Goal: Transaction & Acquisition: Obtain resource

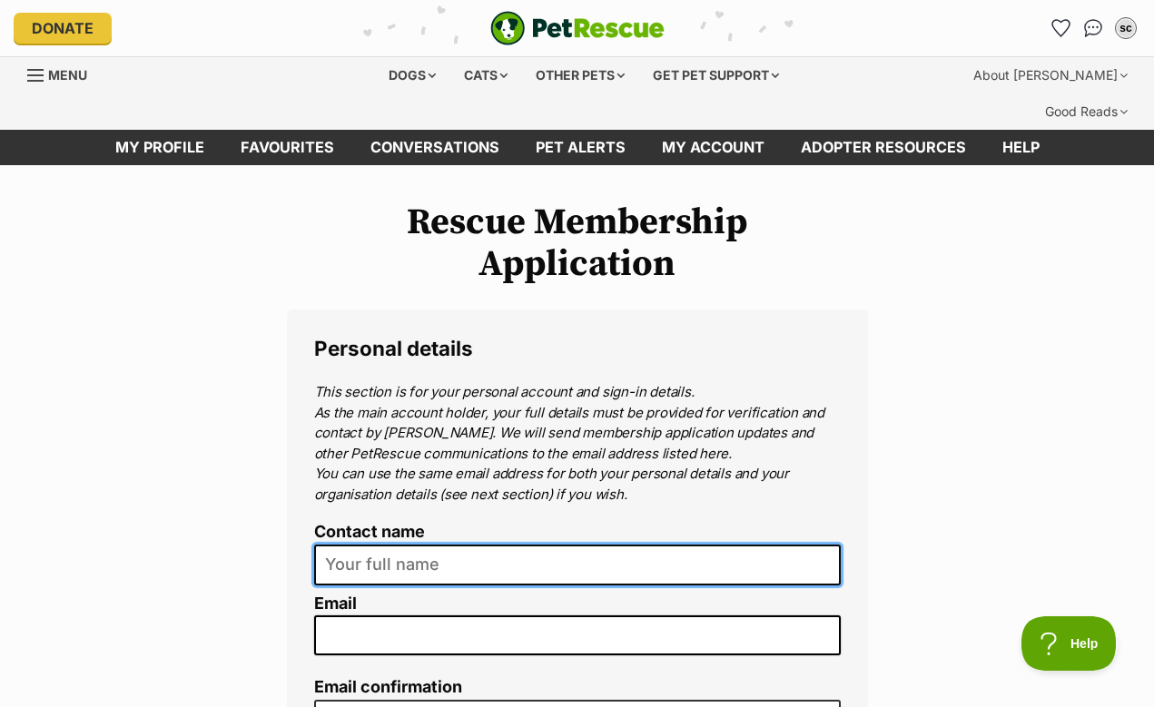
click at [538, 545] on input "Contact name" at bounding box center [577, 565] width 527 height 41
type input "Silver Chen"
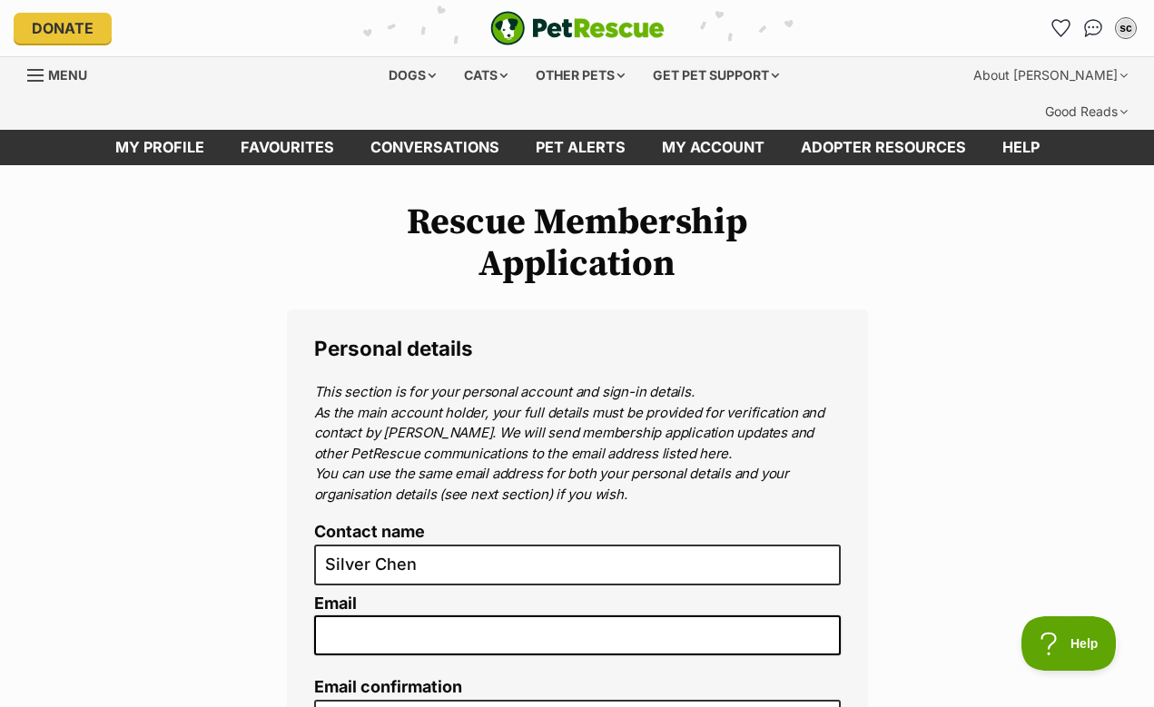
click at [506, 616] on input "Email" at bounding box center [577, 636] width 527 height 40
type input "3167539246@qq.com"
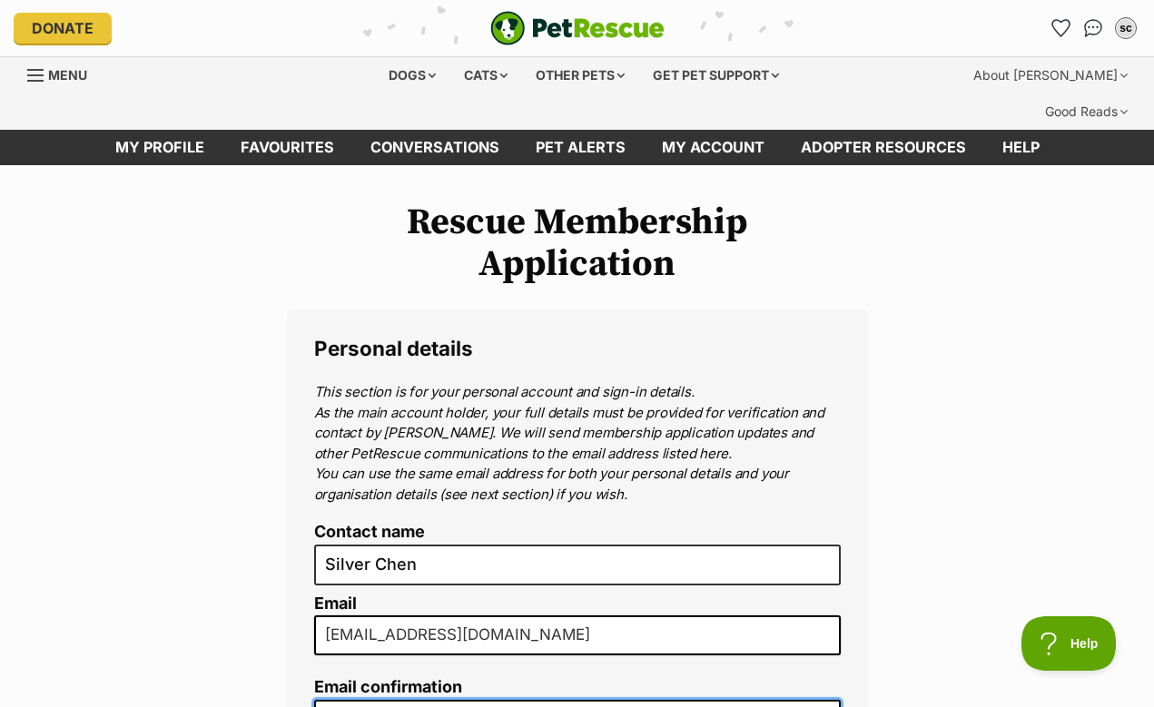
click at [498, 700] on input "Email confirmation" at bounding box center [577, 720] width 527 height 41
click at [429, 616] on input "3167539246@qq.com" at bounding box center [577, 636] width 527 height 40
click at [409, 700] on input "Email confirmation" at bounding box center [577, 720] width 527 height 41
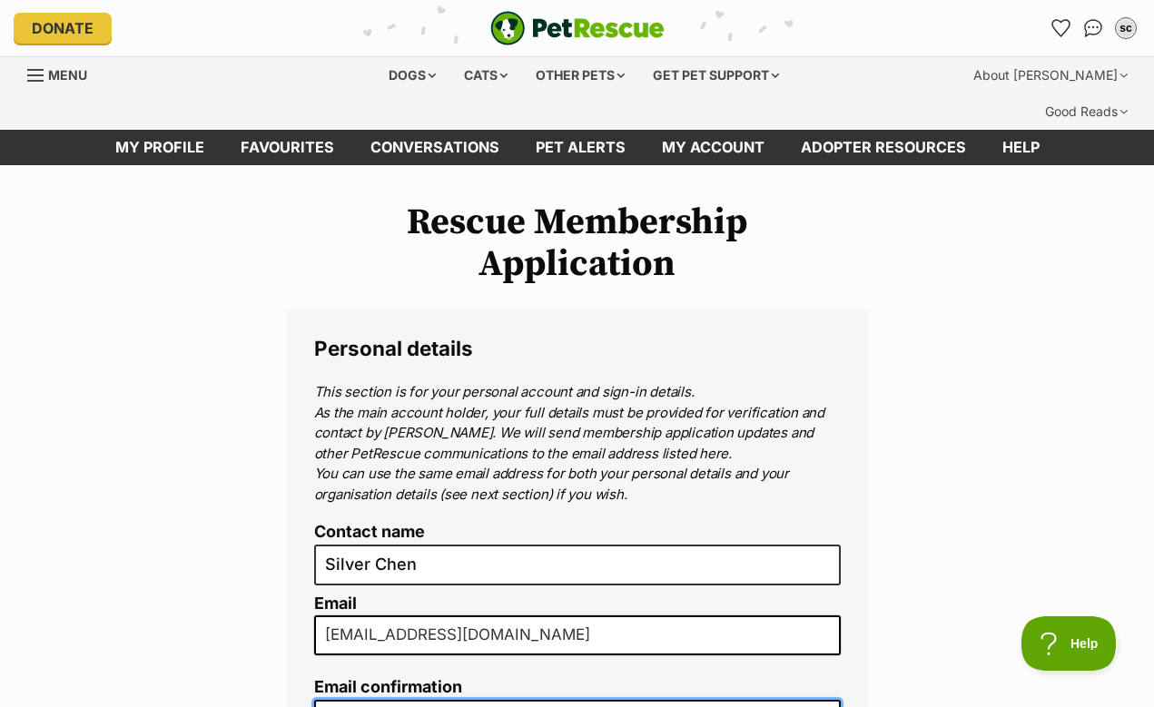
paste input "3167539246@qq.com"
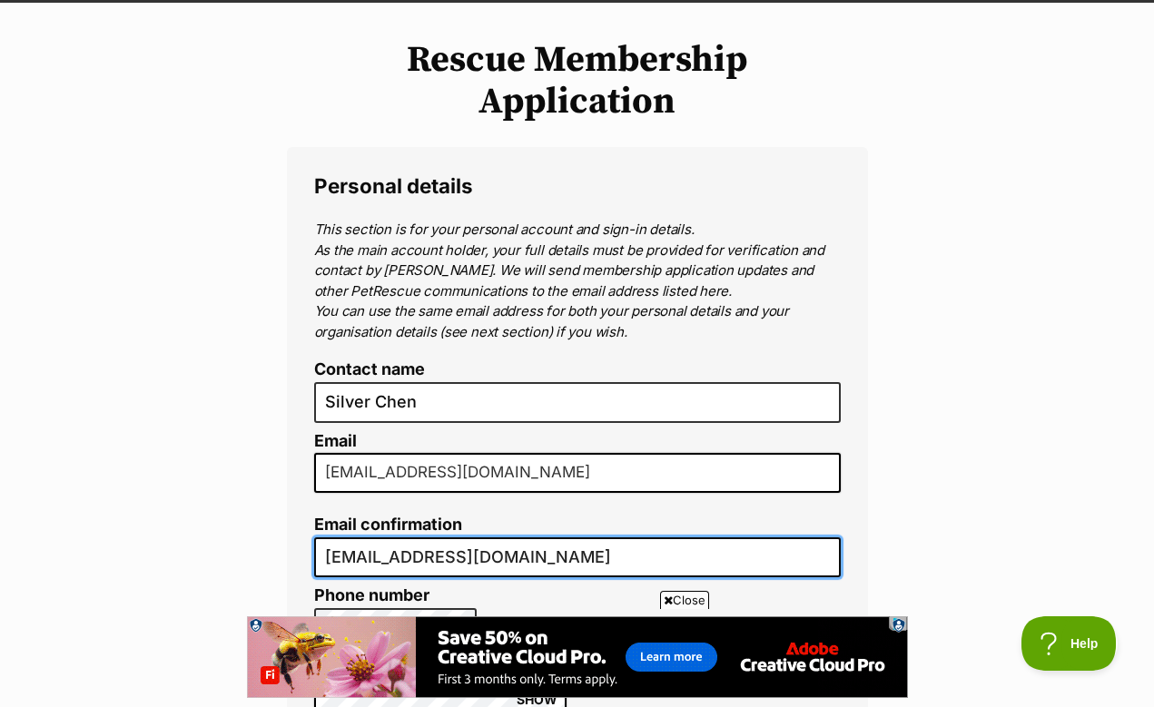
scroll to position [174, 0]
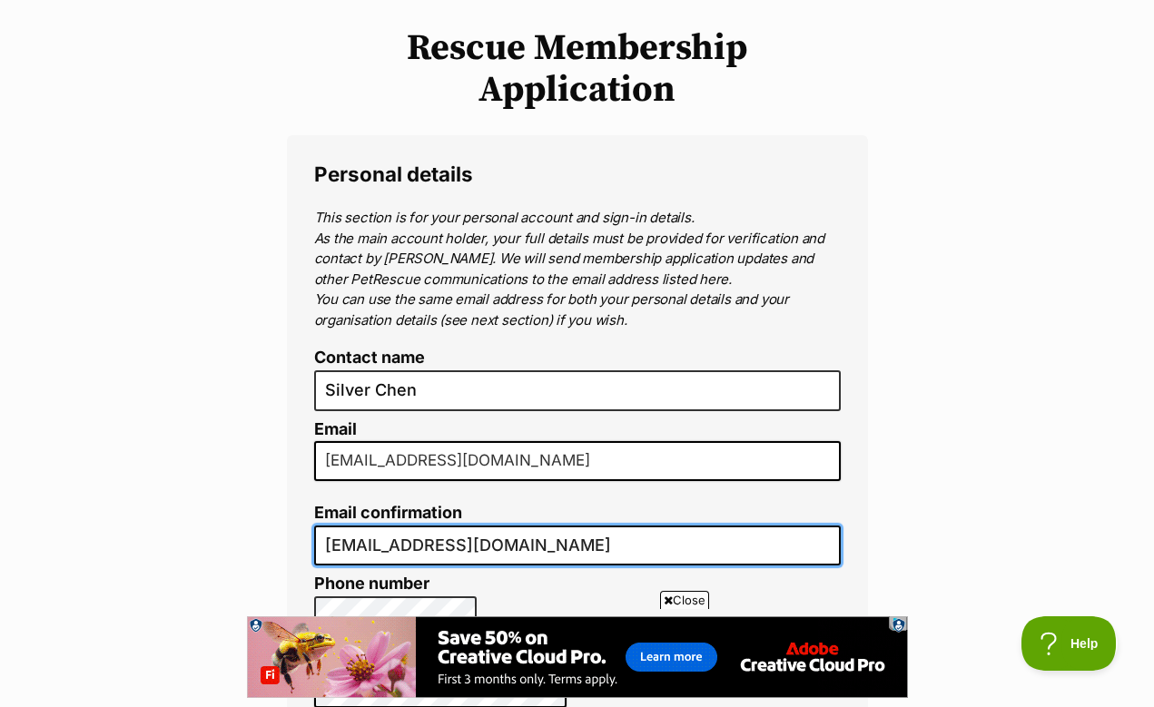
type input "3167539246@qq.com"
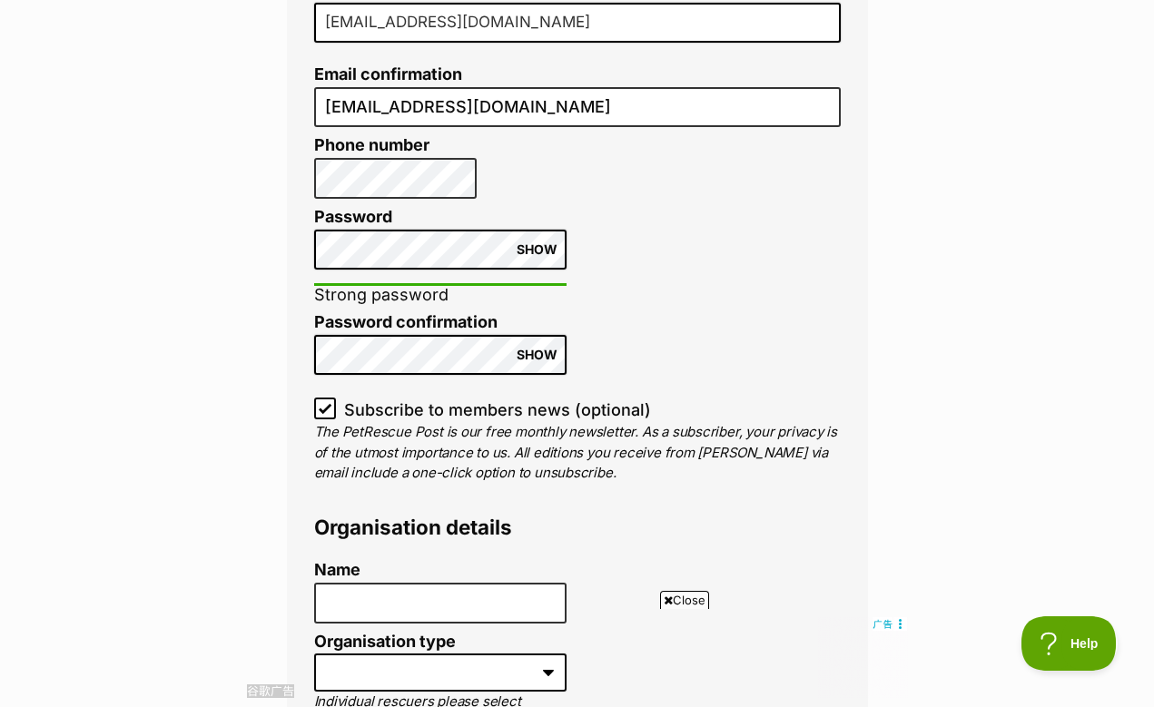
scroll to position [612, 0]
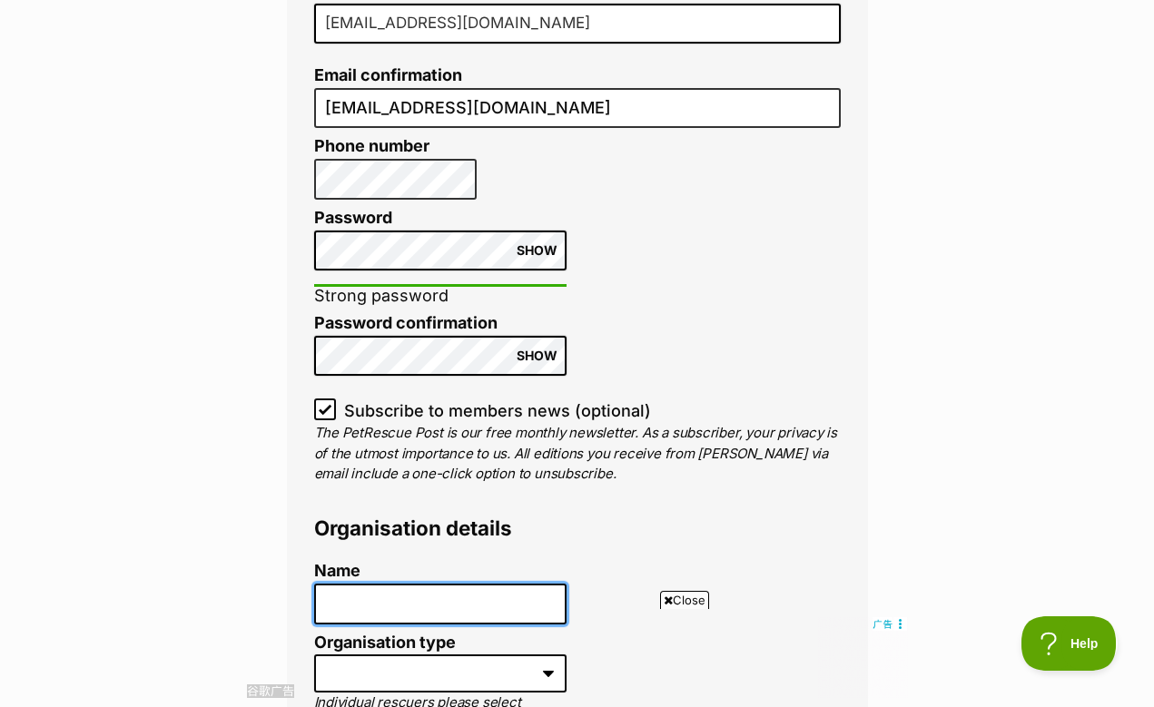
click at [440, 584] on input "Name" at bounding box center [440, 604] width 252 height 41
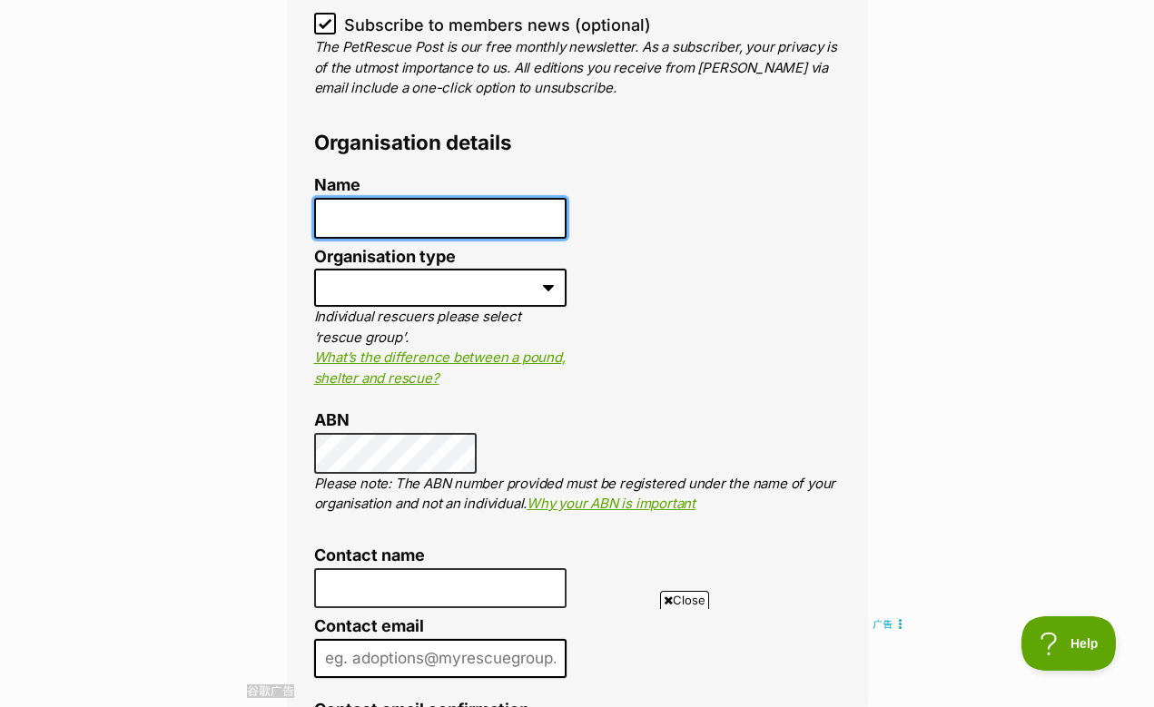
scroll to position [999, 0]
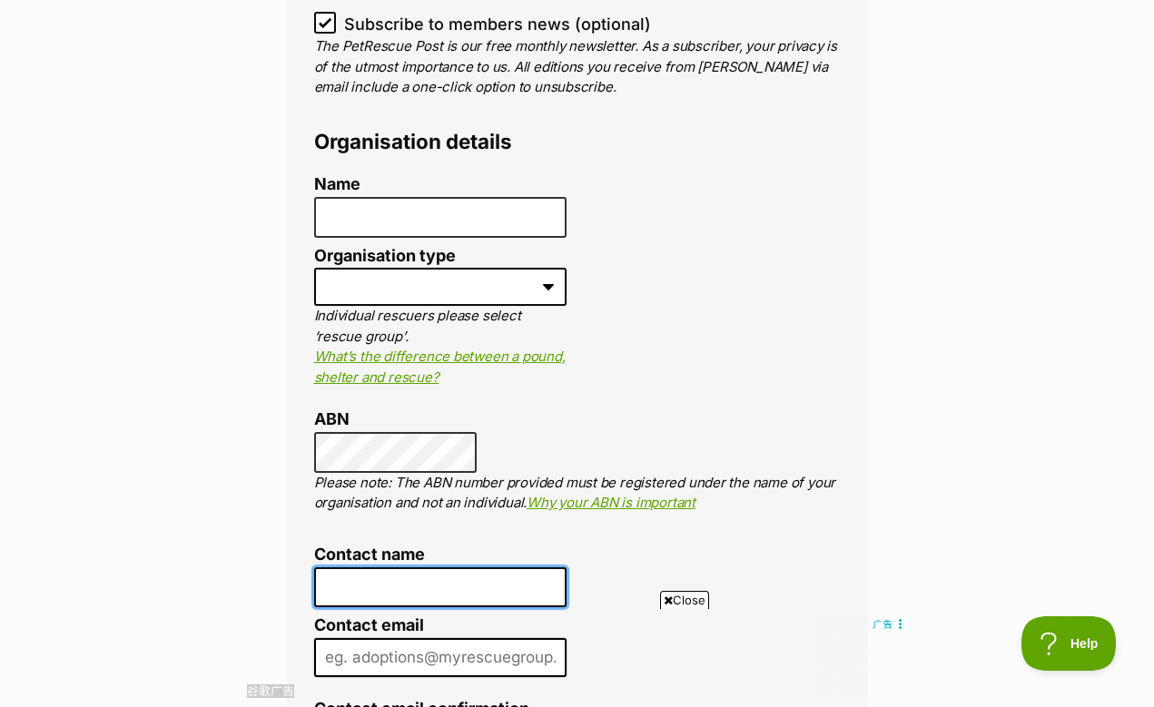
click at [414, 567] on input "Contact name" at bounding box center [440, 587] width 252 height 41
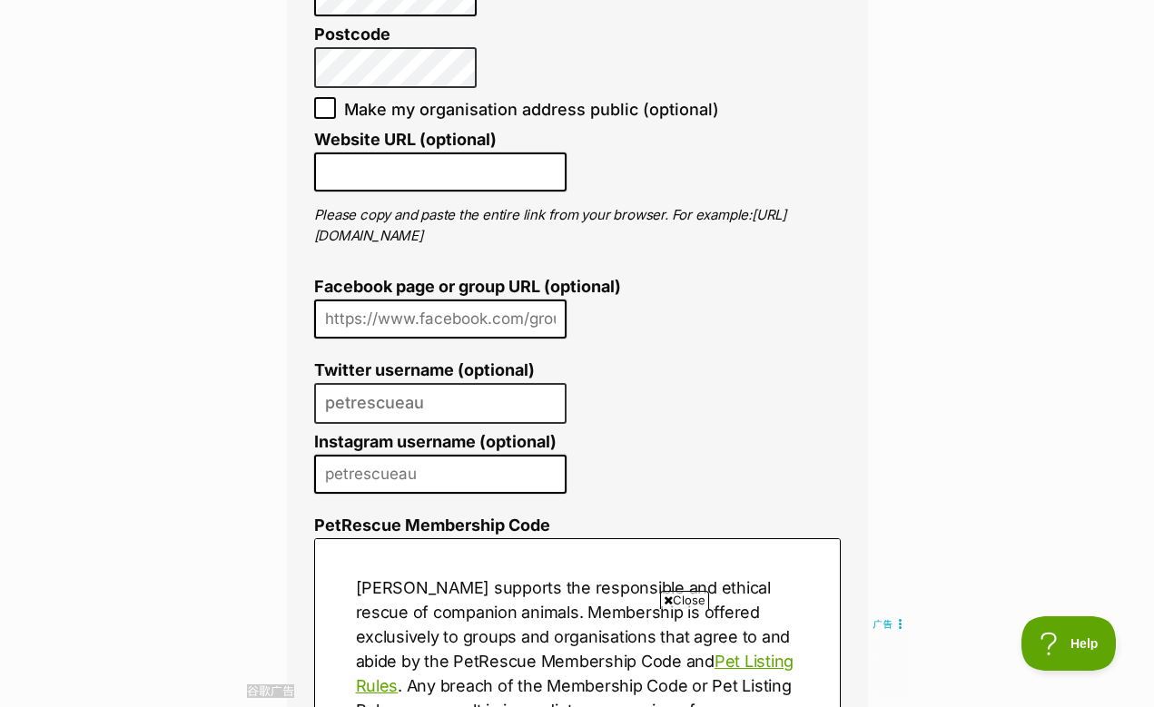
scroll to position [2501, 0]
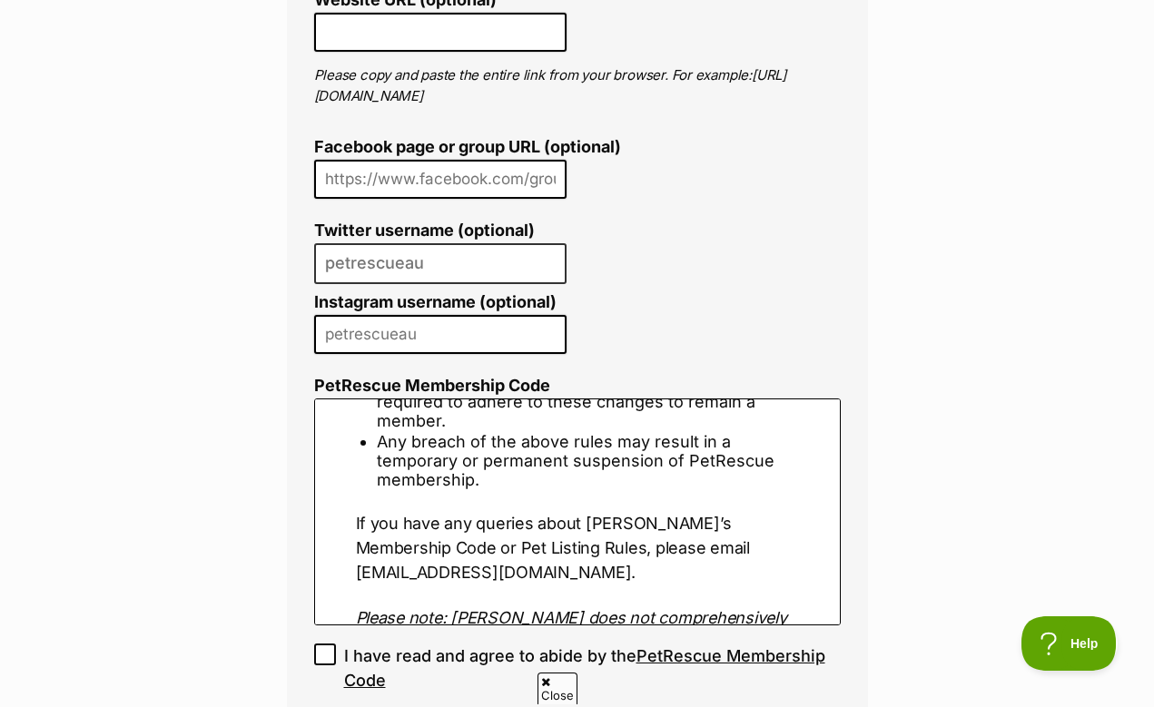
click at [326, 648] on icon at bounding box center [325, 654] width 13 height 13
click at [326, 644] on input "I have read and agree to abide by the PetRescue Membership Code" at bounding box center [325, 655] width 22 height 22
checkbox input "true"
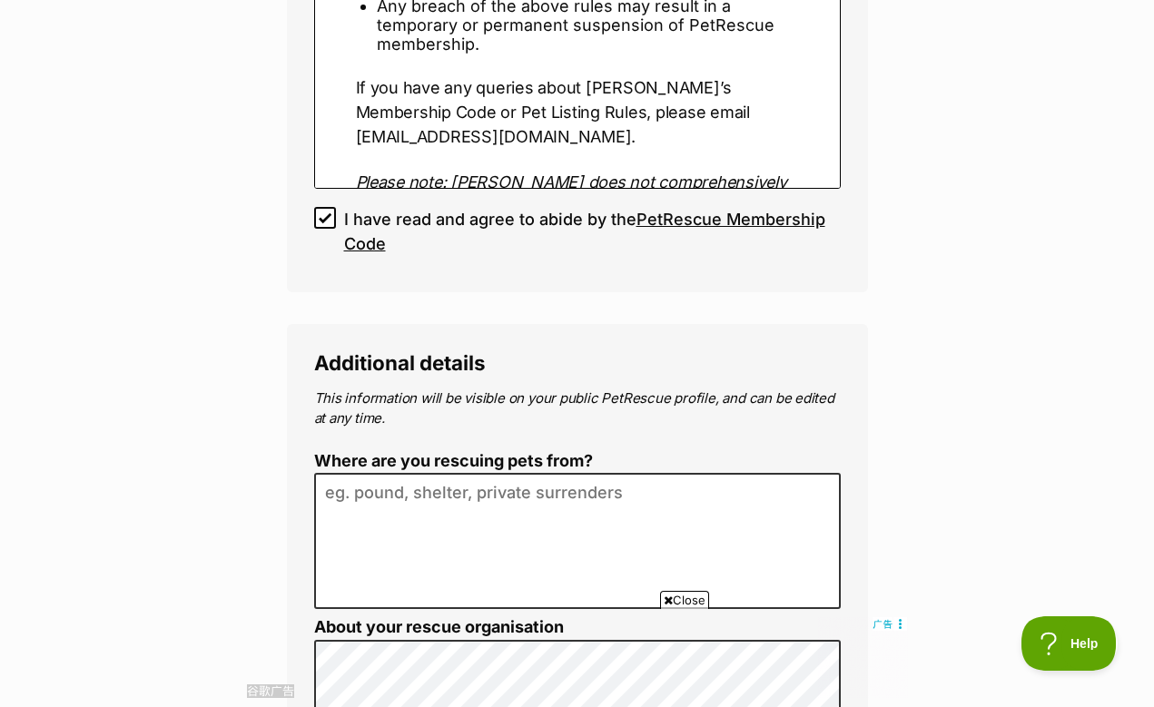
scroll to position [3025, 0]
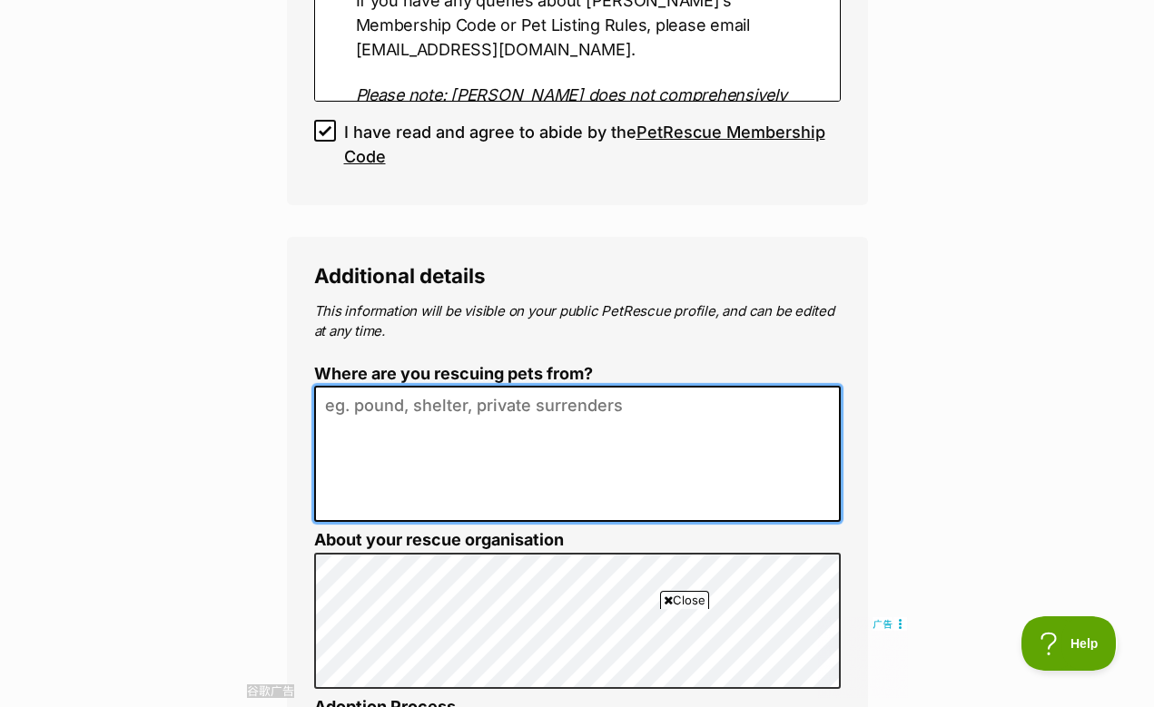
click at [354, 386] on textarea "Where are you rescuing pets from?" at bounding box center [577, 454] width 527 height 136
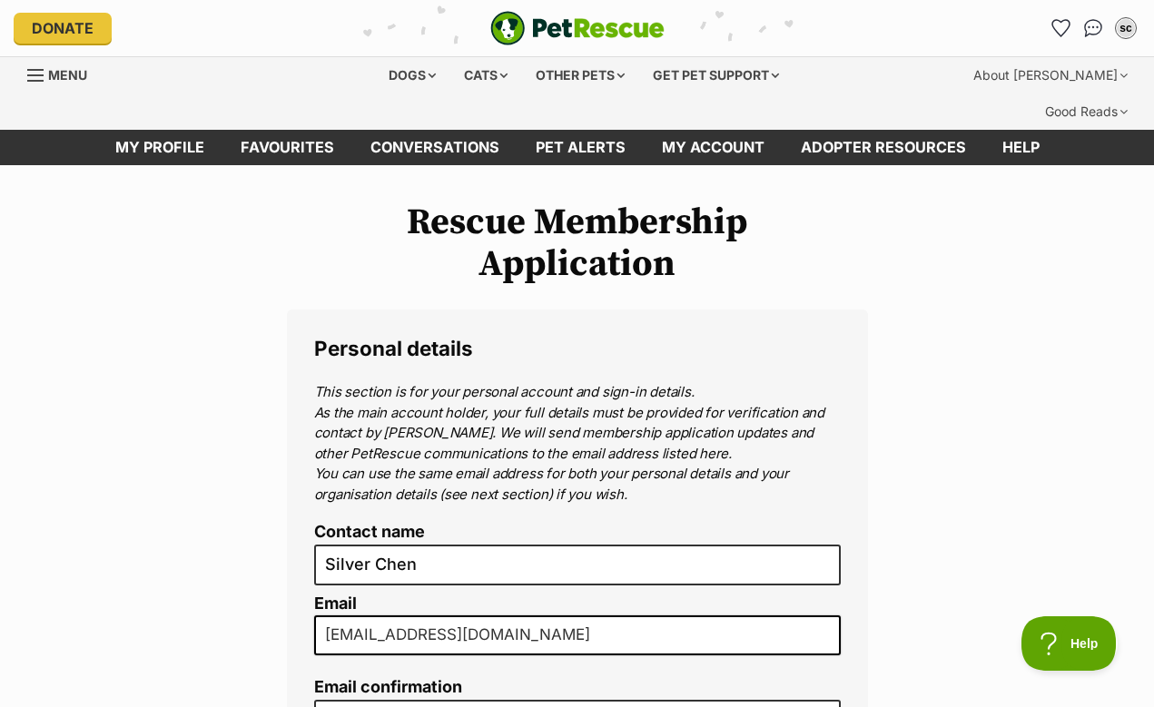
scroll to position [0, 0]
click at [466, 74] on div "Cats" at bounding box center [485, 75] width 69 height 36
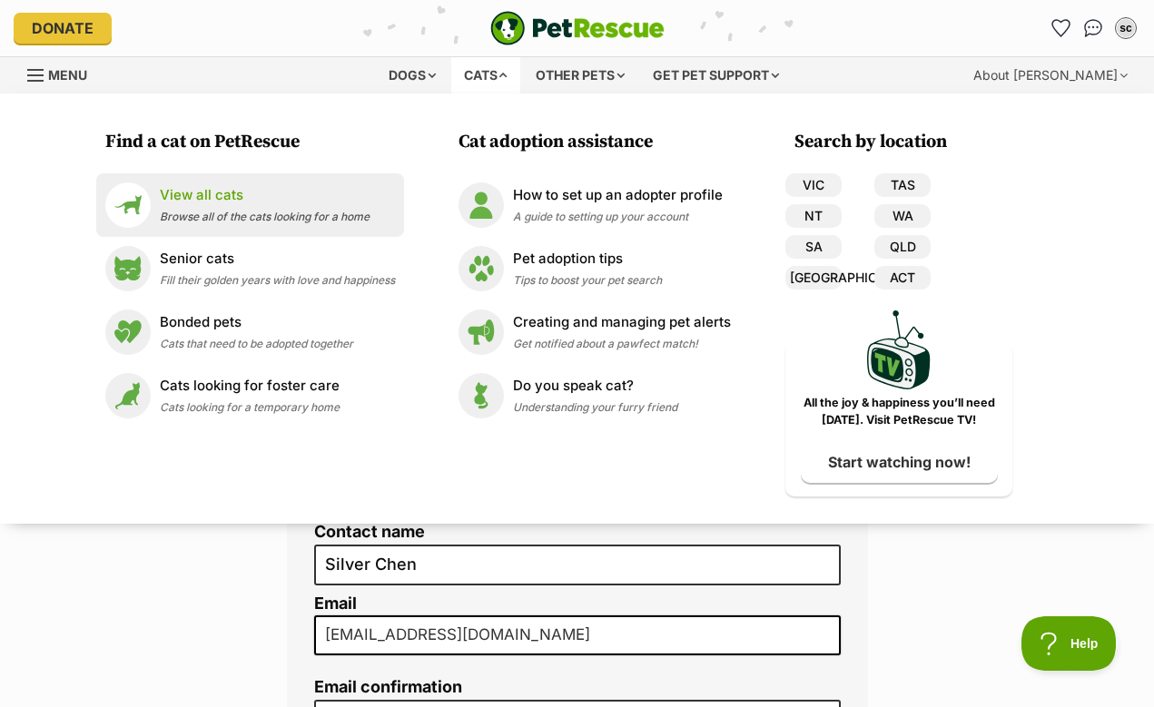
click at [186, 212] on span "Browse all of the cats looking for a home" at bounding box center [265, 217] width 210 height 14
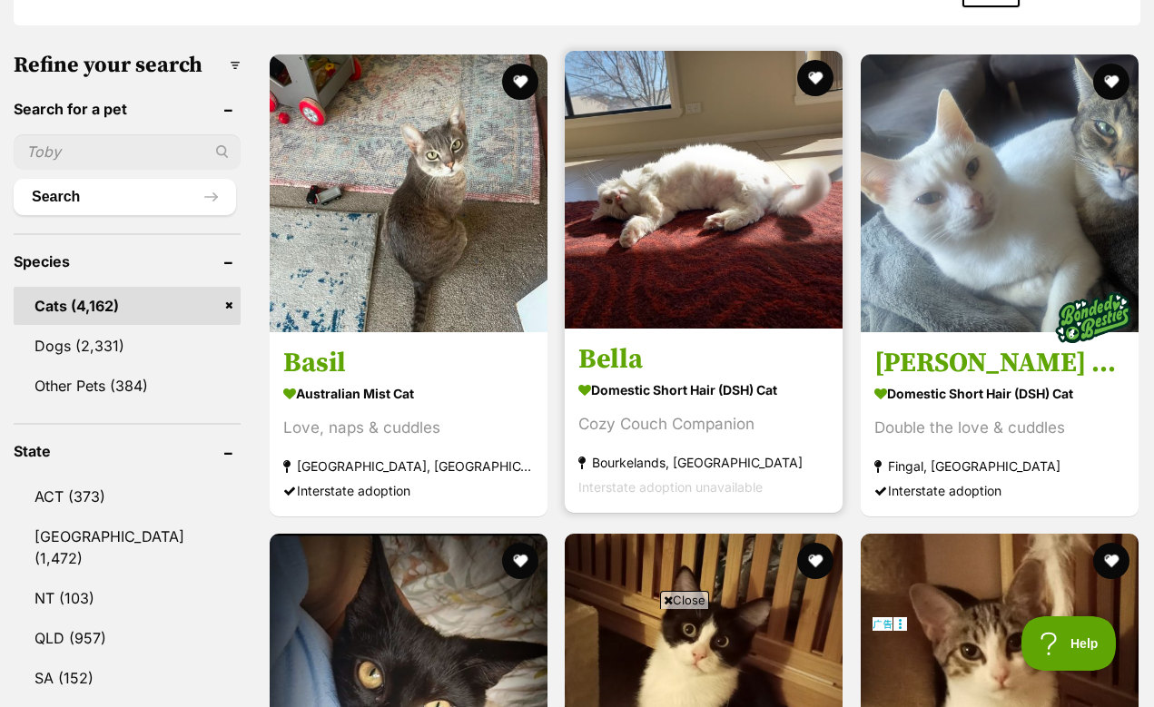
scroll to position [647, 0]
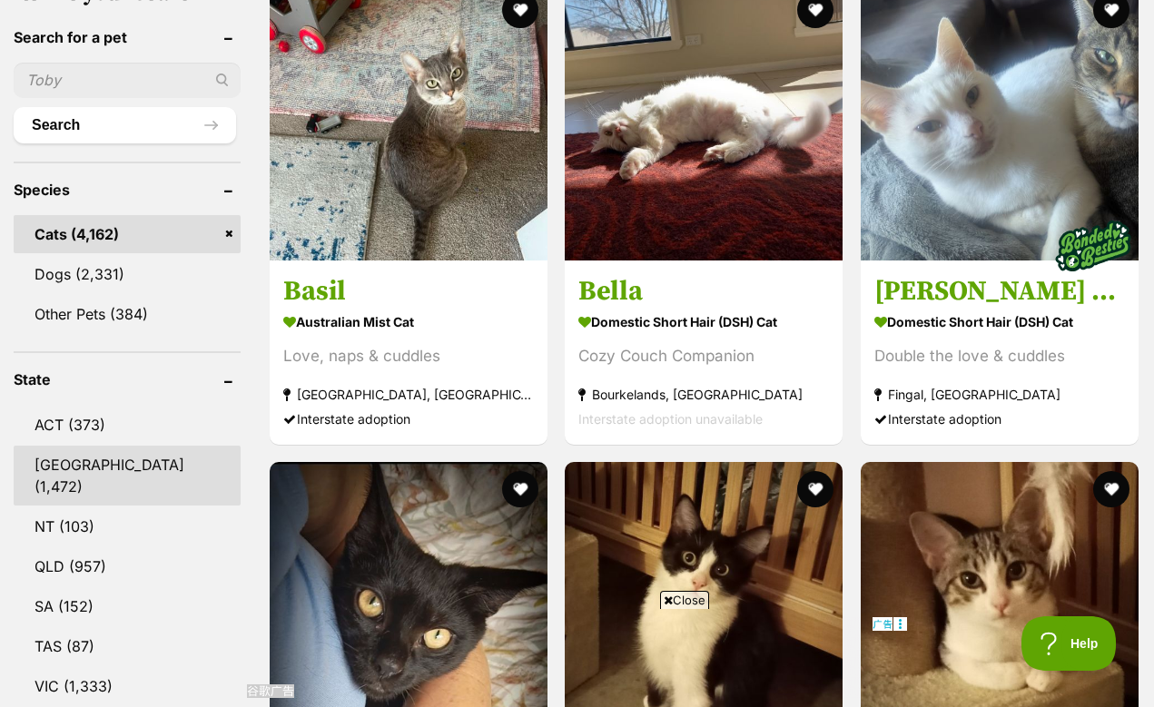
click at [74, 456] on link "NSW (1,472)" at bounding box center [127, 476] width 227 height 60
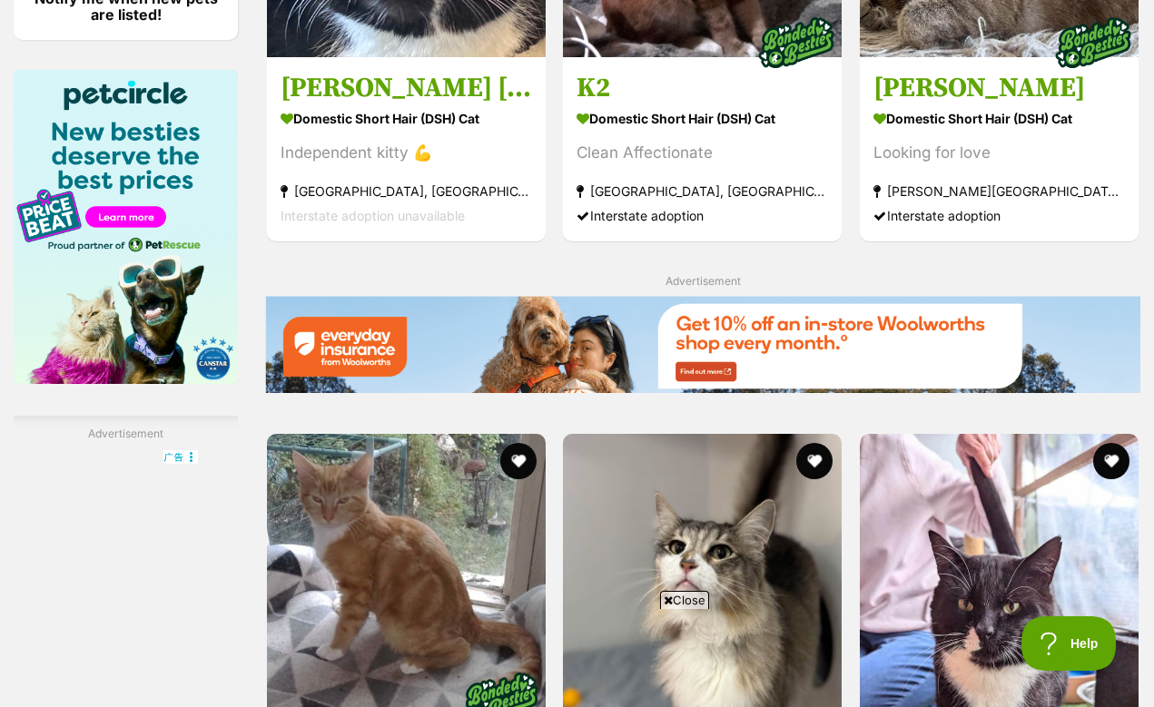
scroll to position [2947, 0]
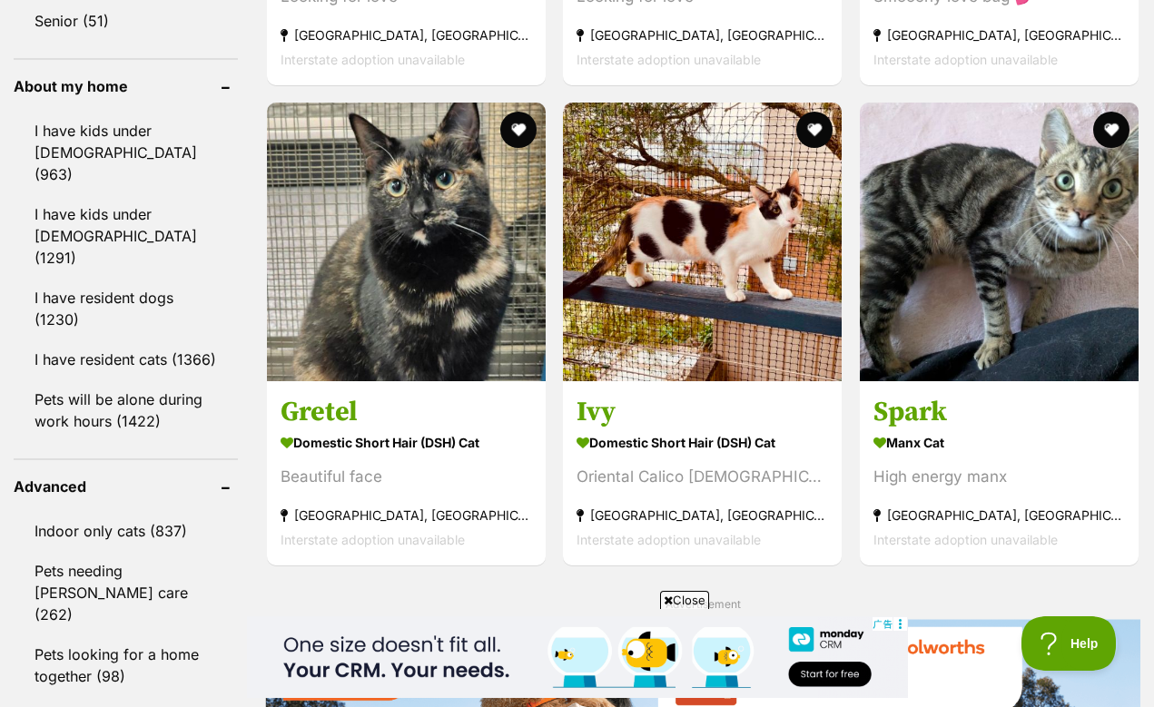
scroll to position [2095, 0]
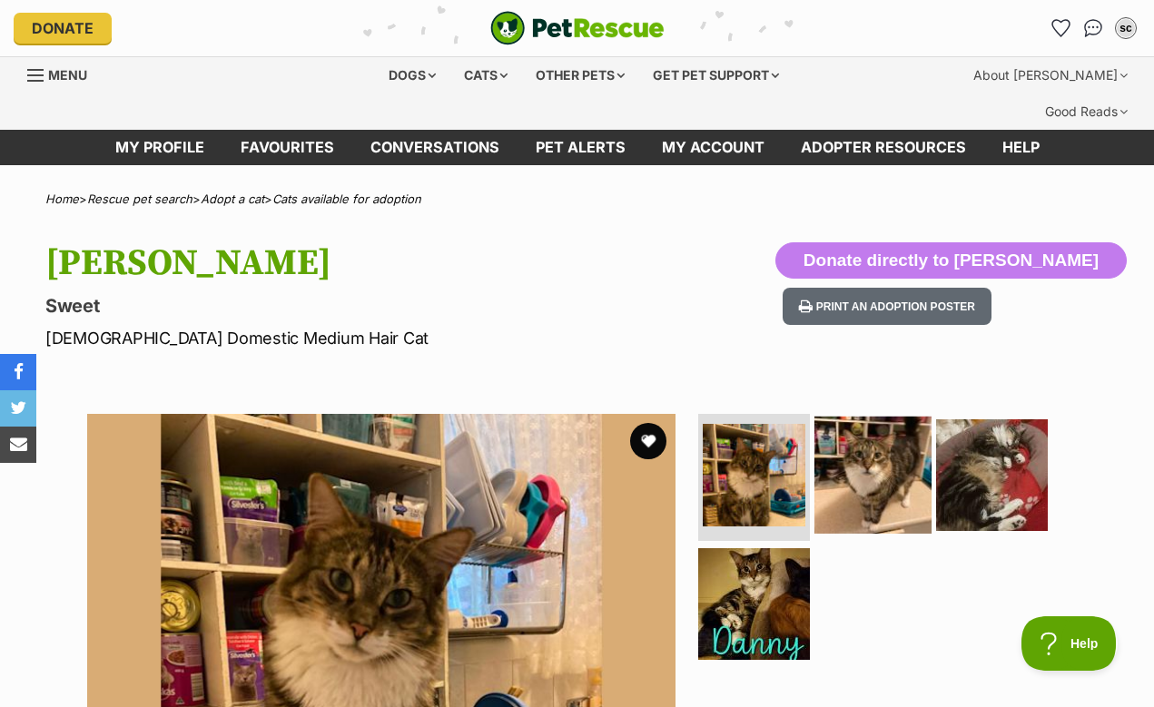
click at [843, 455] on img at bounding box center [872, 475] width 117 height 117
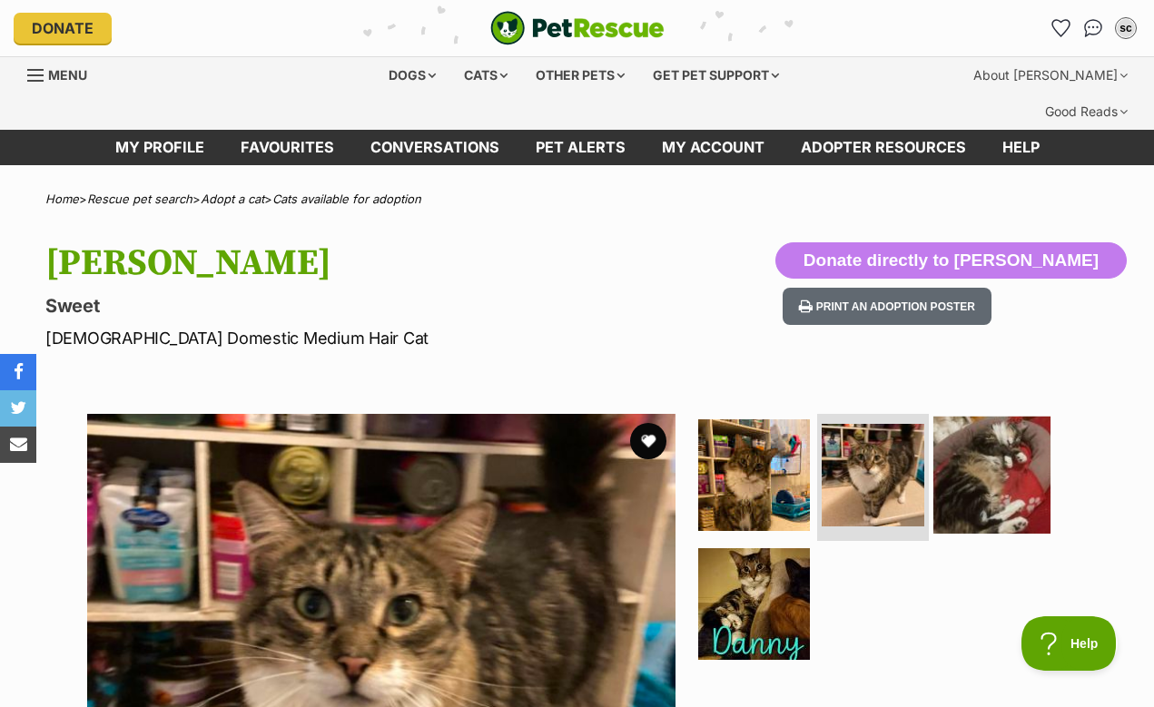
click at [1007, 471] on img at bounding box center [991, 475] width 117 height 117
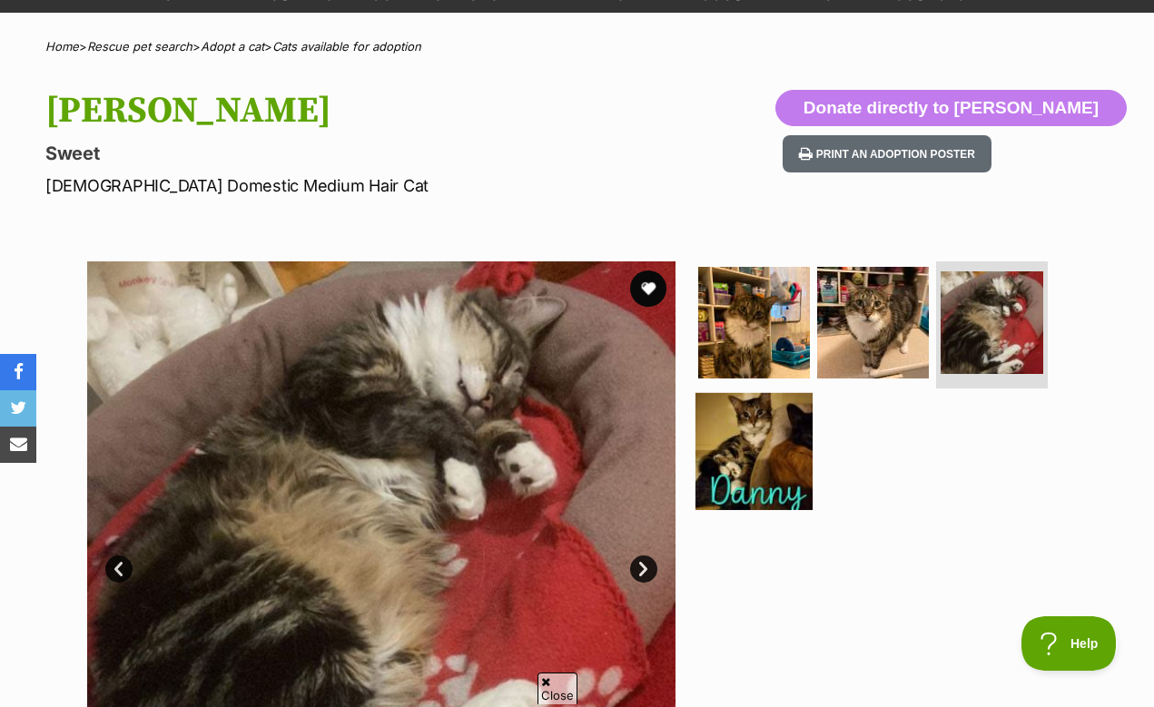
click at [789, 419] on img at bounding box center [753, 450] width 117 height 117
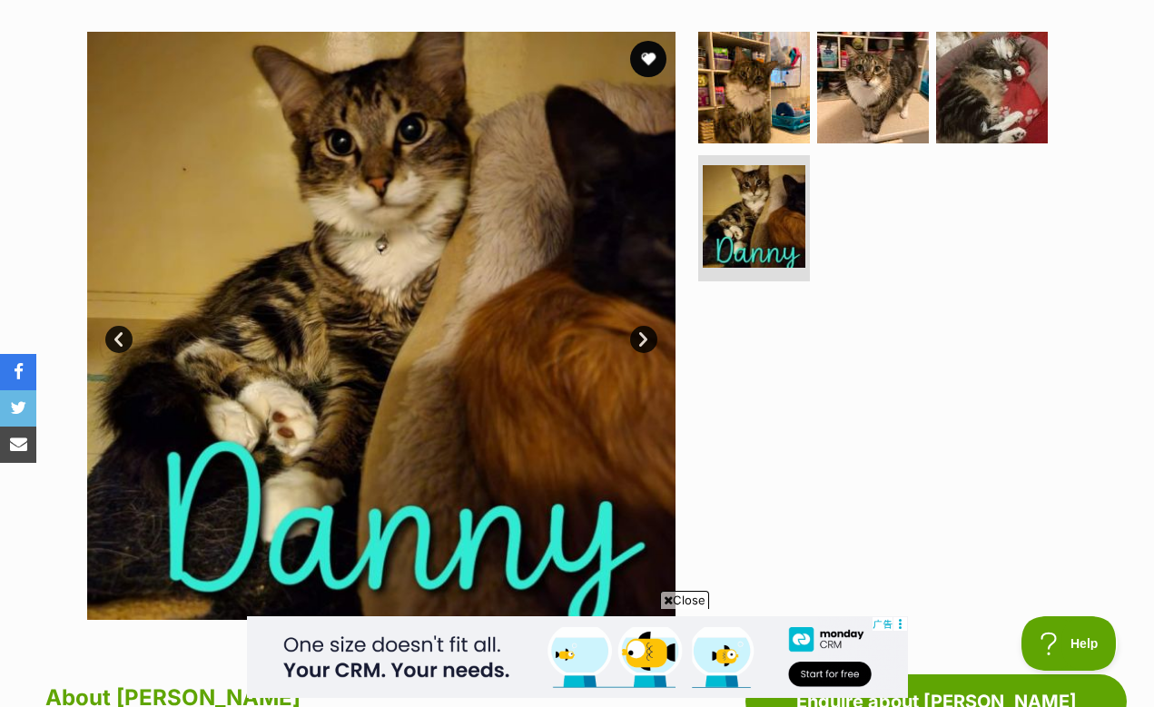
scroll to position [382, 0]
click at [638, 326] on link "Next" at bounding box center [643, 339] width 27 height 27
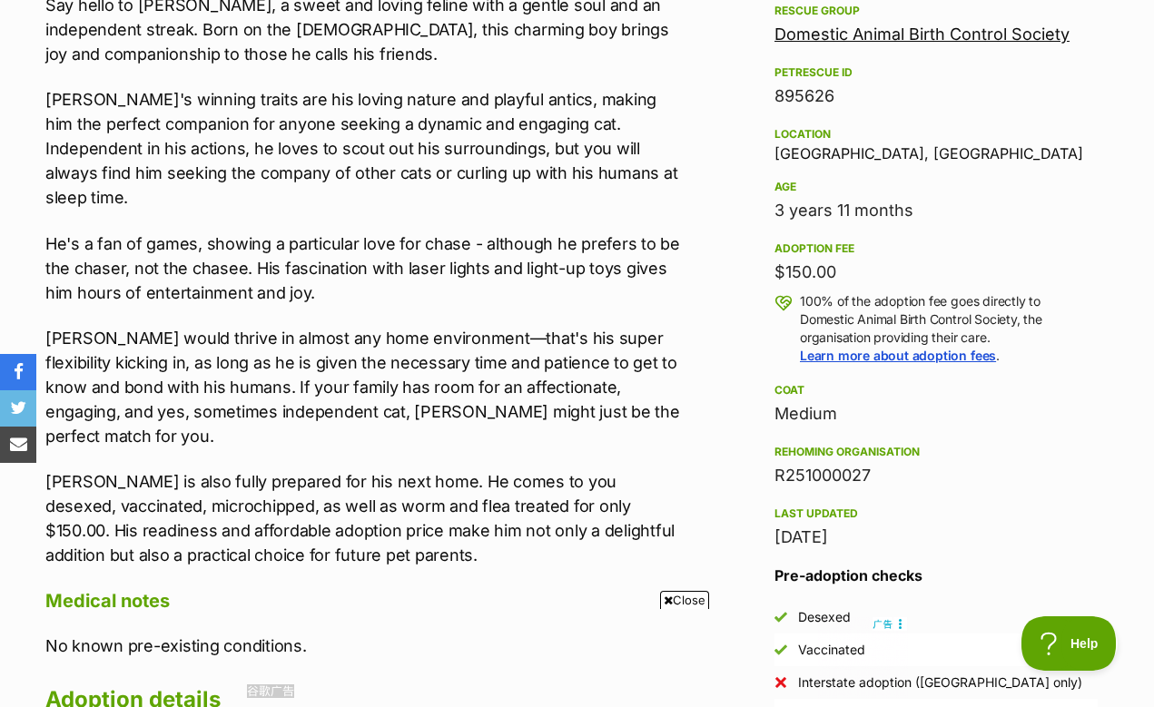
scroll to position [1139, 0]
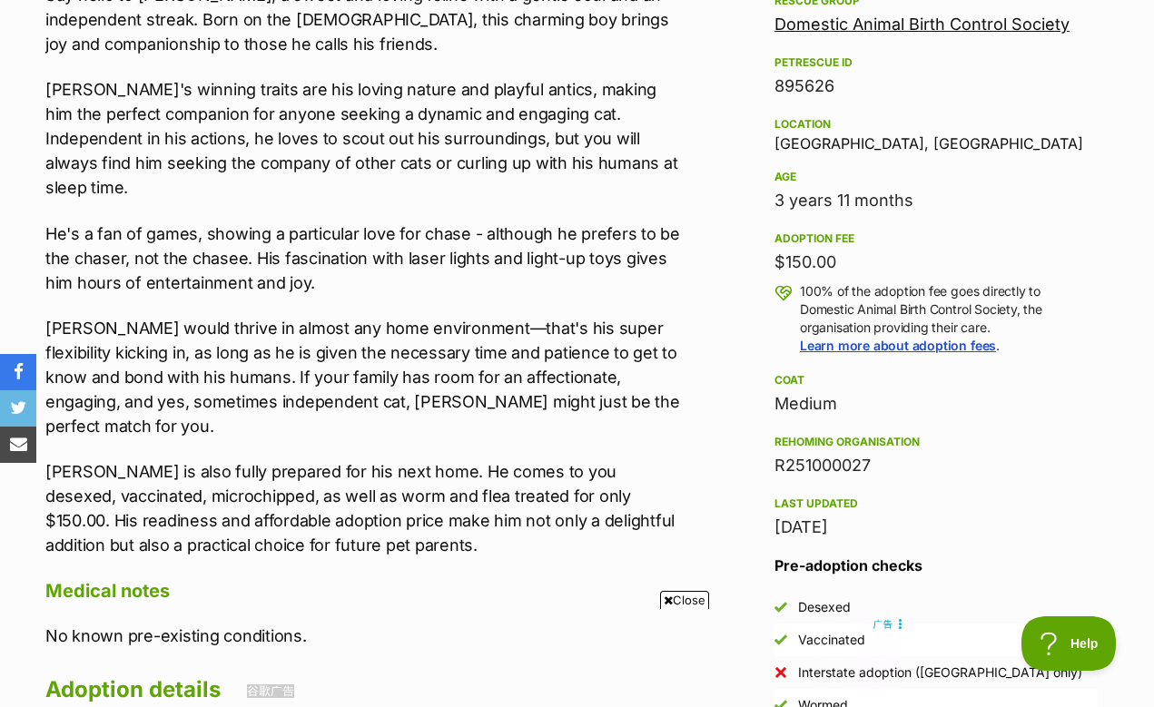
click at [230, 579] on h4 "Medical notes" at bounding box center [366, 591] width 642 height 24
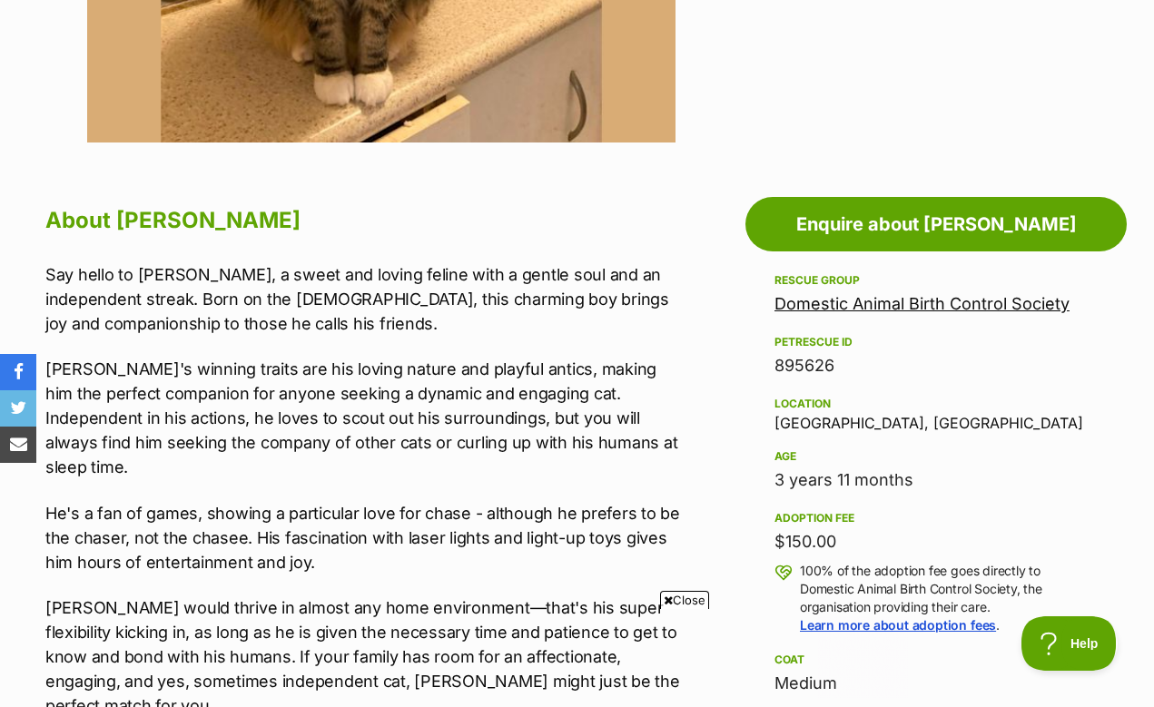
scroll to position [839, 0]
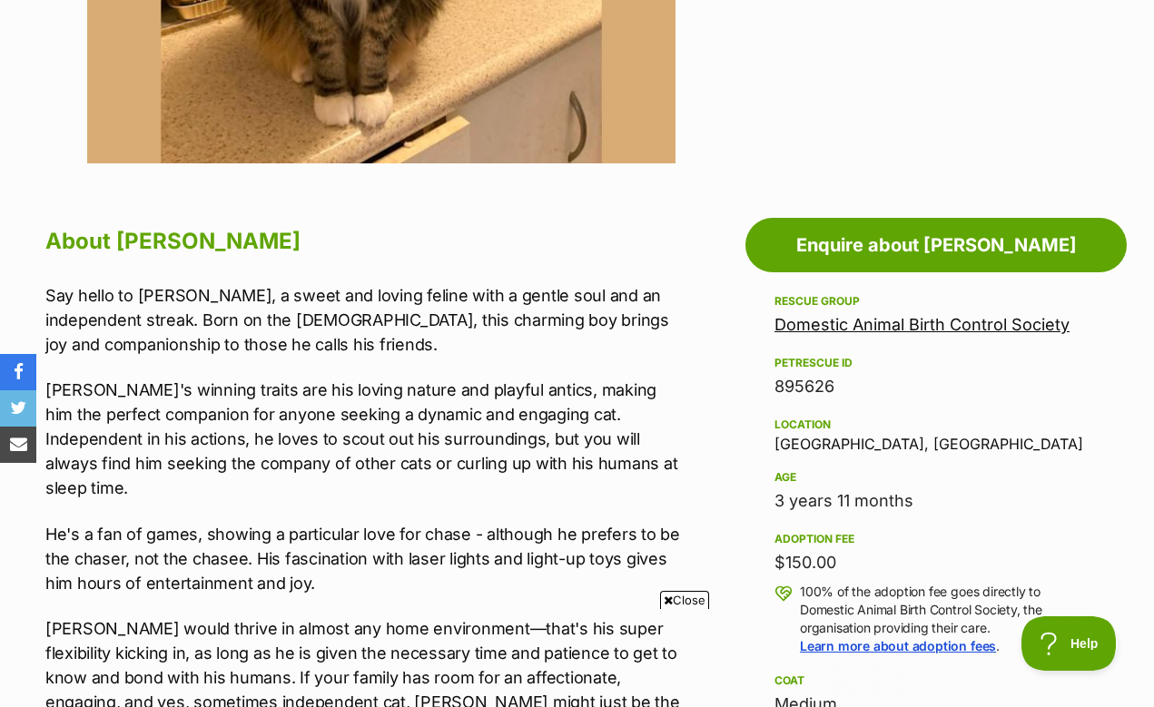
click at [795, 414] on div "Location Kelso, NSW" at bounding box center [935, 433] width 323 height 38
copy div "Kelso"
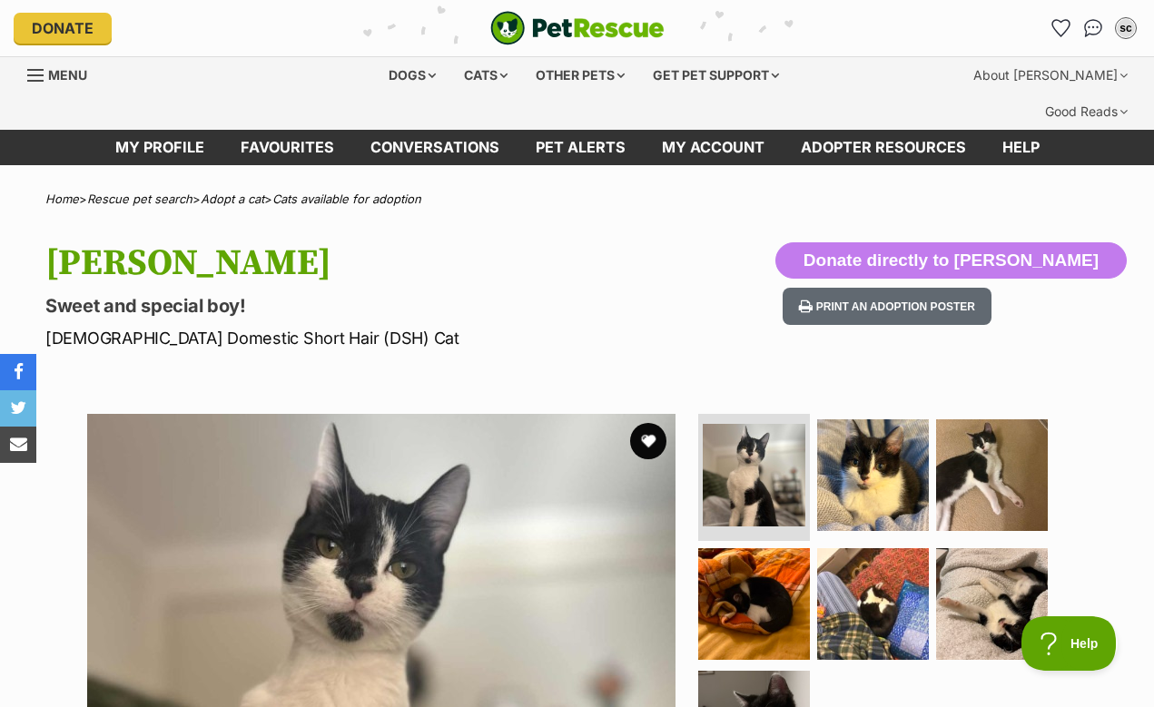
click at [932, 414] on ul at bounding box center [881, 604] width 372 height 380
click at [864, 419] on img at bounding box center [872, 475] width 117 height 117
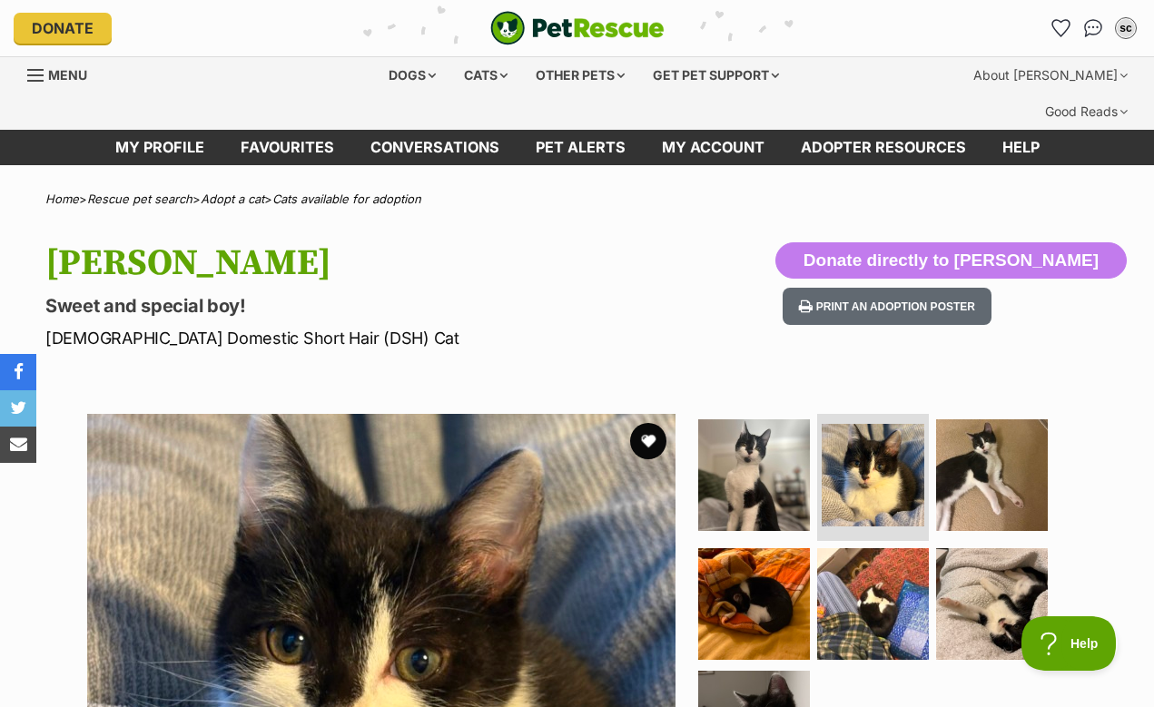
click at [1047, 432] on ul at bounding box center [881, 604] width 372 height 380
drag, startPoint x: 1047, startPoint y: 432, endPoint x: 951, endPoint y: 440, distance: 96.6
click at [1045, 432] on ul at bounding box center [881, 604] width 372 height 380
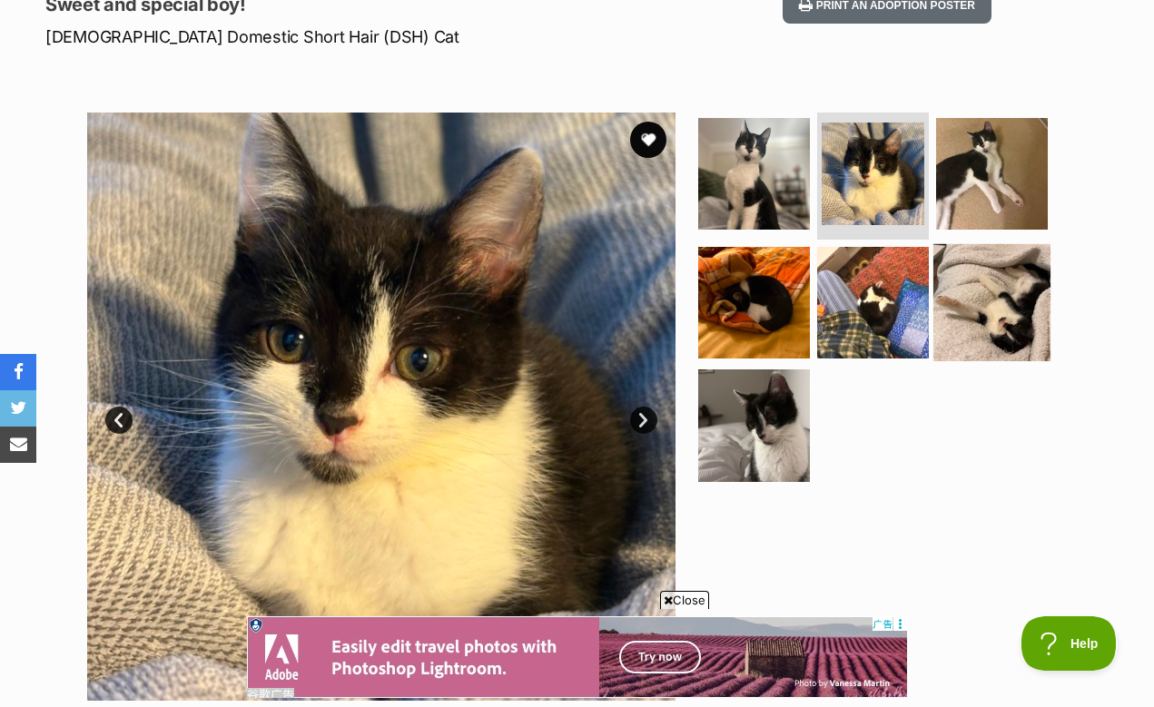
scroll to position [331, 0]
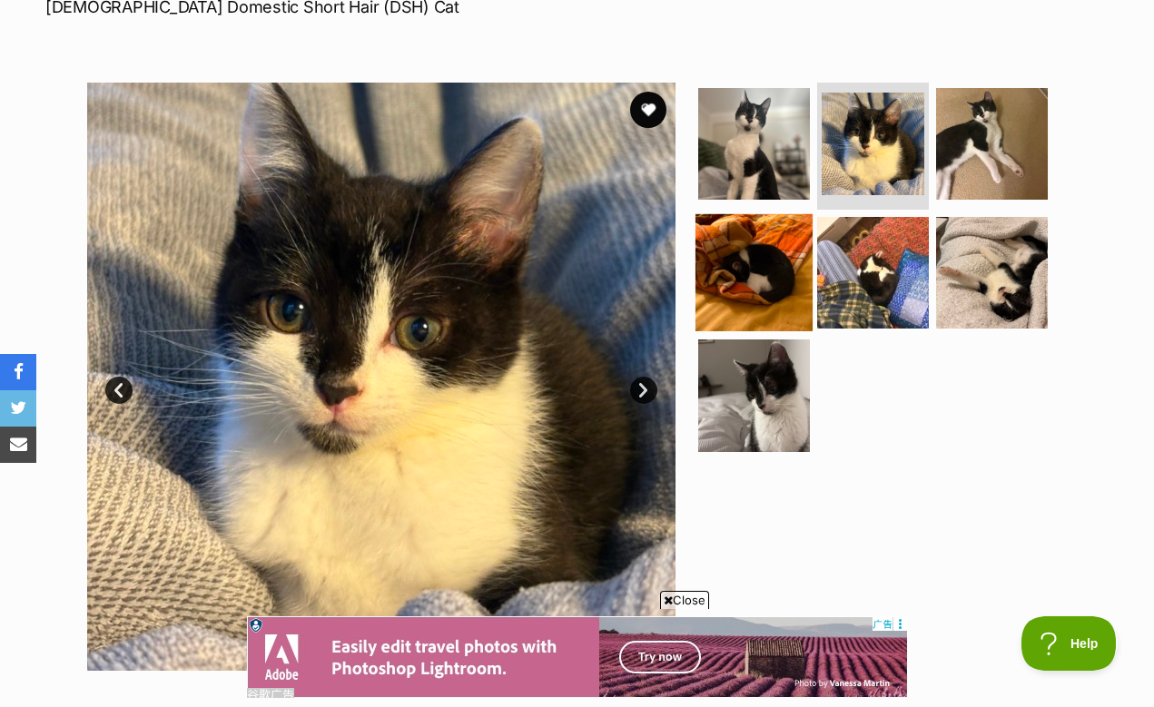
click at [724, 266] on img at bounding box center [753, 271] width 117 height 117
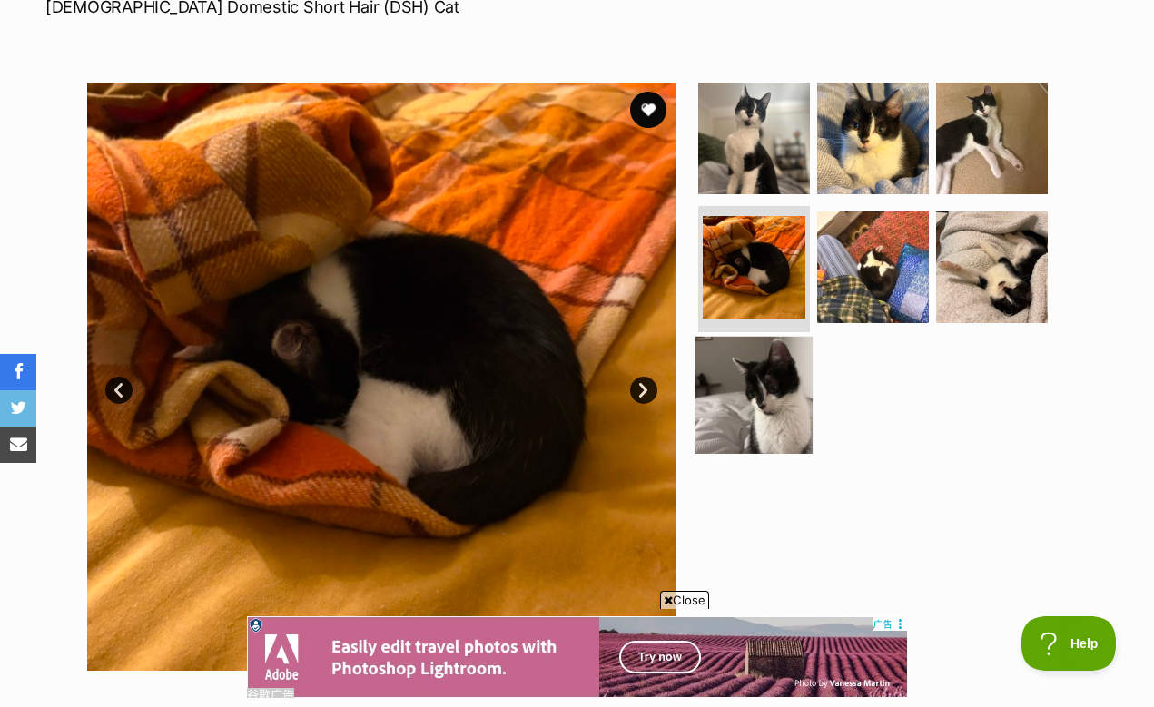
click at [744, 337] on img at bounding box center [753, 395] width 117 height 117
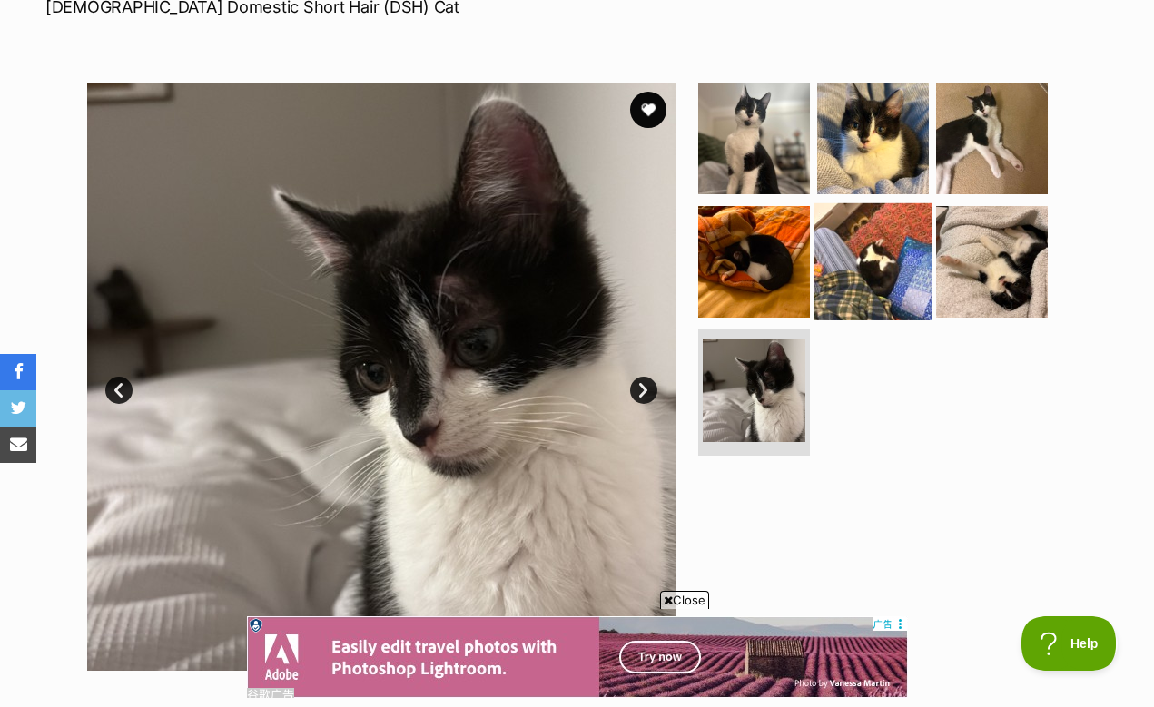
click at [890, 241] on img at bounding box center [872, 260] width 117 height 117
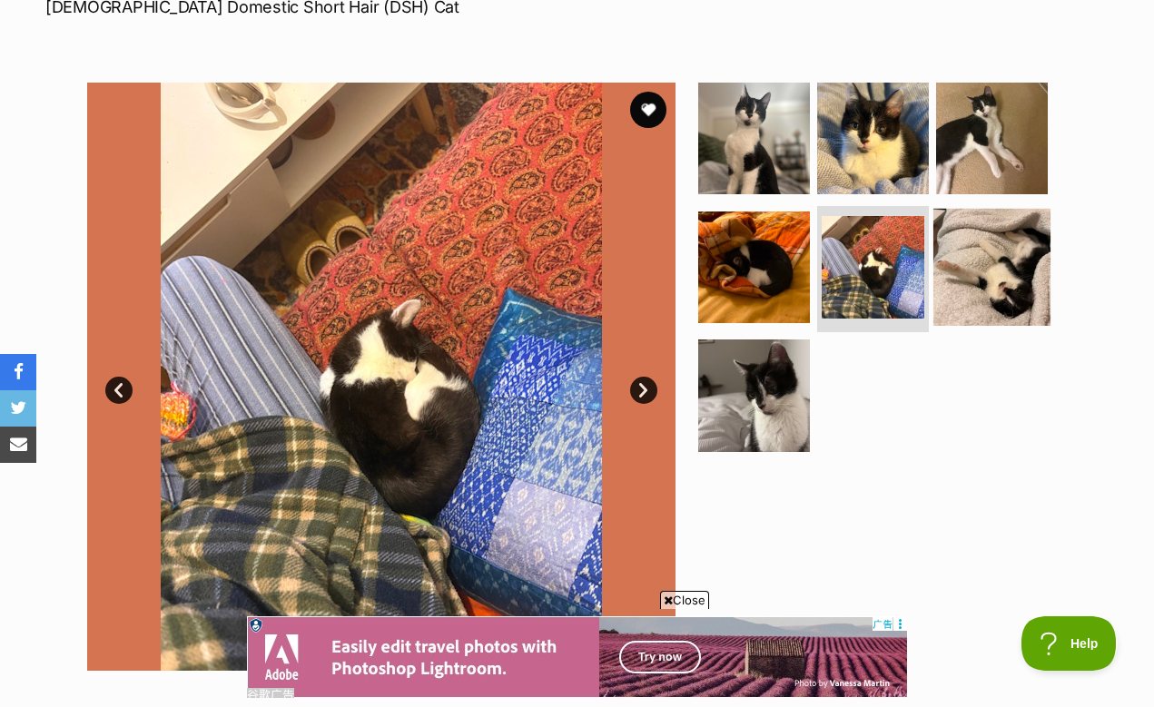
click at [1010, 222] on img at bounding box center [991, 266] width 117 height 117
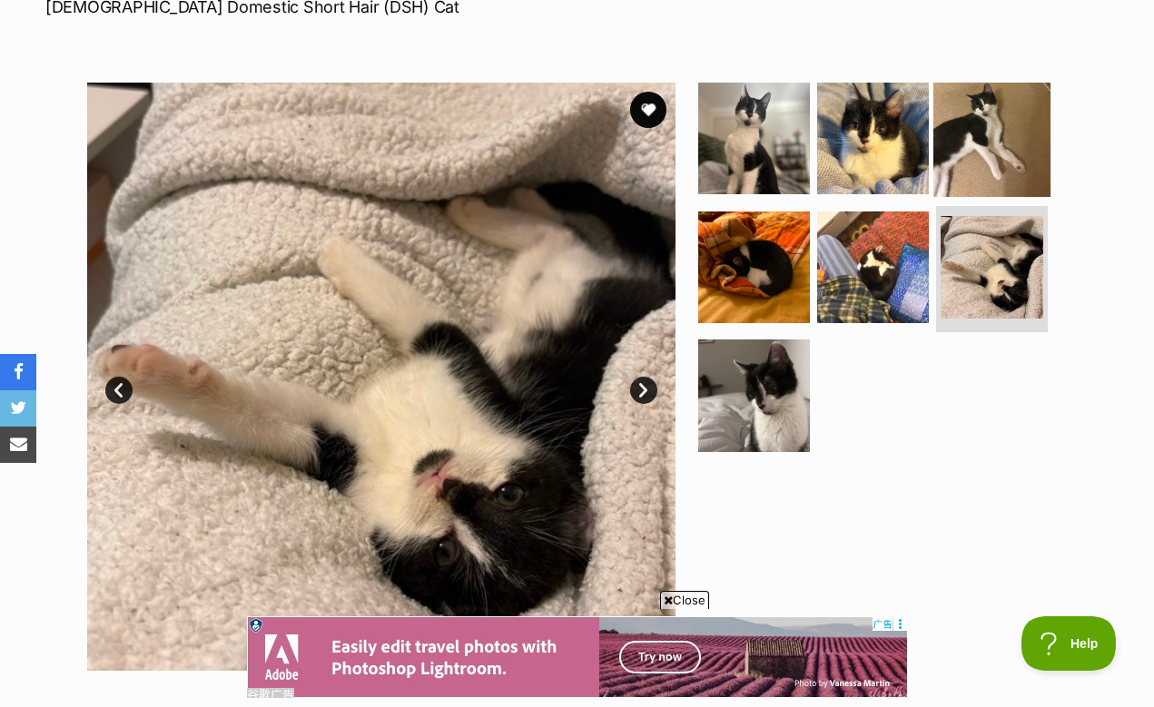
click at [1004, 143] on img at bounding box center [991, 138] width 117 height 117
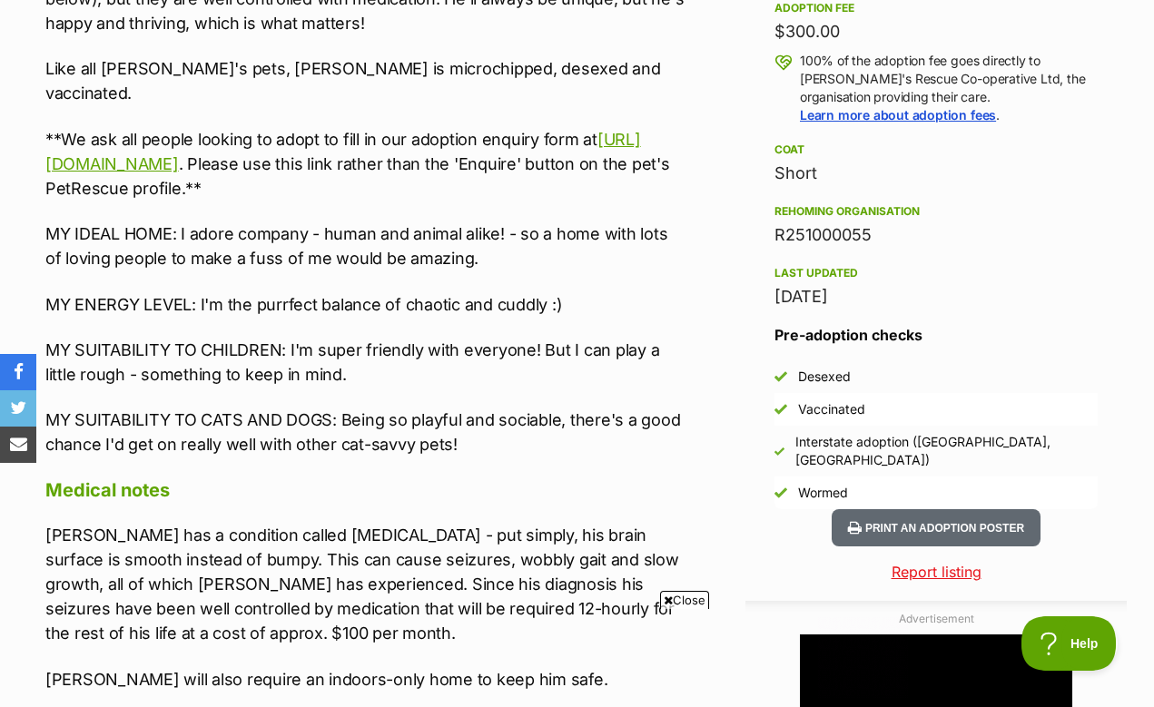
scroll to position [0, 0]
click at [301, 523] on p "Willy has a condition called lissencephaly - put simply, his brain surface is s…" at bounding box center [366, 584] width 642 height 123
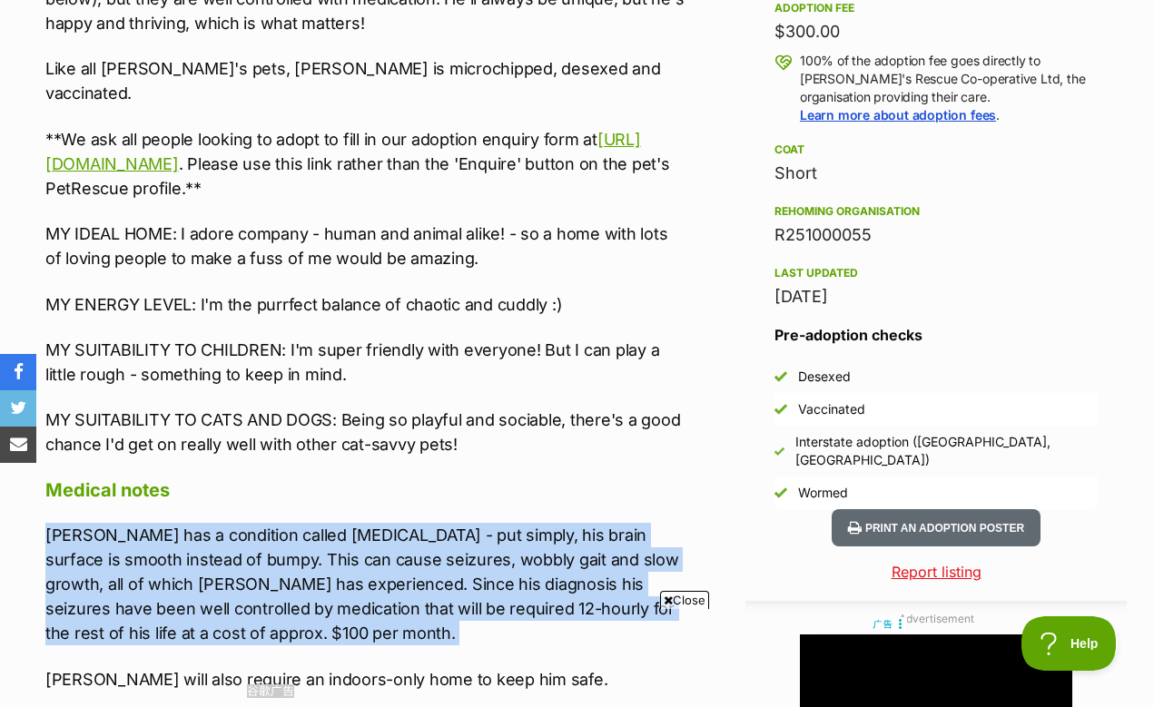
click at [301, 523] on p "Willy has a condition called lissencephaly - put simply, his brain surface is s…" at bounding box center [366, 584] width 642 height 123
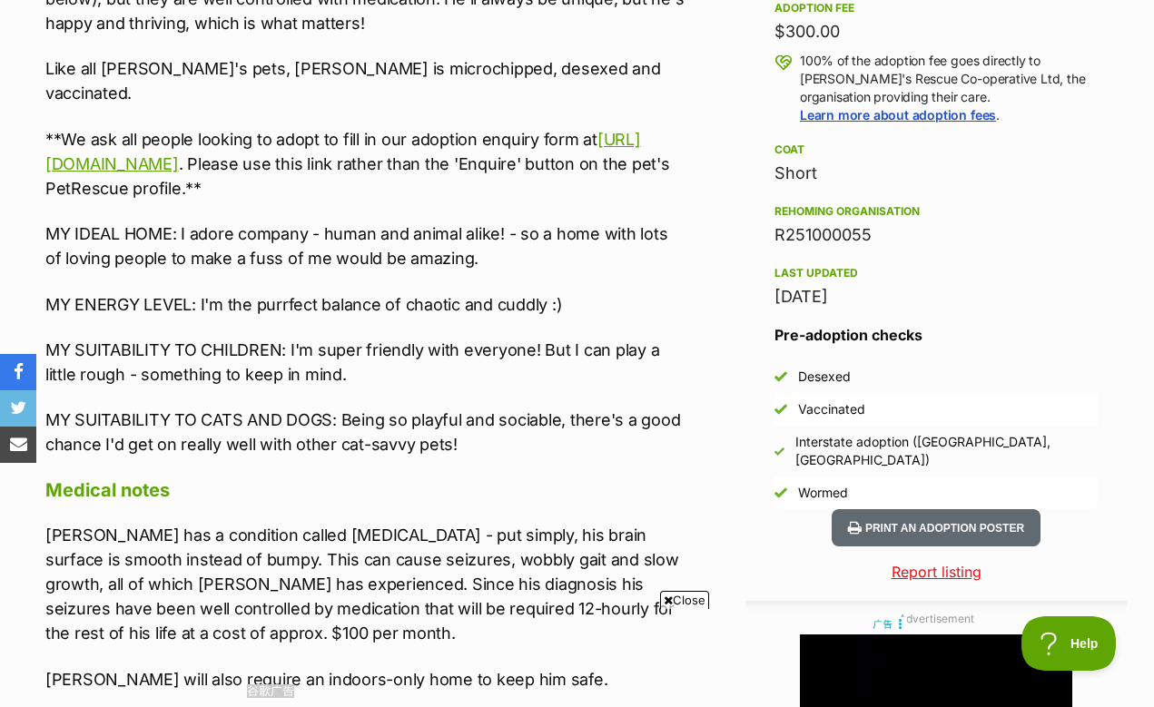
click at [298, 523] on p "Willy has a condition called lissencephaly - put simply, his brain surface is s…" at bounding box center [366, 584] width 642 height 123
copy p "lissencephaly"
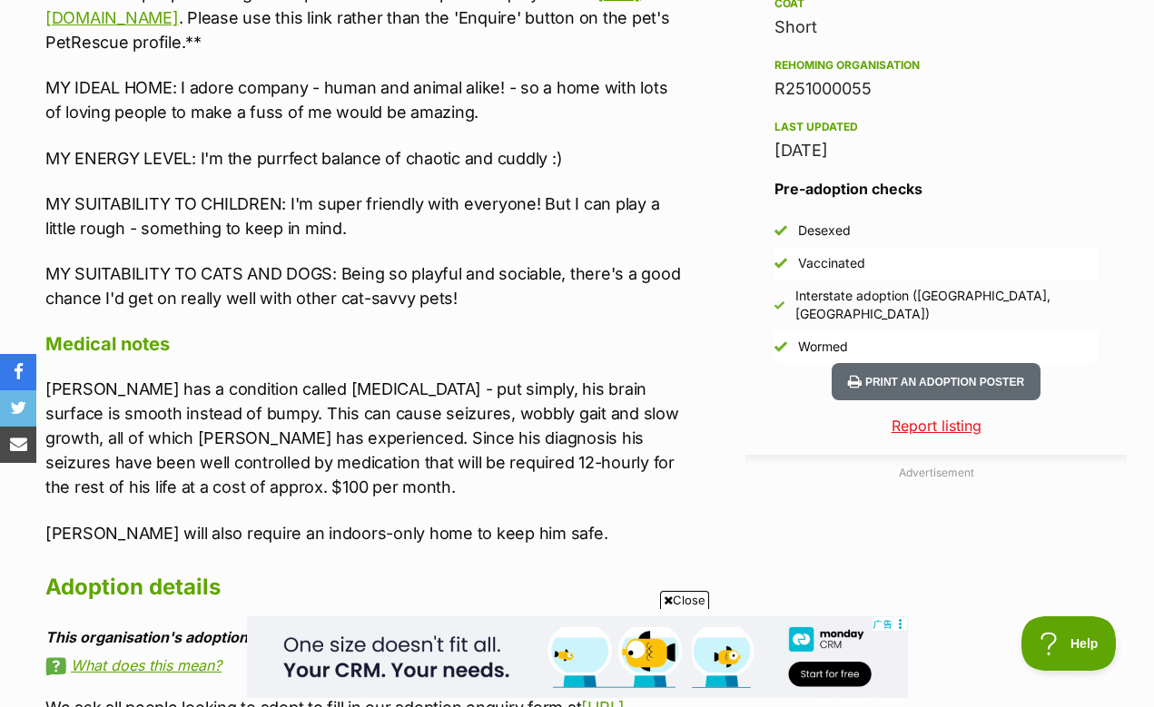
click at [318, 377] on p "Willy has a condition called lissencephaly - put simply, his brain surface is s…" at bounding box center [366, 438] width 642 height 123
copy p "seizures"
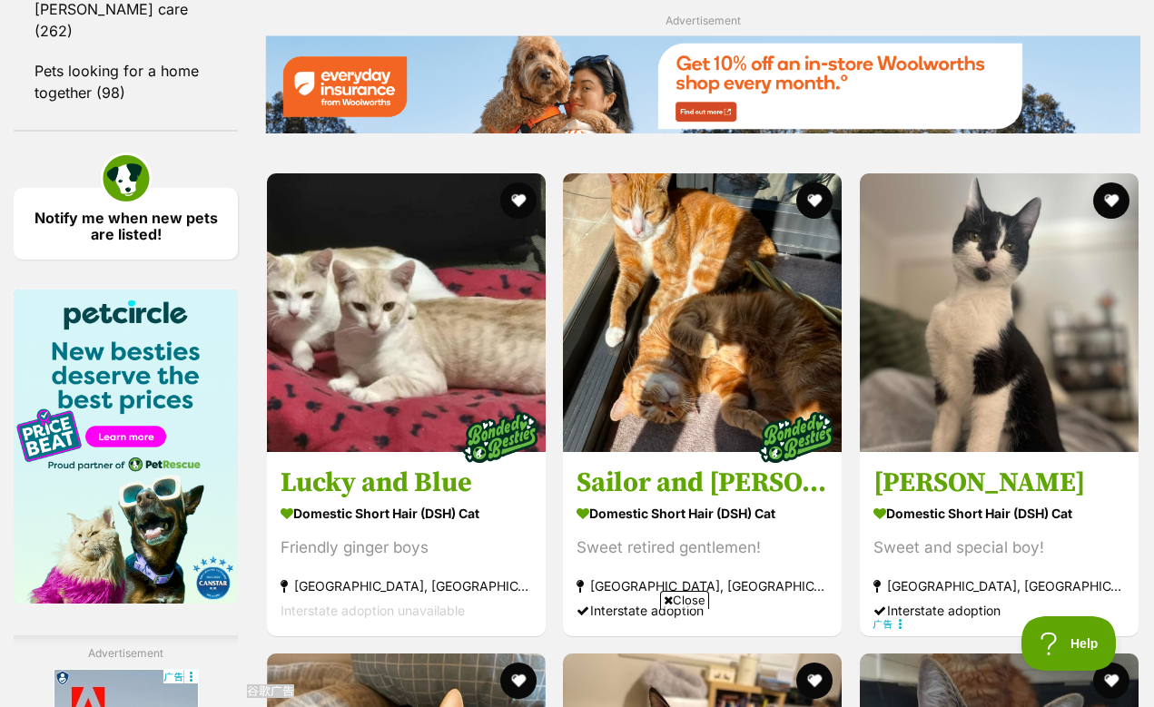
scroll to position [2730, 0]
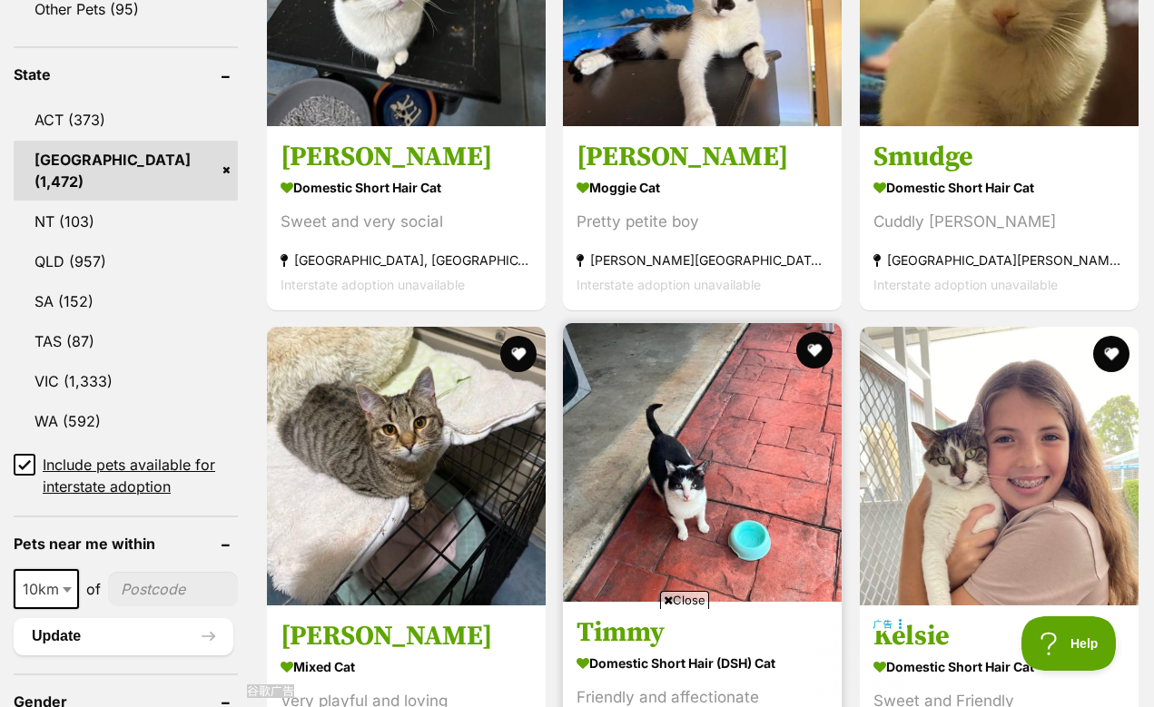
scroll to position [957, 0]
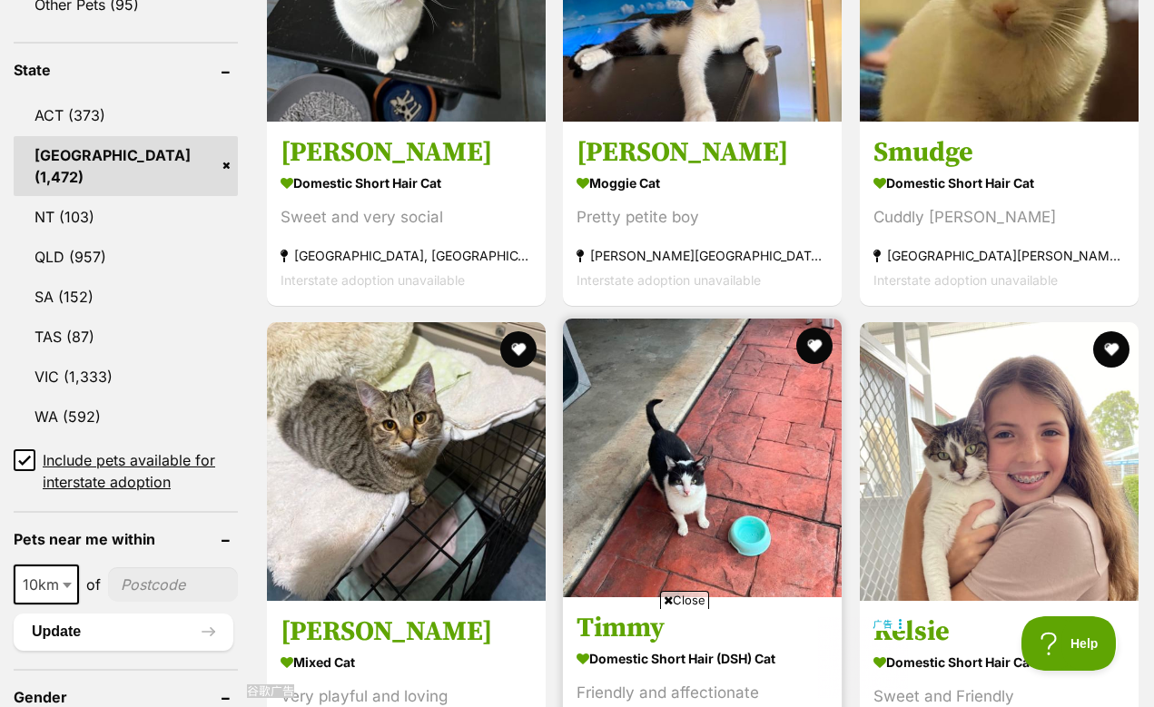
click at [563, 370] on img at bounding box center [702, 458] width 279 height 279
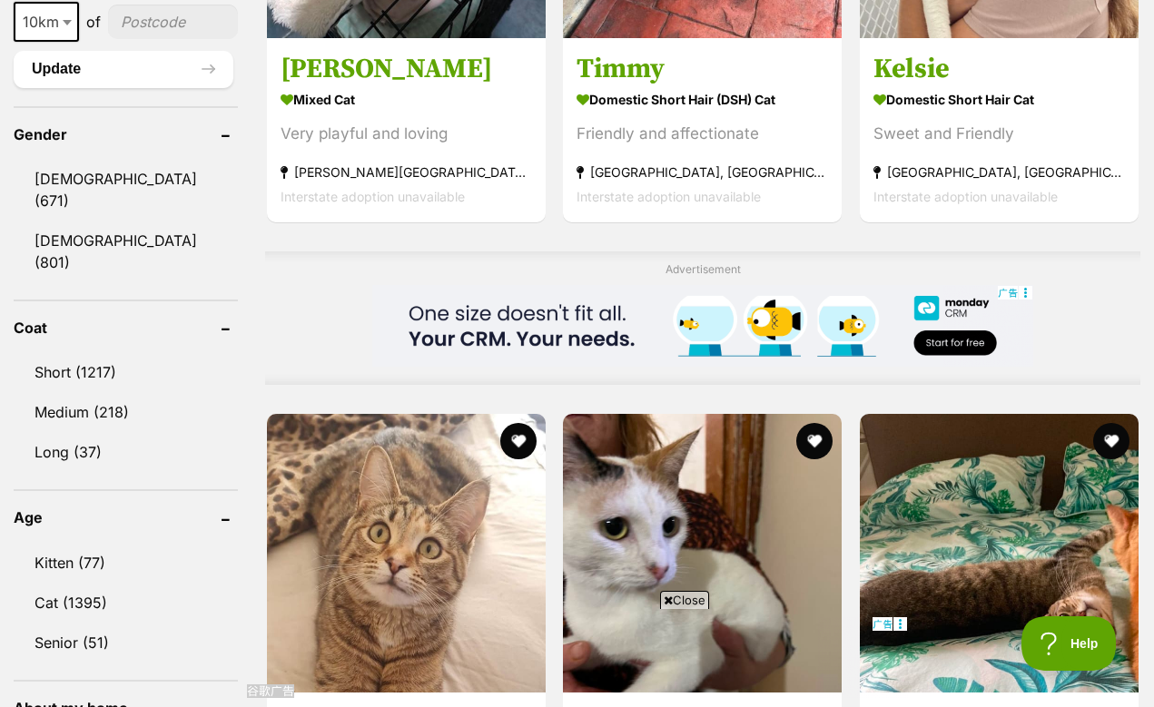
scroll to position [1525, 0]
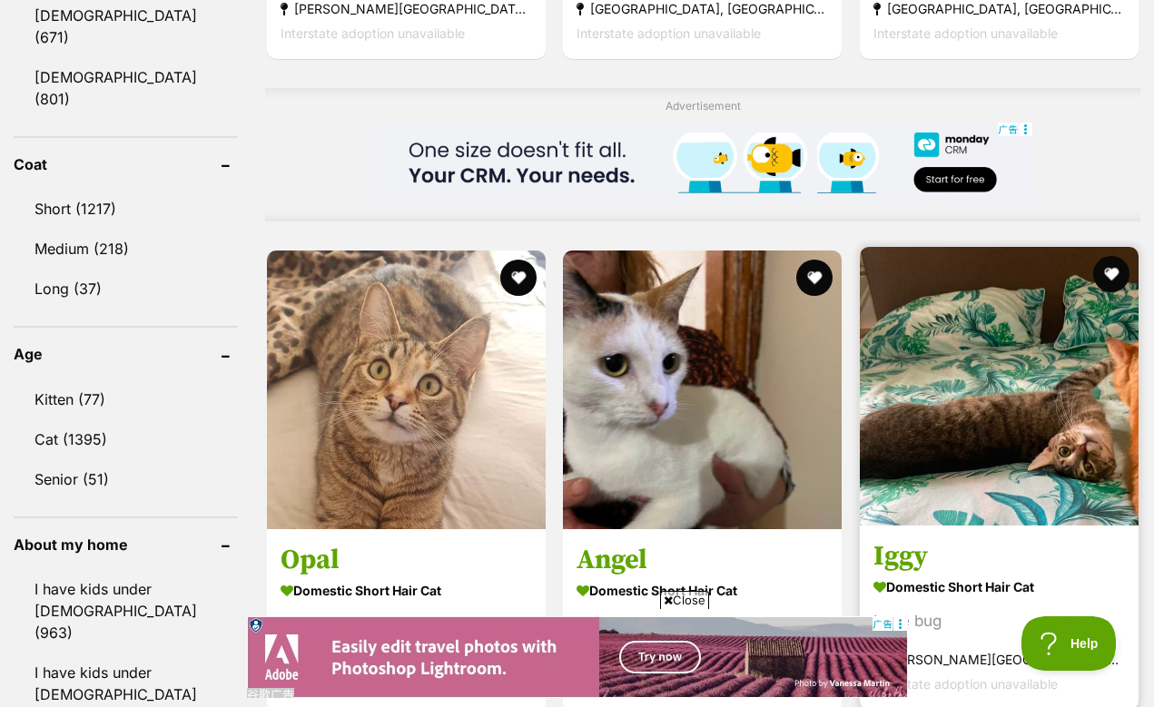
scroll to position [1691, 0]
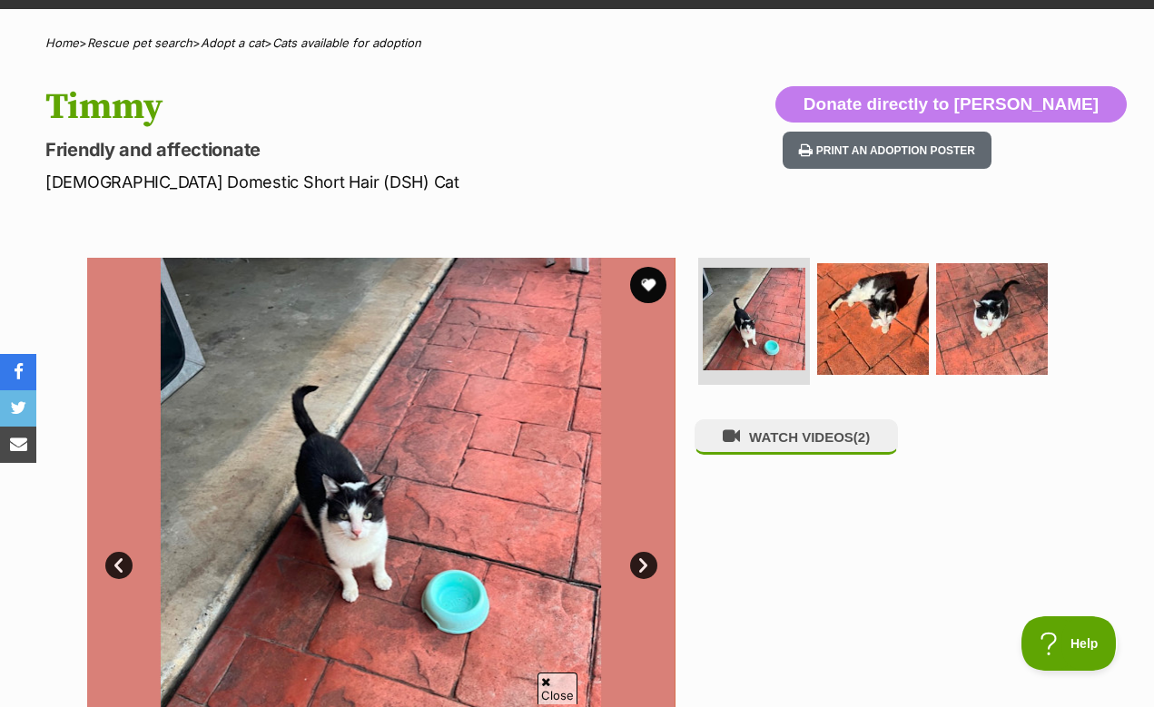
click at [647, 552] on link "Next" at bounding box center [643, 565] width 27 height 27
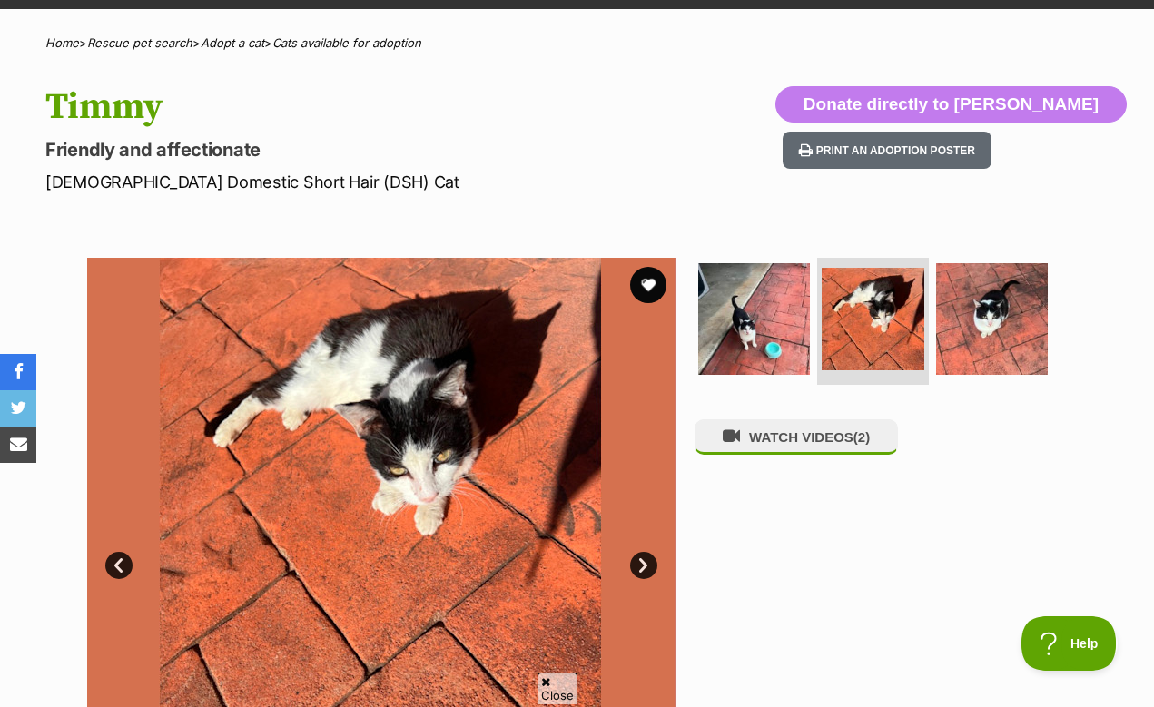
click at [647, 552] on link "Next" at bounding box center [643, 565] width 27 height 27
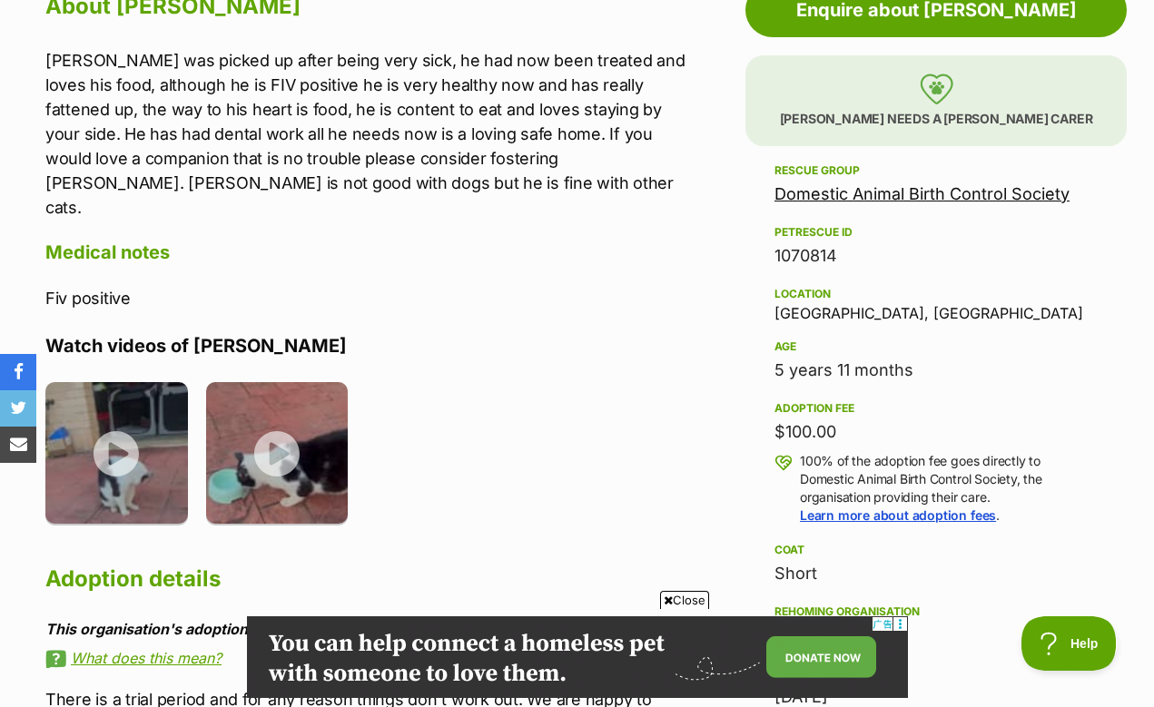
scroll to position [1101, 0]
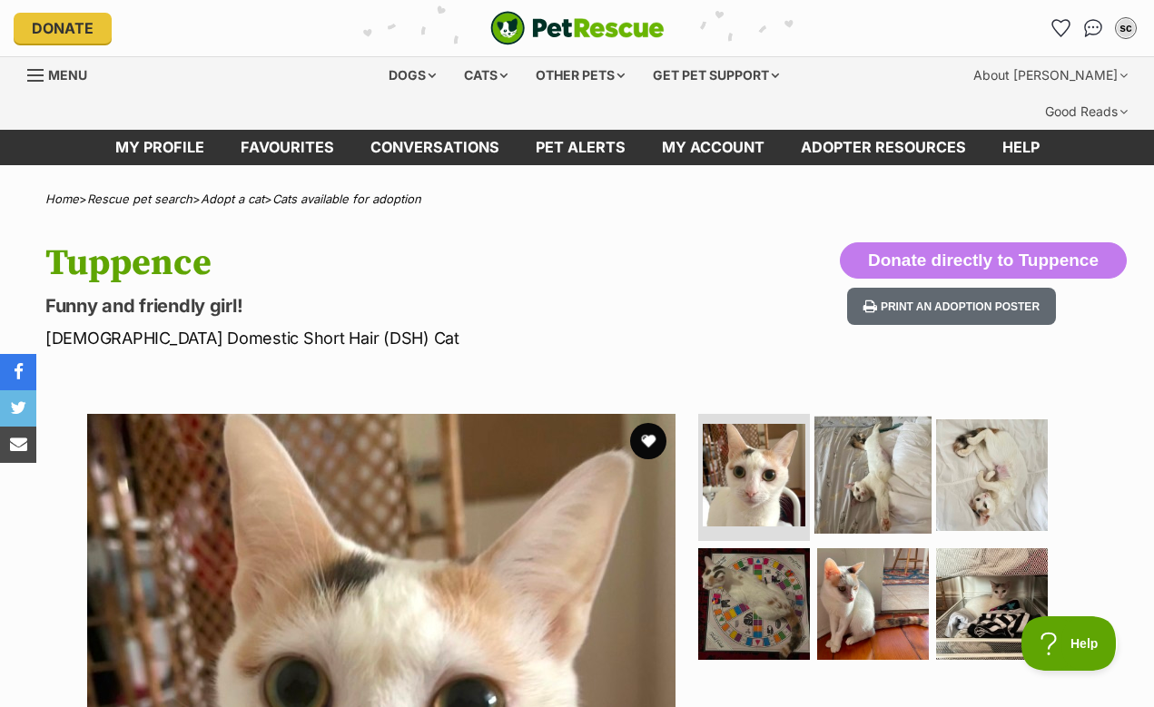
click at [900, 436] on img at bounding box center [872, 475] width 117 height 117
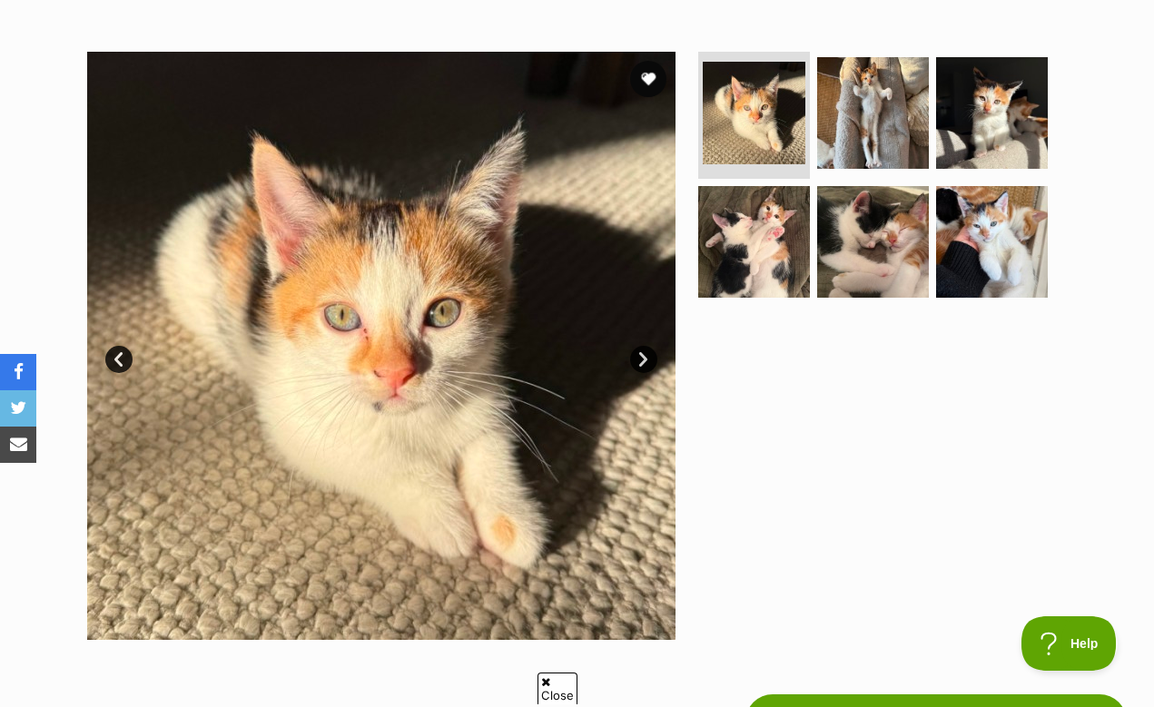
scroll to position [722, 0]
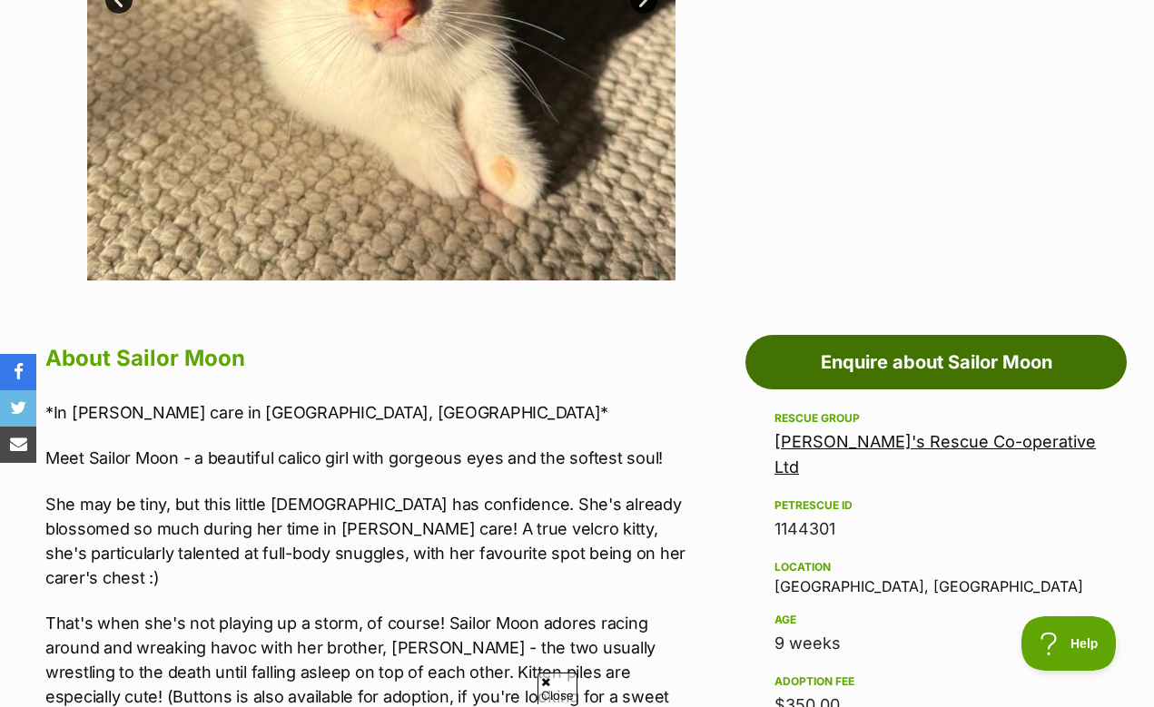
click at [790, 335] on link "Enquire about Sailor Moon" at bounding box center [935, 362] width 381 height 54
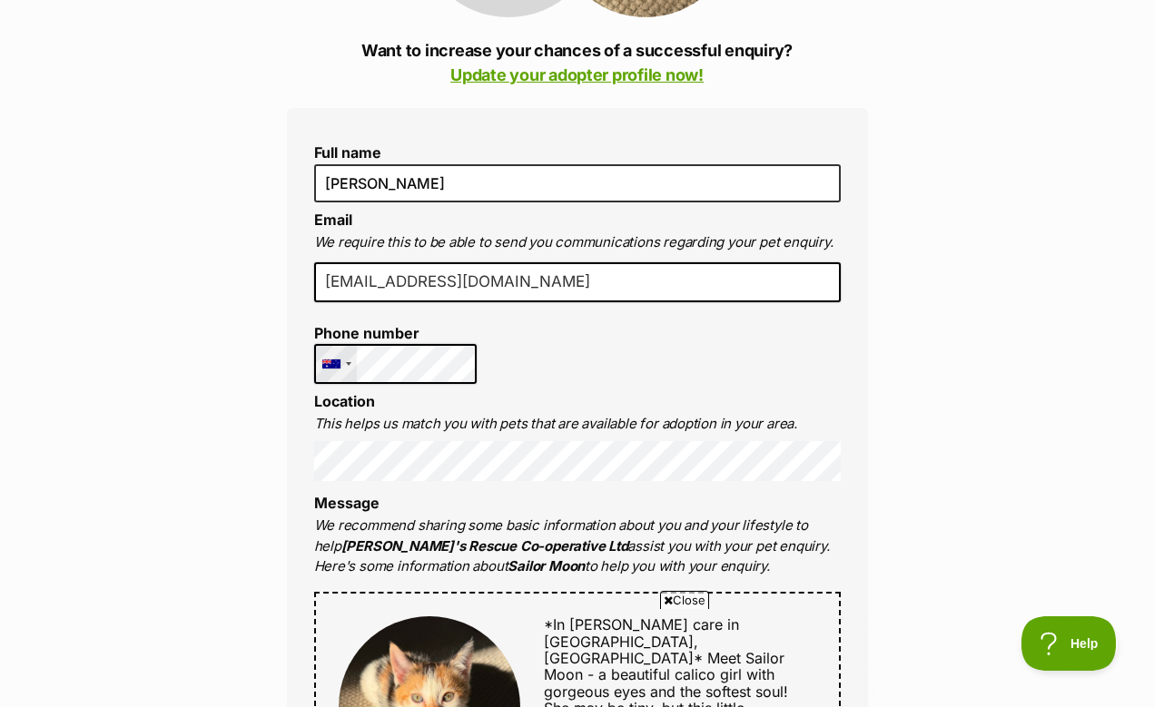
click at [340, 360] on div at bounding box center [331, 364] width 18 height 9
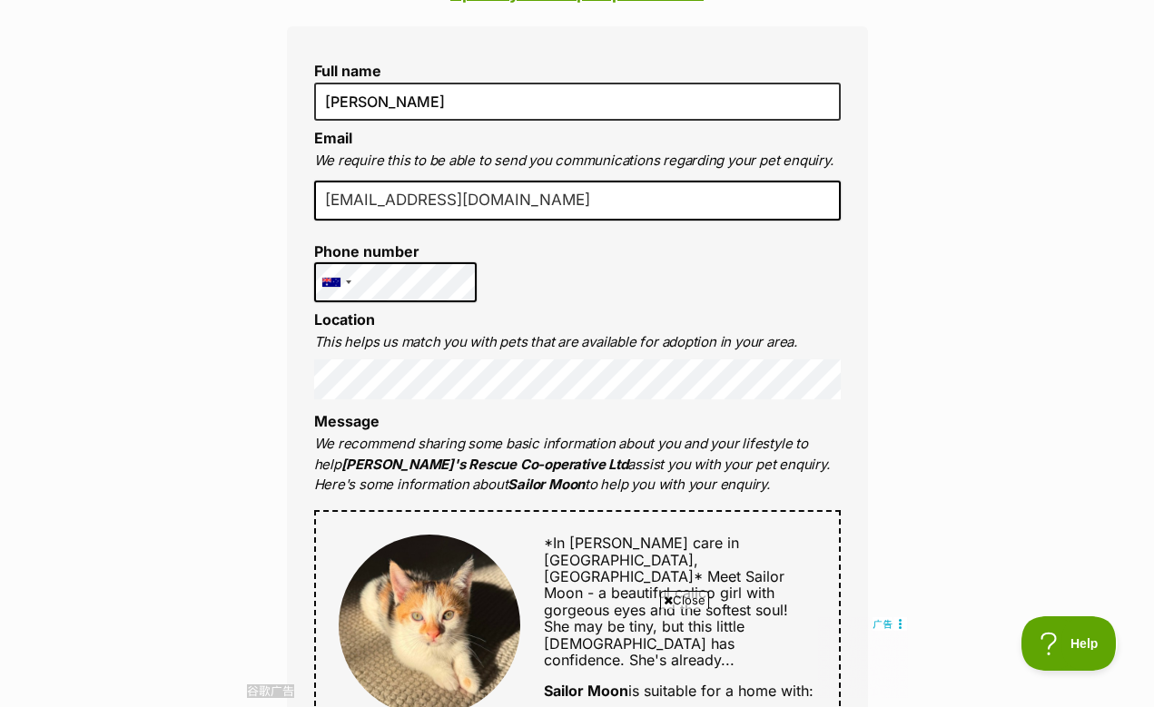
click at [667, 445] on p "We recommend sharing some basic information about you and your lifestyle to hel…" at bounding box center [577, 465] width 527 height 62
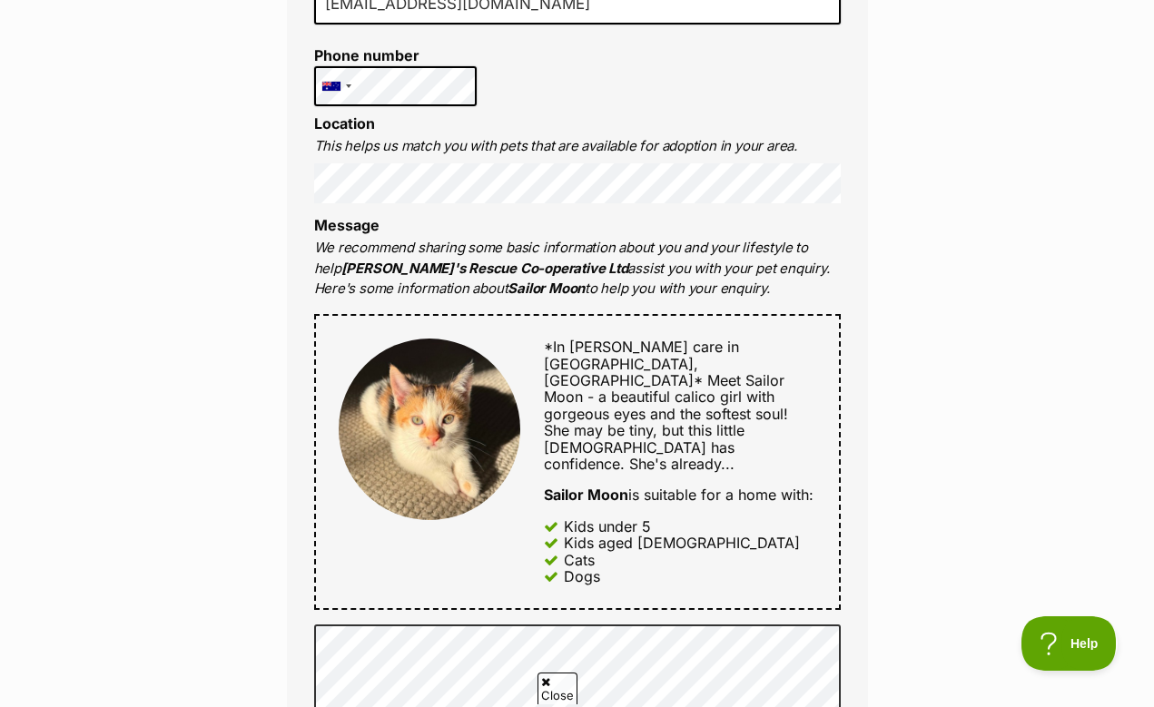
scroll to position [730, 0]
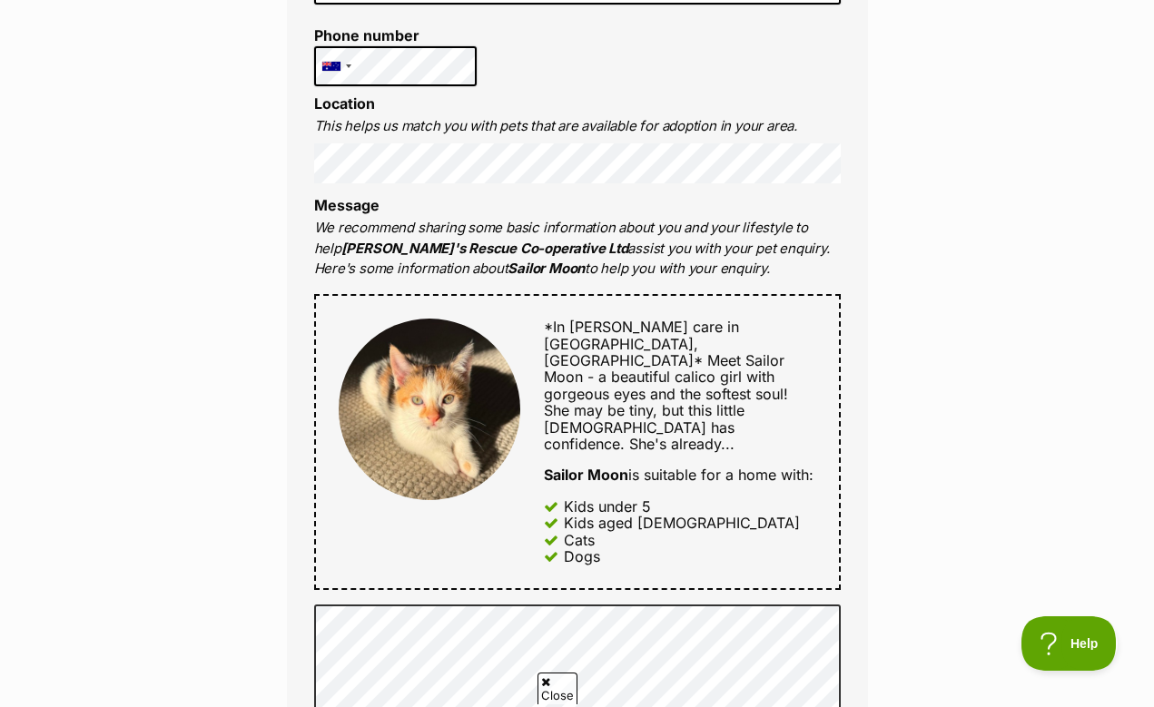
click at [665, 401] on span "She may be tiny, but this little lady has confidence. She's already..." at bounding box center [644, 427] width 201 height 52
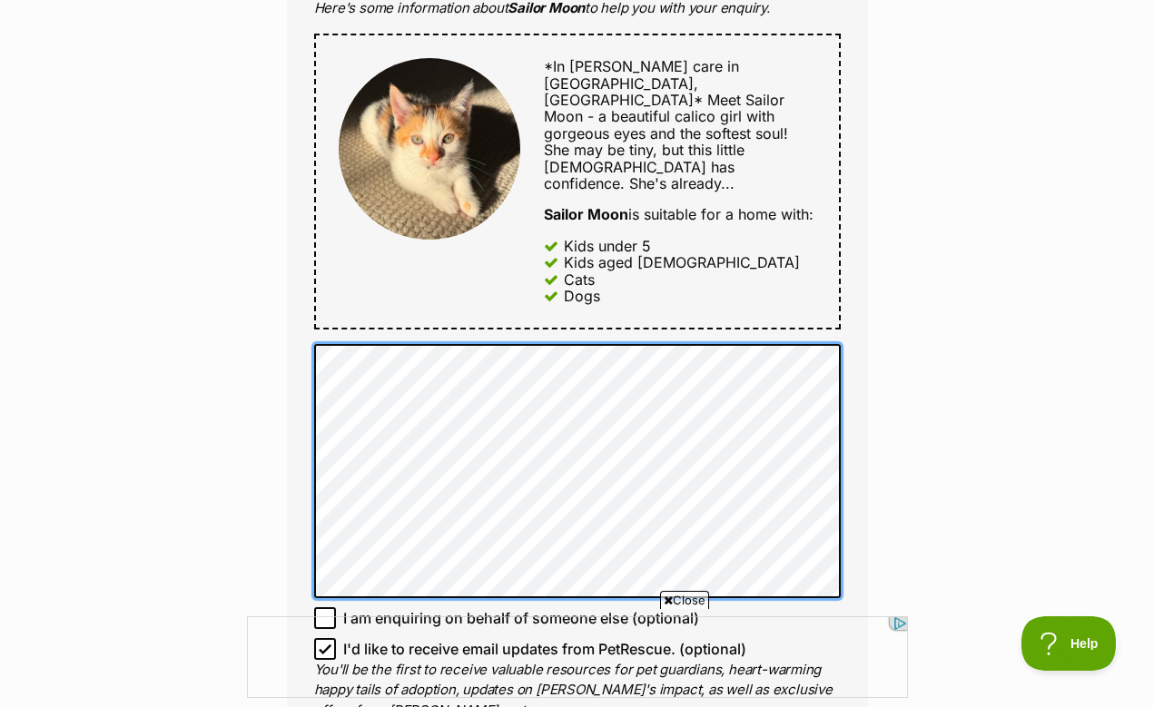
scroll to position [0, 0]
click at [303, 287] on div "Full name silver chen Email We require this to be able to send you communicatio…" at bounding box center [577, 160] width 581 height 1221
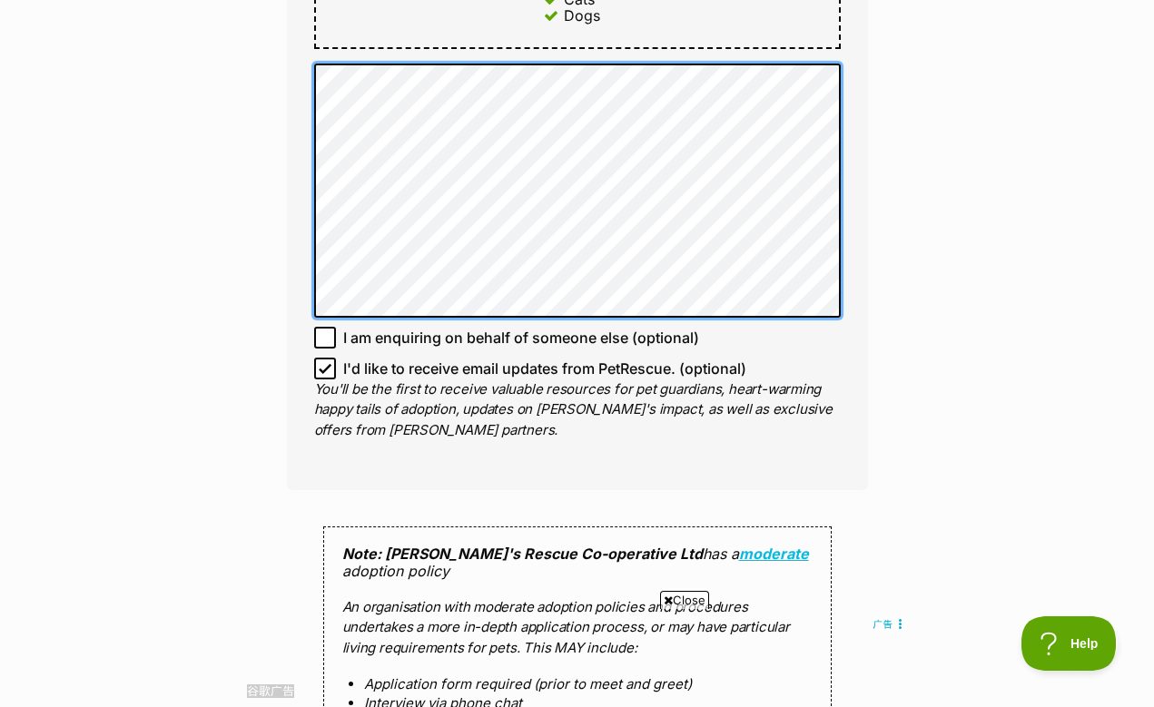
scroll to position [1460, 0]
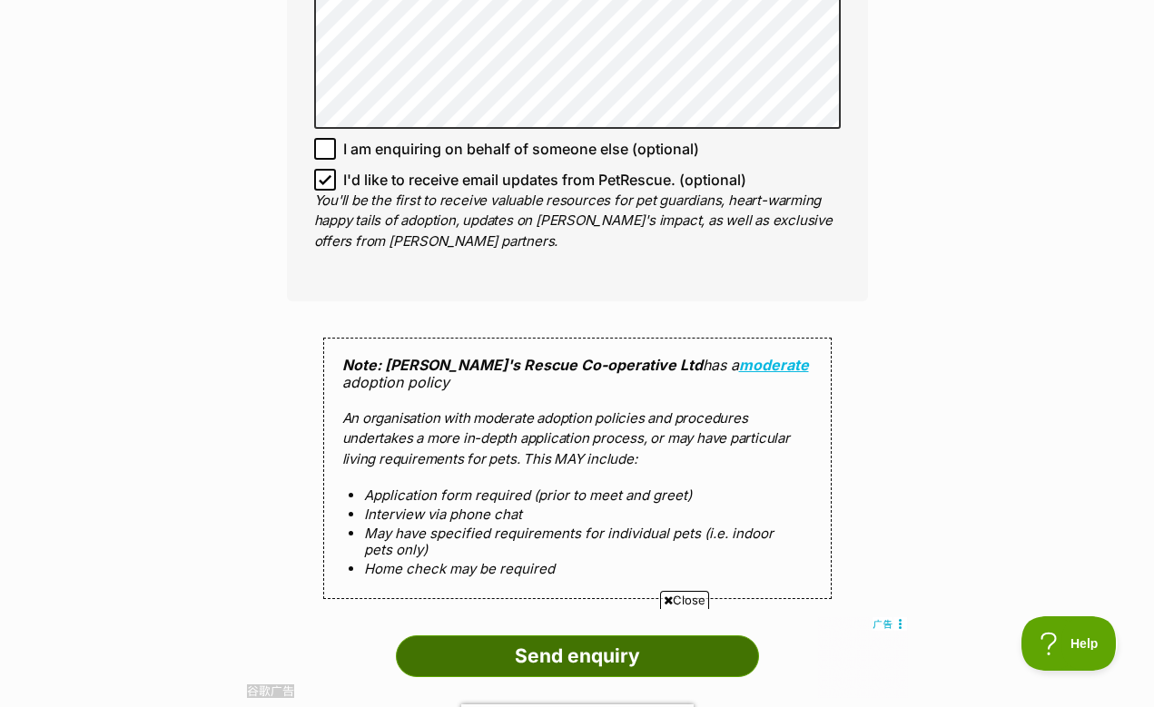
click at [713, 636] on input "Send enquiry" at bounding box center [577, 657] width 363 height 42
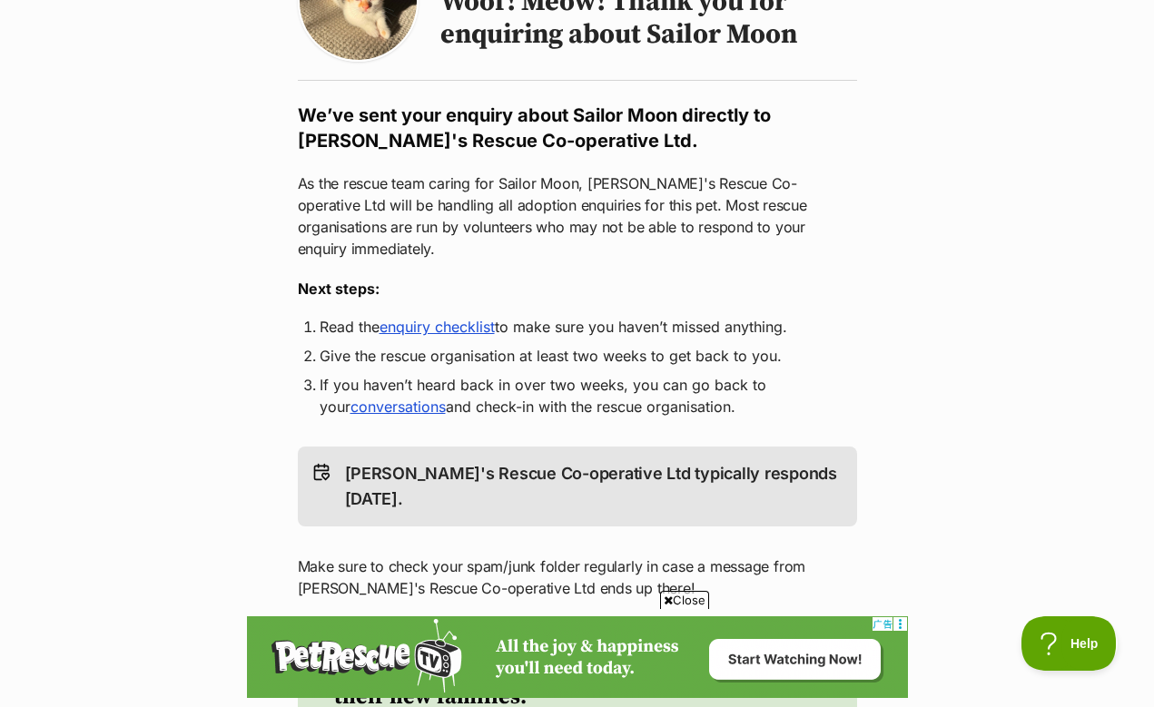
scroll to position [280, 0]
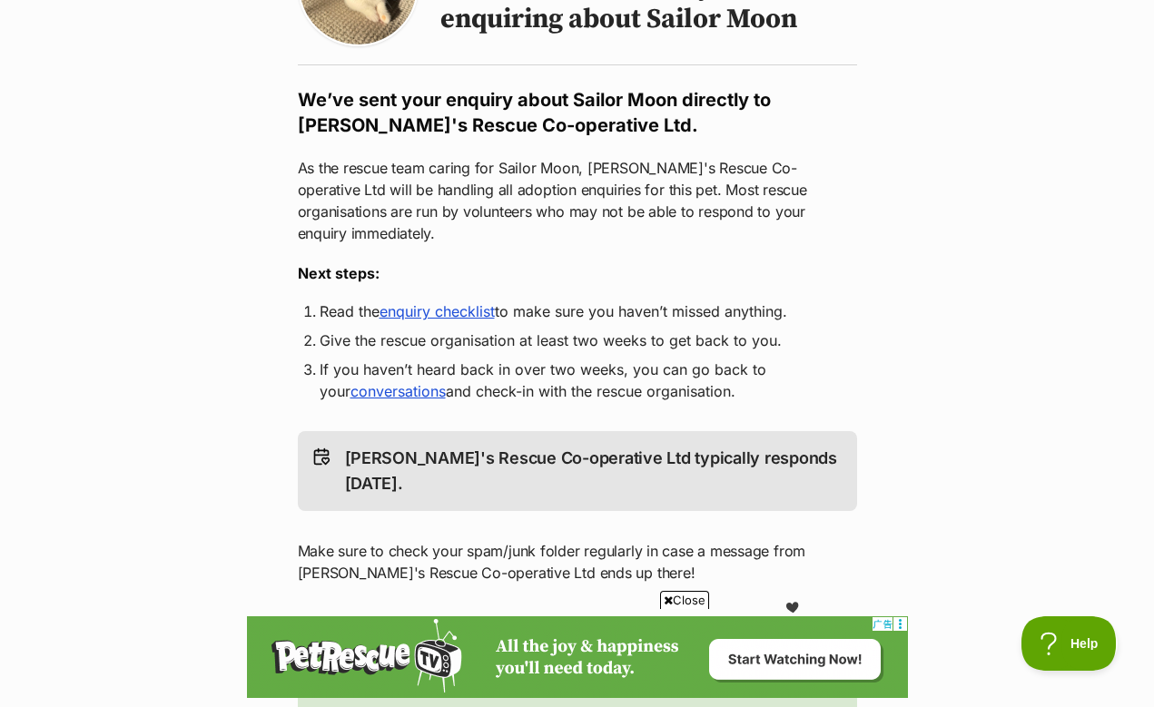
click at [649, 446] on p "[PERSON_NAME]'s Rescue Co-operative Ltd typically responds [DATE]." at bounding box center [594, 471] width 498 height 51
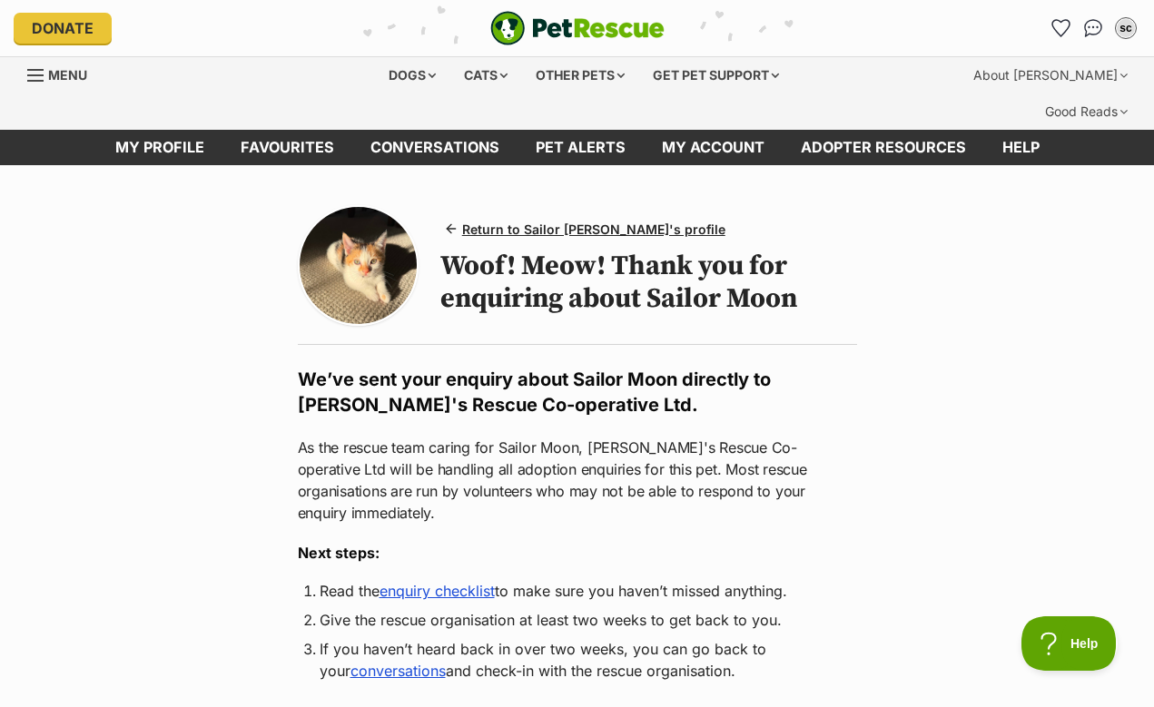
scroll to position [0, 0]
click at [511, 72] on div "Cats" at bounding box center [485, 75] width 69 height 36
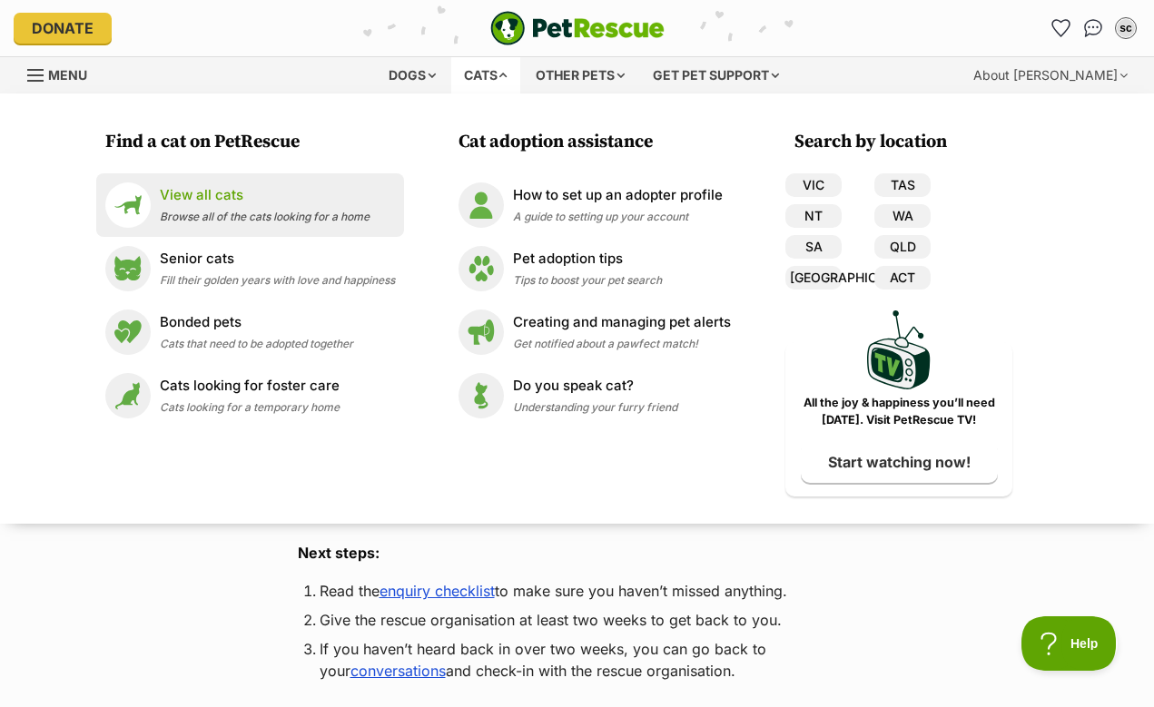
click at [274, 210] on span "Browse all of the cats looking for a home" at bounding box center [265, 217] width 210 height 14
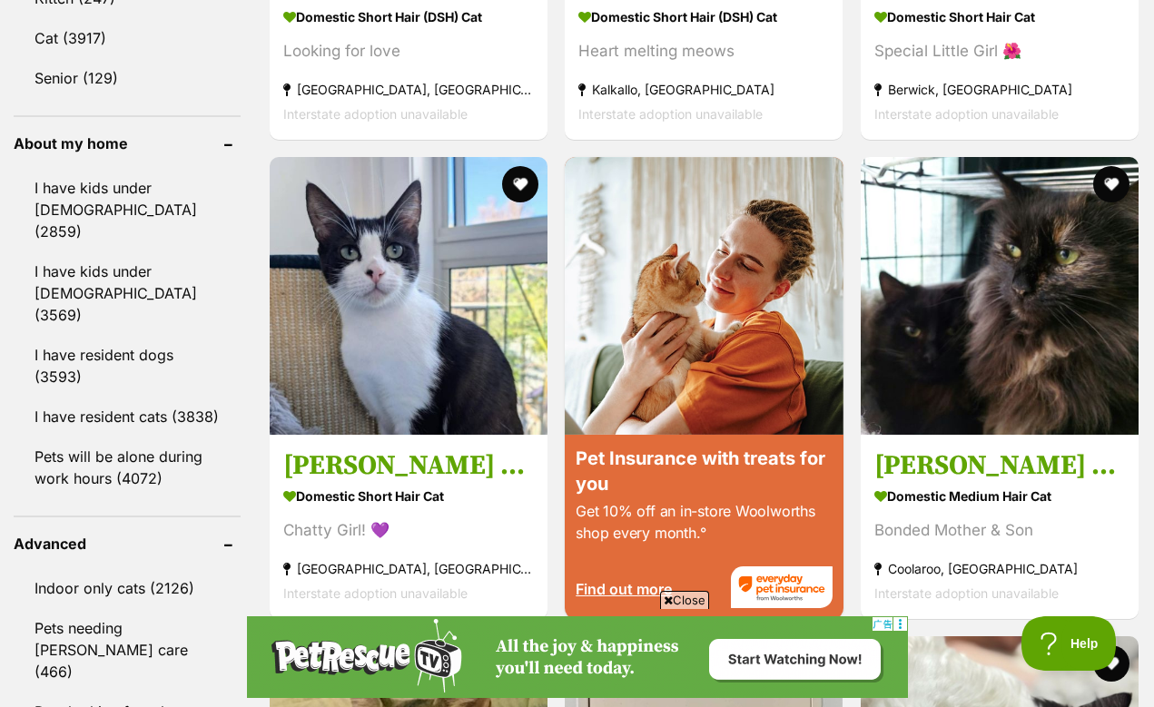
scroll to position [1766, 0]
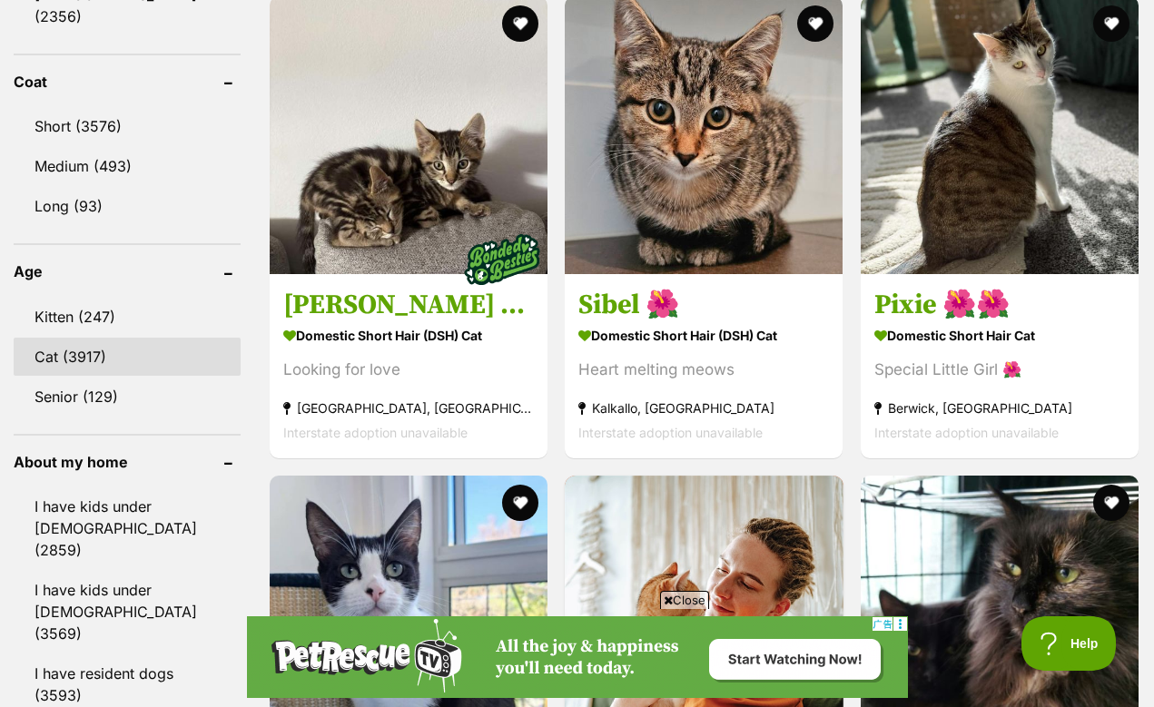
click at [103, 338] on link "Cat (3917)" at bounding box center [127, 357] width 227 height 38
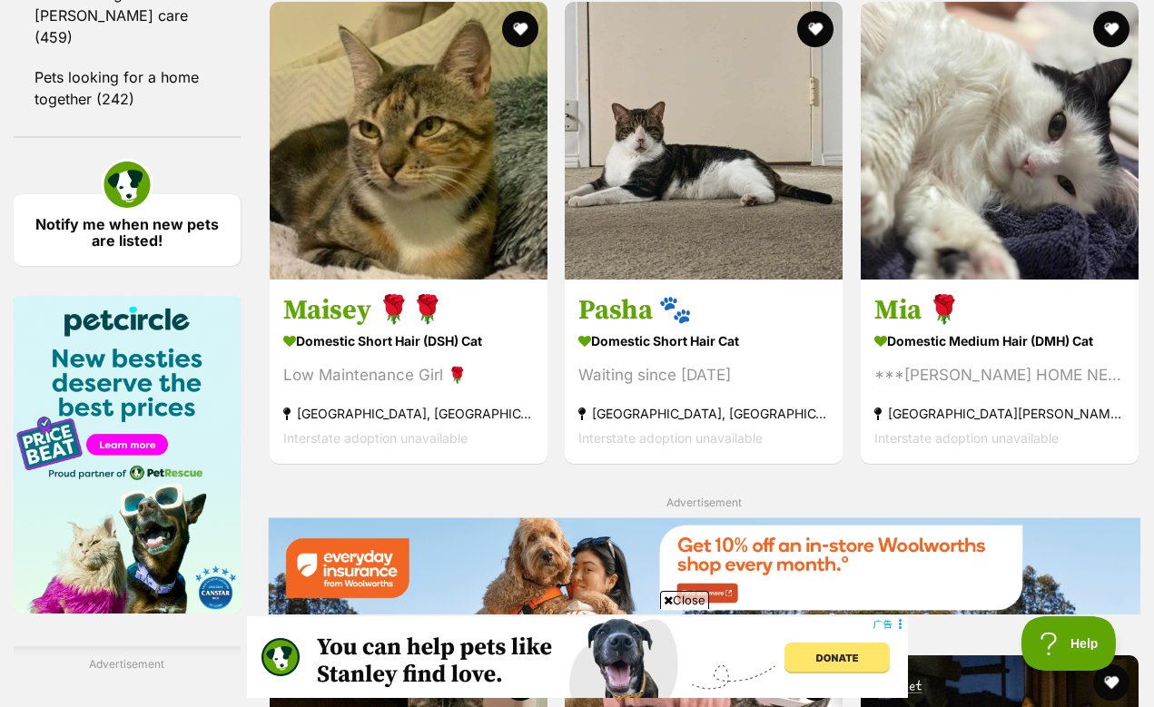
scroll to position [1849, 0]
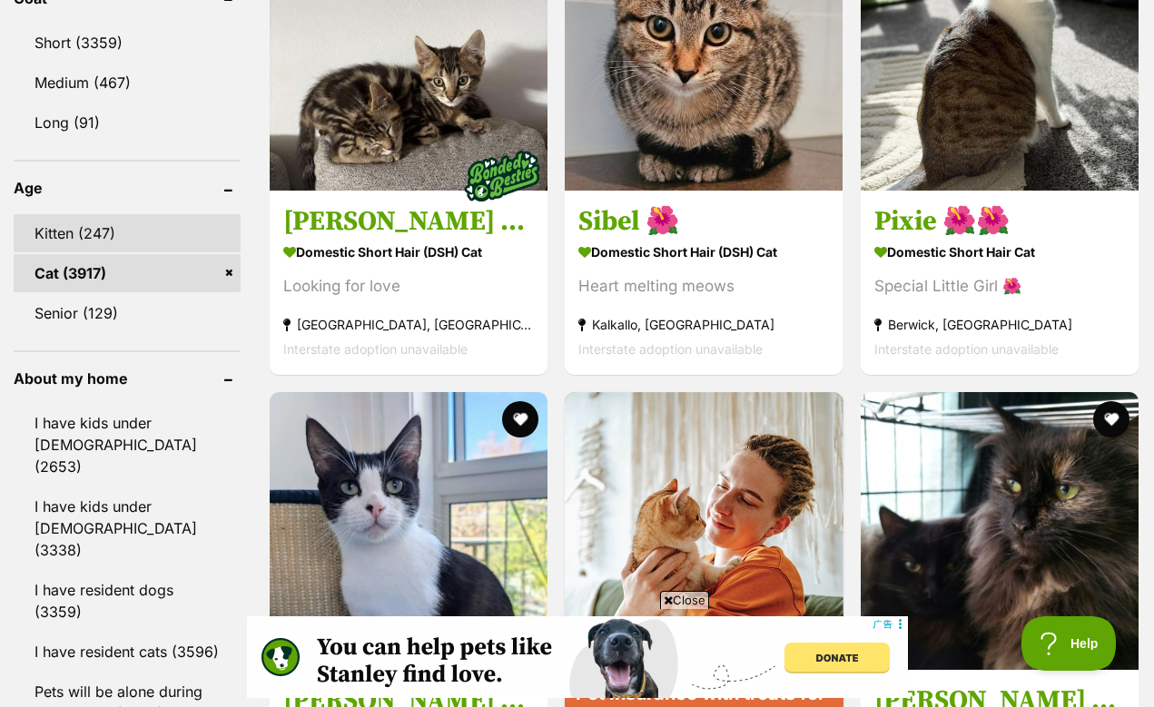
click at [76, 214] on link "Kitten (247)" at bounding box center [127, 233] width 227 height 38
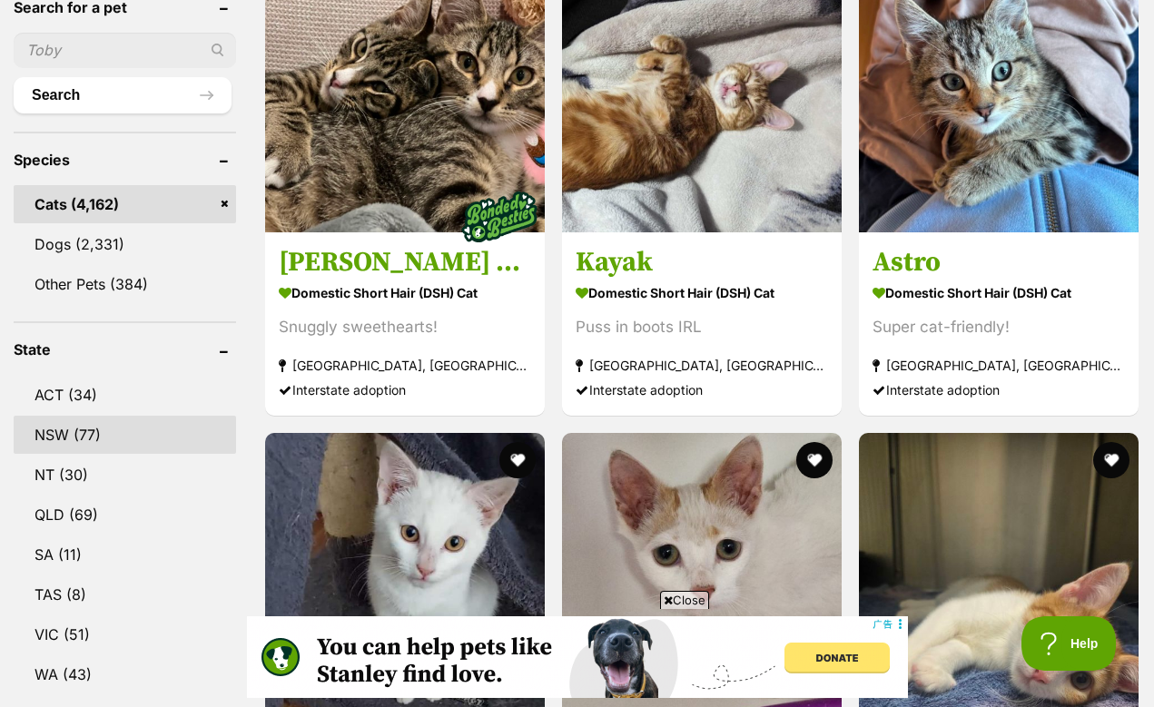
click at [101, 419] on link "NSW (77)" at bounding box center [125, 435] width 222 height 38
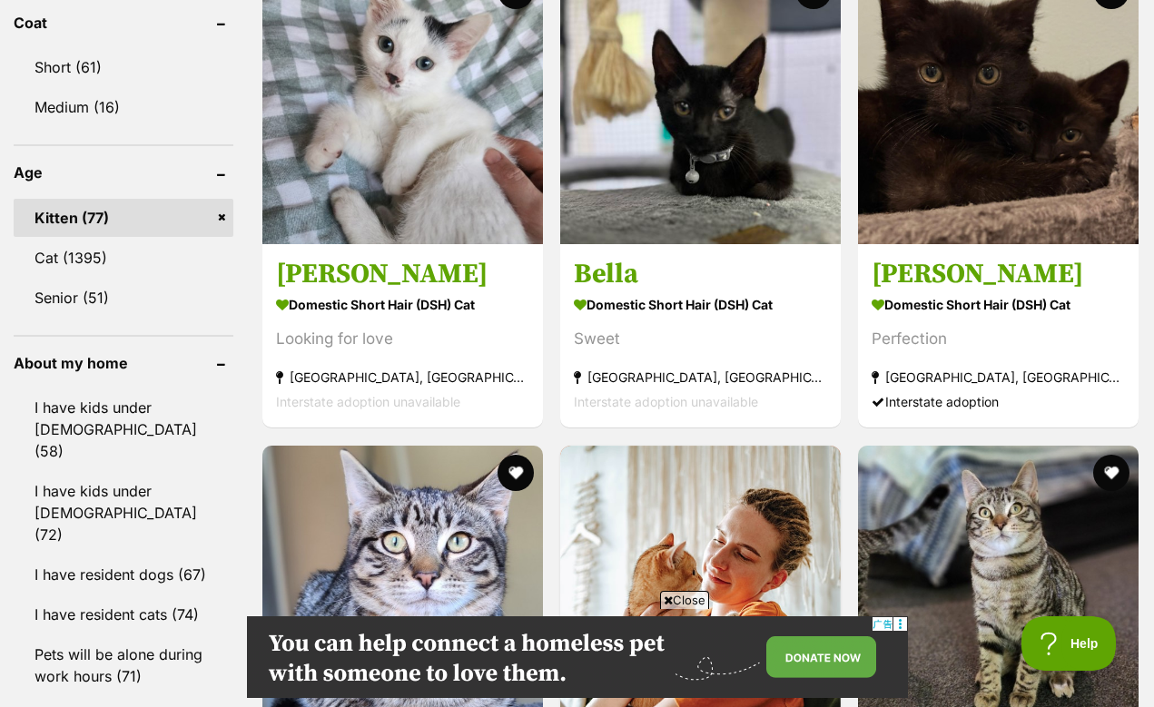
scroll to position [1810, 0]
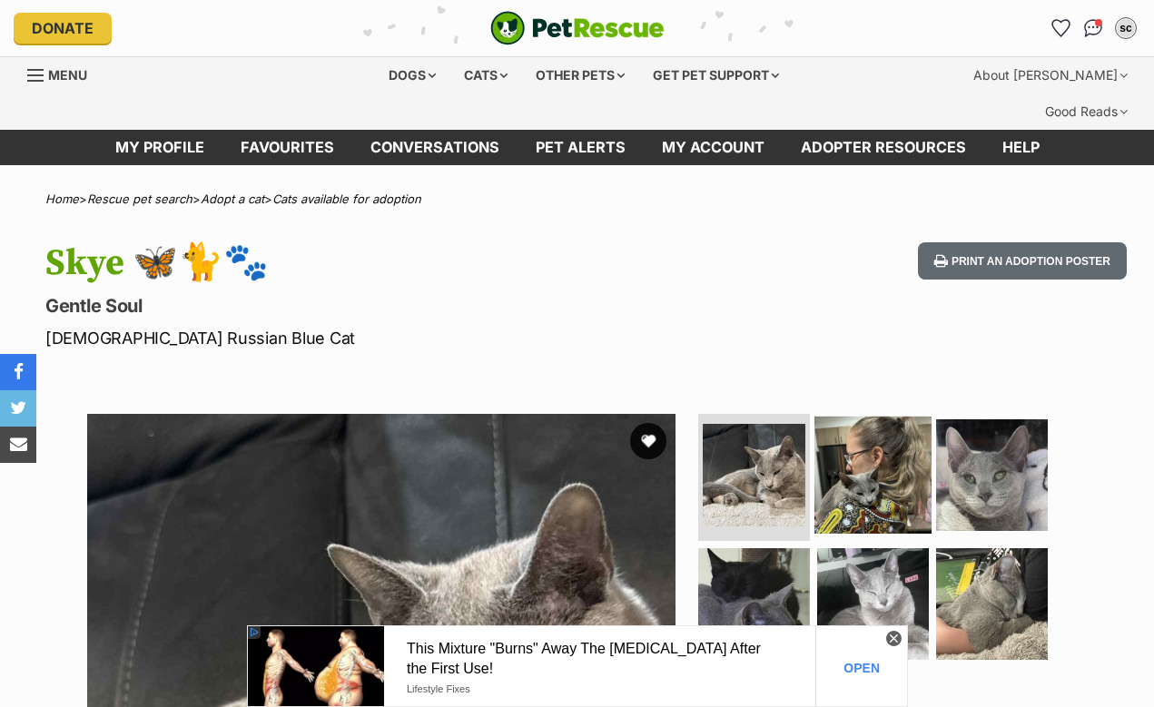
click at [884, 477] on img at bounding box center [872, 475] width 117 height 117
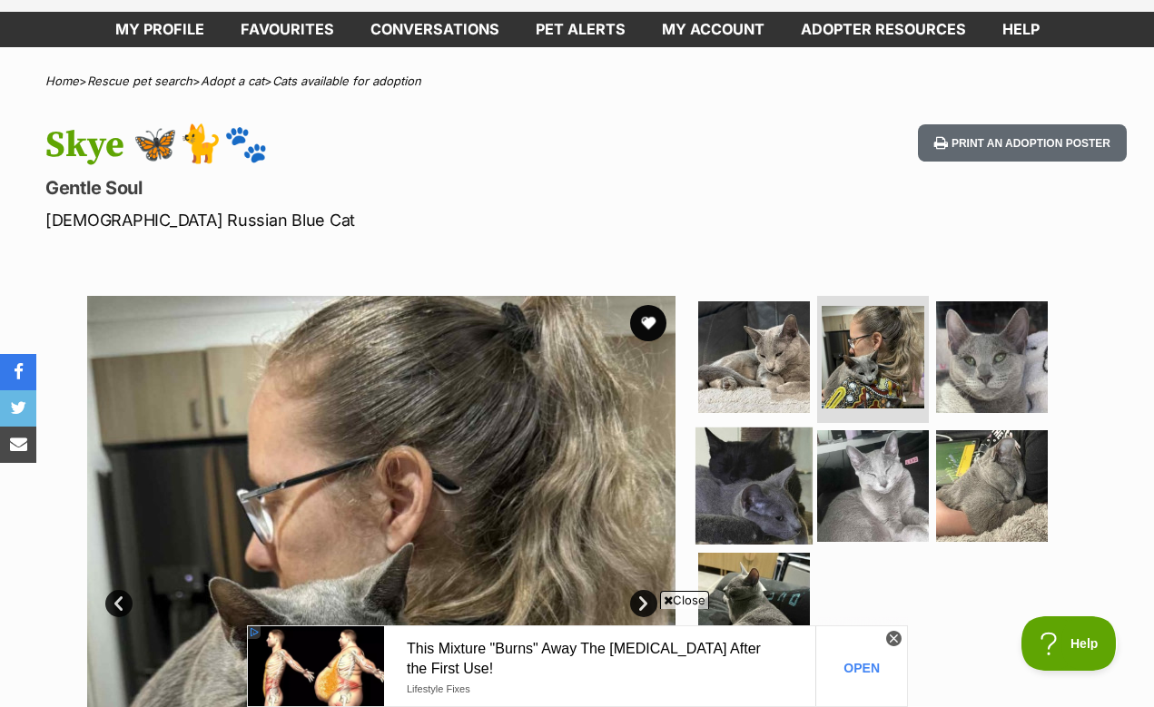
click at [782, 427] on img at bounding box center [753, 485] width 117 height 117
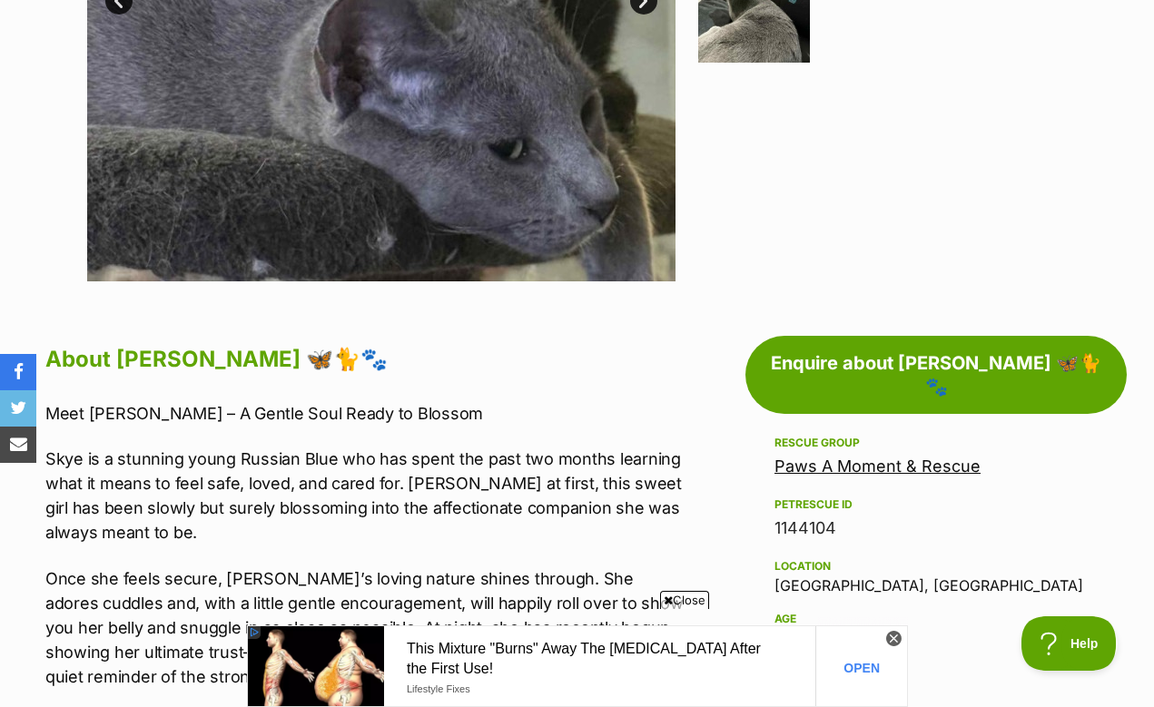
scroll to position [725, 0]
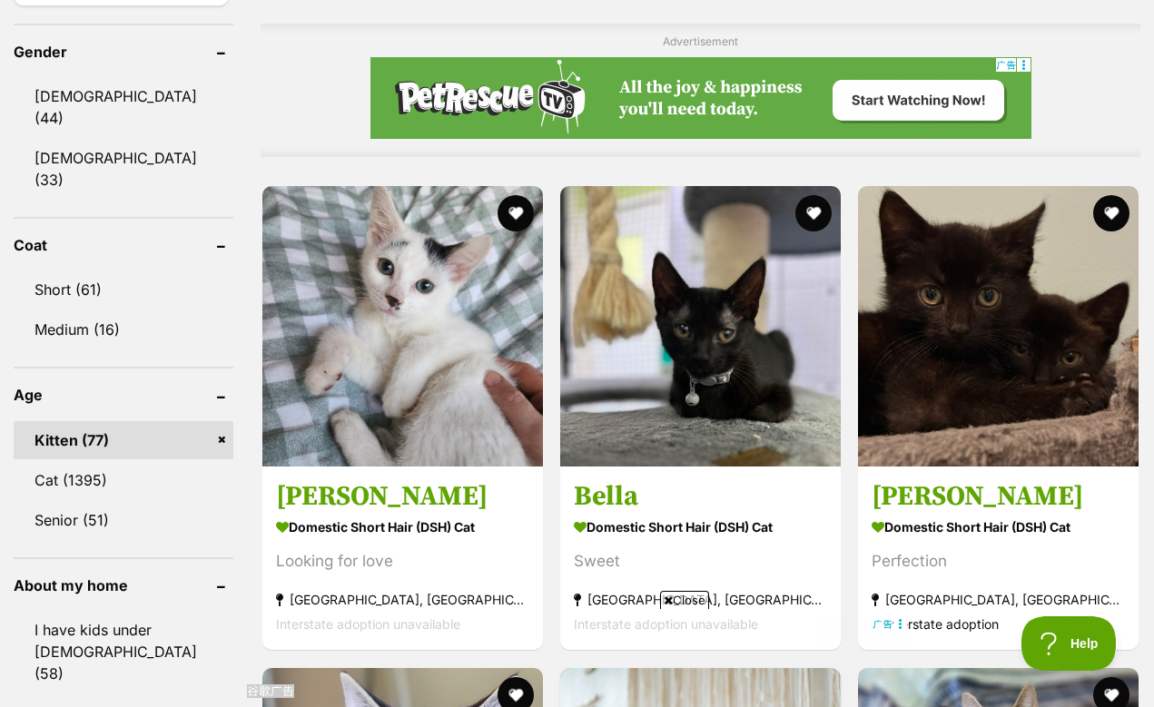
scroll to position [1589, 0]
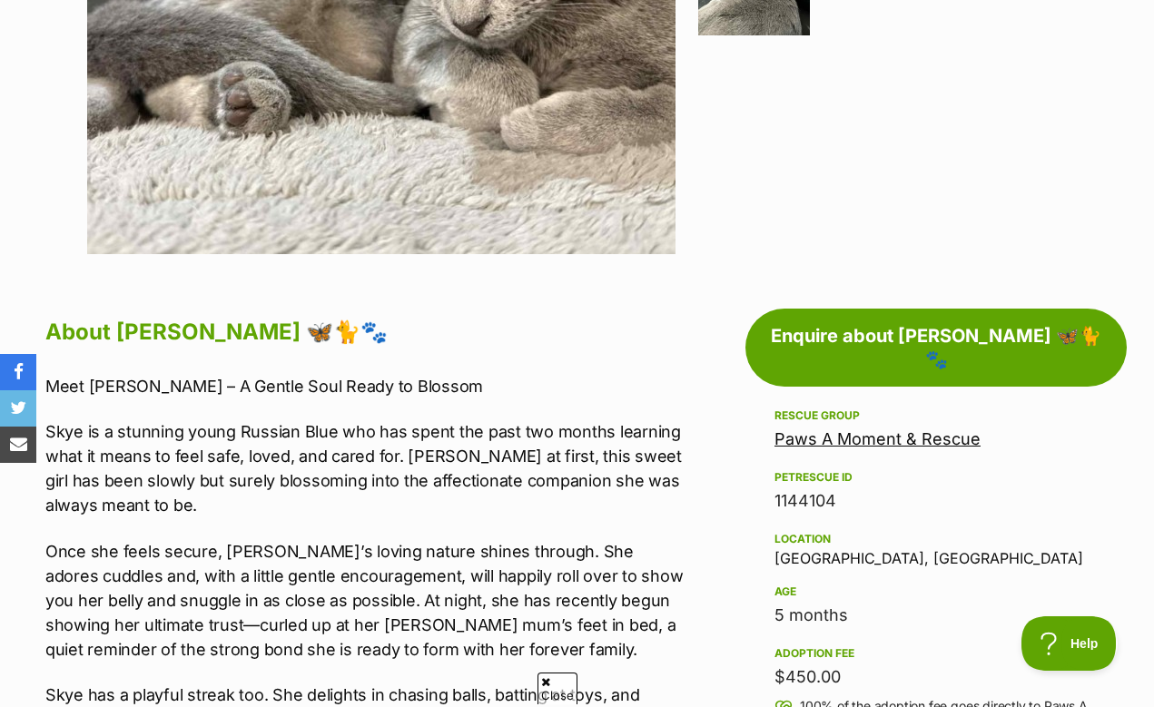
scroll to position [748, 0]
click at [798, 528] on div "Location Woongarrah, NSW" at bounding box center [935, 547] width 323 height 38
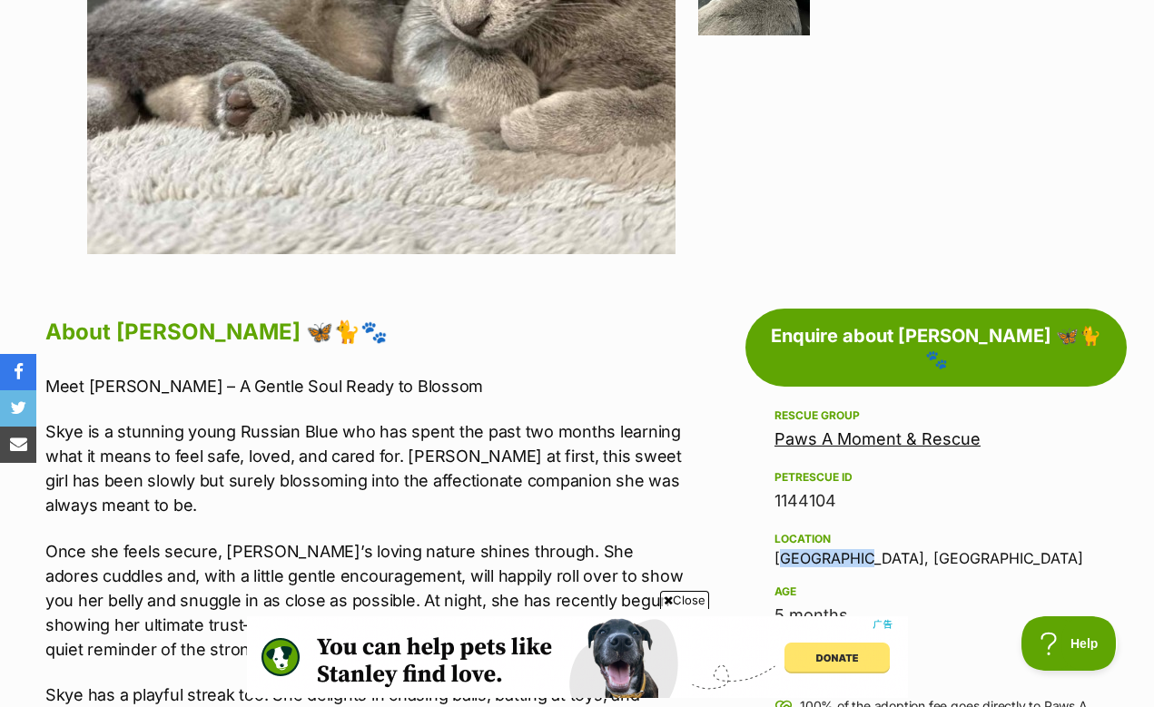
scroll to position [0, 0]
click at [798, 528] on div "Location Woongarrah, NSW" at bounding box center [935, 547] width 323 height 38
copy div "Woongarrah"
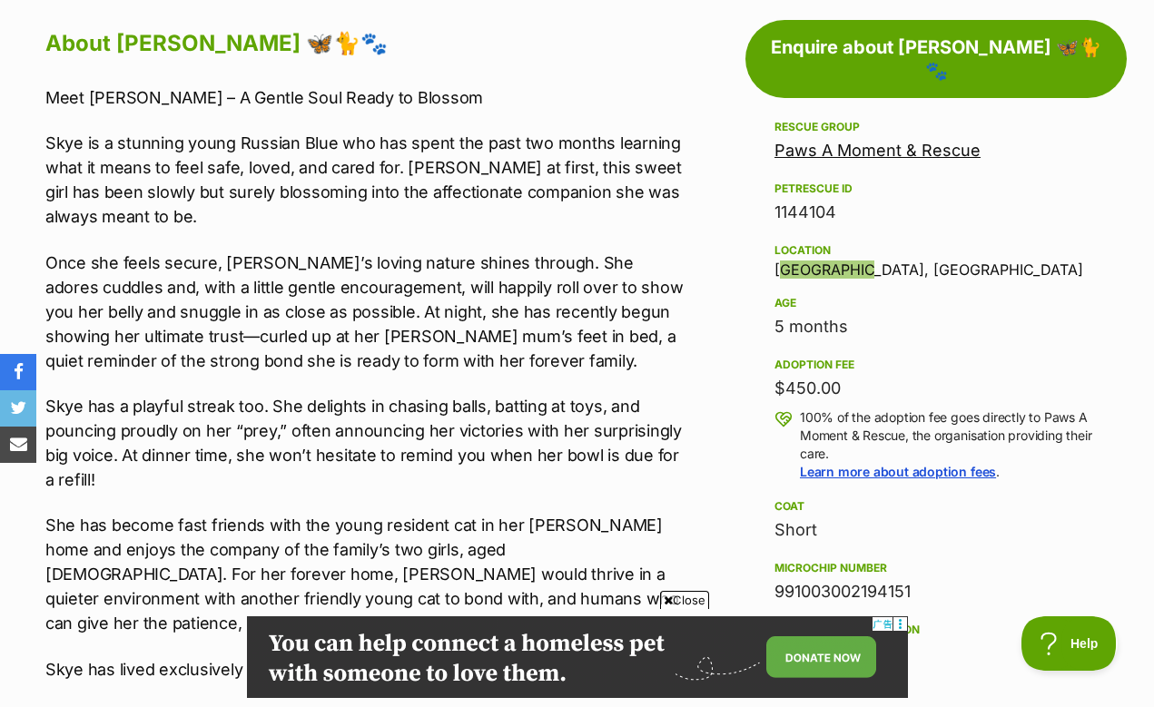
scroll to position [1117, 0]
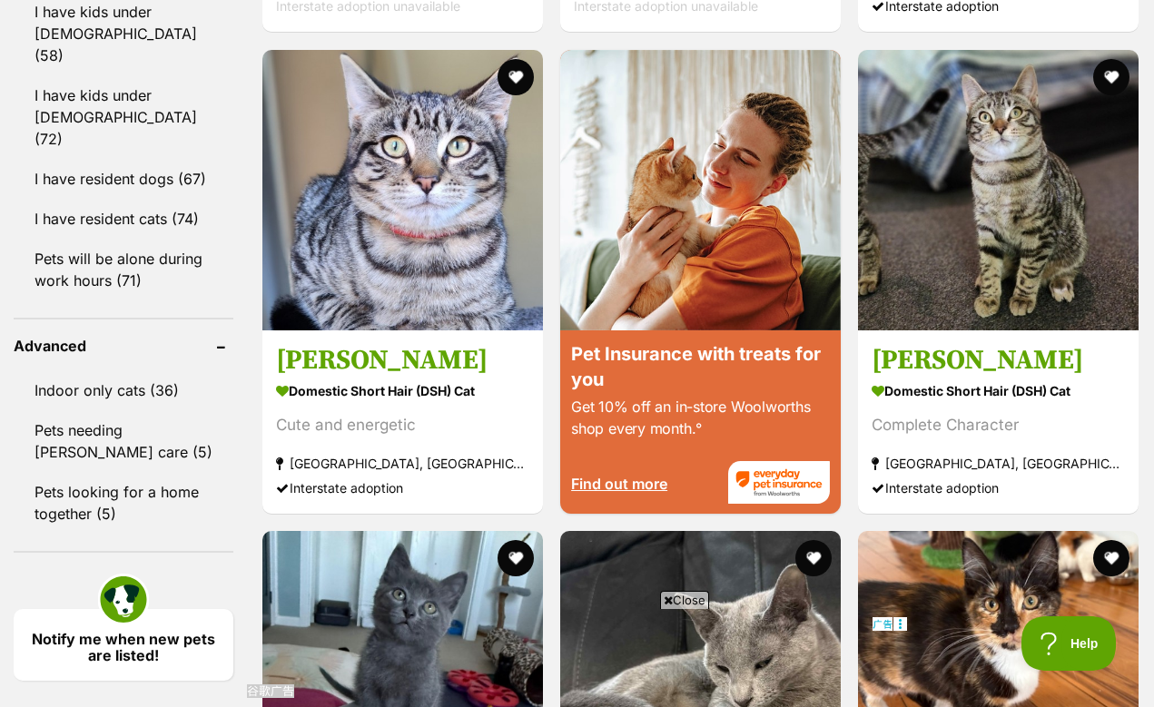
scroll to position [2201, 0]
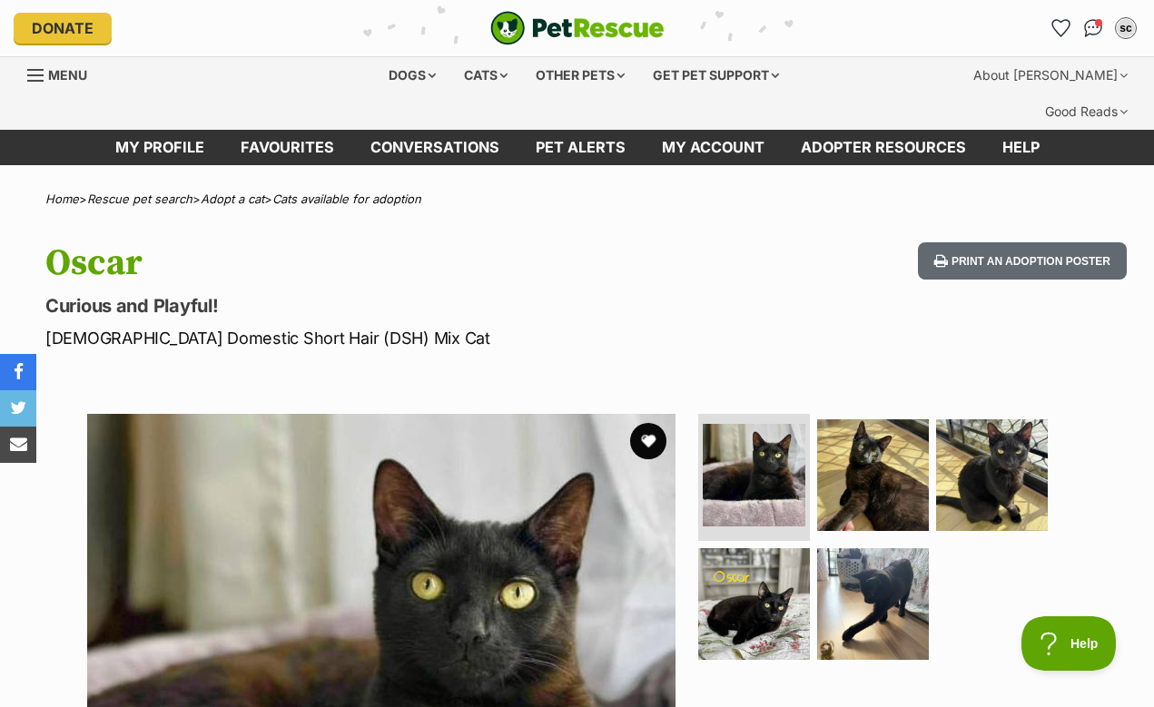
scroll to position [61, 0]
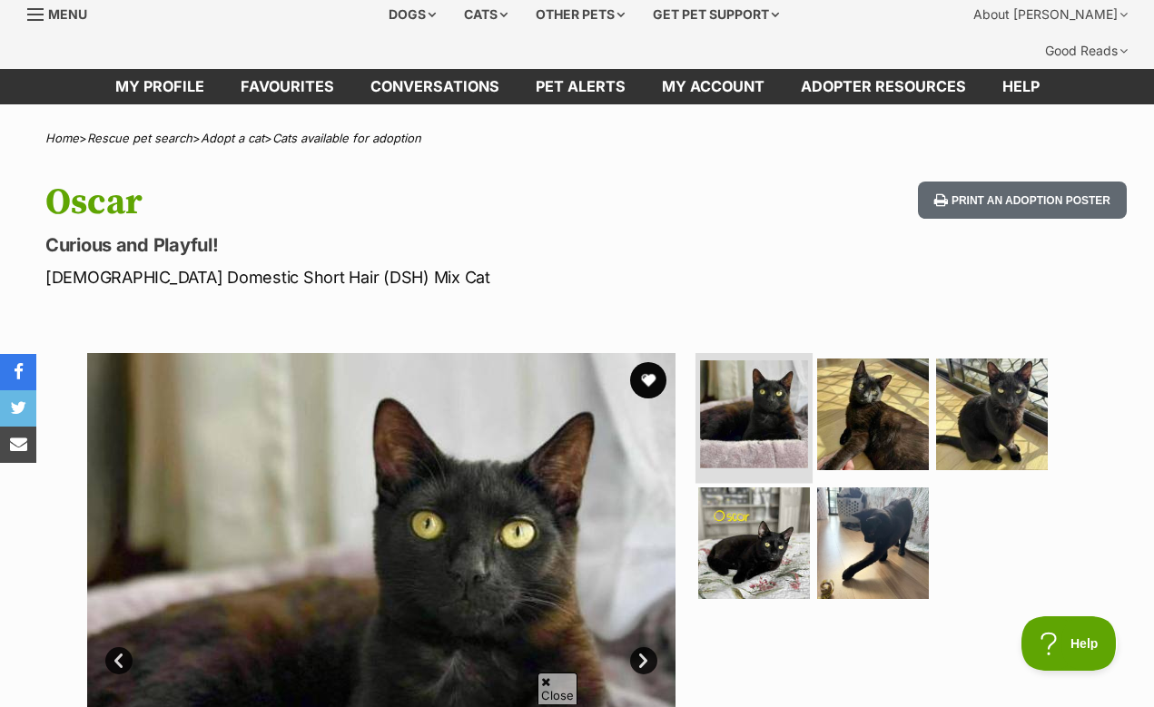
click at [777, 381] on img at bounding box center [754, 414] width 108 height 108
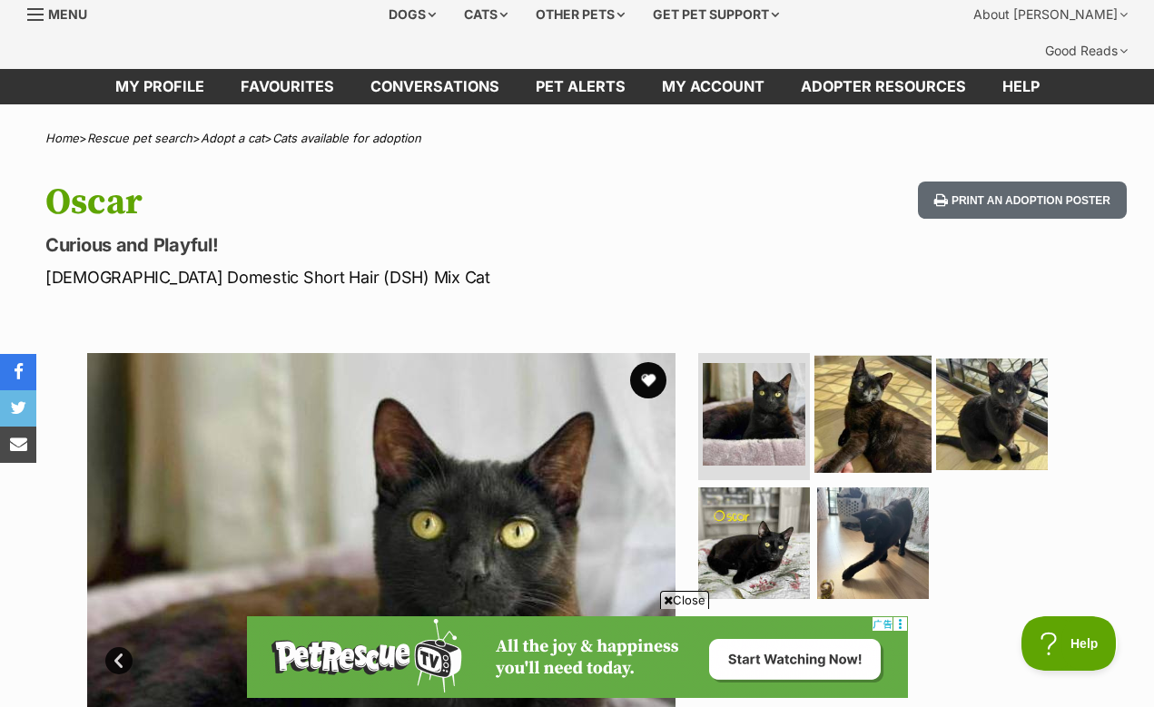
scroll to position [0, 0]
click at [853, 384] on img at bounding box center [872, 414] width 117 height 117
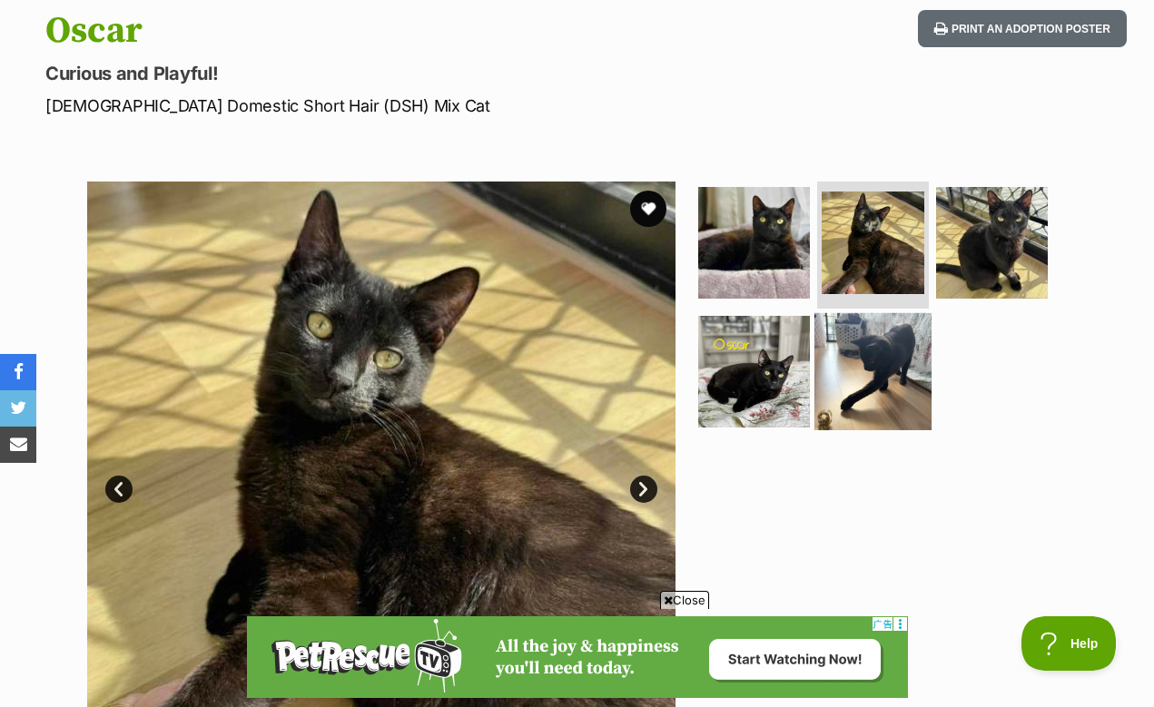
scroll to position [231, 0]
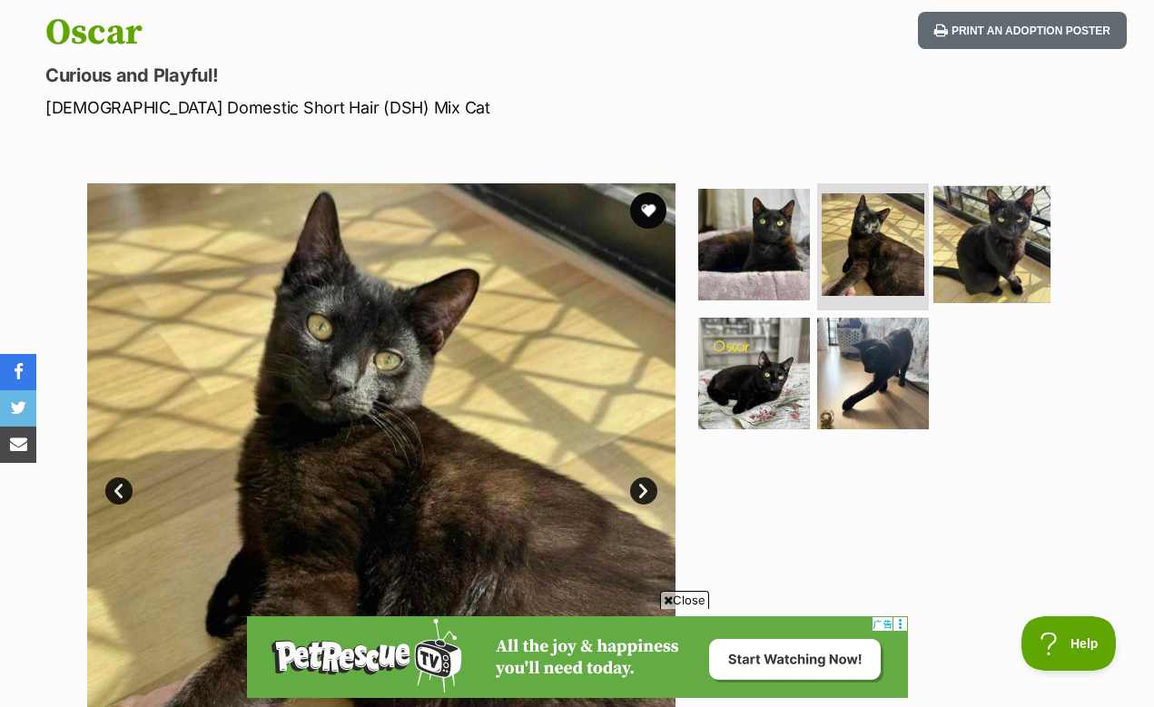
click at [1010, 239] on img at bounding box center [991, 244] width 117 height 117
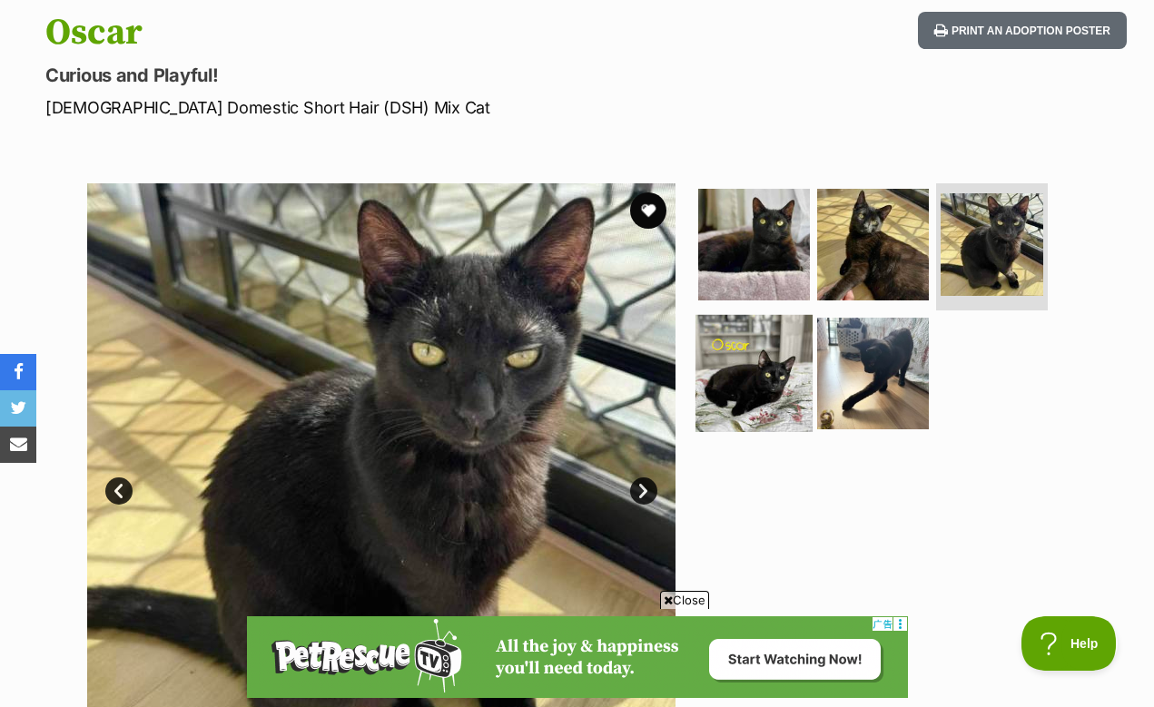
click at [778, 317] on img at bounding box center [753, 372] width 117 height 117
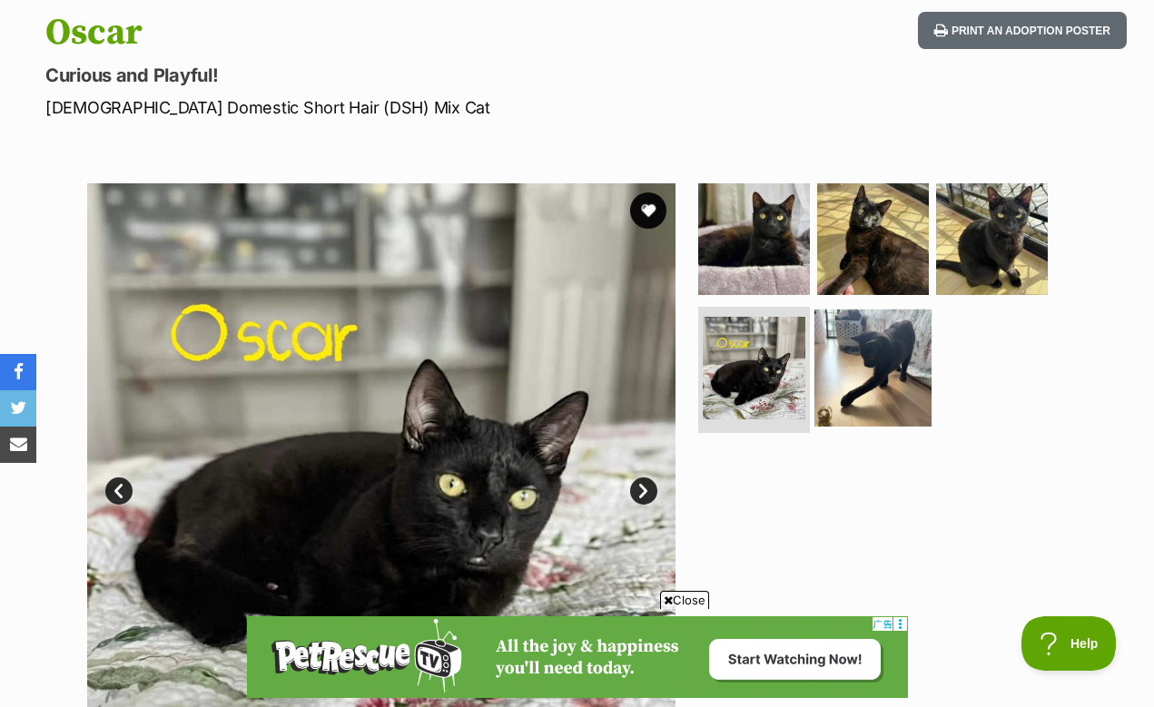
click at [837, 346] on img at bounding box center [872, 367] width 117 height 117
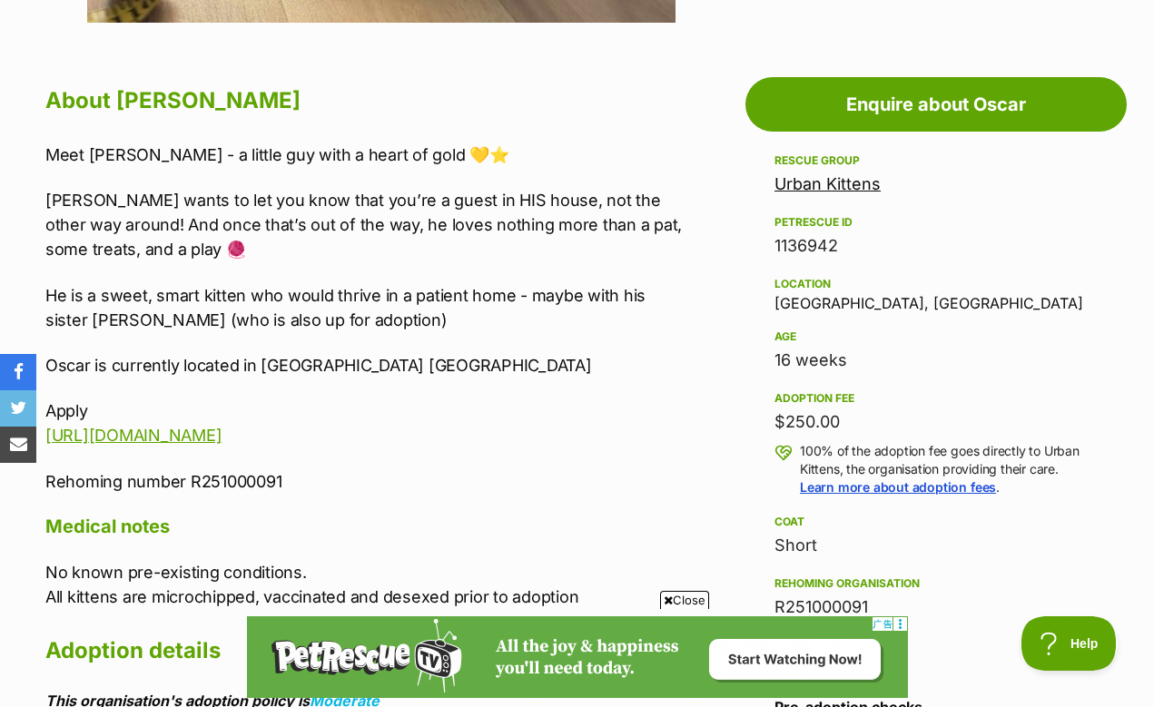
scroll to position [988, 0]
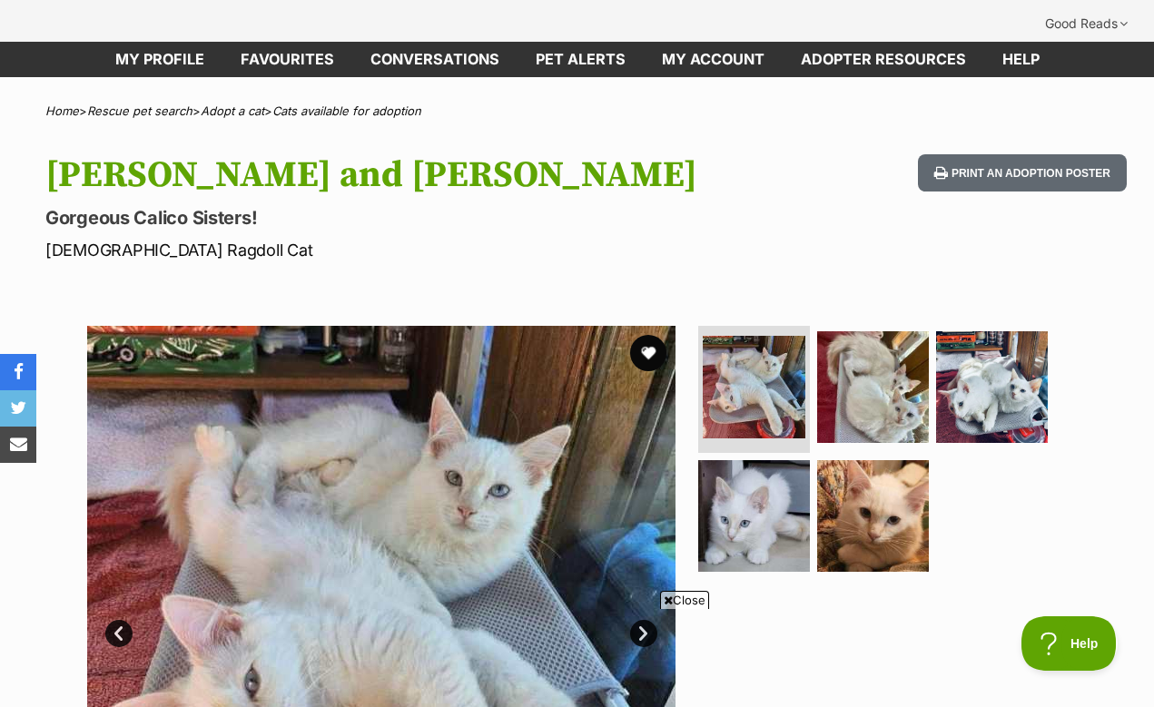
click at [641, 620] on link "Next" at bounding box center [643, 633] width 27 height 27
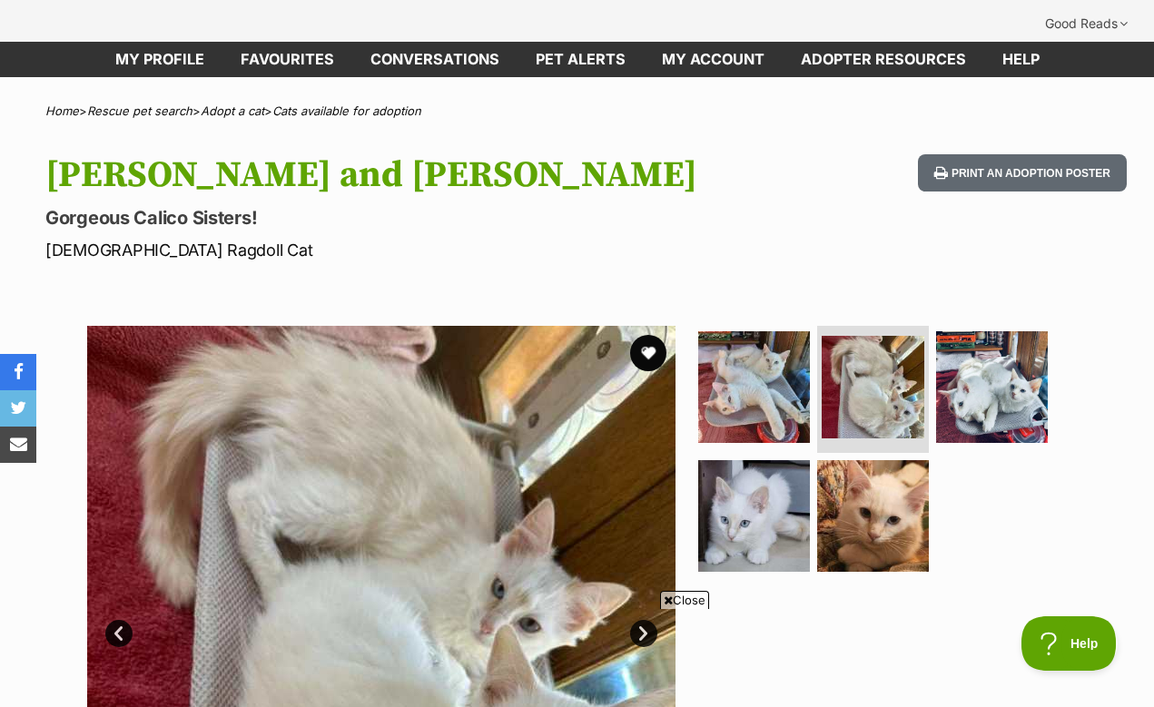
click at [641, 620] on link "Next" at bounding box center [643, 633] width 27 height 27
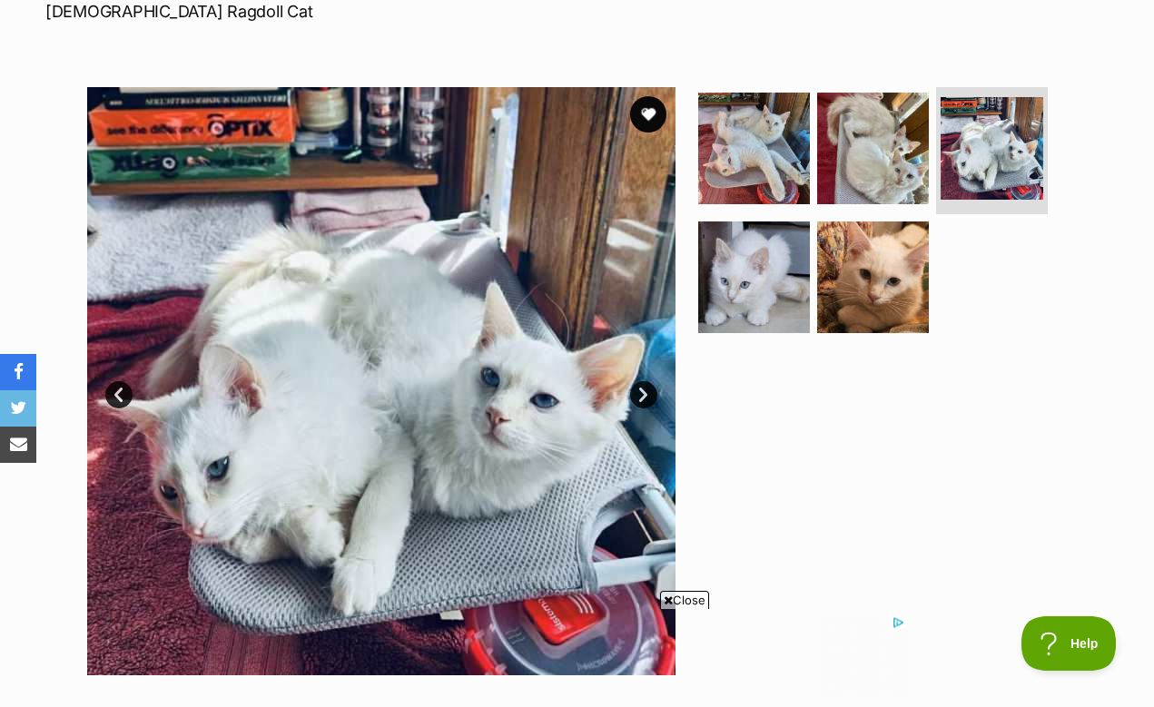
click at [638, 373] on img at bounding box center [381, 381] width 588 height 588
click at [638, 381] on link "Next" at bounding box center [643, 394] width 27 height 27
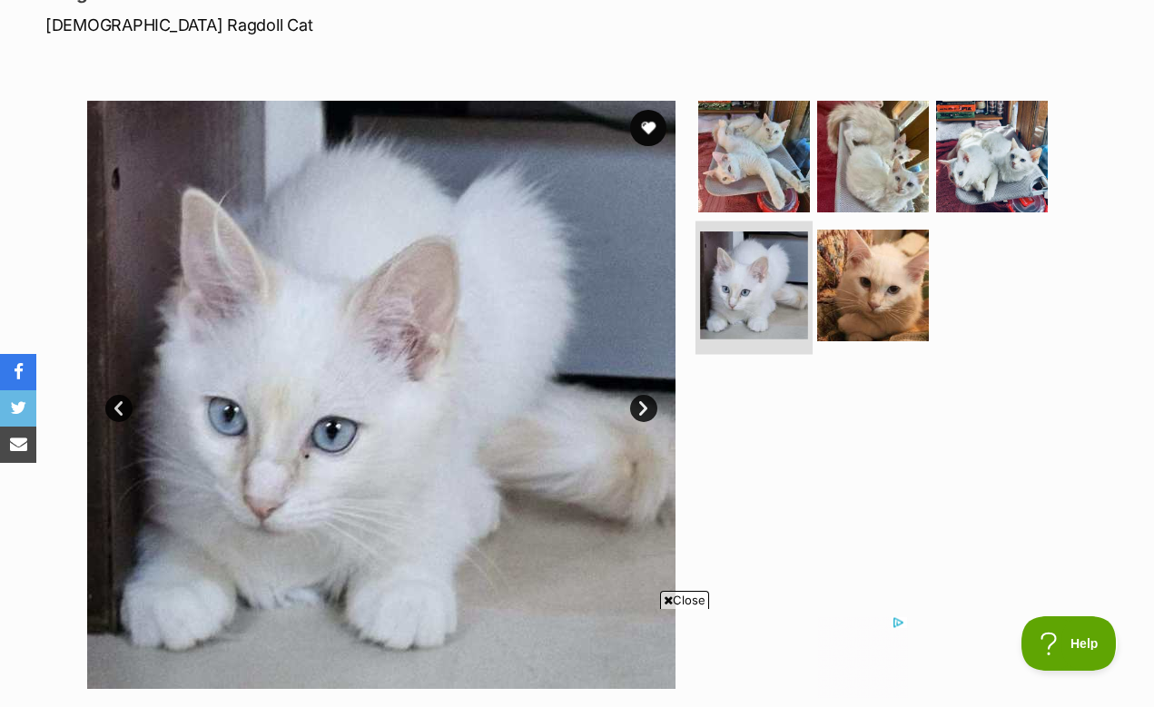
scroll to position [315, 0]
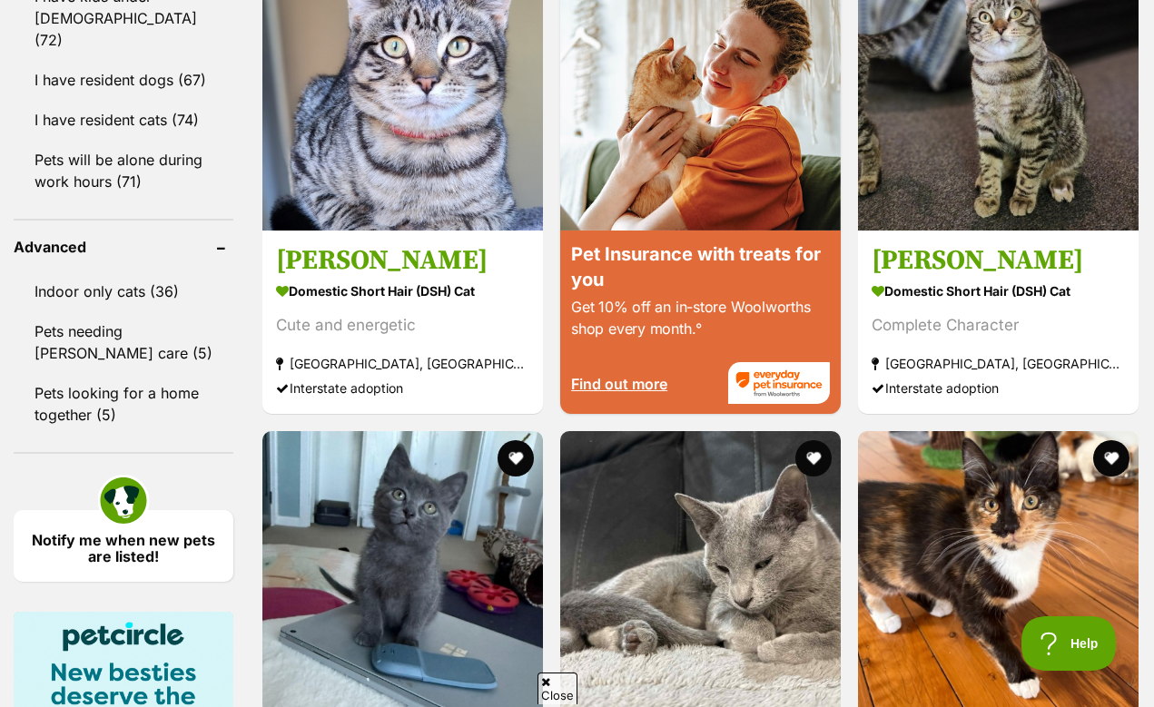
scroll to position [2307, 0]
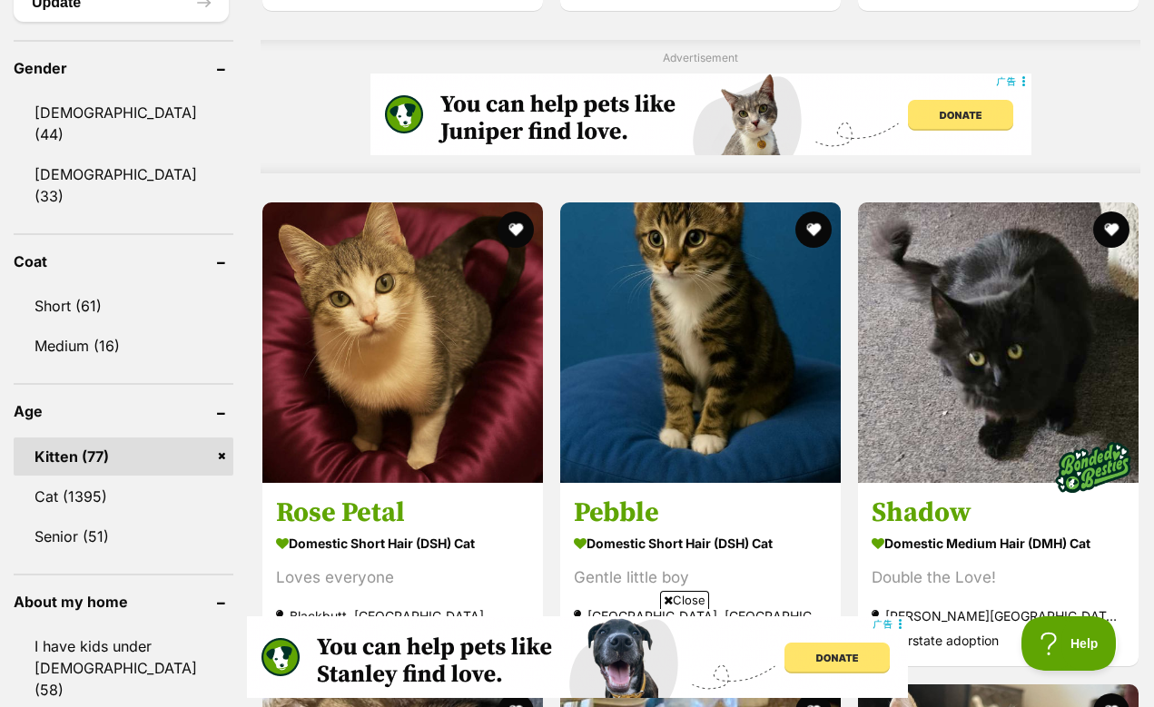
scroll to position [1559, 0]
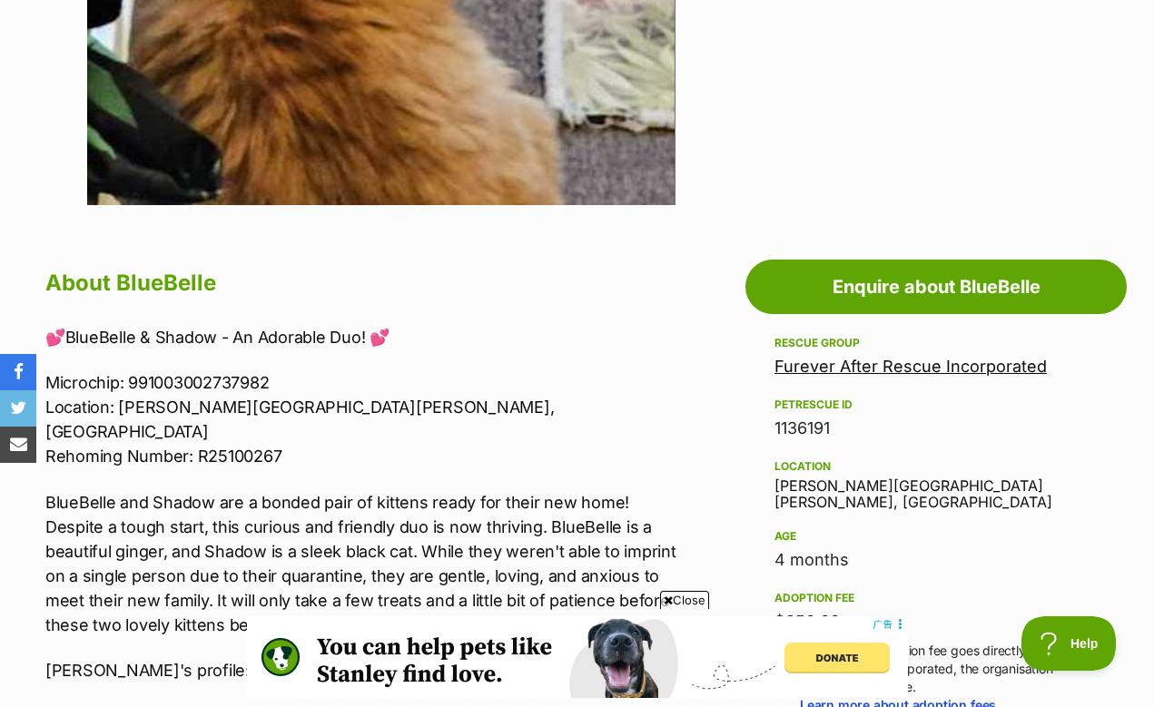
click at [840, 456] on div "Location Chester Hill, NSW" at bounding box center [935, 483] width 323 height 55
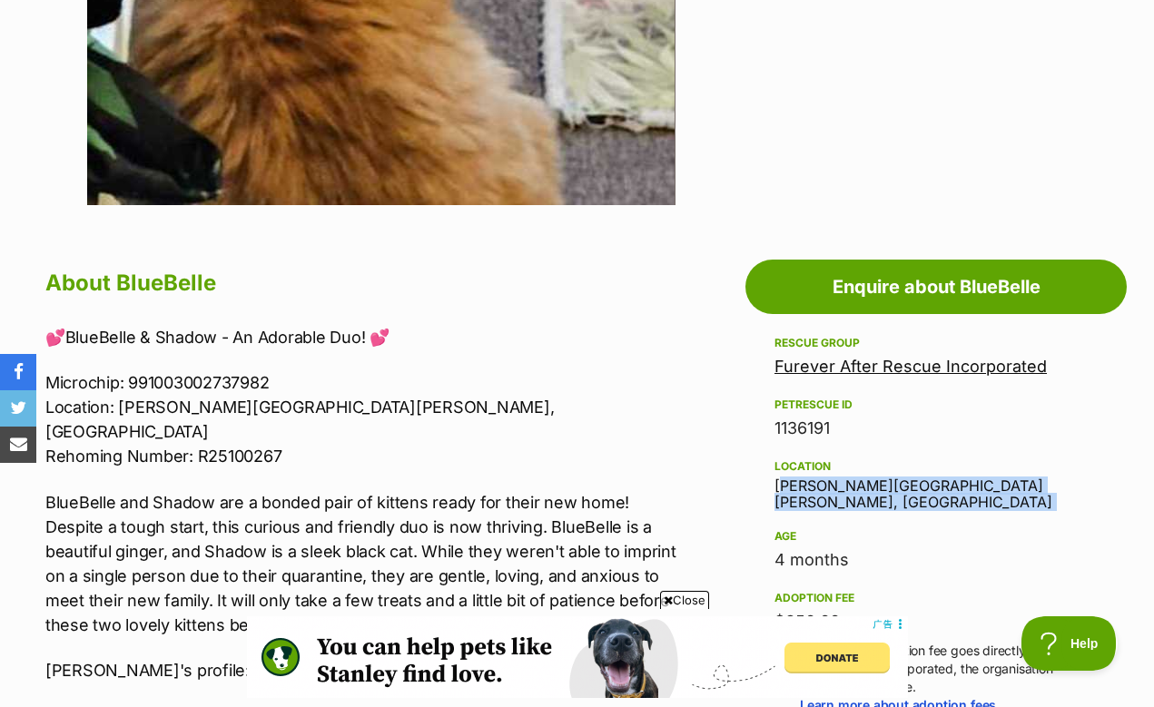
click at [840, 456] on div "Location Chester Hill, NSW" at bounding box center [935, 483] width 323 height 55
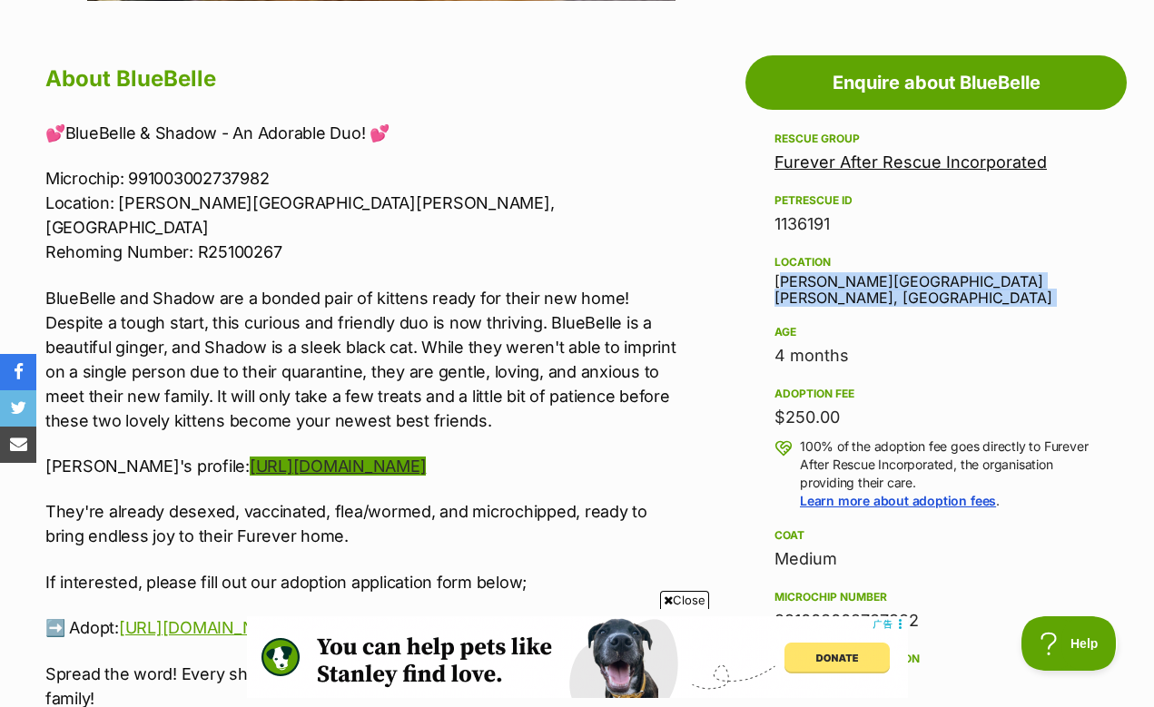
click at [332, 457] on link "https://www.petrescue.com.au/listings/1136012" at bounding box center [338, 466] width 176 height 19
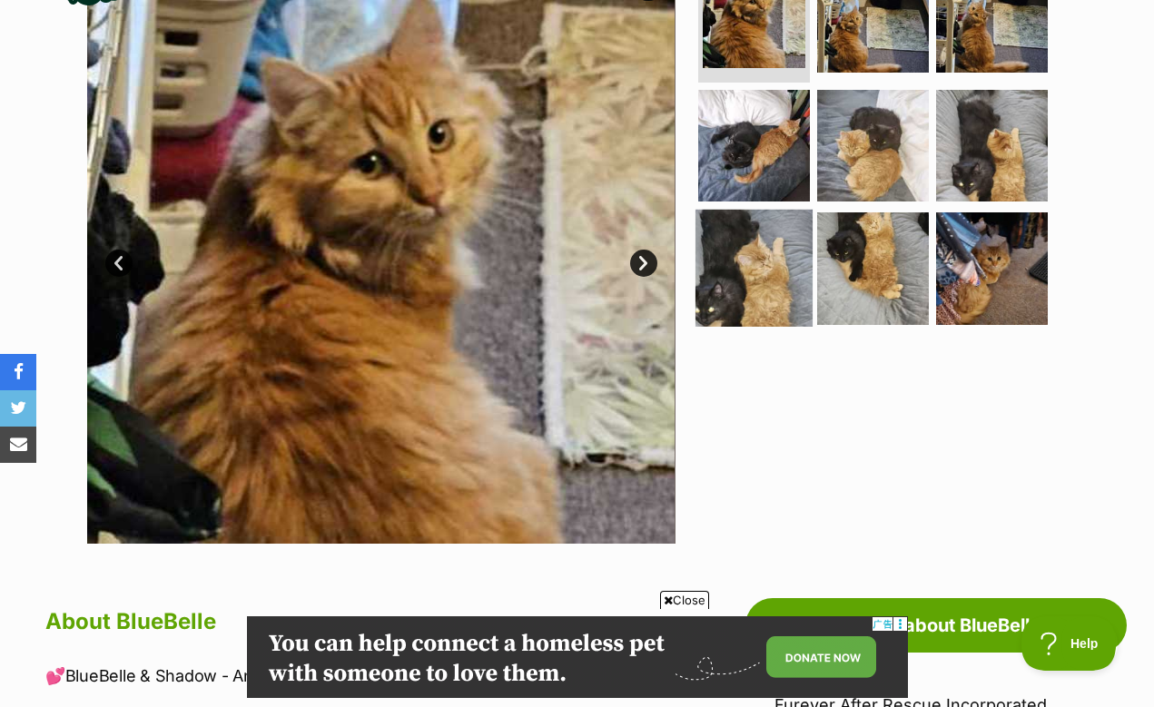
click at [713, 218] on img at bounding box center [753, 268] width 117 height 117
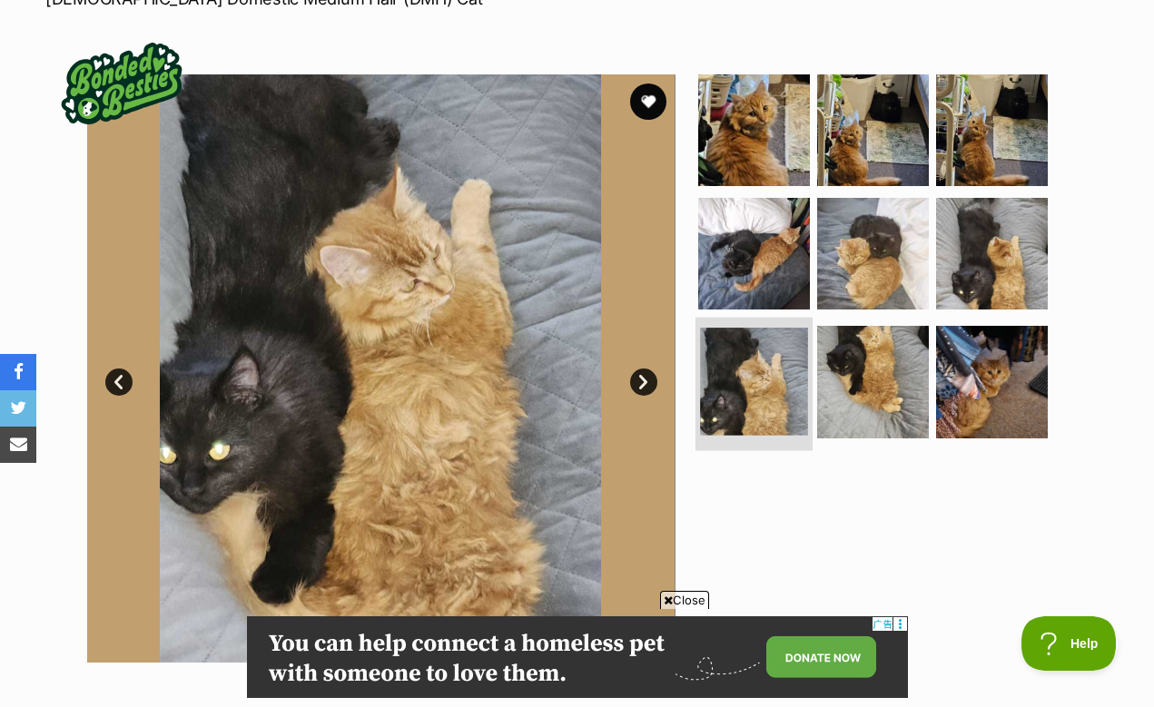
scroll to position [340, 0]
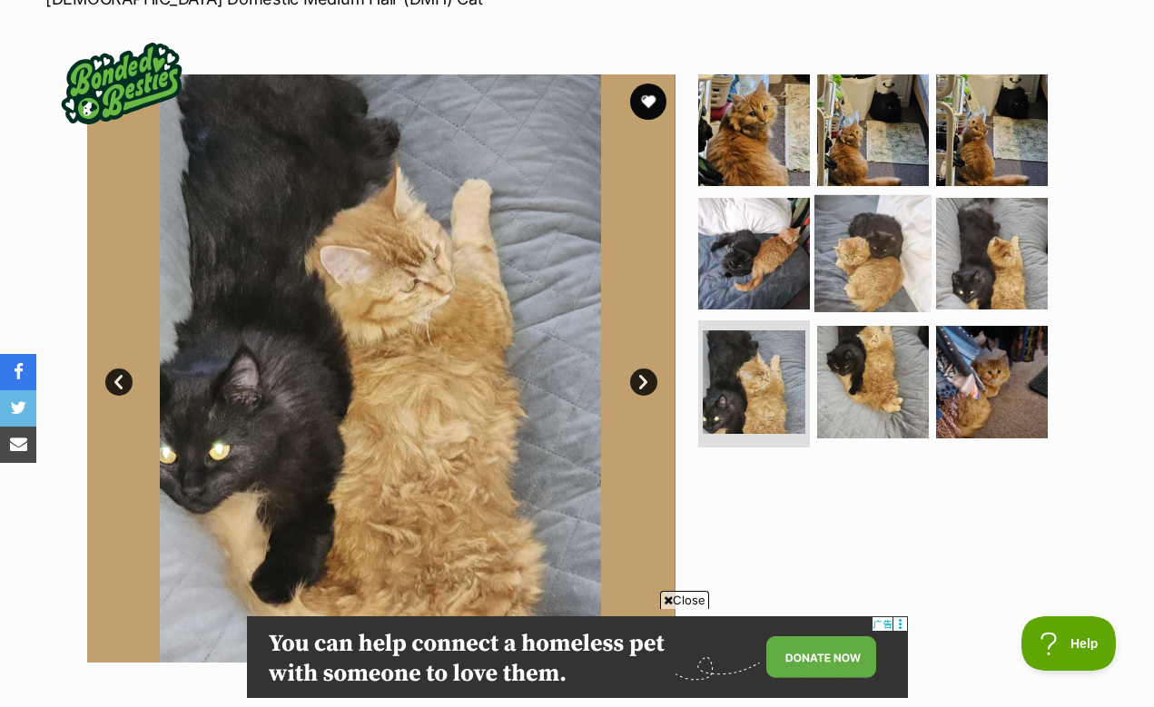
click at [838, 212] on img at bounding box center [872, 252] width 117 height 117
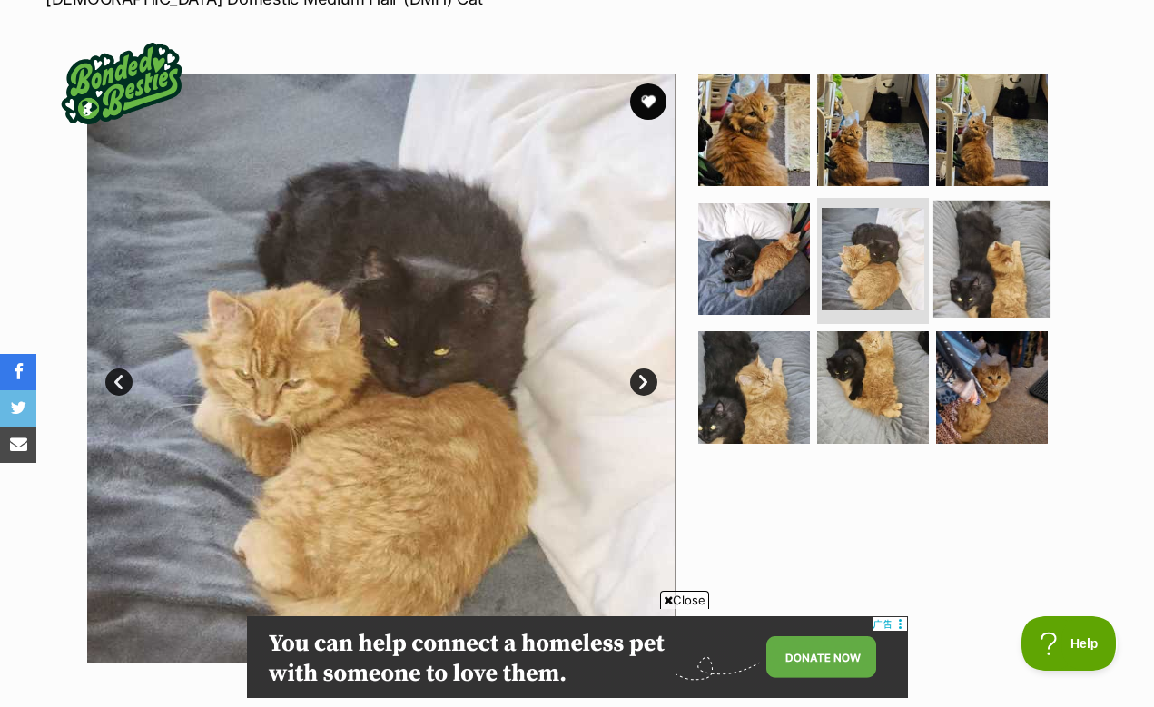
click at [968, 201] on img at bounding box center [991, 258] width 117 height 117
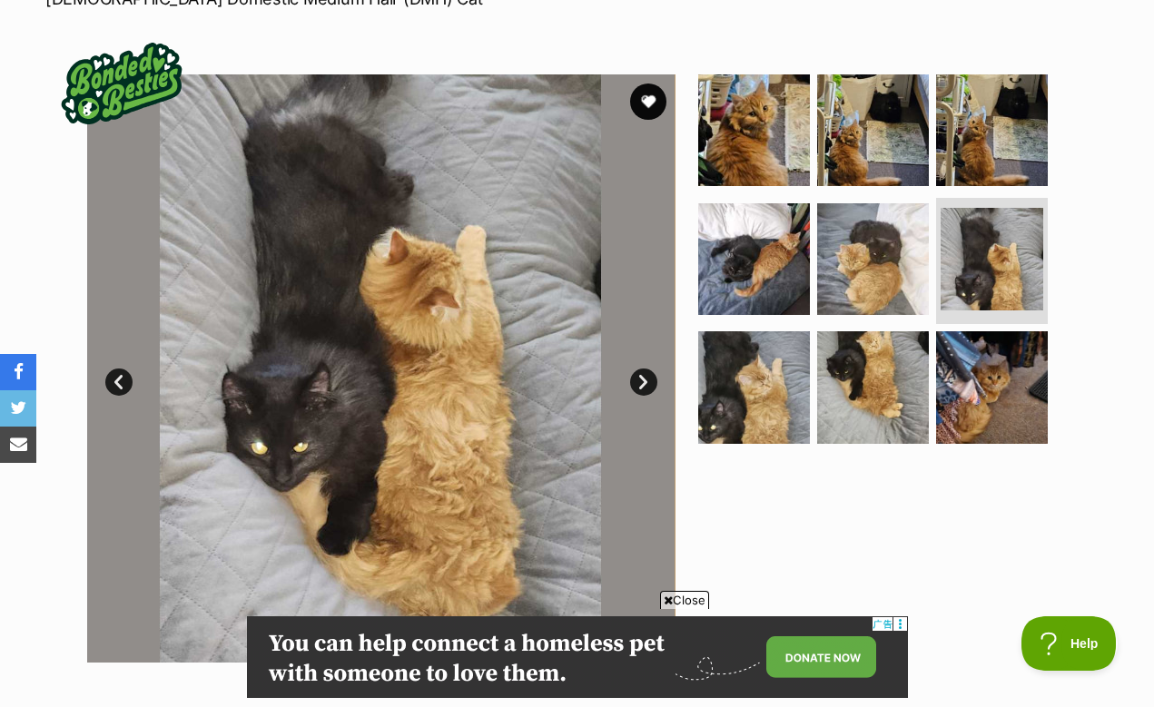
scroll to position [1107, 0]
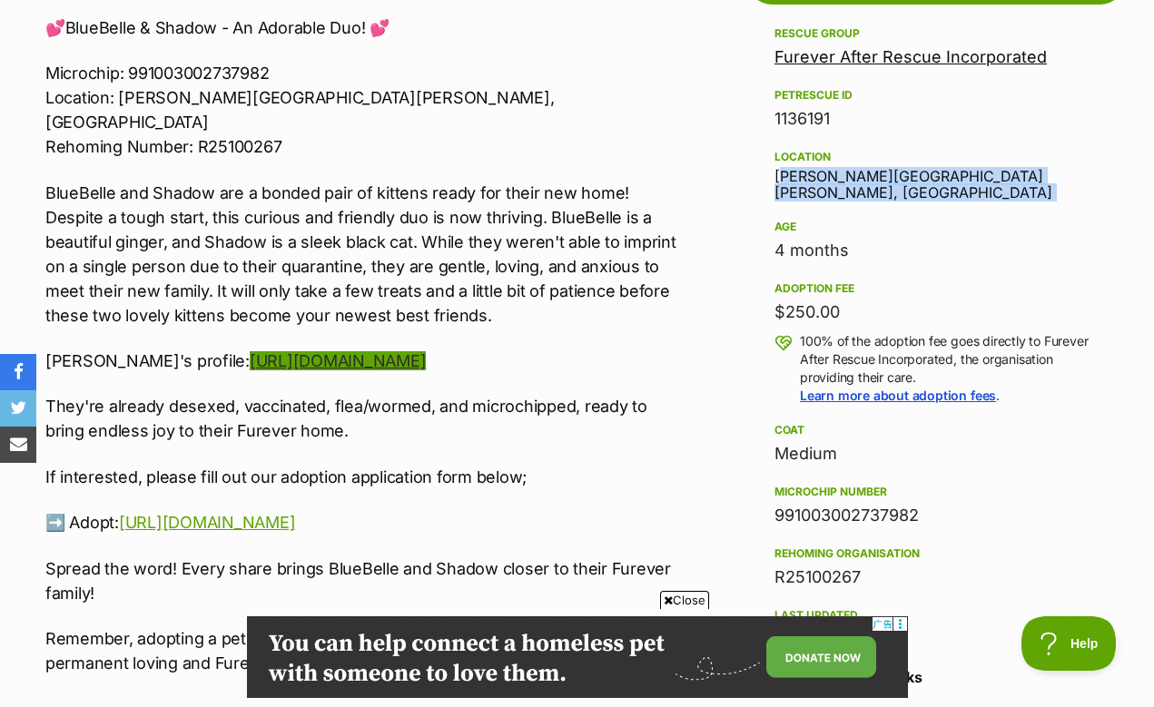
click at [426, 351] on link "https://www.petrescue.com.au/listings/1136012" at bounding box center [338, 360] width 176 height 19
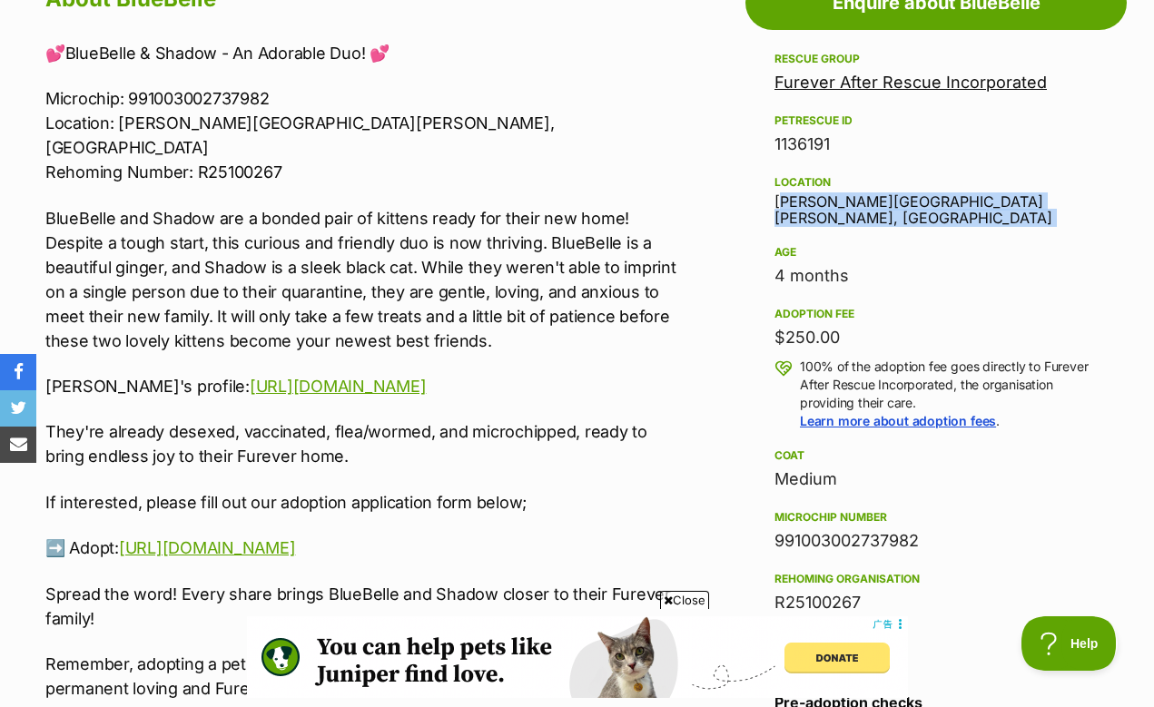
scroll to position [0, 0]
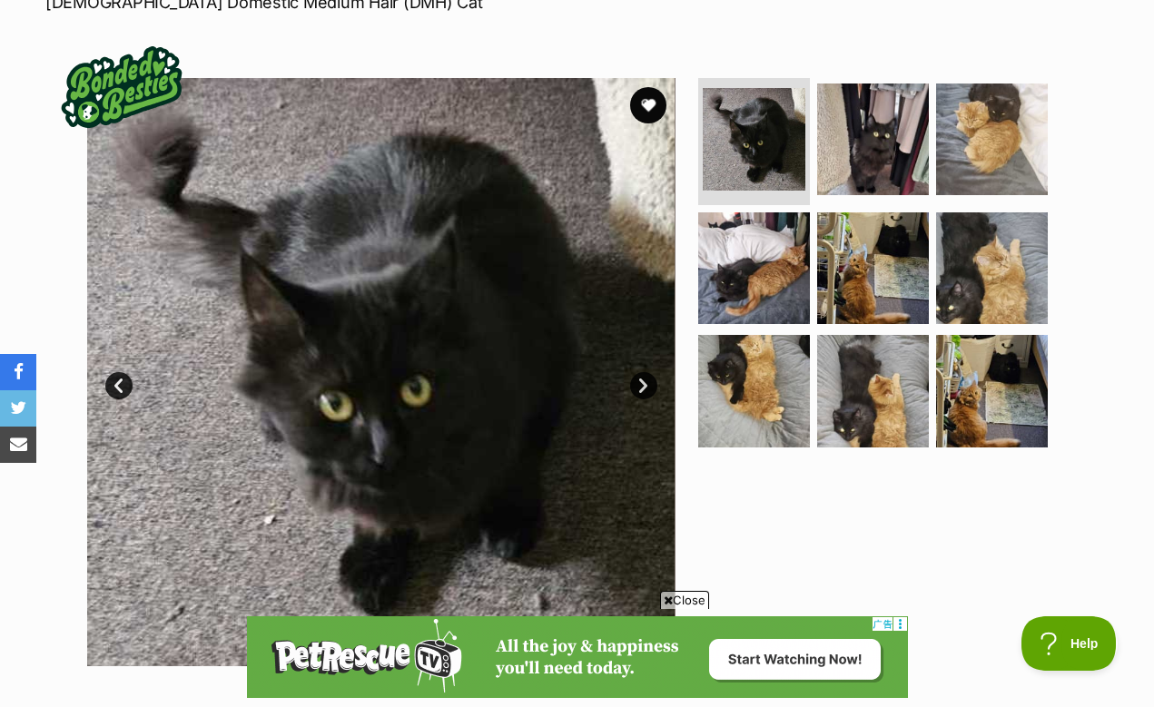
click at [650, 372] on link "Next" at bounding box center [643, 385] width 27 height 27
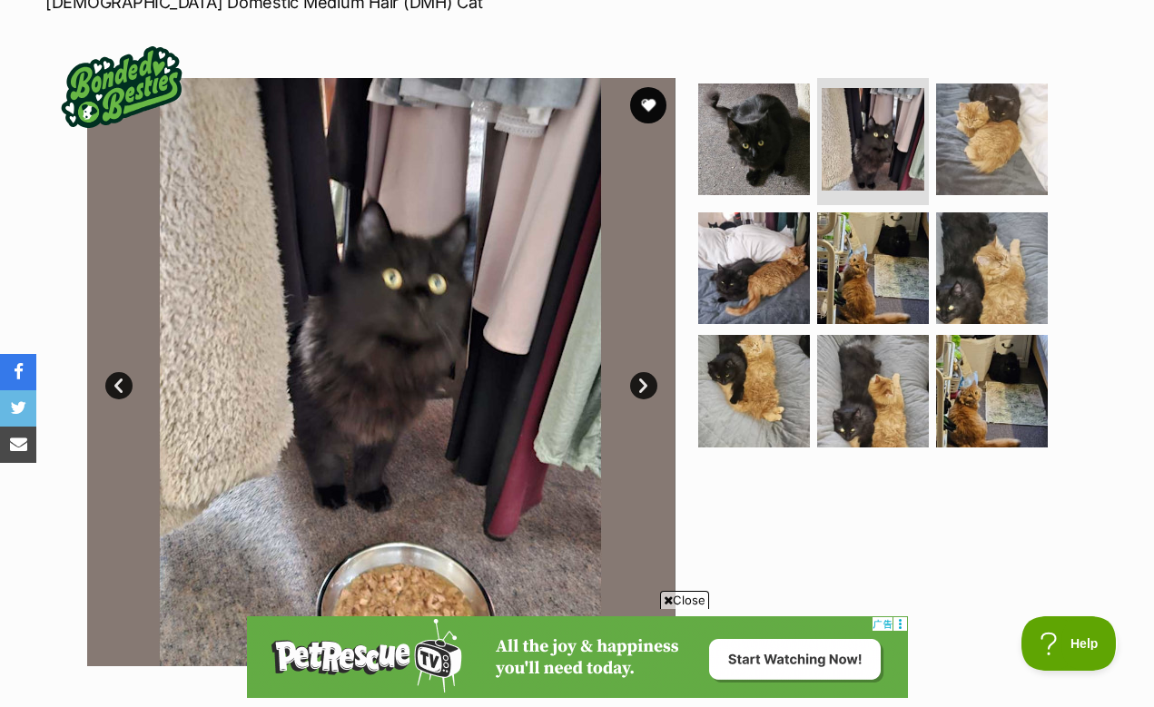
click at [650, 372] on link "Next" at bounding box center [643, 385] width 27 height 27
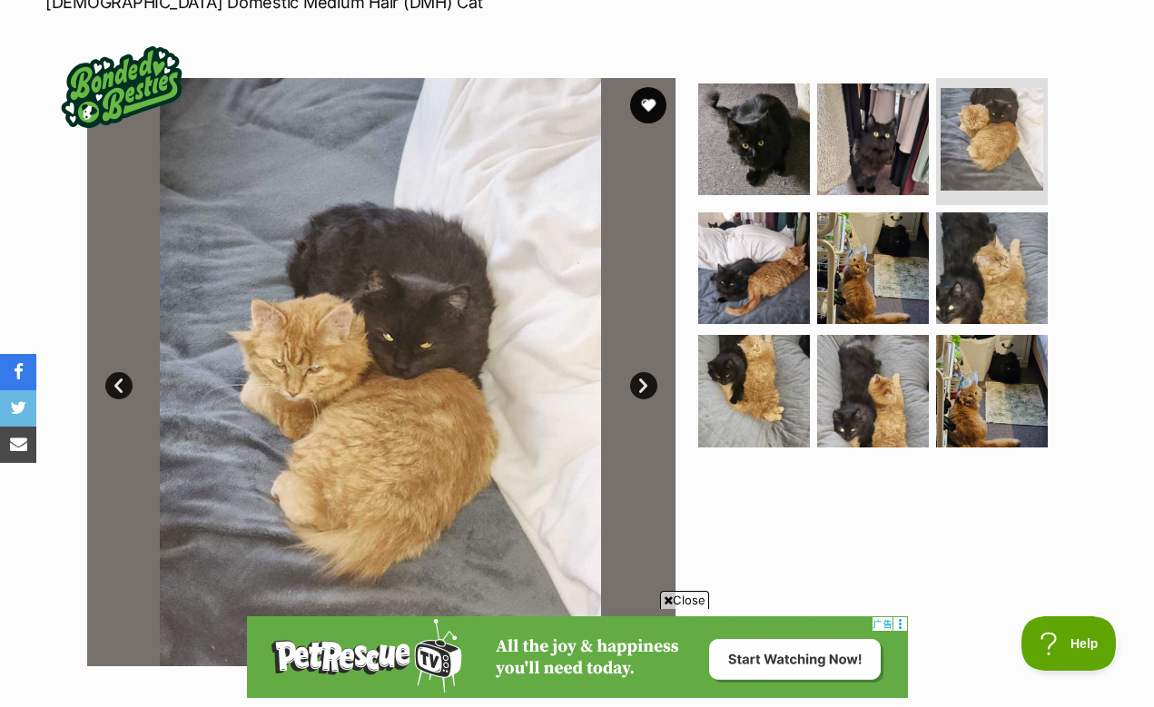
click at [126, 372] on link "Prev" at bounding box center [118, 385] width 27 height 27
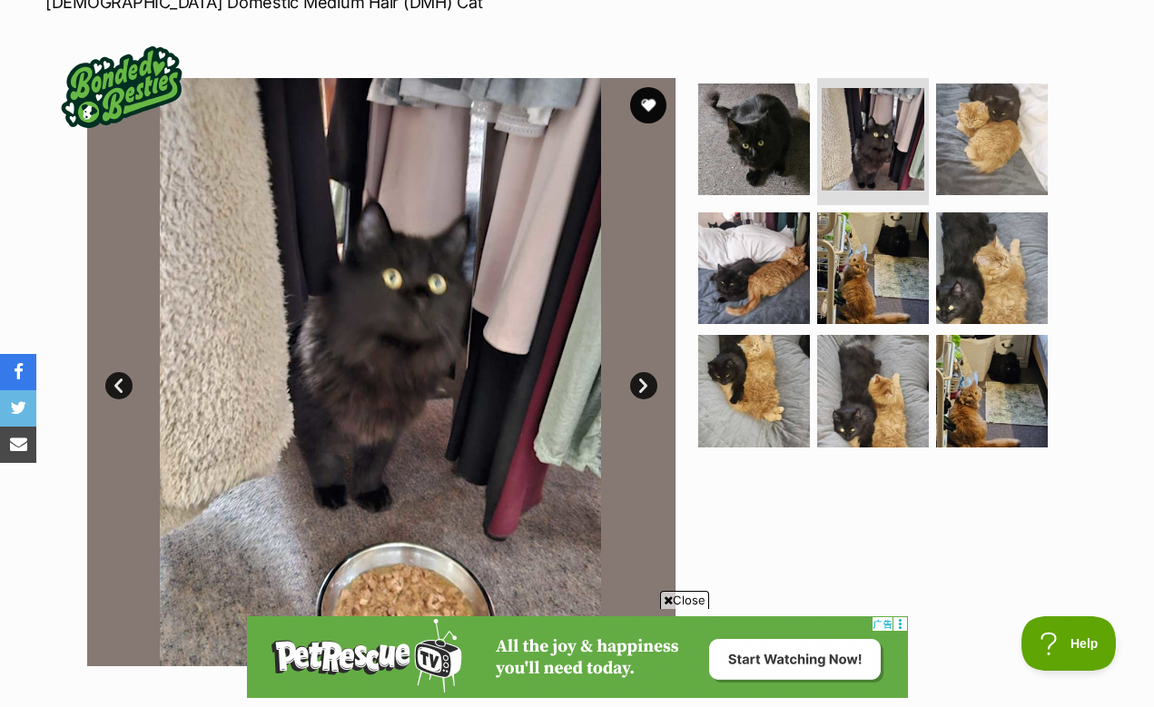
click at [125, 372] on link "Prev" at bounding box center [118, 385] width 27 height 27
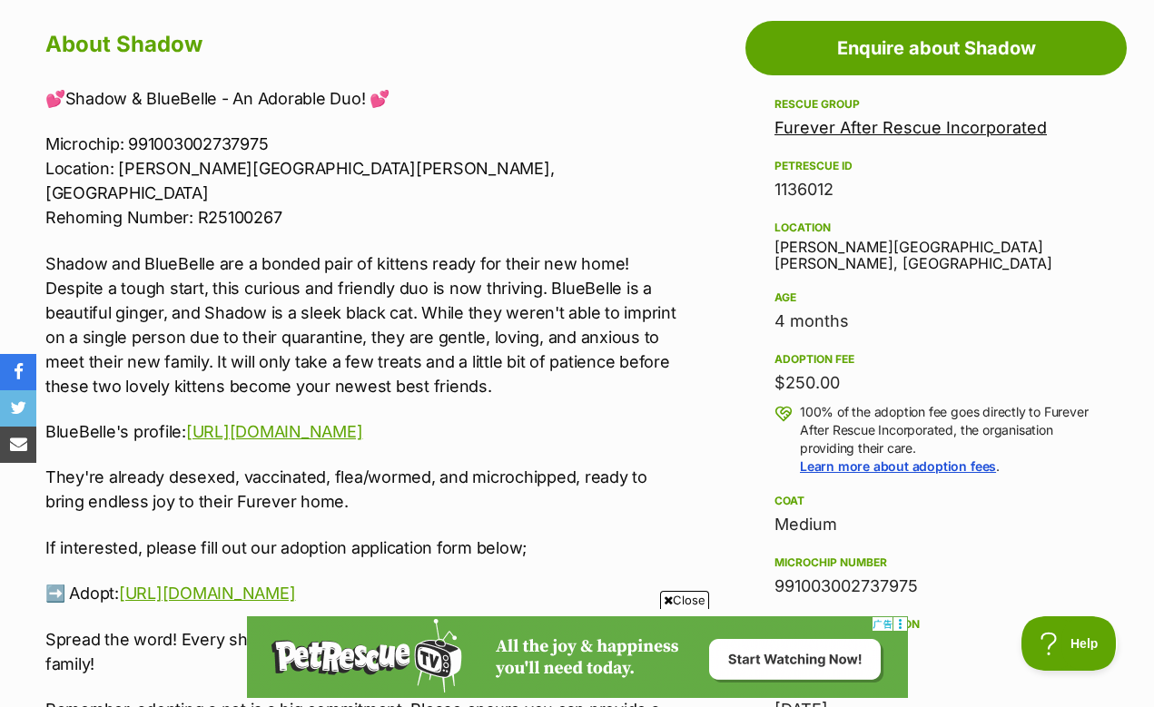
scroll to position [1038, 0]
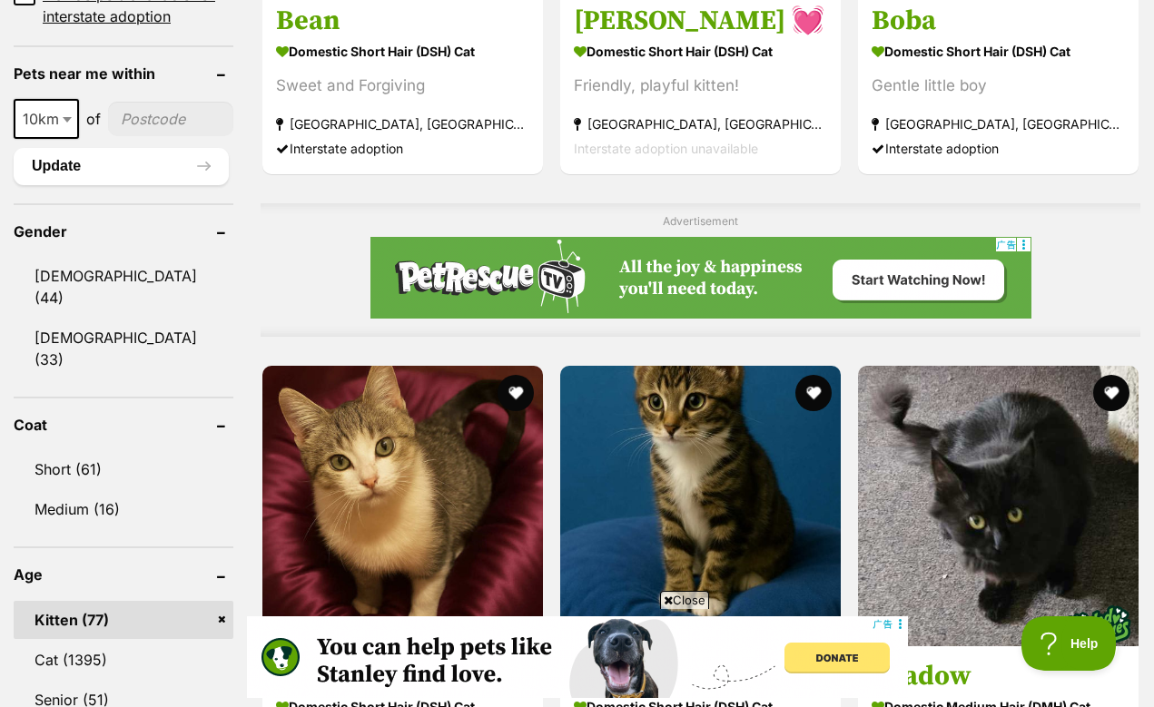
scroll to position [1415, 0]
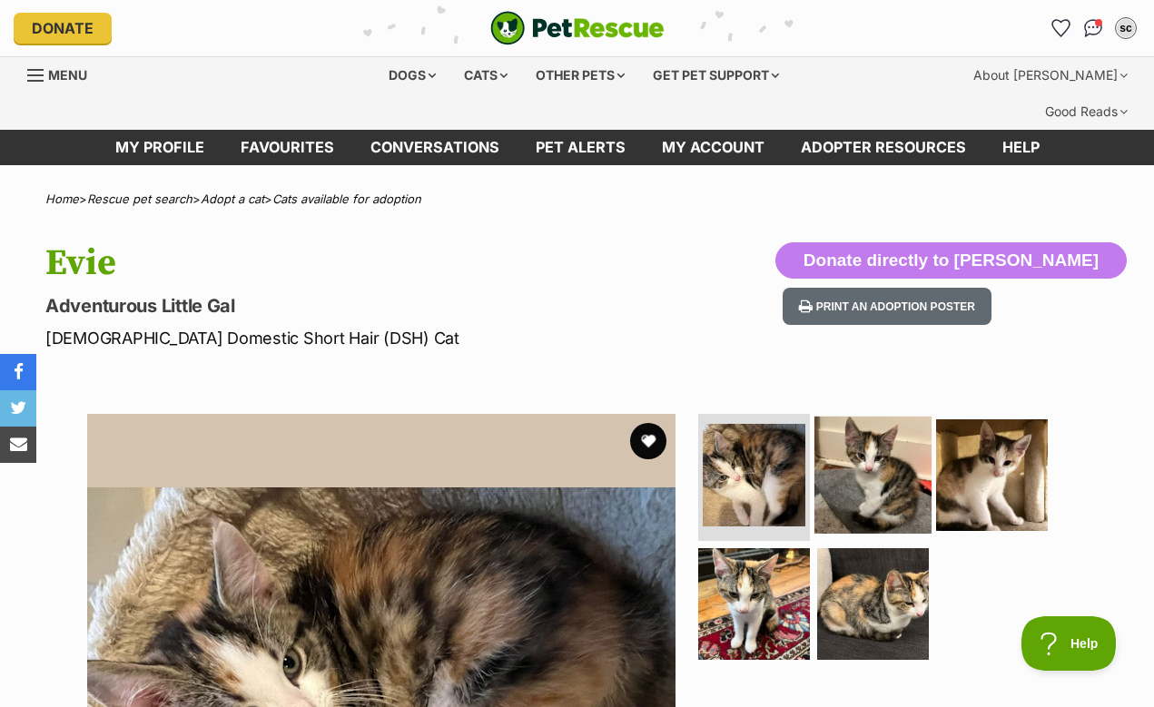
click at [848, 427] on img at bounding box center [872, 475] width 117 height 117
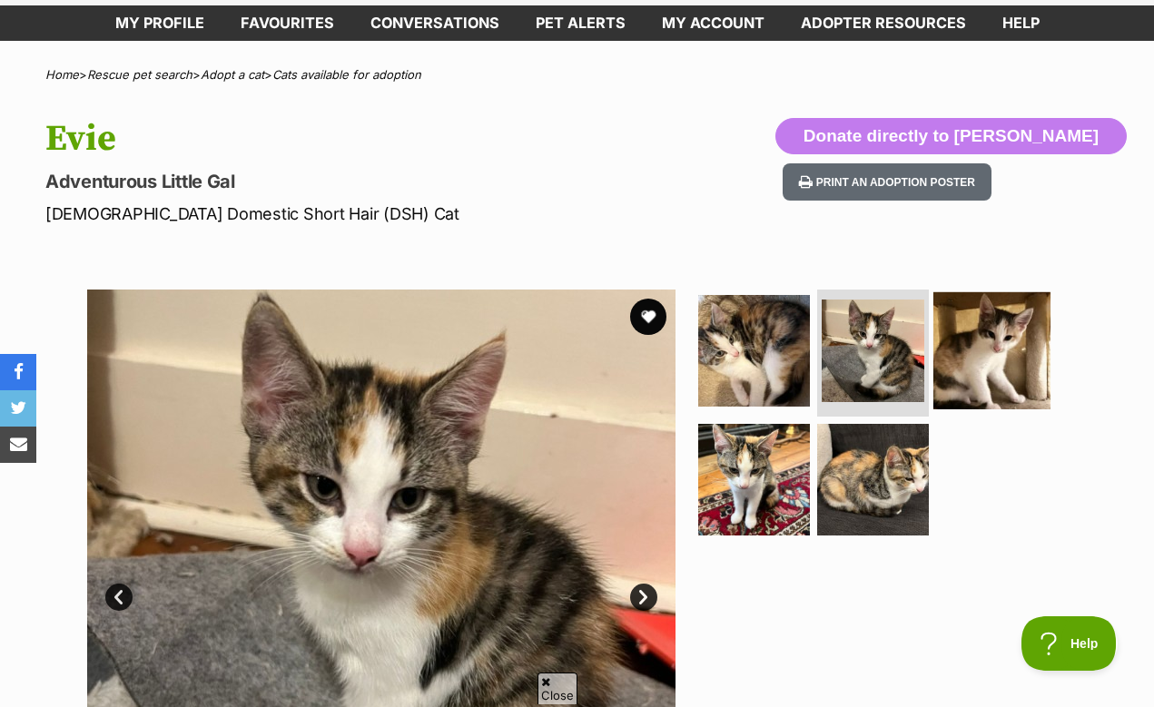
click at [964, 316] on img at bounding box center [991, 350] width 117 height 117
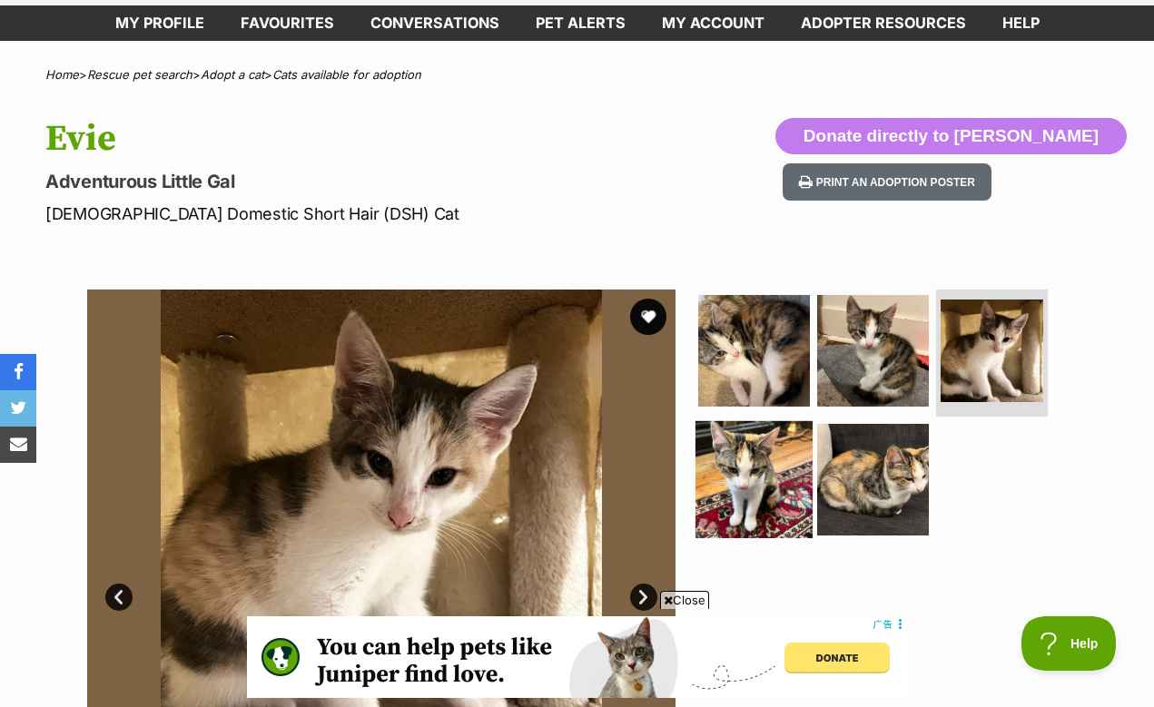
click at [801, 420] on img at bounding box center [753, 478] width 117 height 117
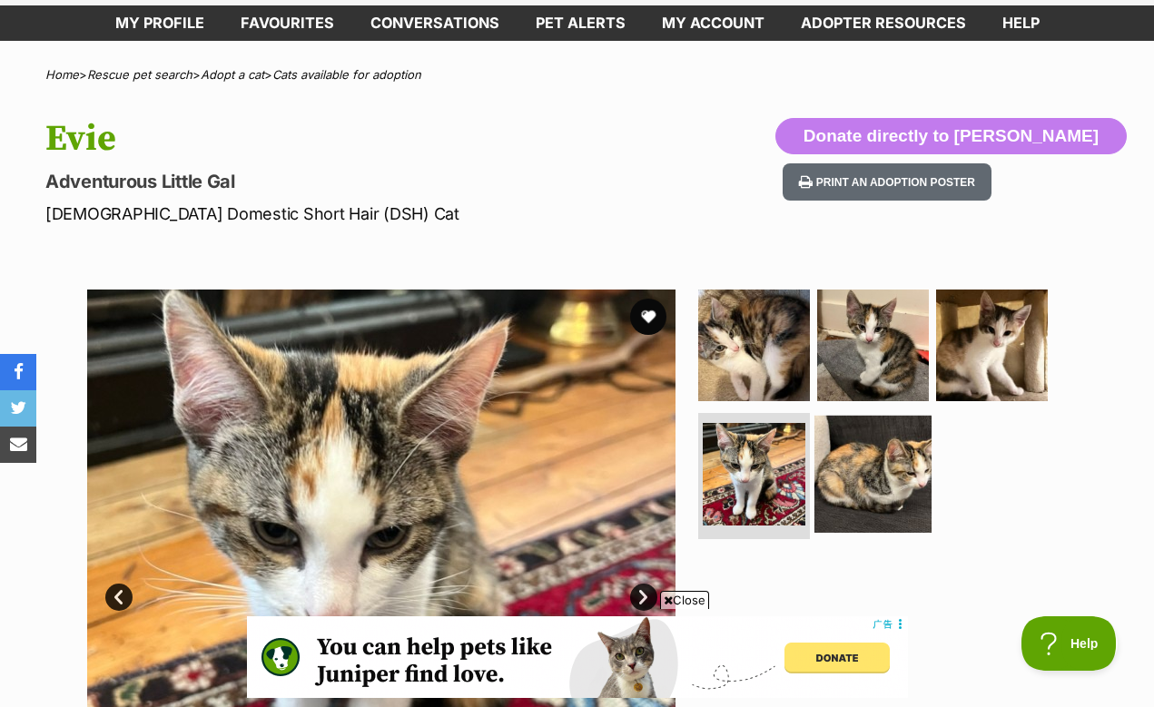
click at [868, 421] on img at bounding box center [872, 473] width 117 height 117
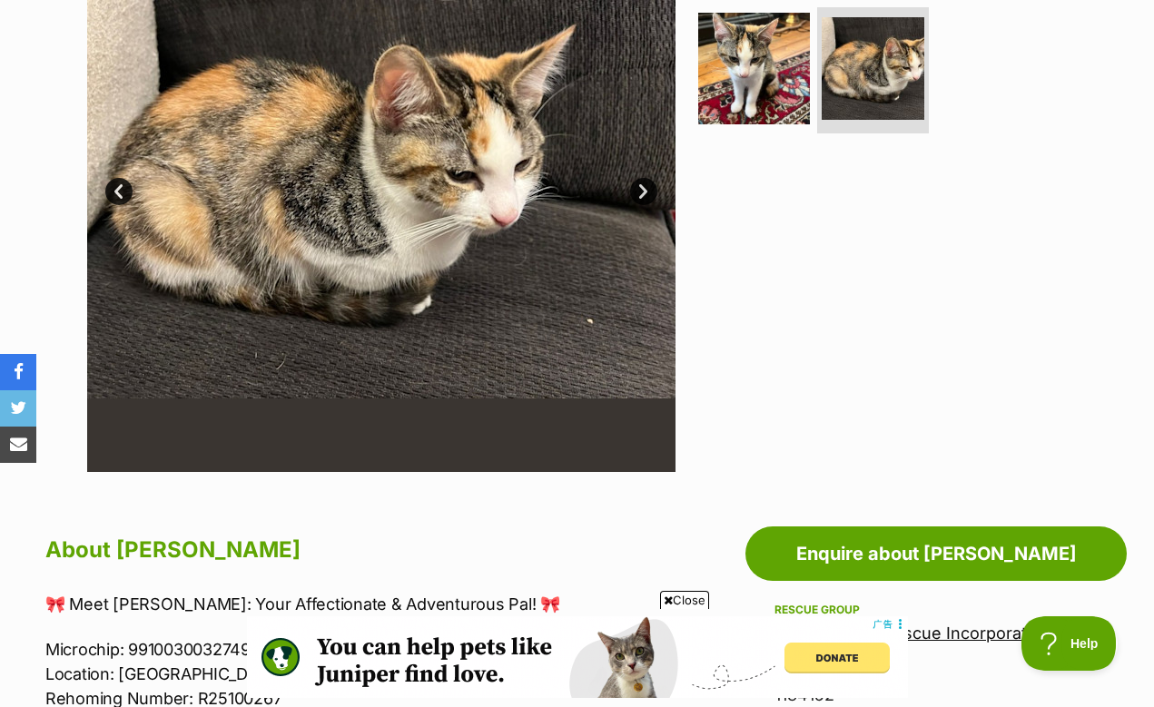
scroll to position [939, 0]
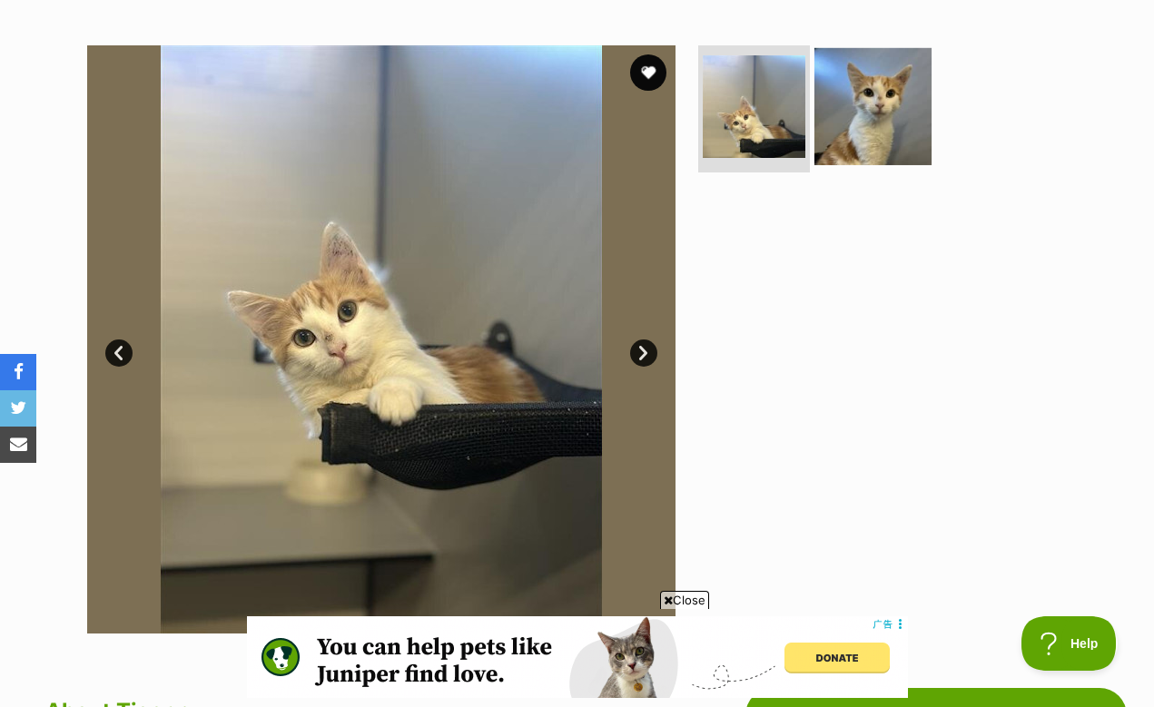
click at [900, 81] on img at bounding box center [872, 106] width 117 height 117
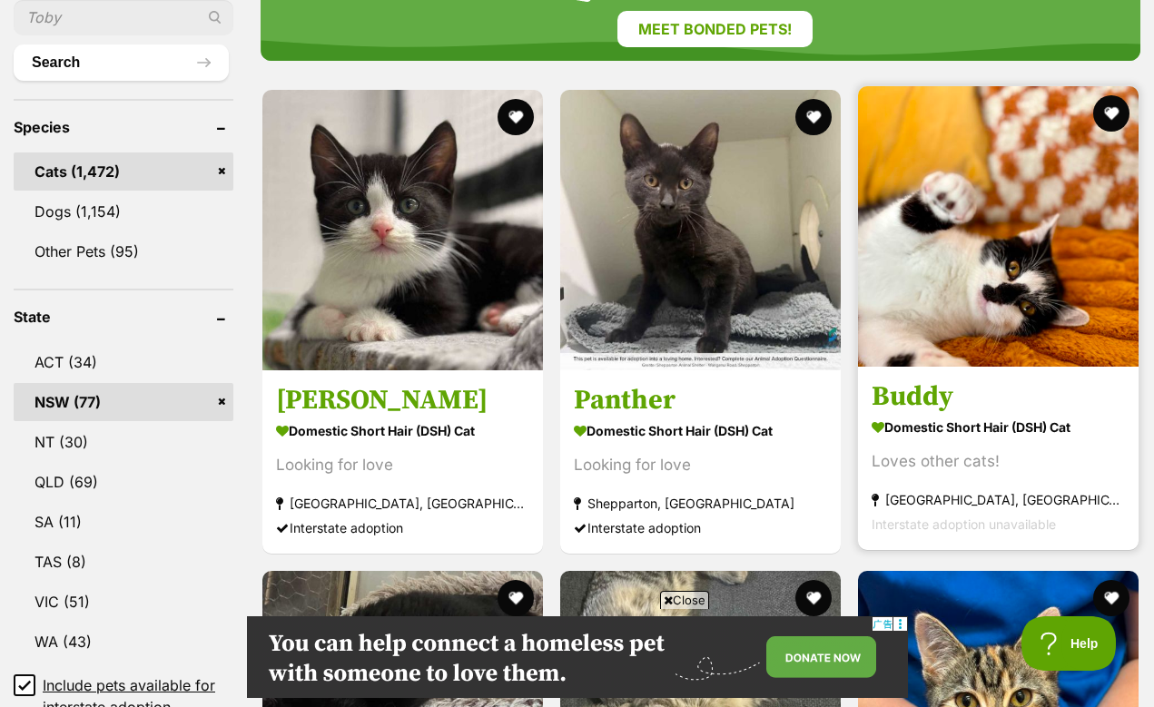
scroll to position [716, 0]
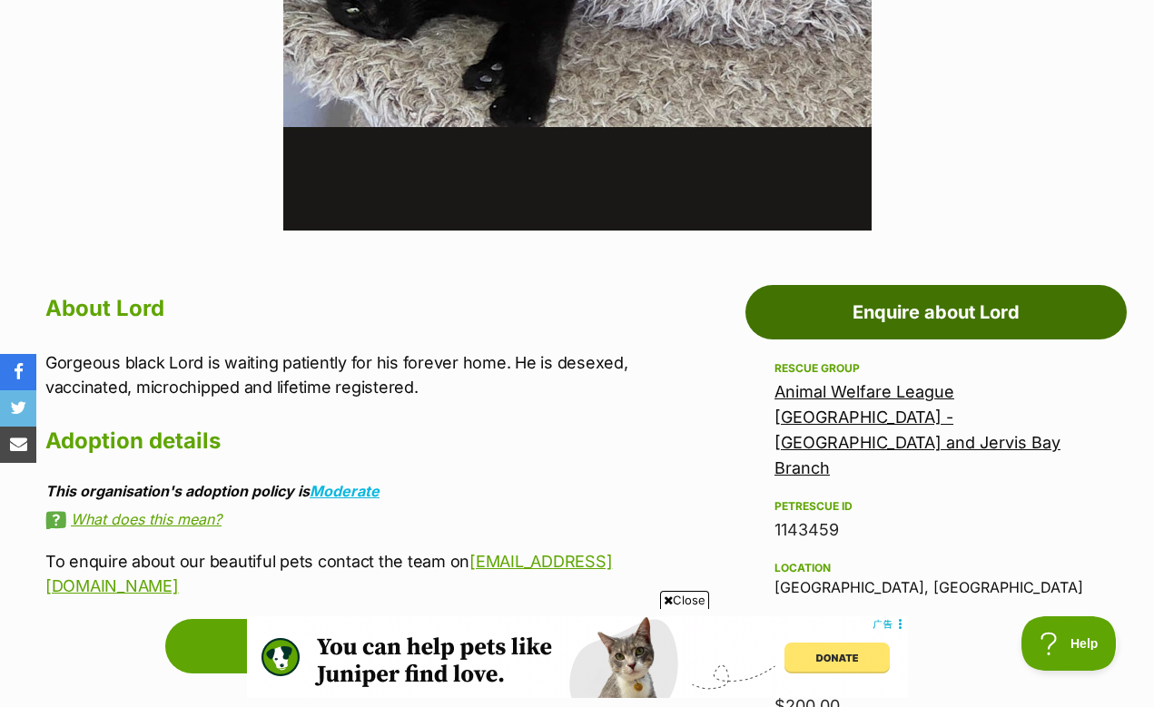
scroll to position [773, 0]
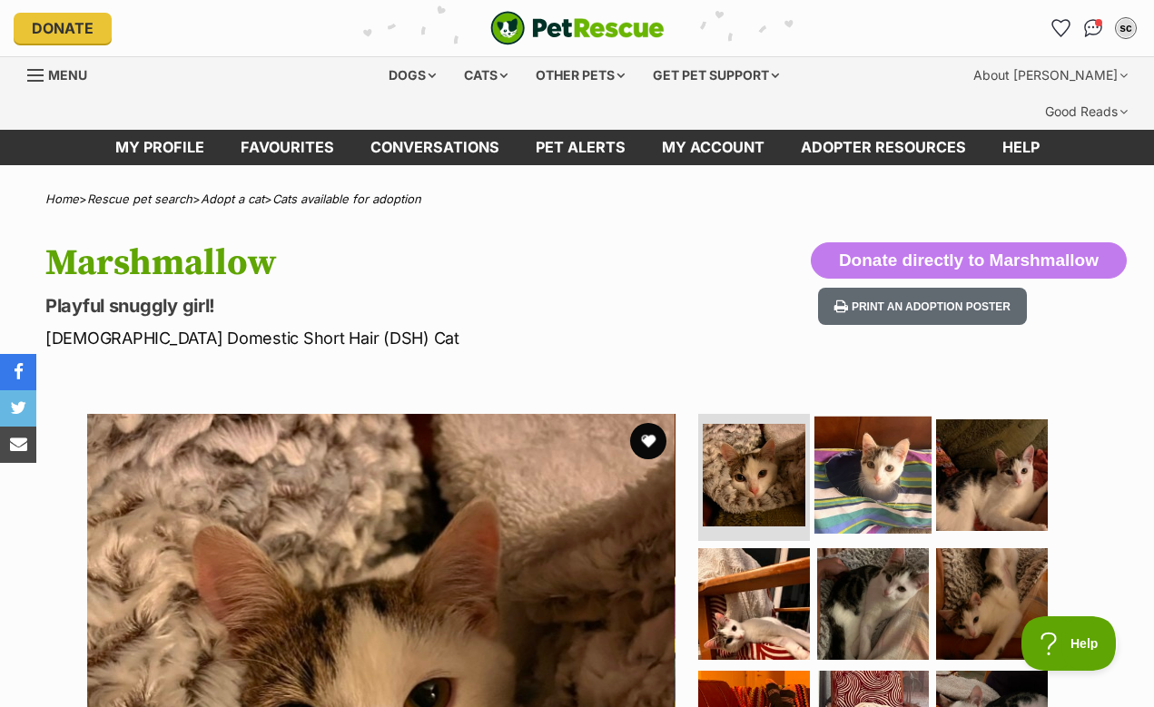
click at [846, 417] on img at bounding box center [872, 475] width 117 height 117
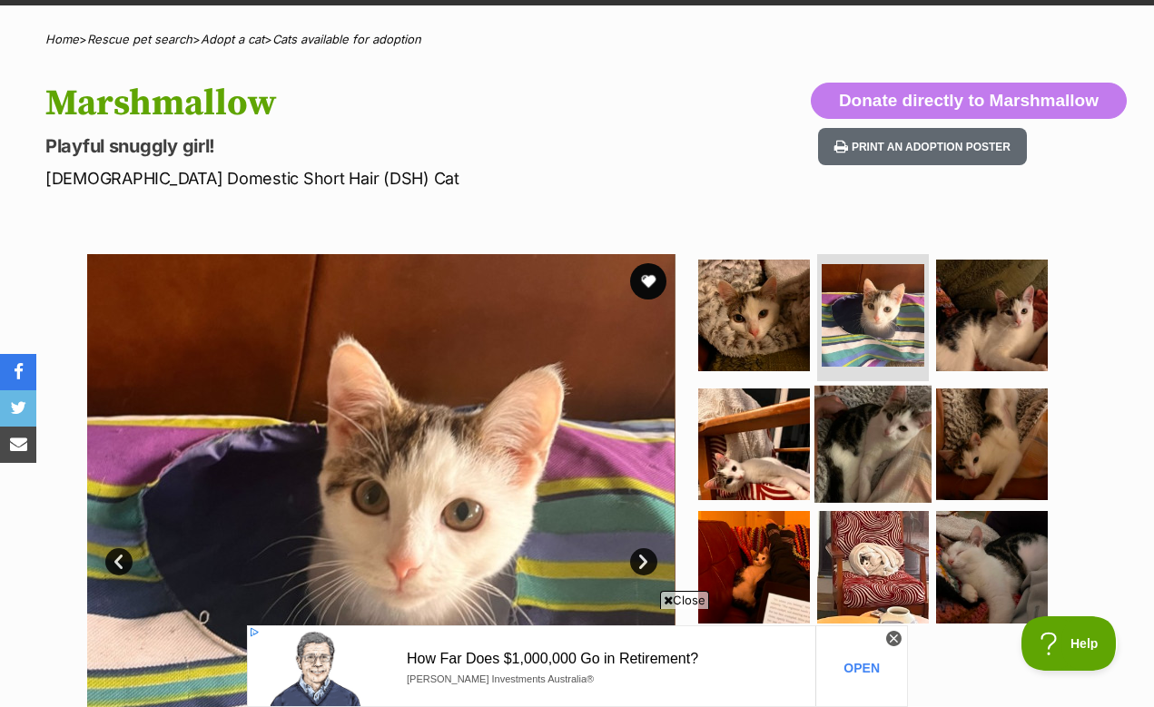
scroll to position [160, 0]
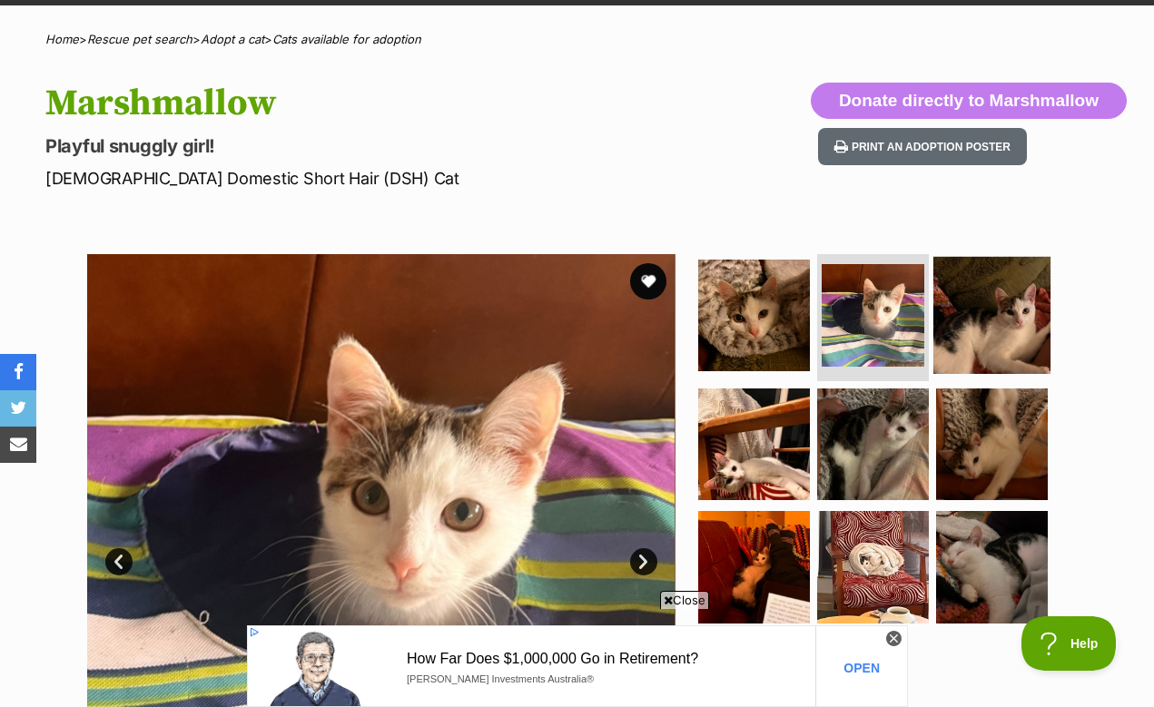
click at [988, 311] on img at bounding box center [991, 315] width 117 height 117
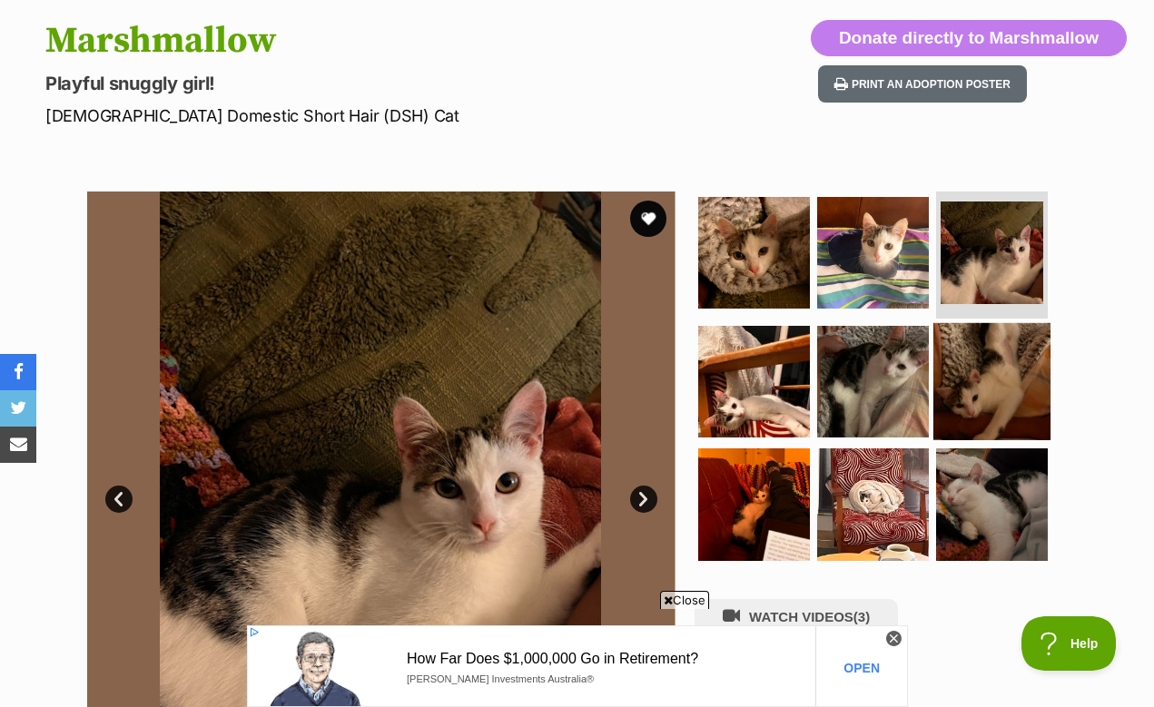
scroll to position [222, 0]
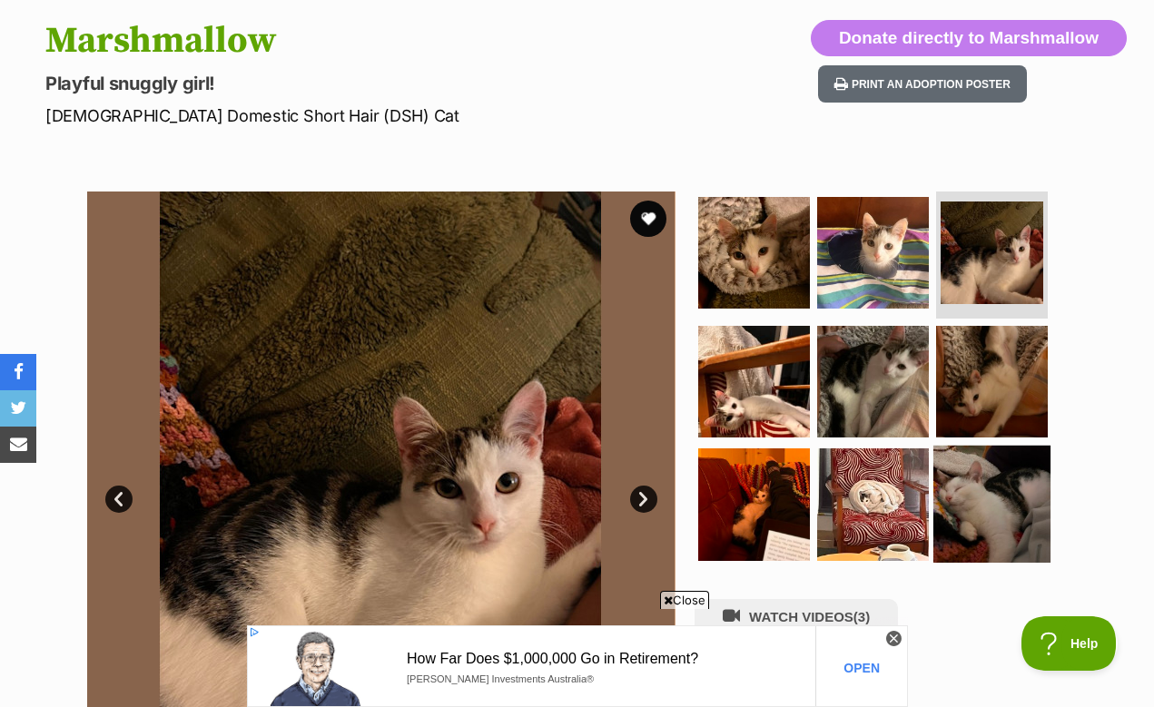
click at [975, 447] on img at bounding box center [991, 504] width 117 height 117
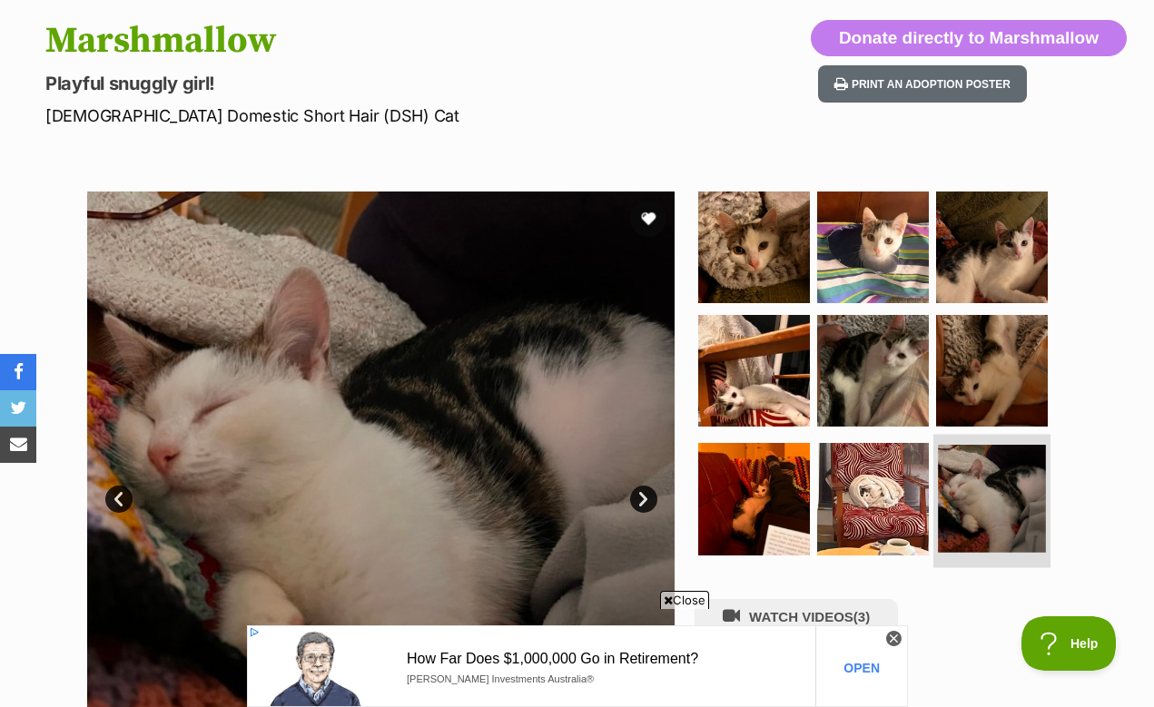
scroll to position [309, 0]
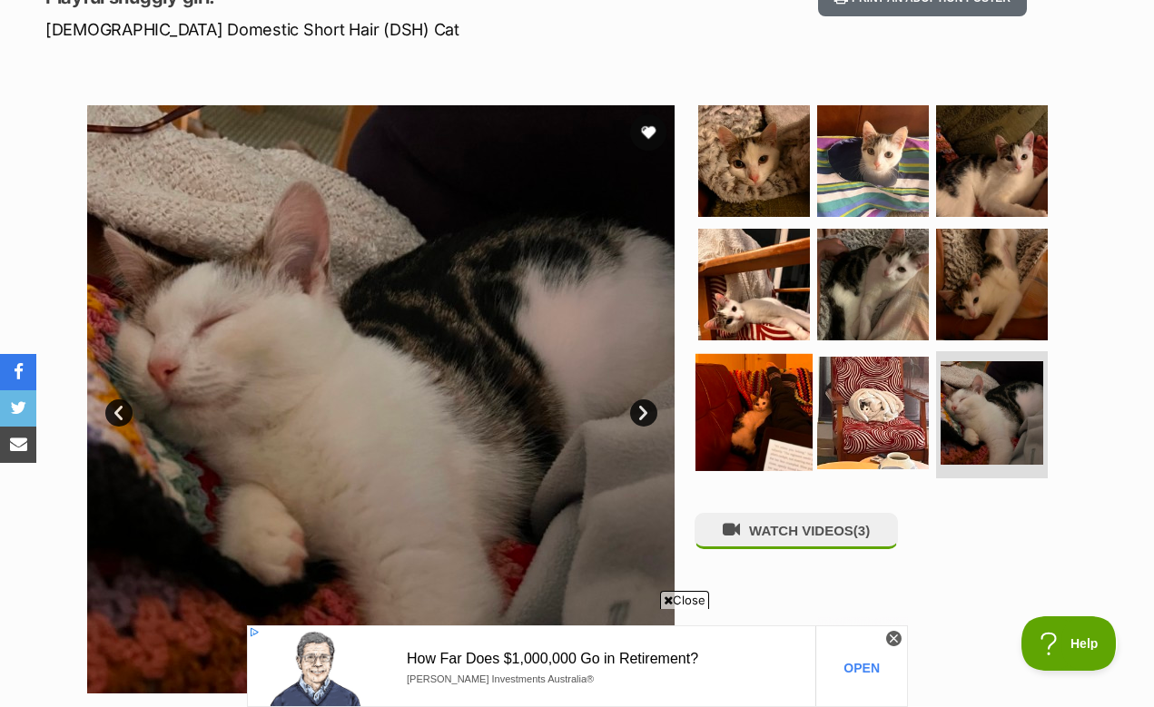
click at [795, 372] on img at bounding box center [753, 412] width 117 height 117
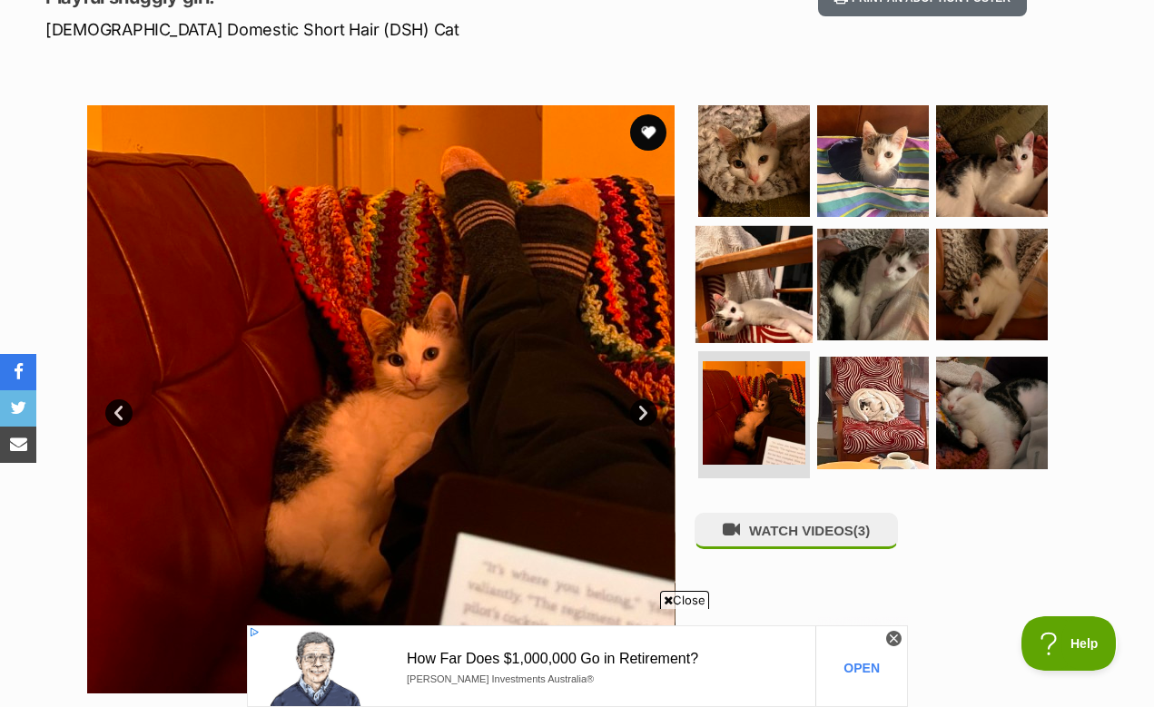
click at [779, 296] on img at bounding box center [753, 283] width 117 height 117
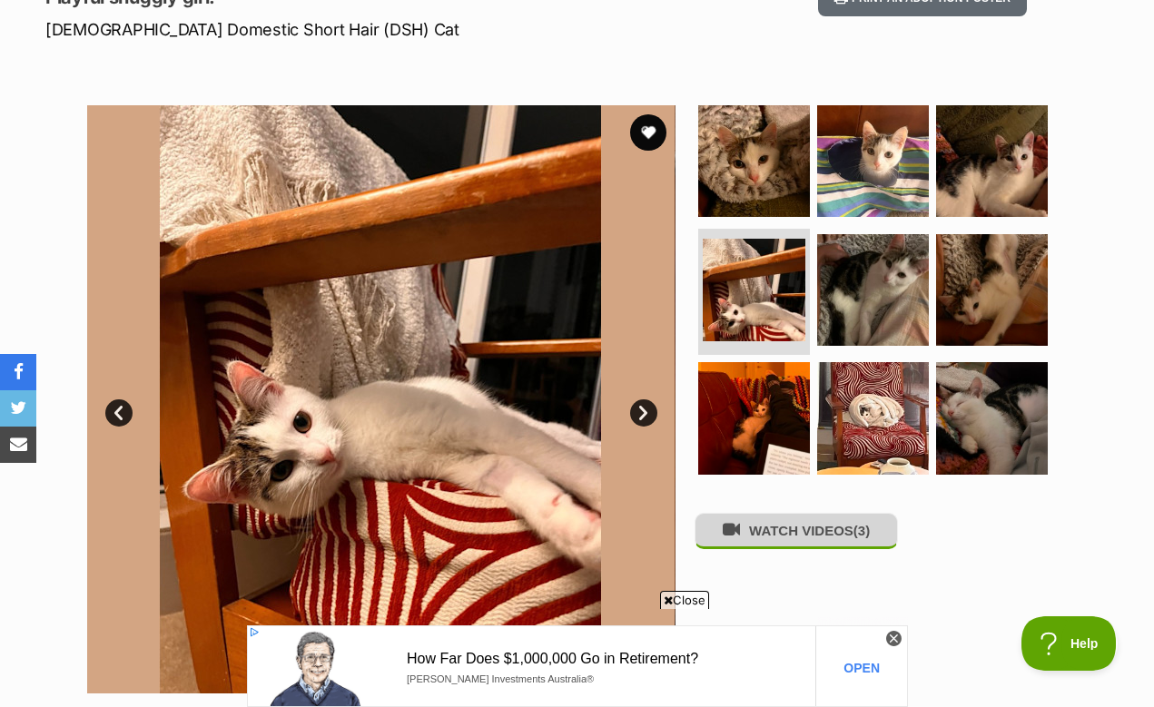
click at [839, 513] on button "WATCH VIDEOS (3)" at bounding box center [796, 530] width 203 height 35
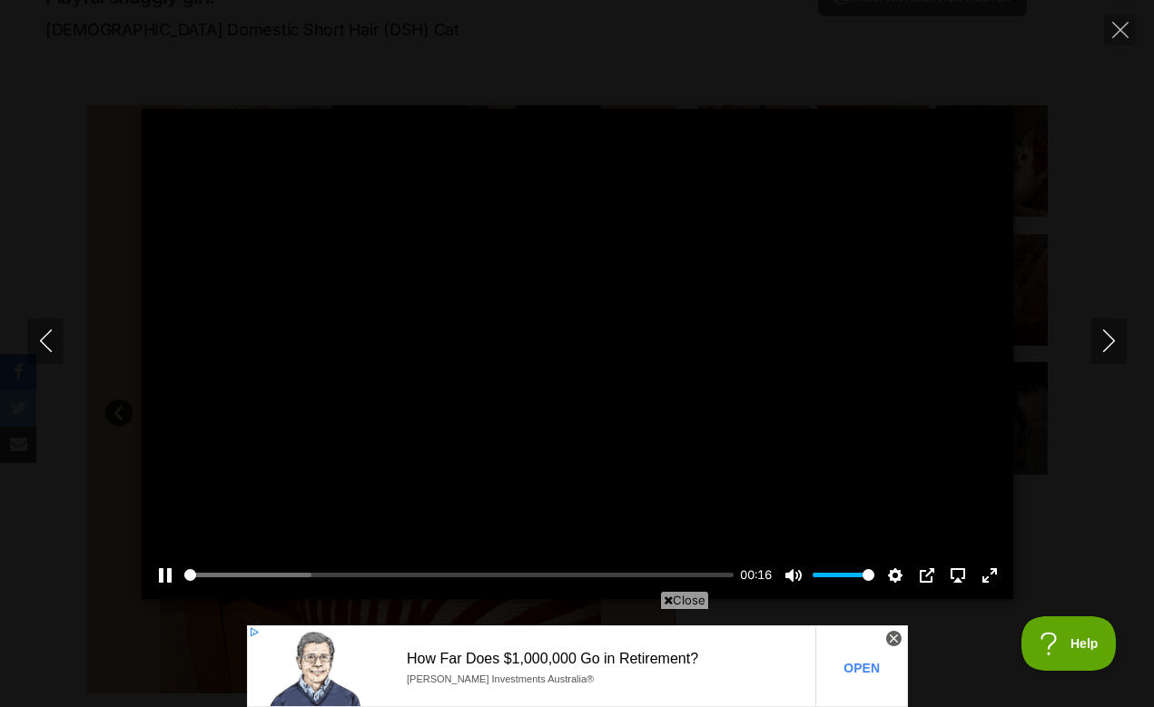
click at [577, 339] on button "Play" at bounding box center [578, 354] width 44 height 44
click at [577, 340] on button "Play" at bounding box center [578, 354] width 44 height 44
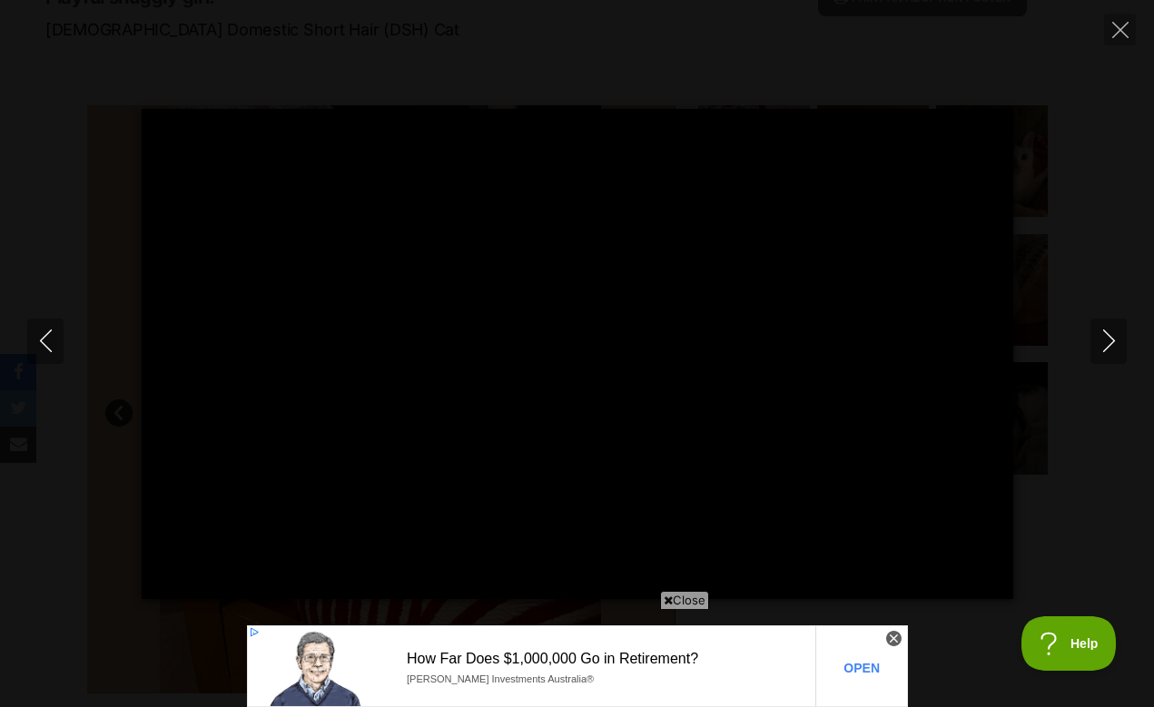
scroll to position [0, 0]
click at [1109, 359] on button "Next" at bounding box center [1108, 341] width 36 height 45
type input "50.7"
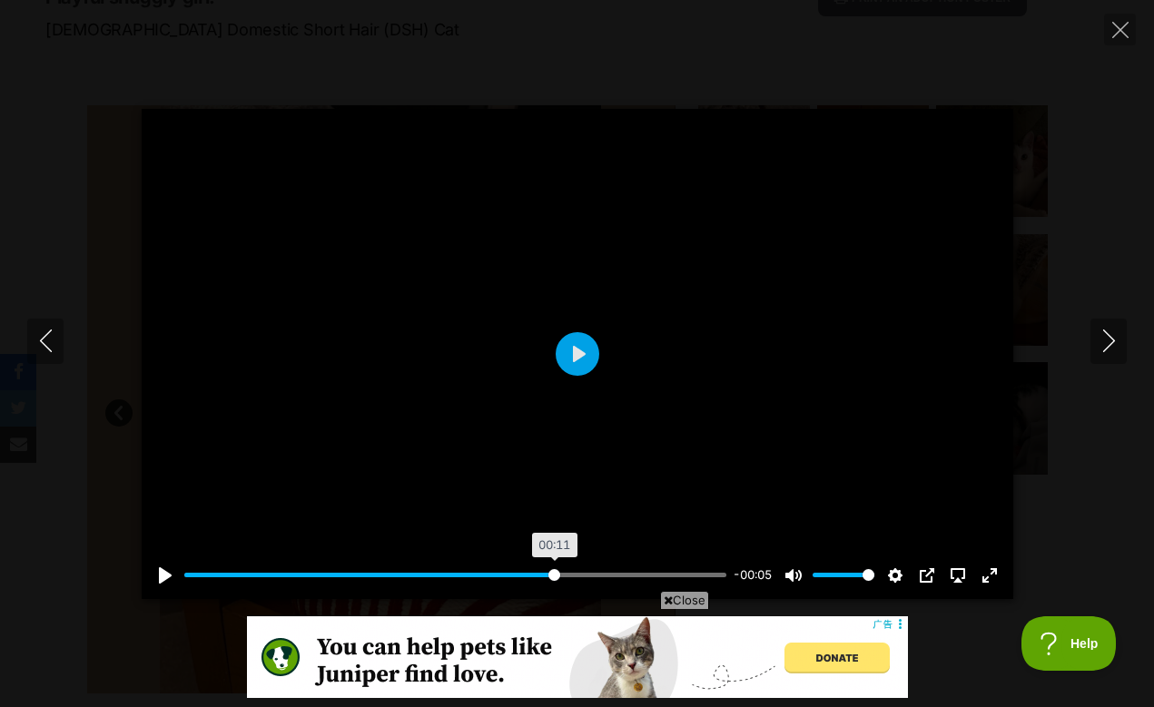
click at [553, 576] on input "Seek" at bounding box center [455, 575] width 542 height 17
click at [652, 575] on input "Seek" at bounding box center [455, 575] width 542 height 17
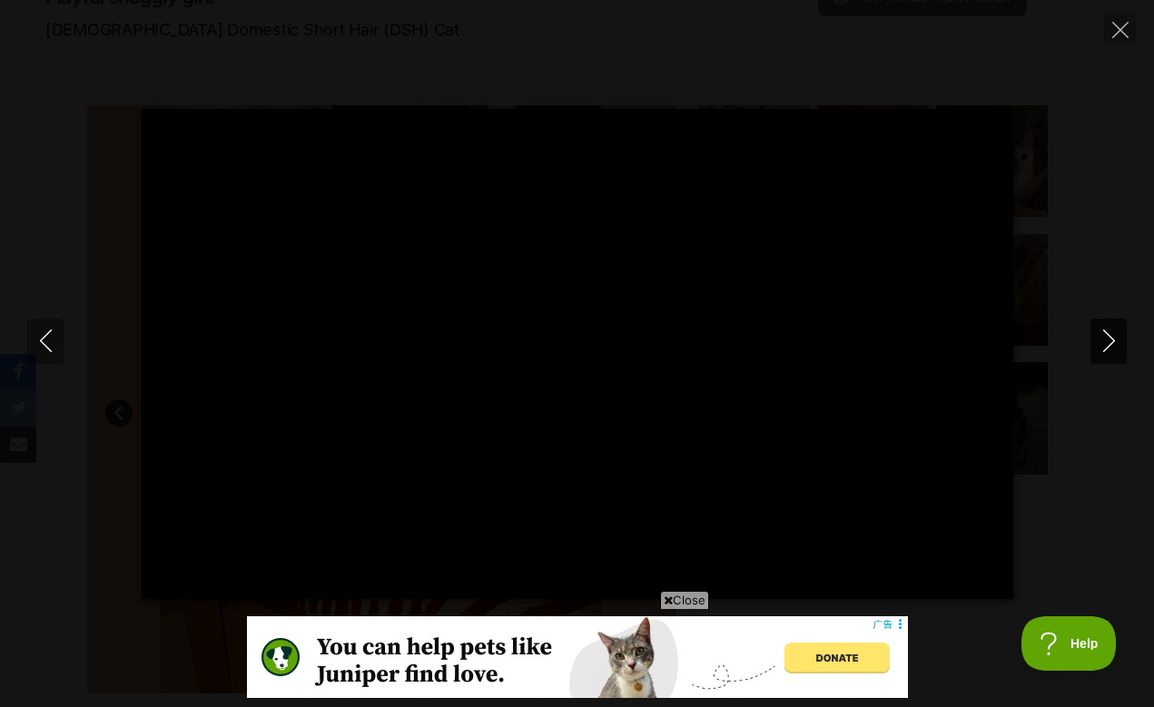
type input "100"
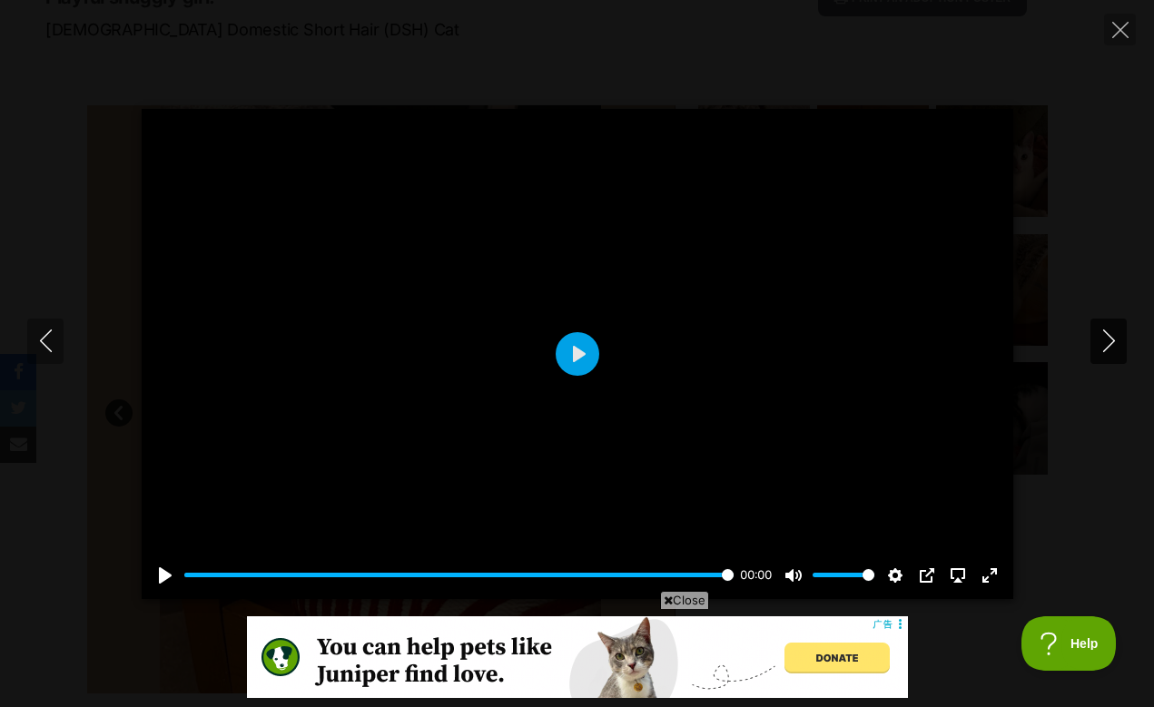
click at [1101, 348] on icon "Next" at bounding box center [1109, 341] width 23 height 23
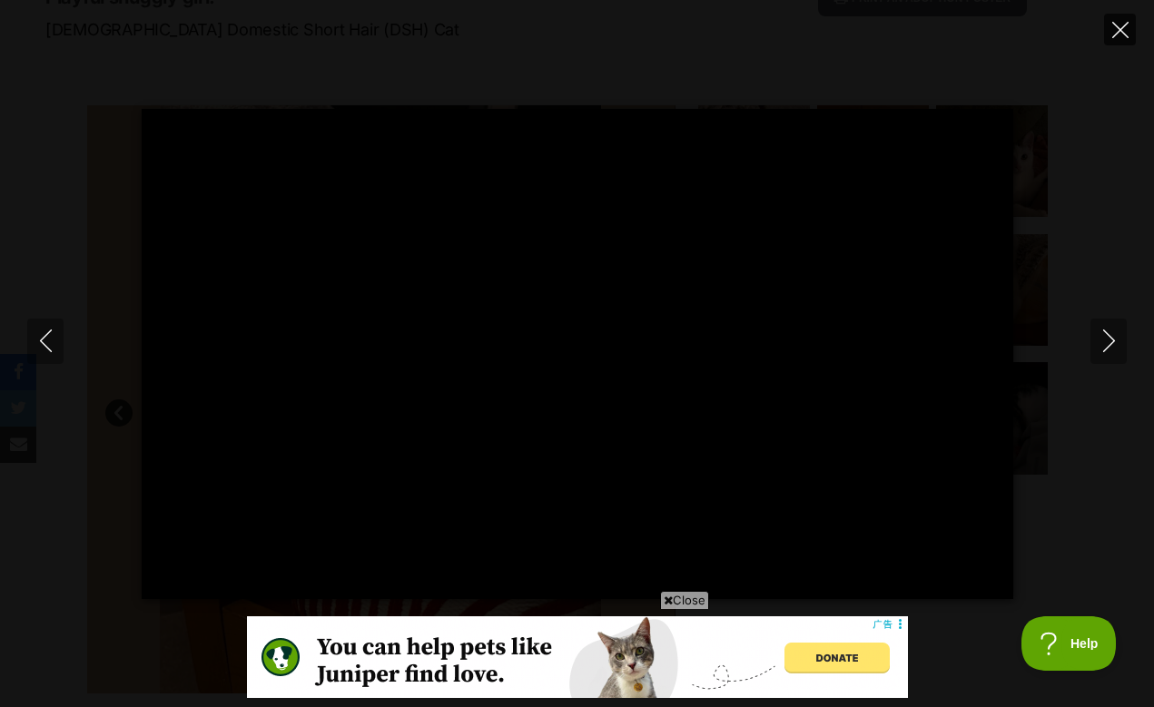
type input "100"
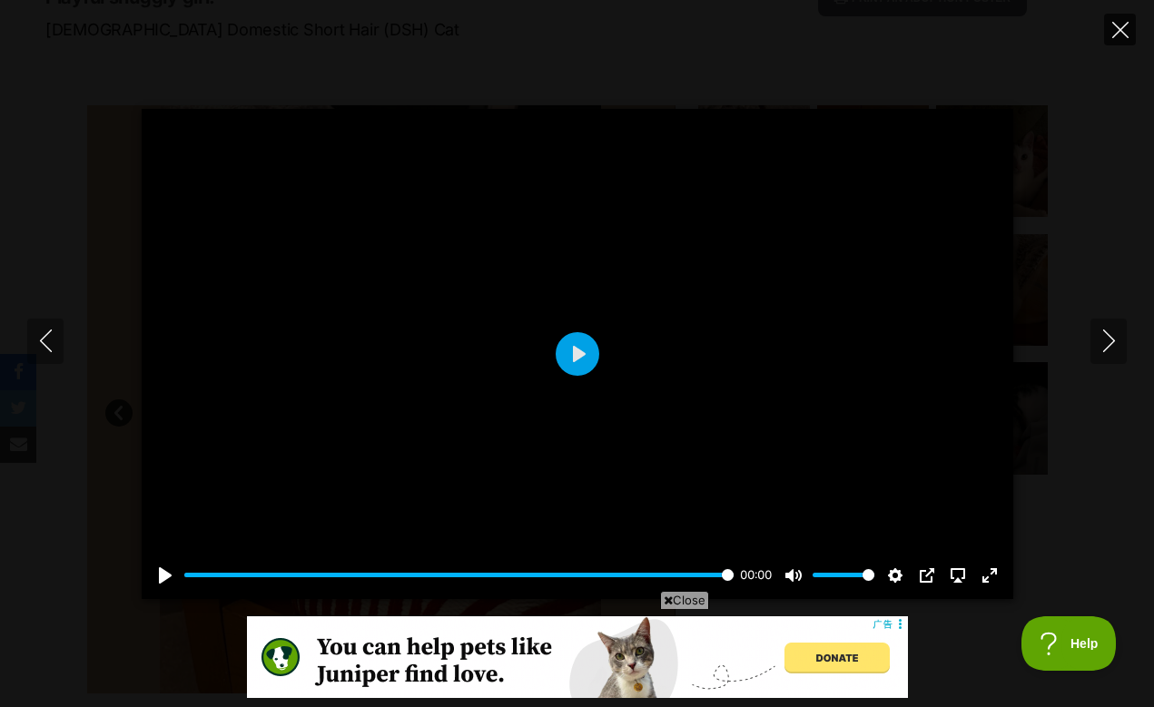
click at [1126, 30] on icon "Close" at bounding box center [1120, 30] width 16 height 16
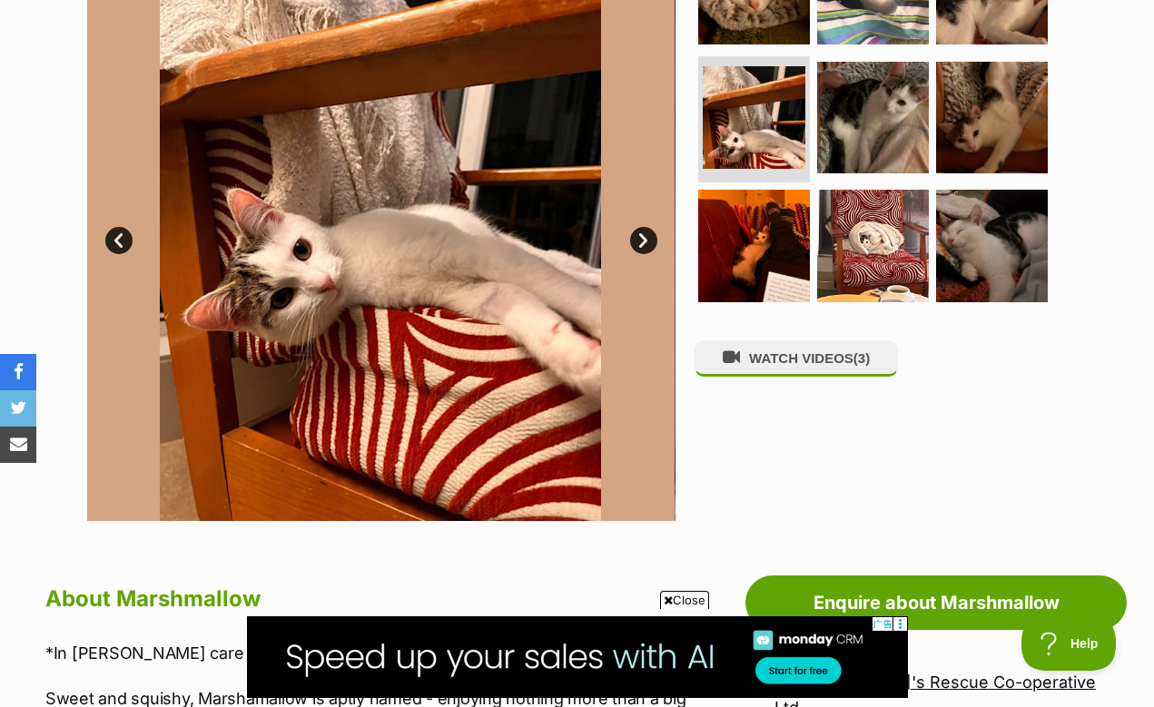
scroll to position [480, 0]
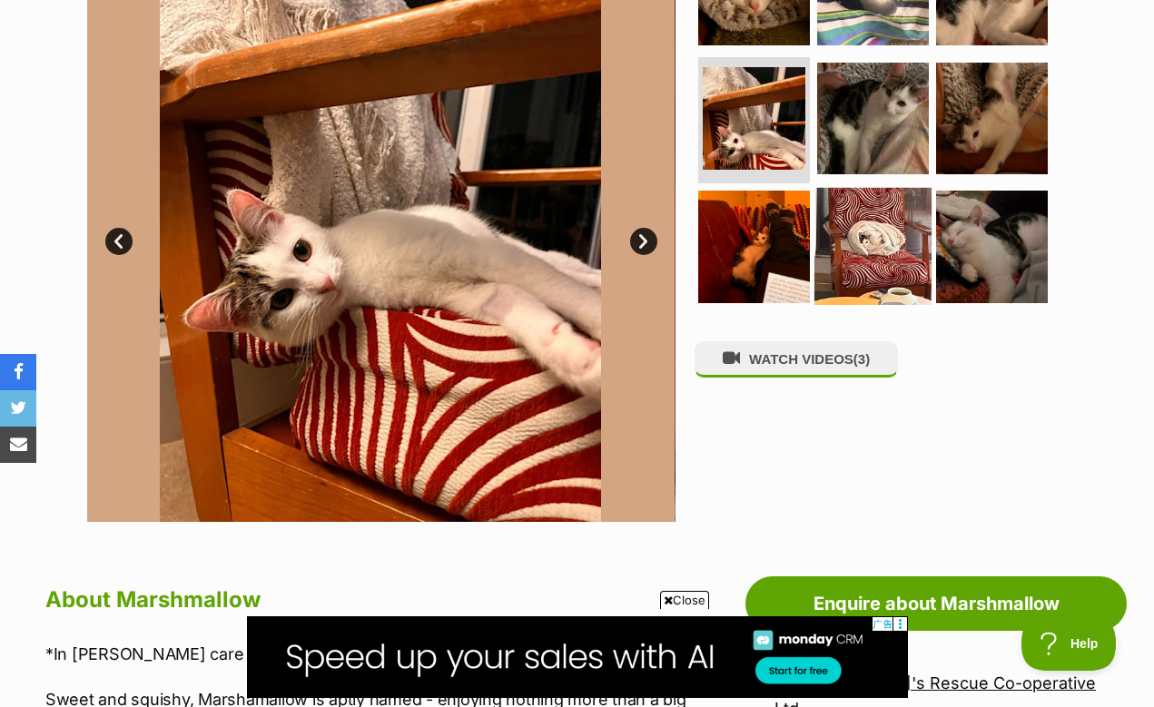
click at [865, 218] on img at bounding box center [872, 246] width 117 height 117
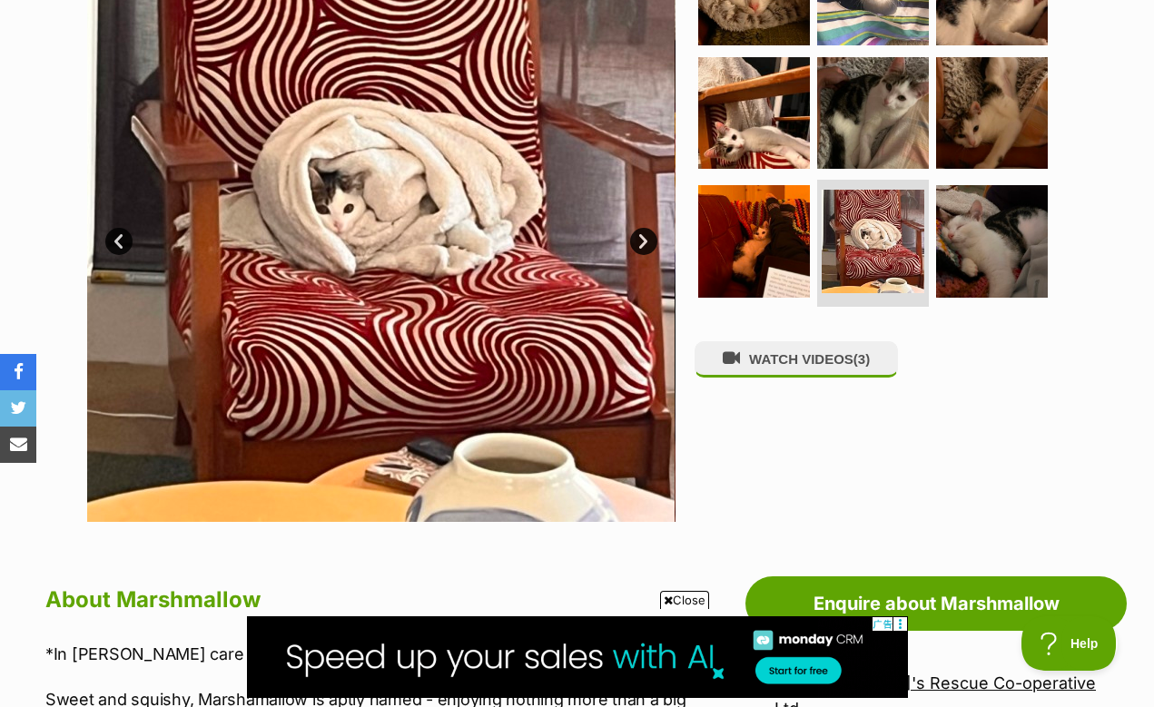
scroll to position [353, 0]
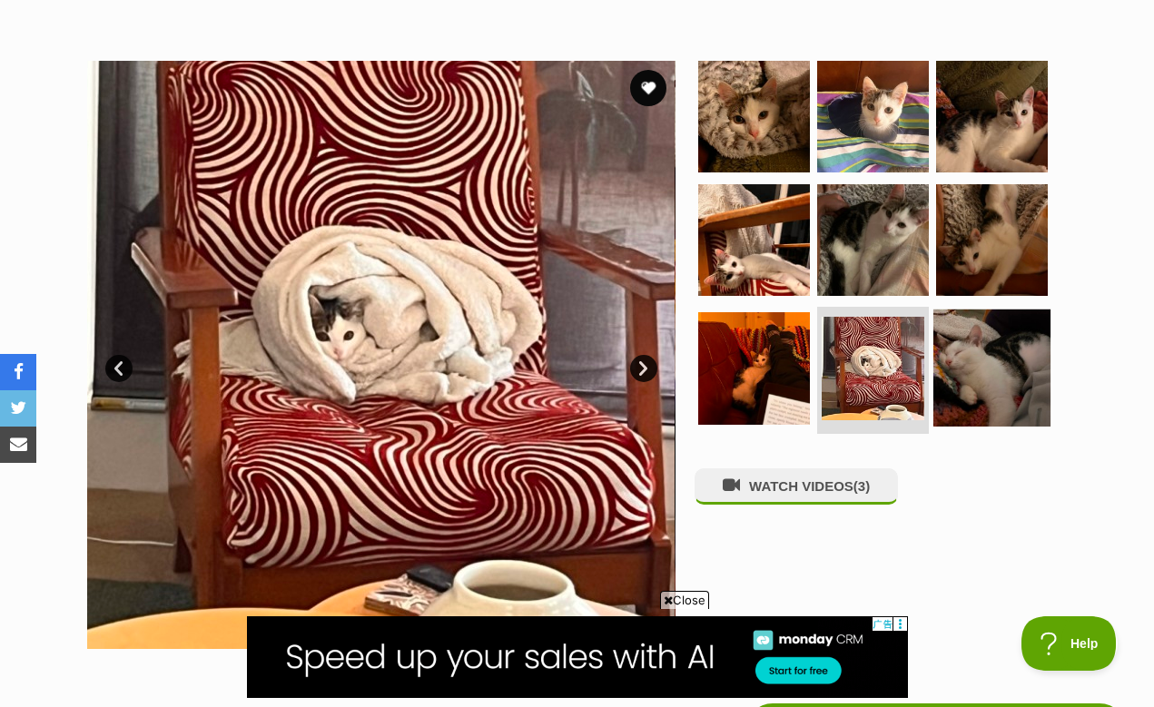
click at [954, 361] on img at bounding box center [991, 368] width 117 height 117
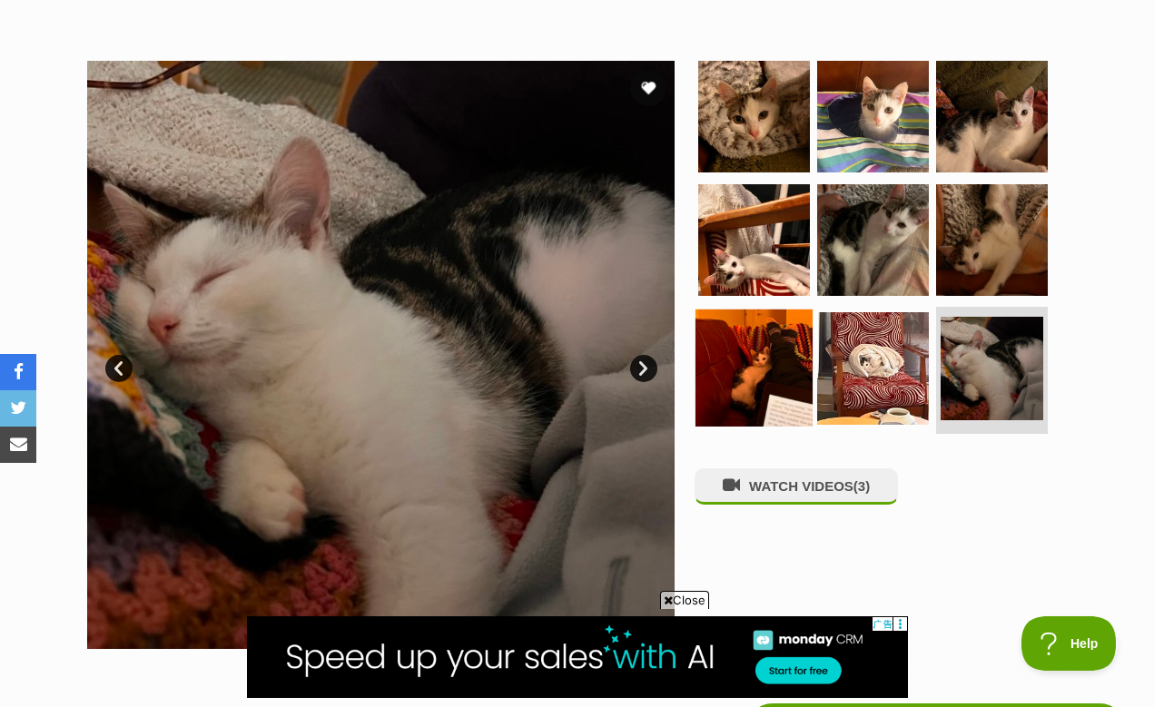
click at [778, 350] on img at bounding box center [753, 368] width 117 height 117
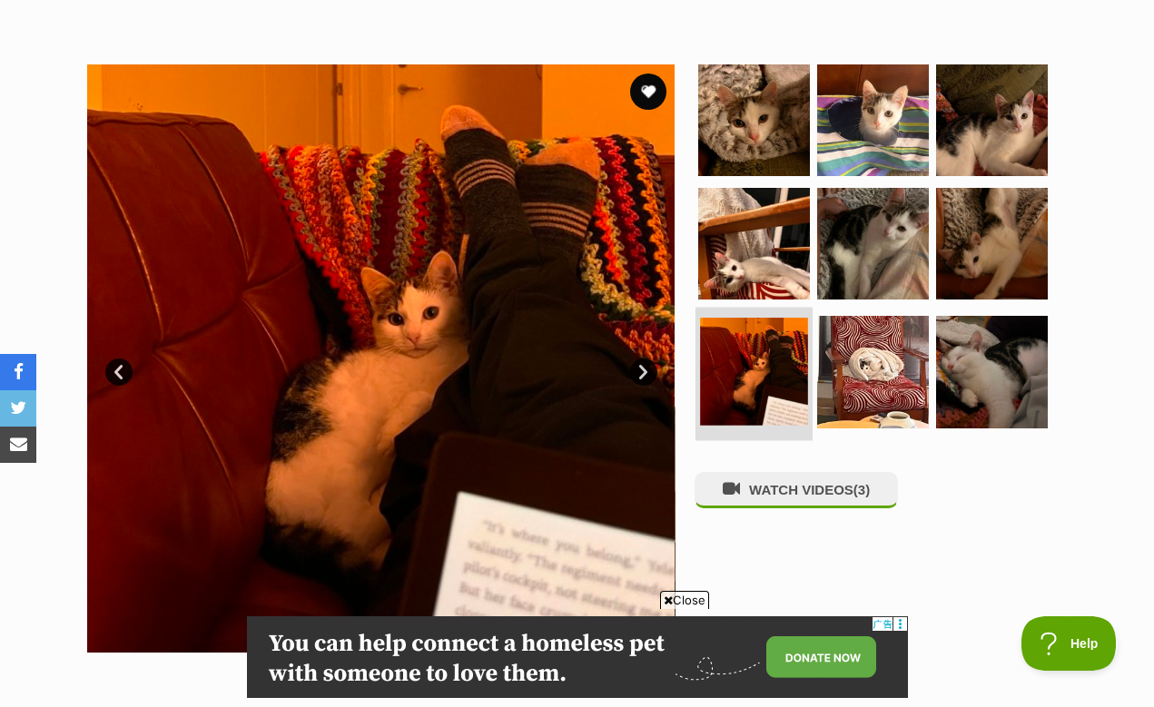
scroll to position [0, 0]
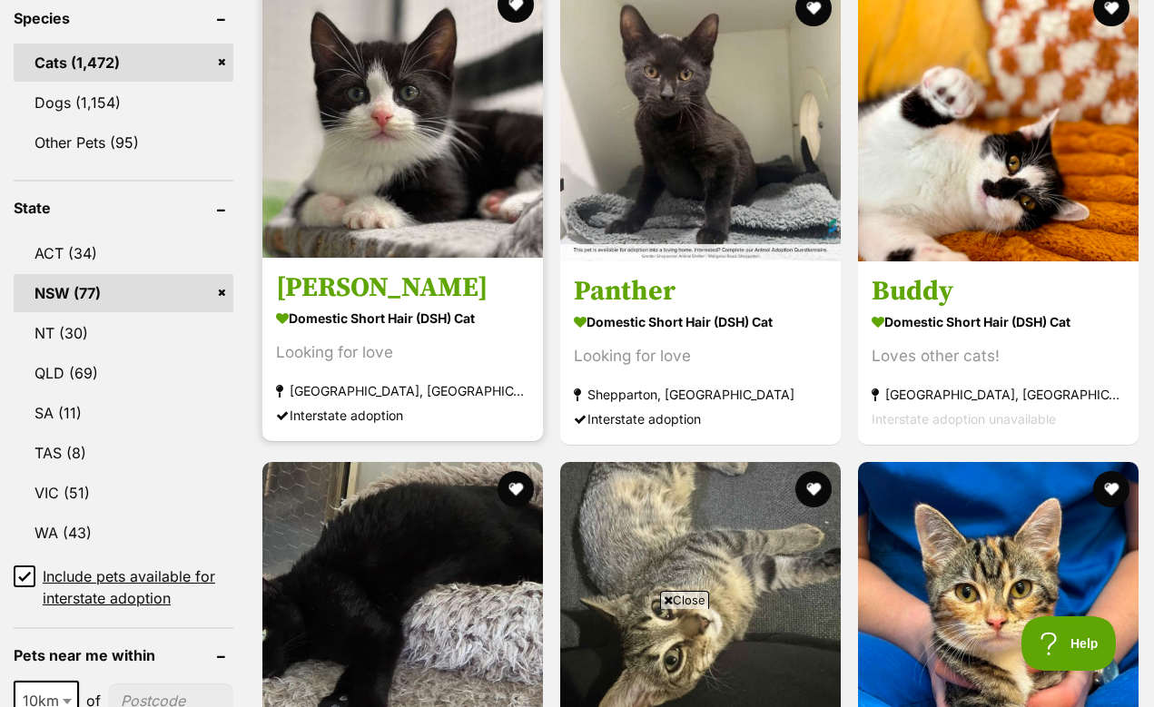
scroll to position [821, 0]
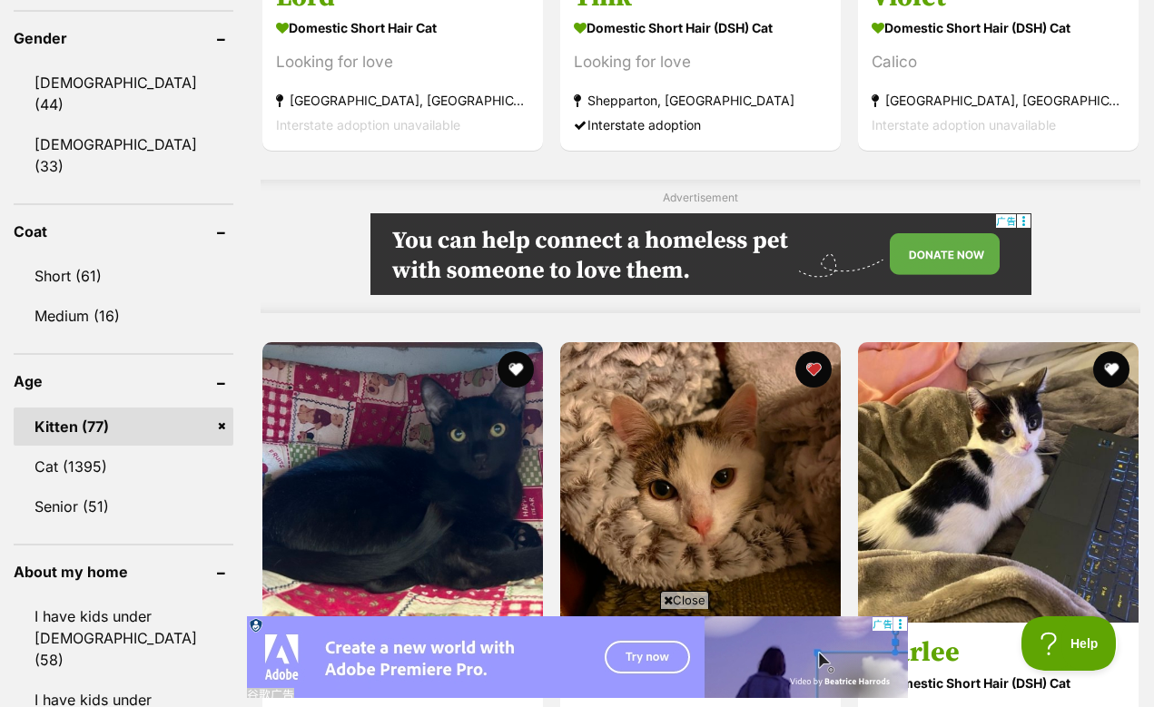
scroll to position [0, 0]
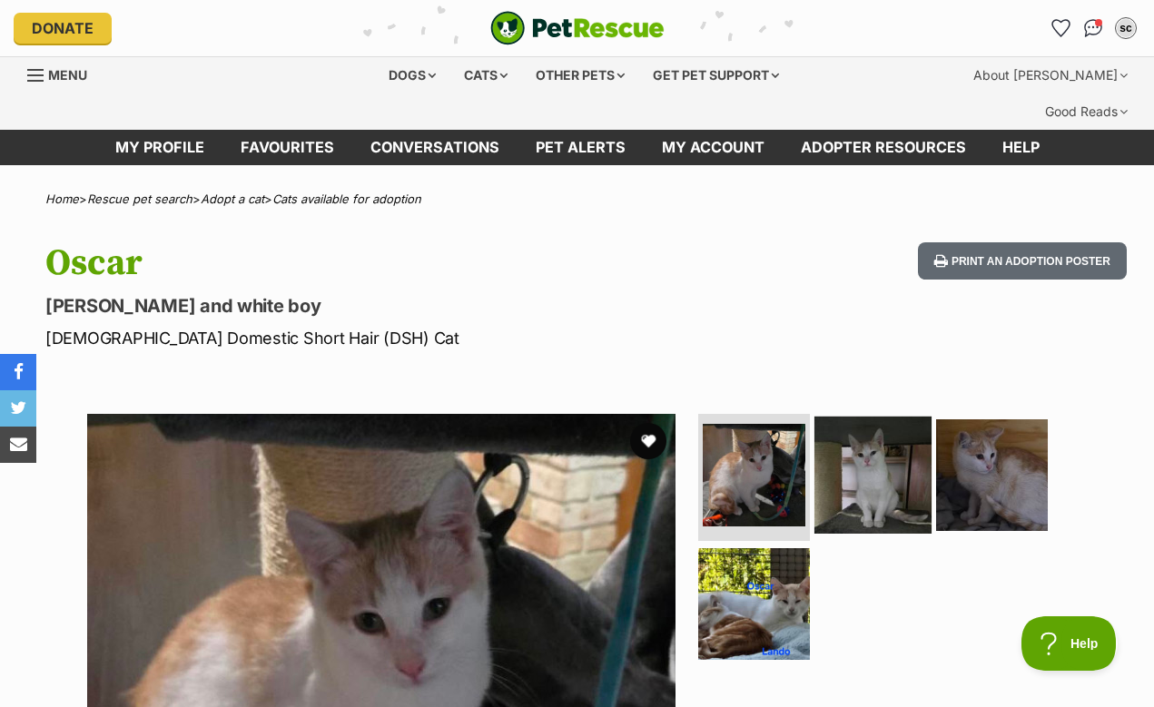
click at [869, 439] on img at bounding box center [872, 475] width 117 height 117
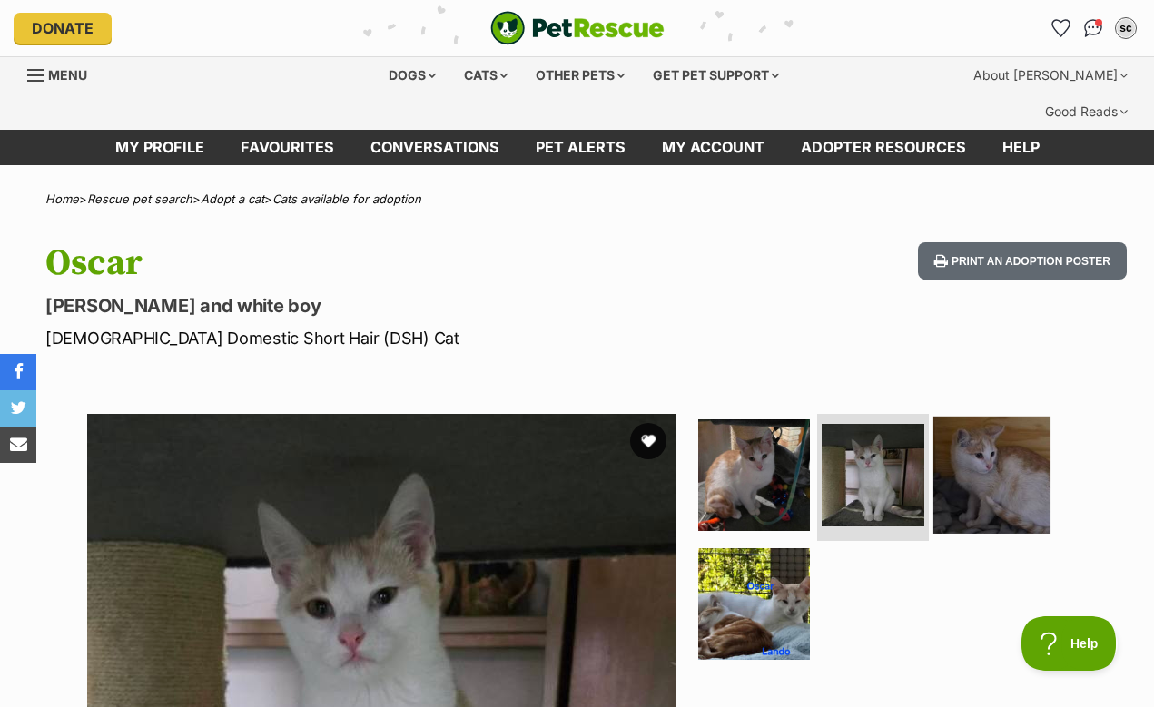
click at [961, 433] on img at bounding box center [991, 475] width 117 height 117
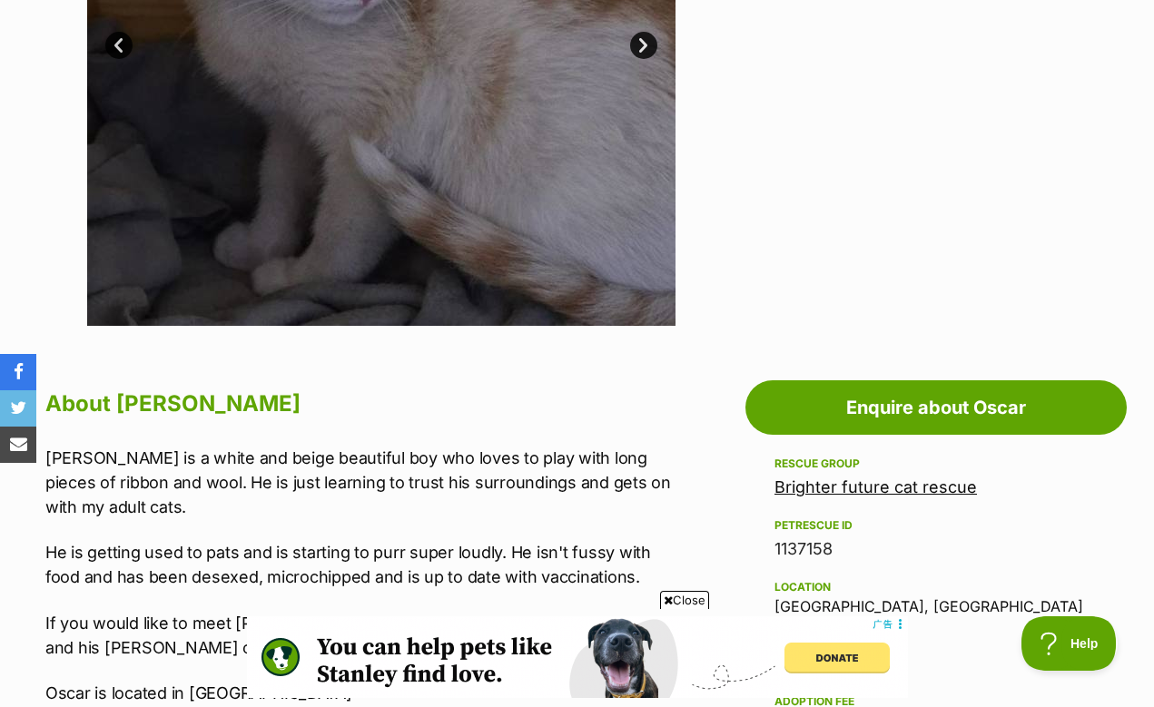
scroll to position [698, 0]
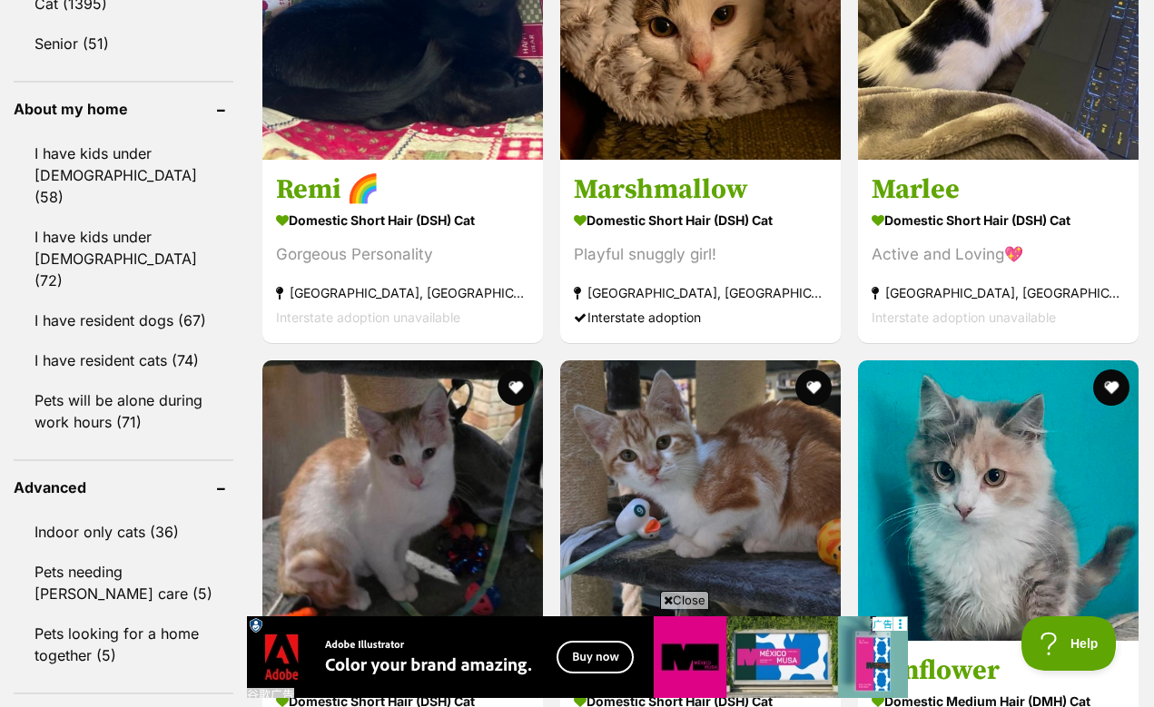
scroll to position [2086, 0]
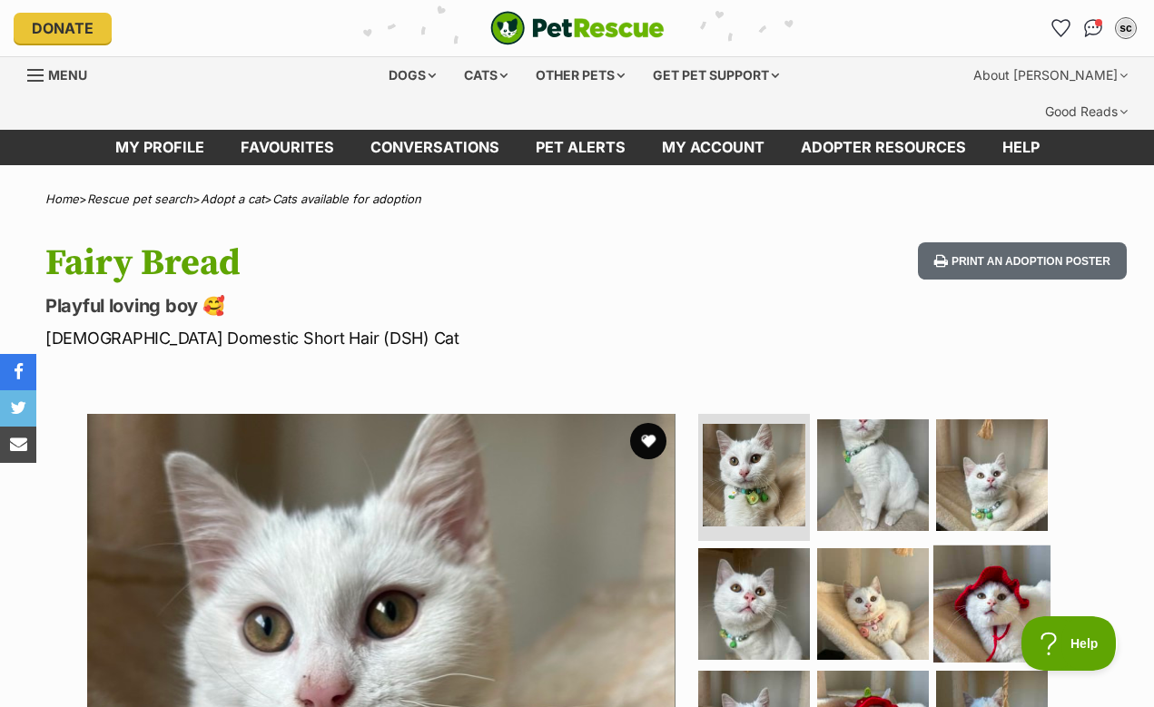
click at [999, 545] on img at bounding box center [991, 603] width 117 height 117
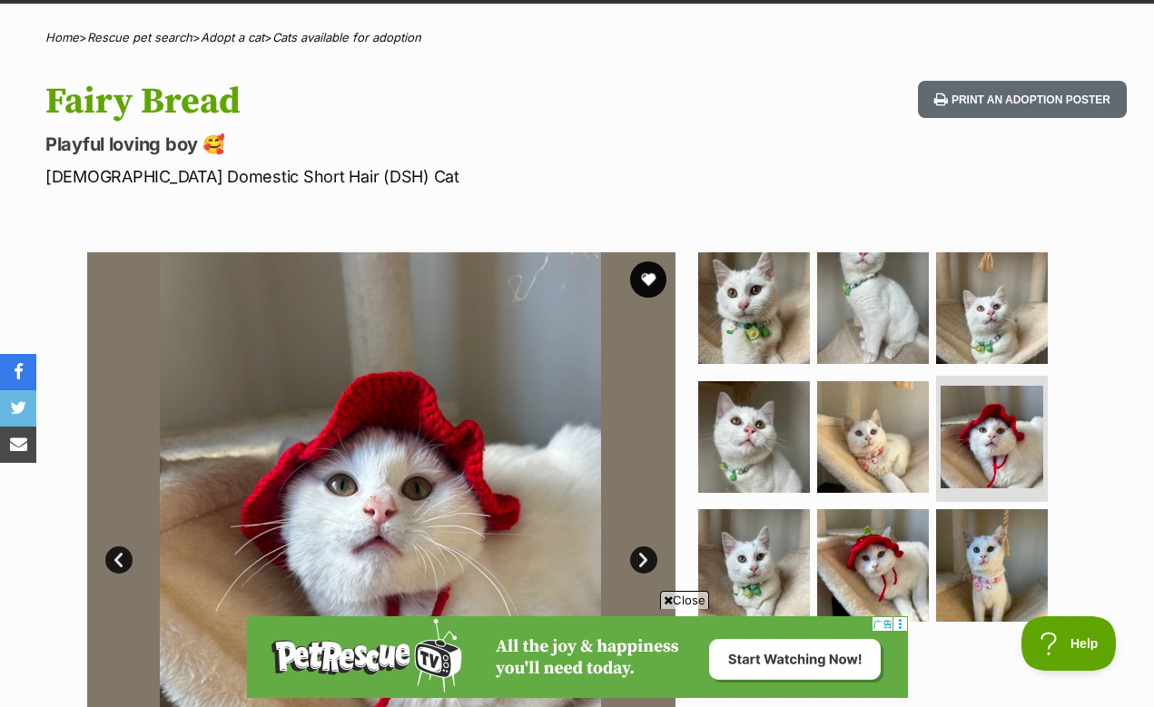
scroll to position [197, 0]
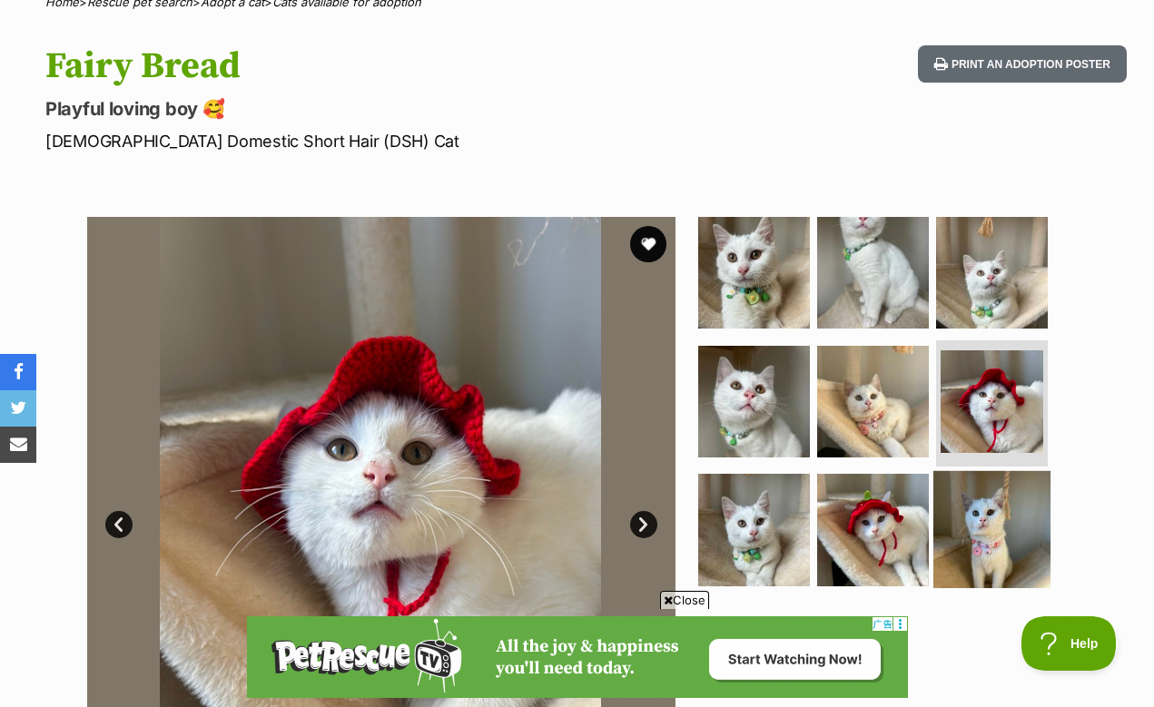
click at [984, 503] on img at bounding box center [991, 529] width 117 height 117
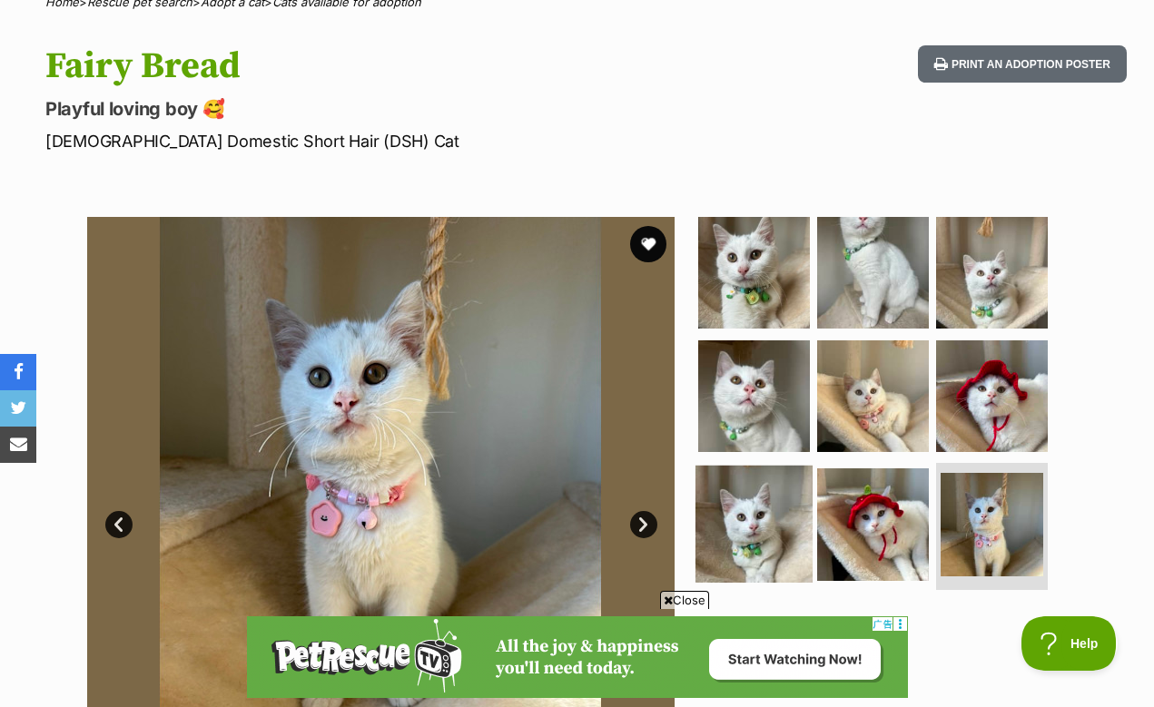
click at [774, 507] on img at bounding box center [753, 524] width 117 height 117
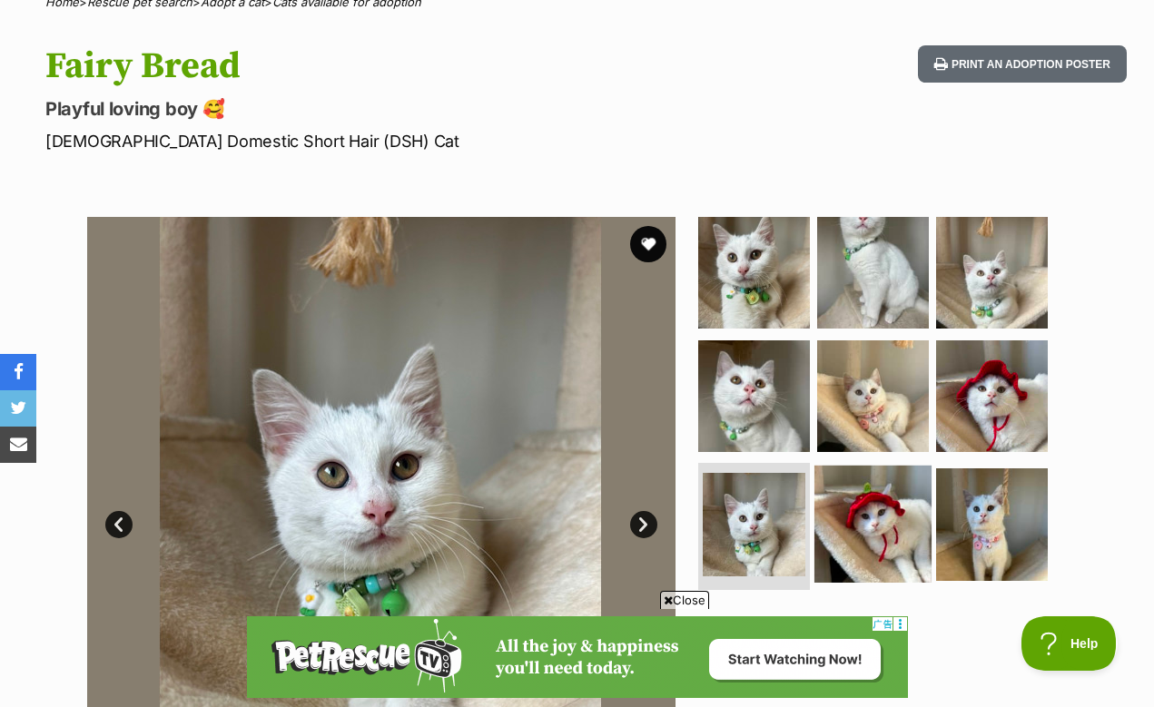
click at [863, 479] on img at bounding box center [872, 524] width 117 height 117
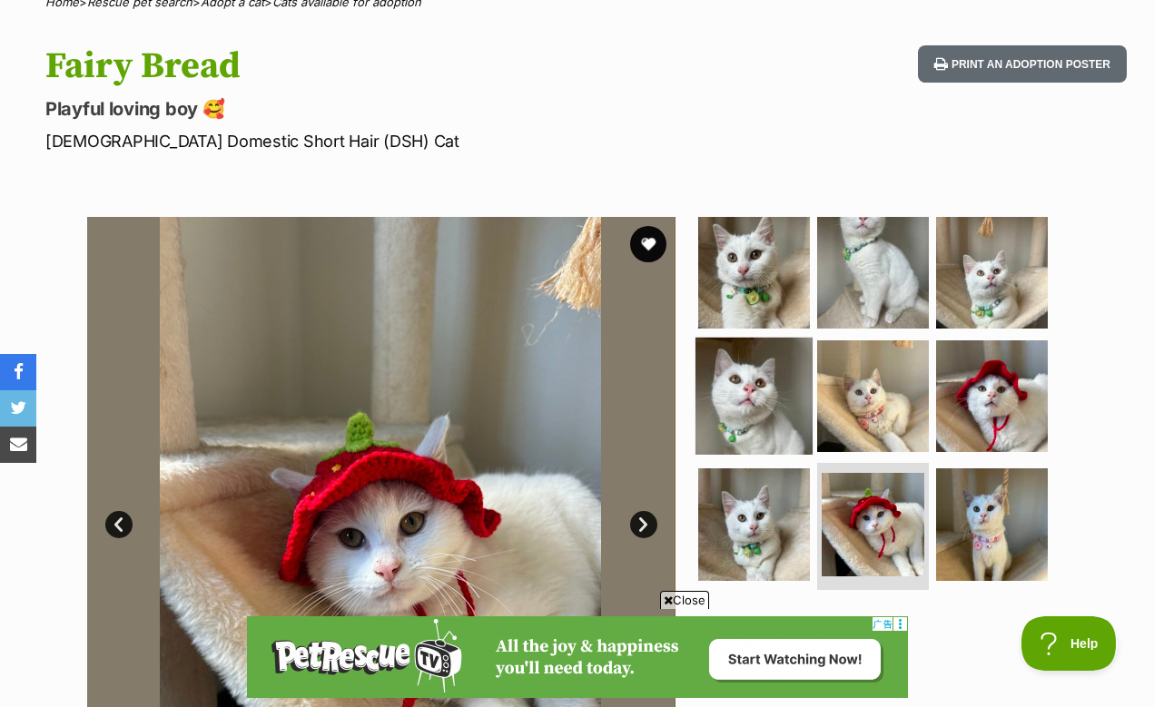
click at [760, 397] on img at bounding box center [753, 395] width 117 height 117
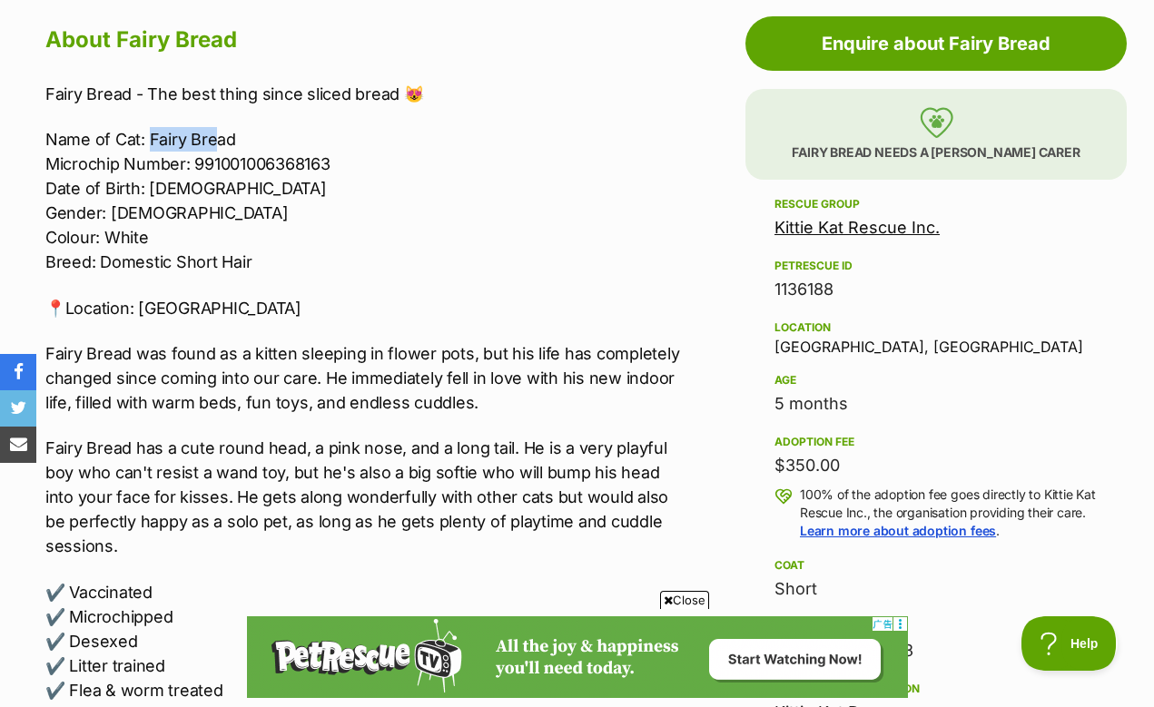
scroll to position [0, 0]
drag, startPoint x: 148, startPoint y: 105, endPoint x: 233, endPoint y: 108, distance: 85.4
click at [235, 127] on p "Name of Cat: Fairy Bread Microchip Number: 991001006368163 Date of Birth: 1/04/…" at bounding box center [366, 200] width 642 height 147
copy p "Fairy Bread"
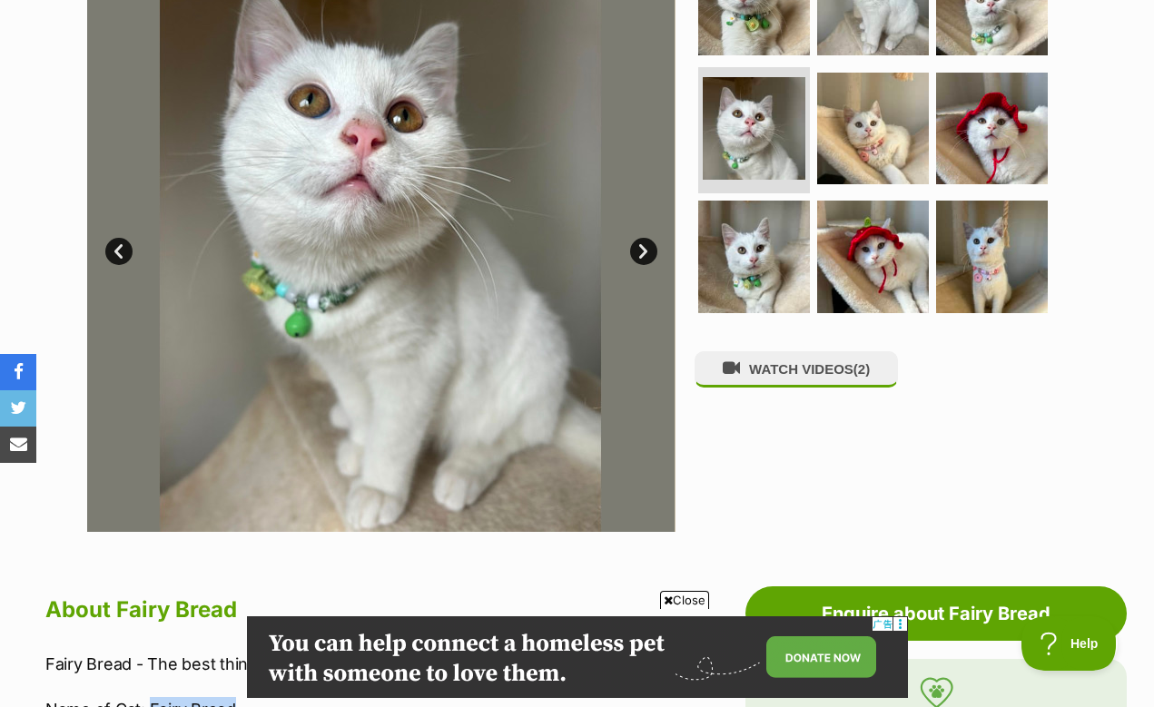
scroll to position [461, 0]
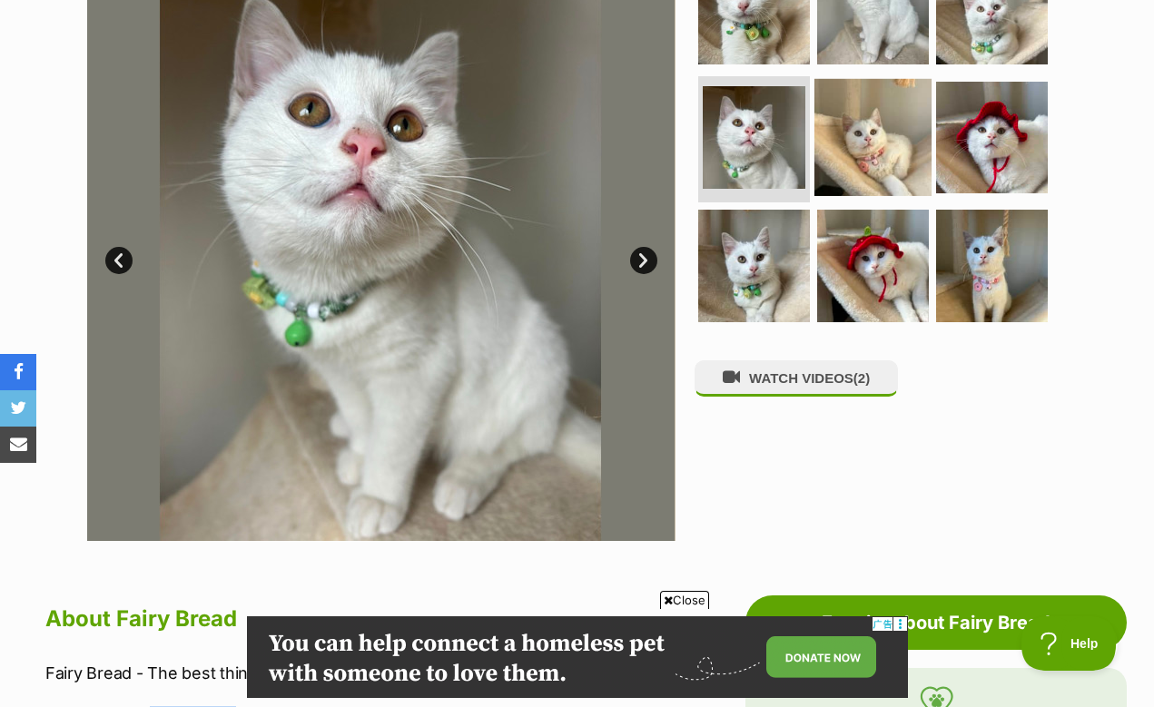
click at [821, 95] on img at bounding box center [872, 136] width 117 height 117
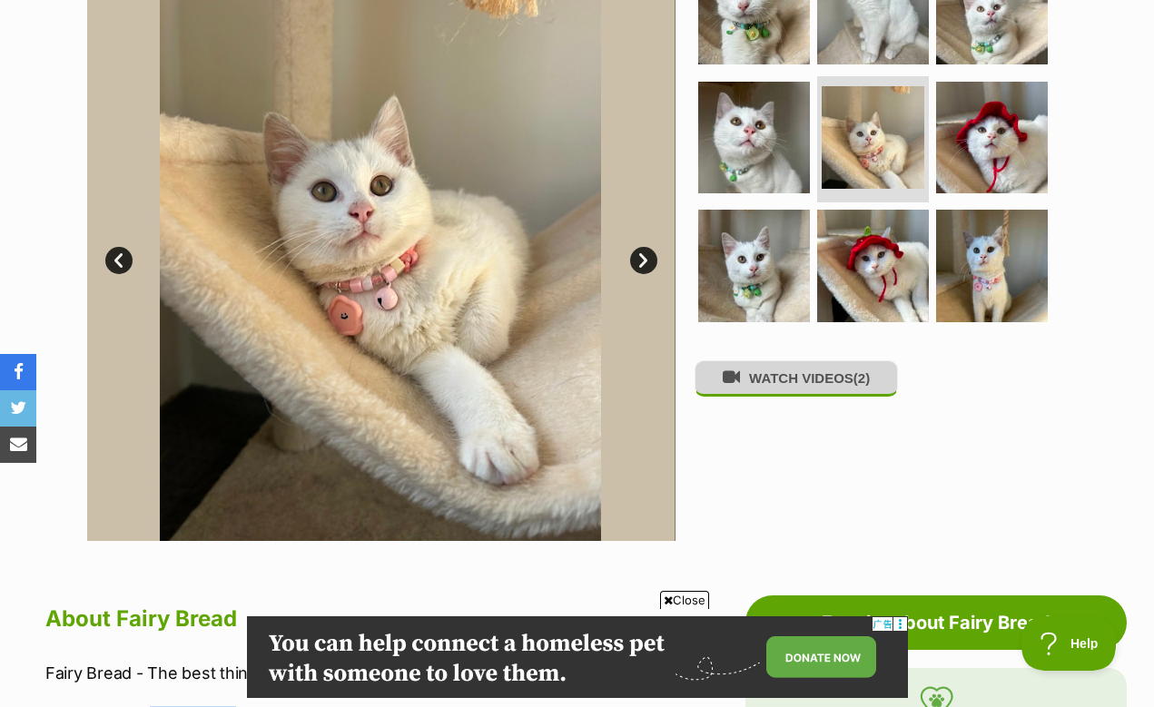
click at [753, 360] on button "WATCH VIDEOS (2)" at bounding box center [796, 377] width 203 height 35
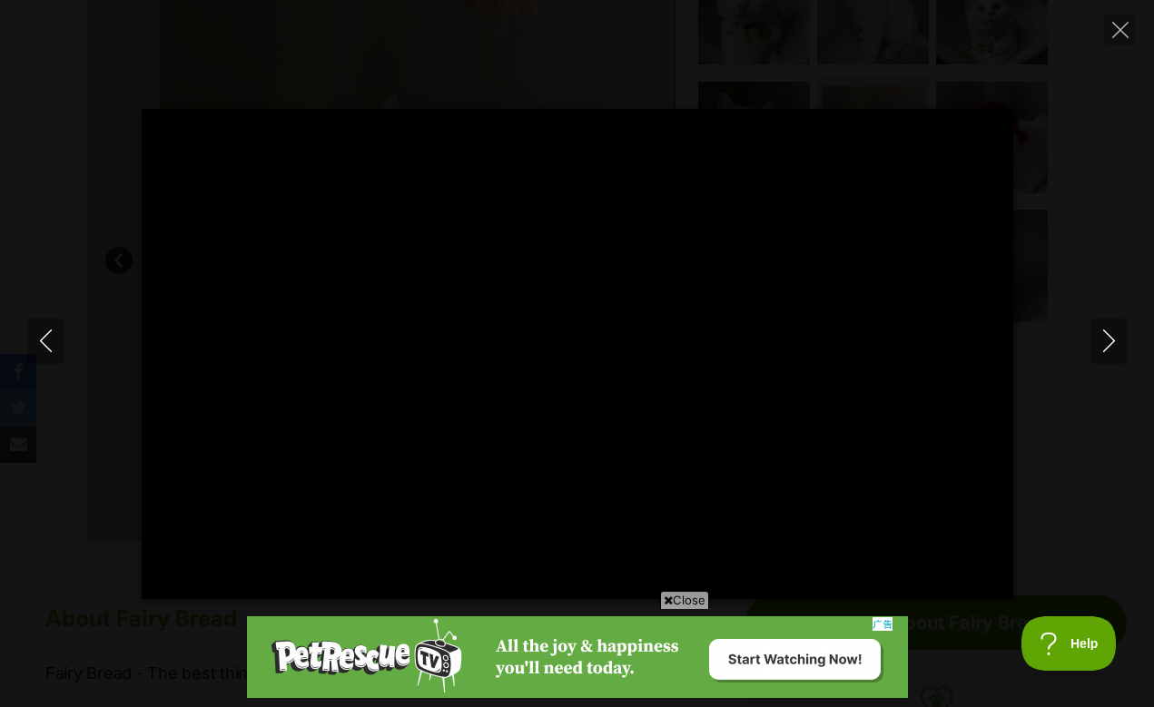
scroll to position [0, 0]
click at [1100, 339] on icon "Next" at bounding box center [1109, 341] width 23 height 23
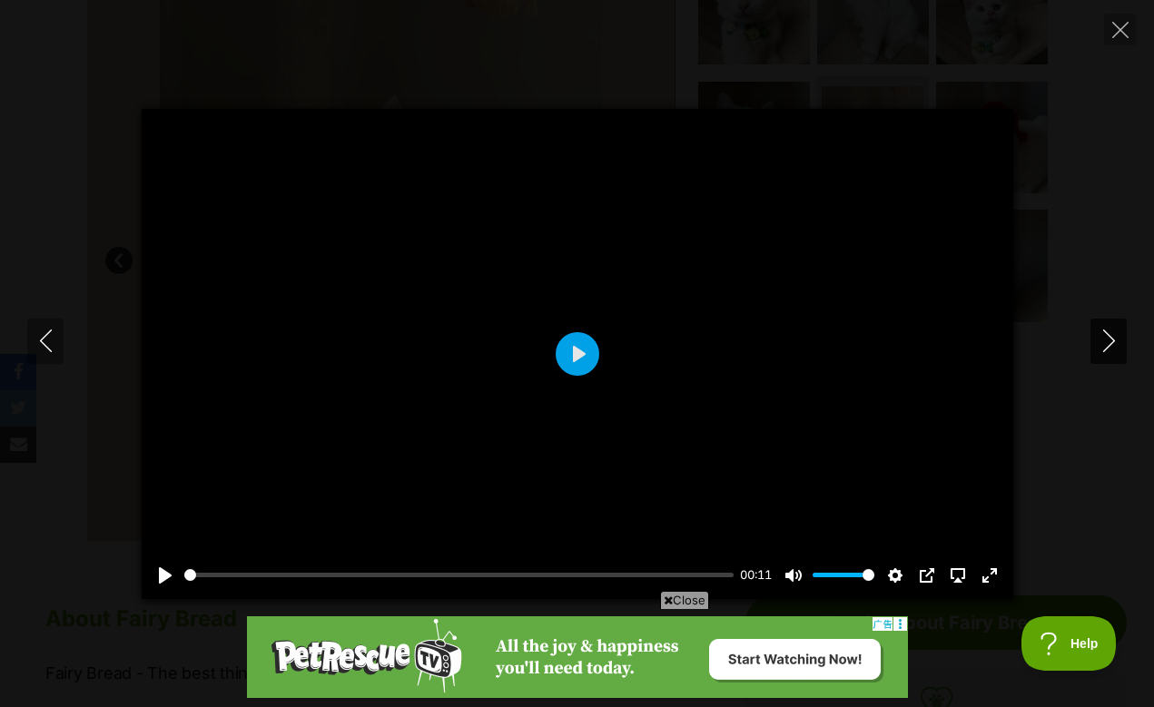
type input "83.88"
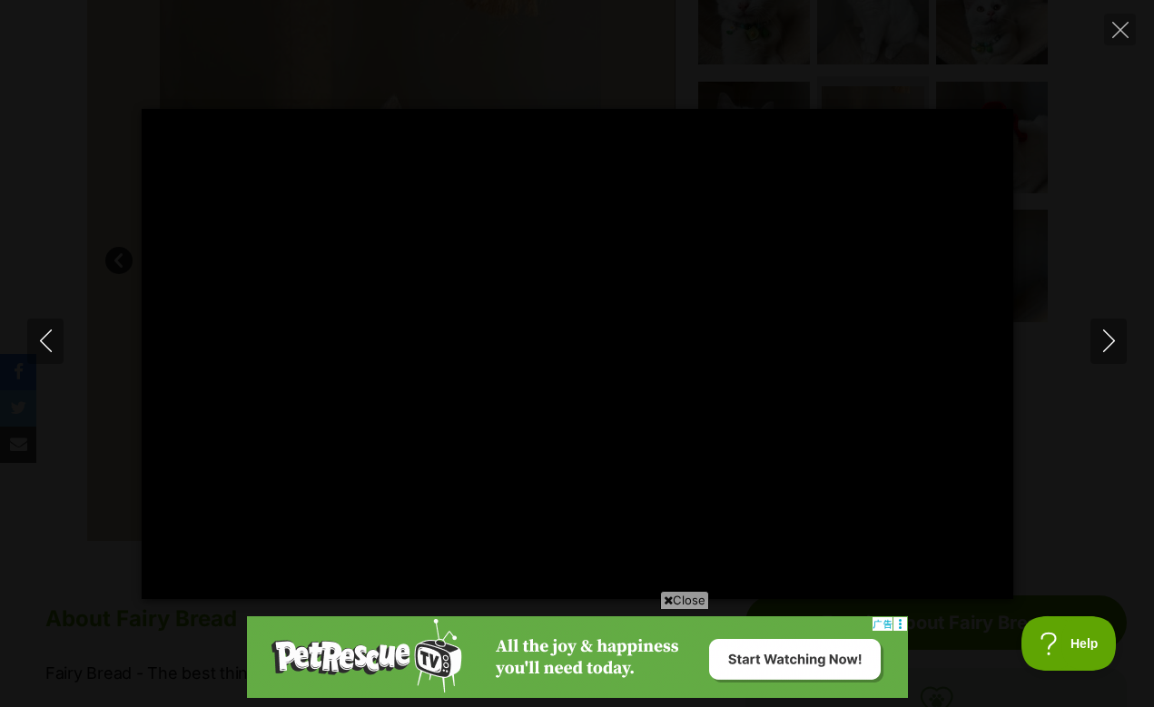
type input "100"
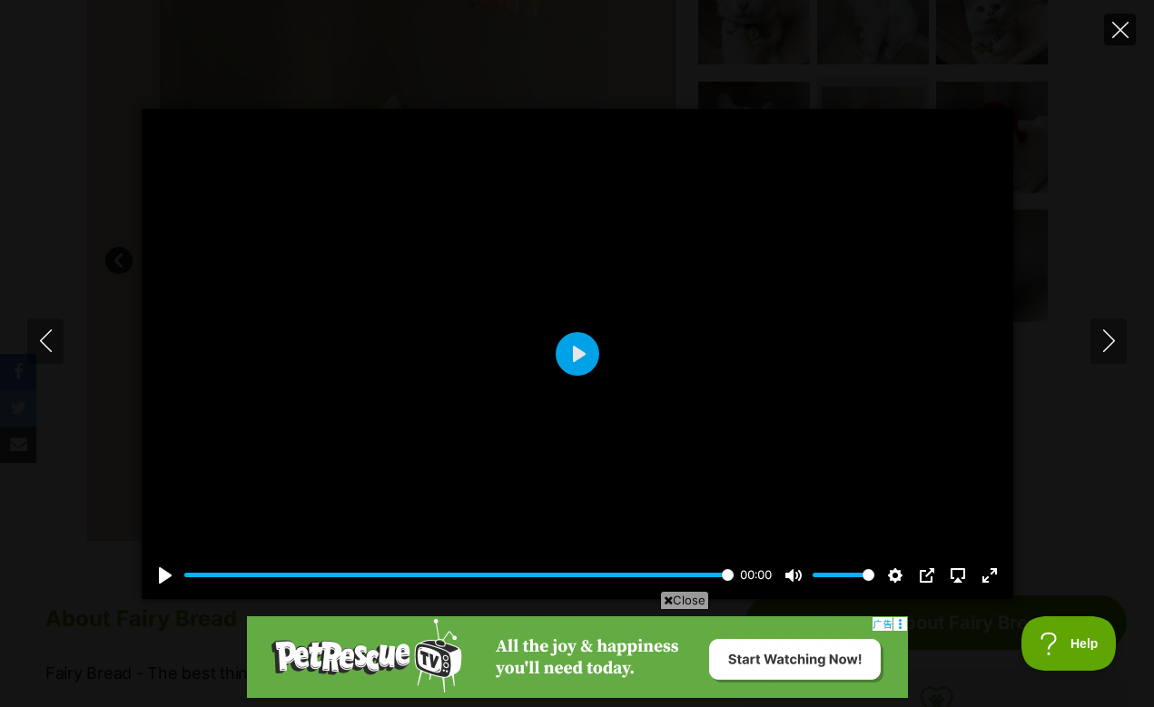
click at [1129, 33] on button "Close" at bounding box center [1120, 30] width 32 height 32
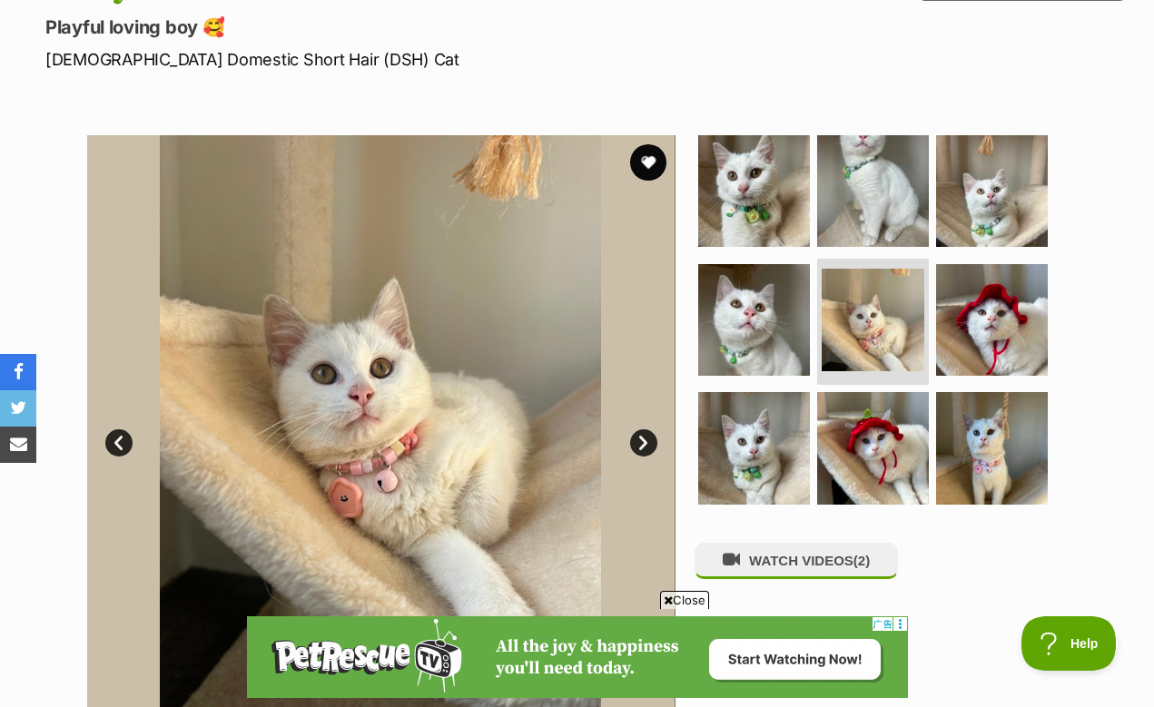
scroll to position [282, 0]
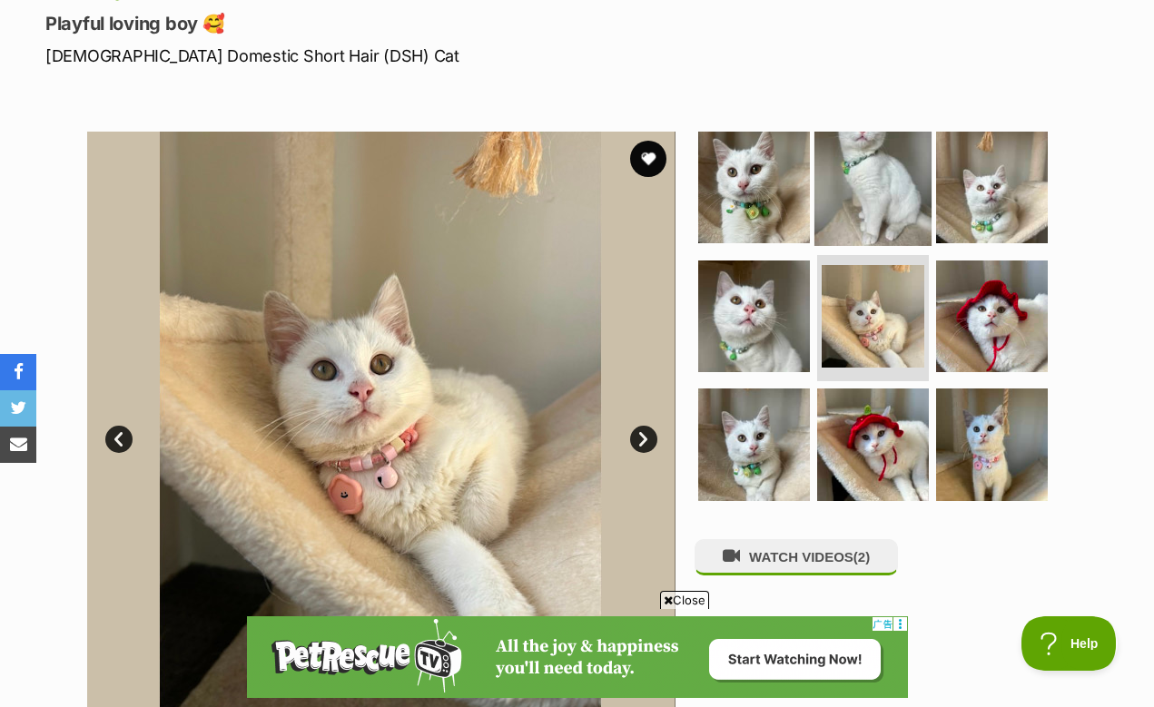
click at [873, 185] on img at bounding box center [872, 187] width 117 height 117
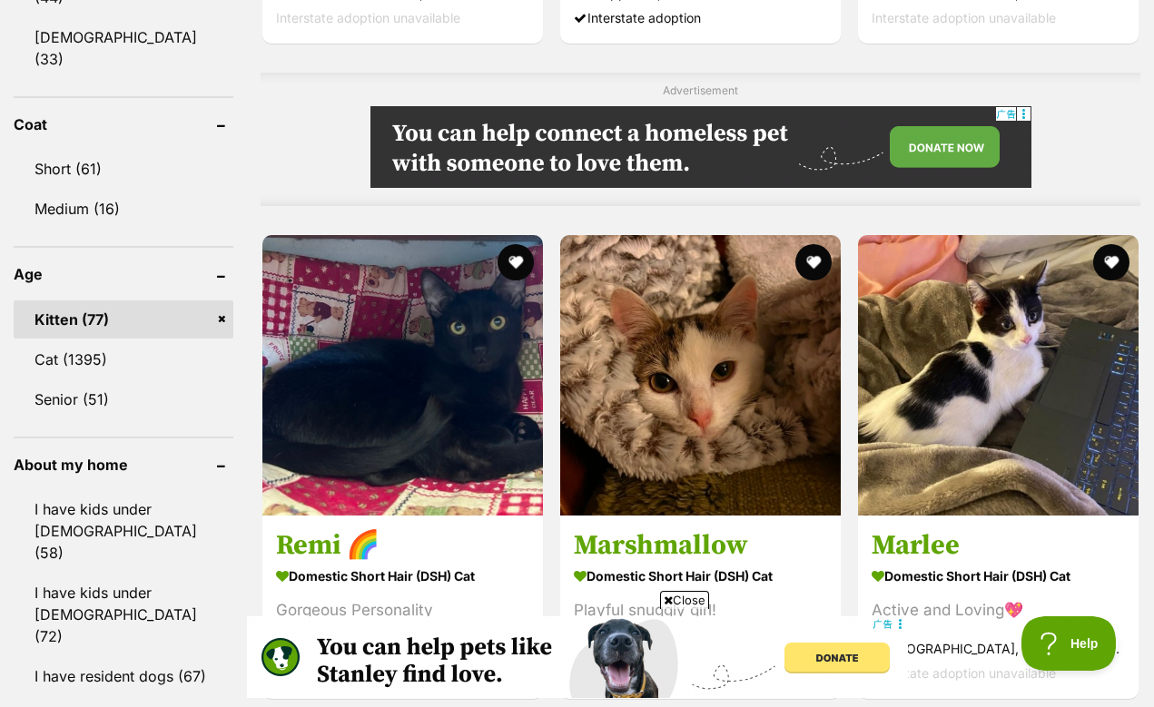
scroll to position [1676, 0]
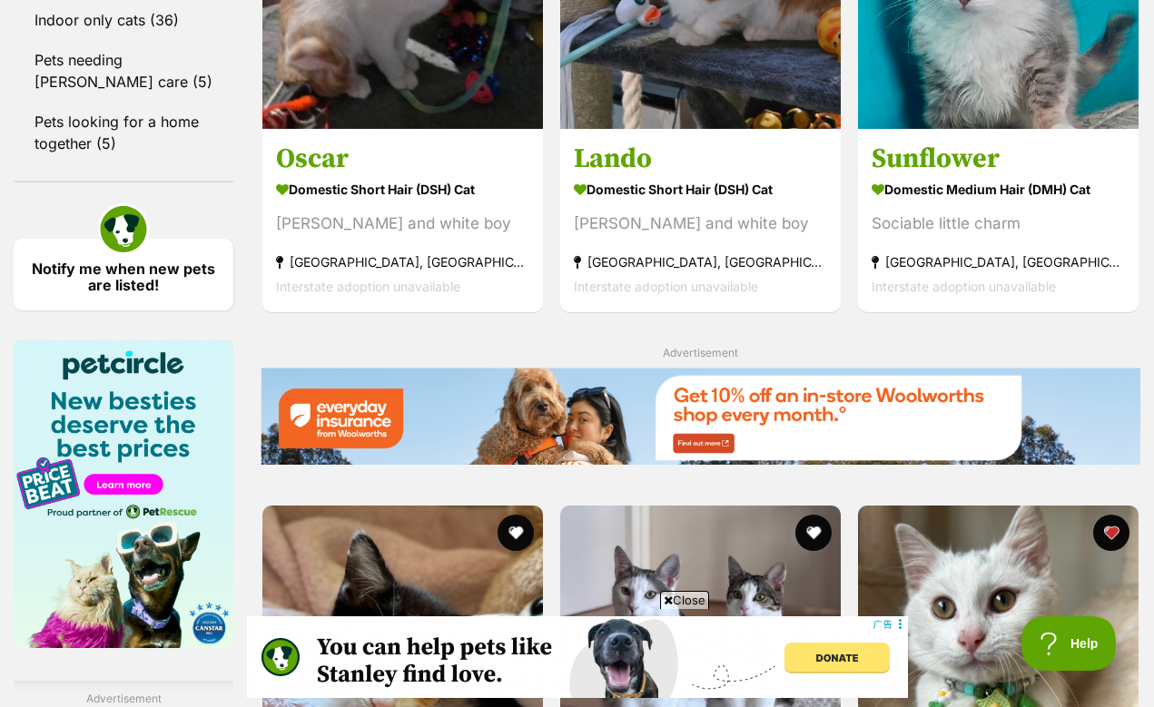
scroll to position [2677, 0]
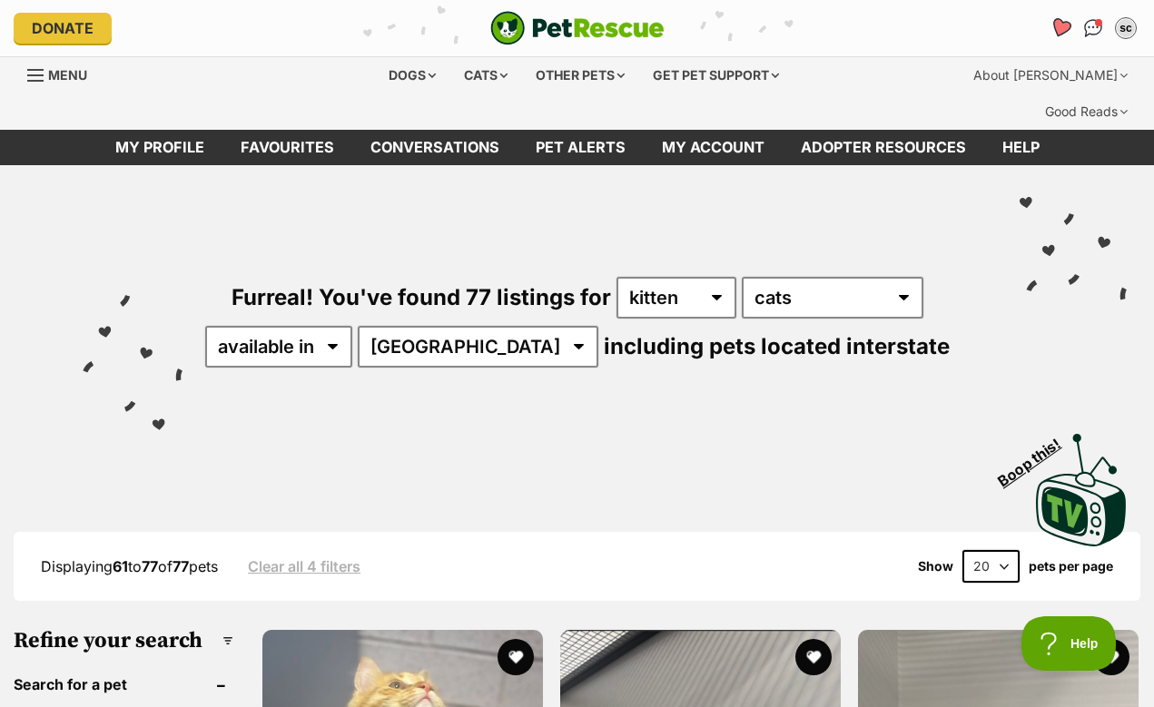
click at [1068, 24] on icon "Favourites" at bounding box center [1061, 27] width 22 height 21
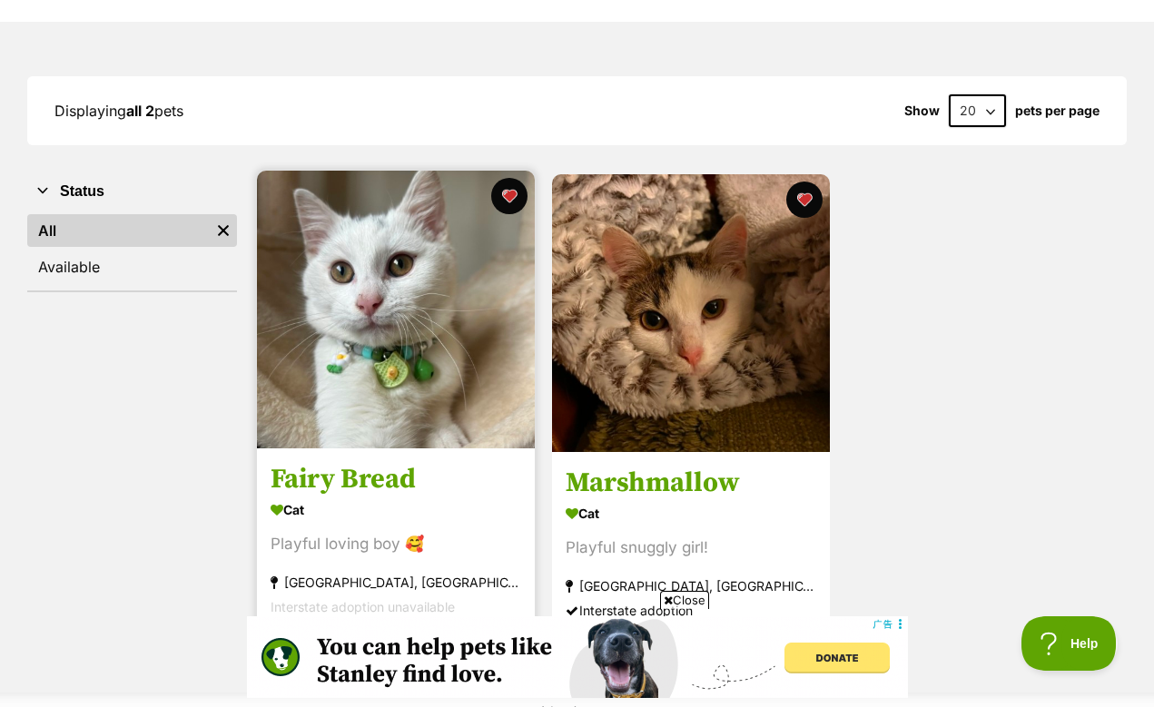
click at [491, 390] on img at bounding box center [396, 310] width 278 height 278
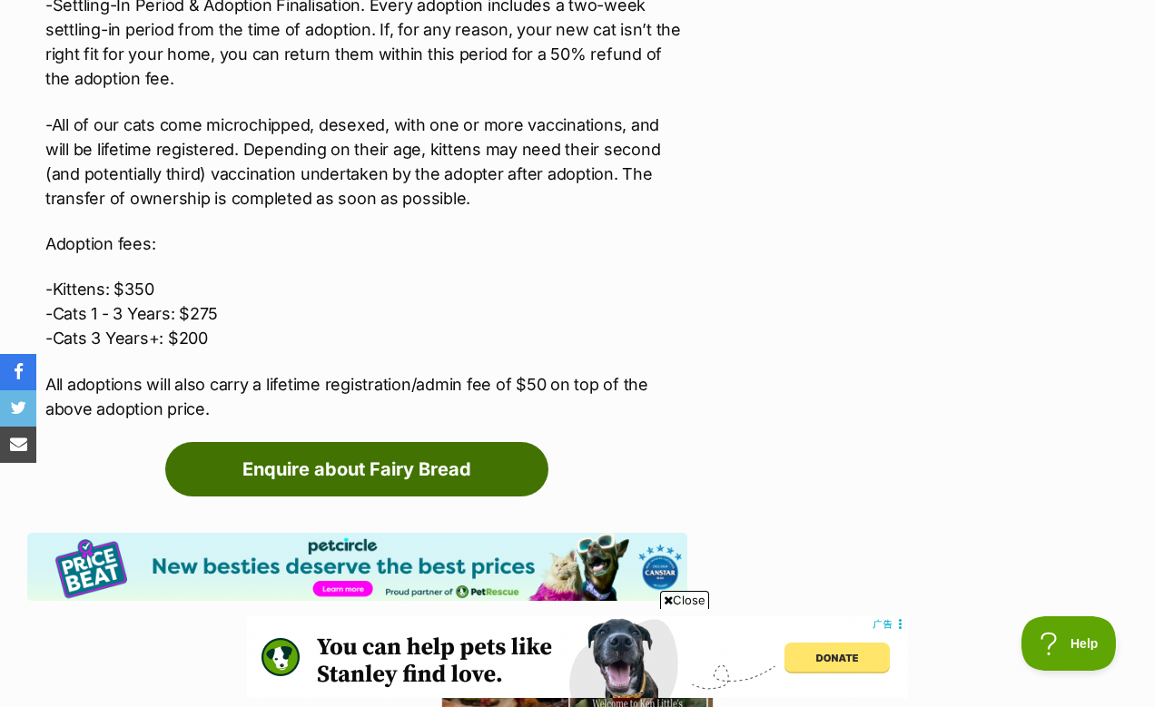
click at [474, 442] on link "Enquire about Fairy Bread" at bounding box center [356, 469] width 383 height 54
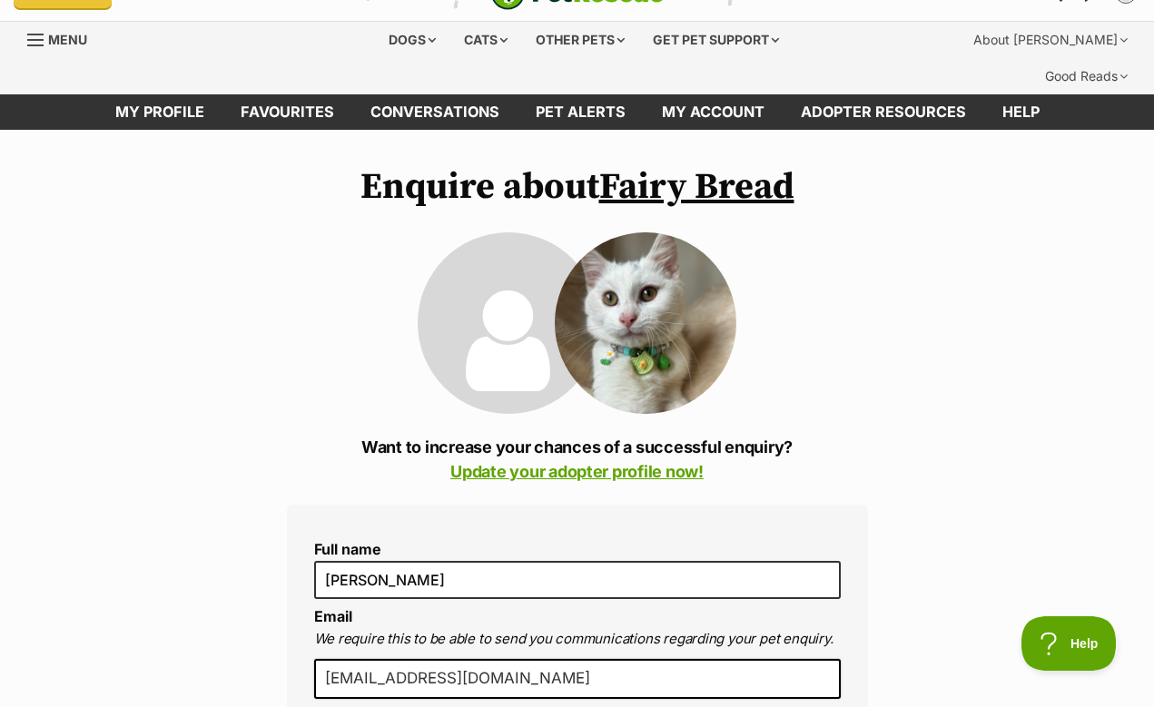
click at [628, 164] on link "Fairy Bread" at bounding box center [696, 186] width 195 height 45
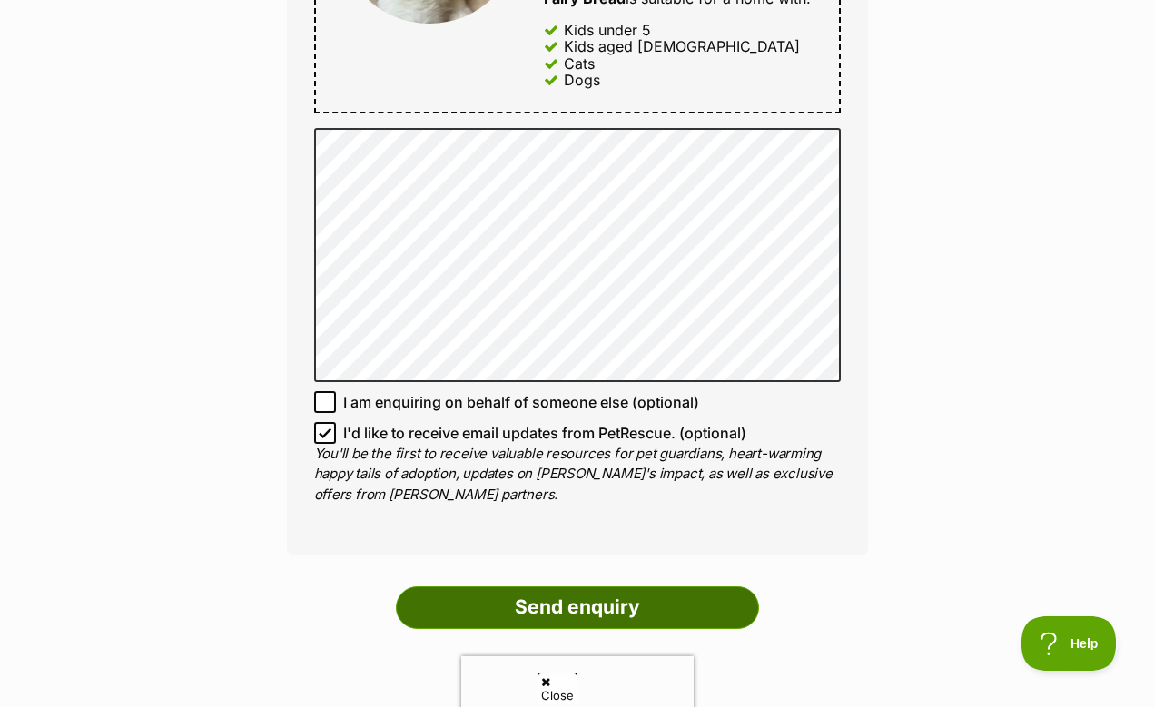
click at [456, 587] on input "Send enquiry" at bounding box center [577, 608] width 363 height 42
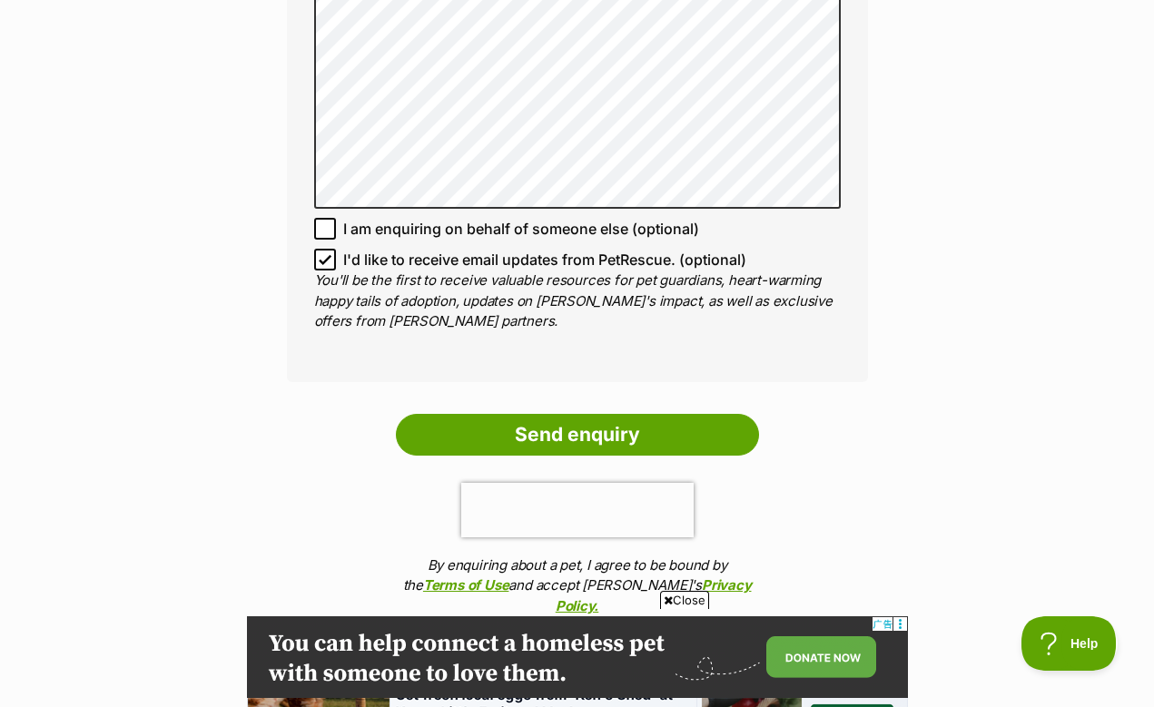
scroll to position [1683, 0]
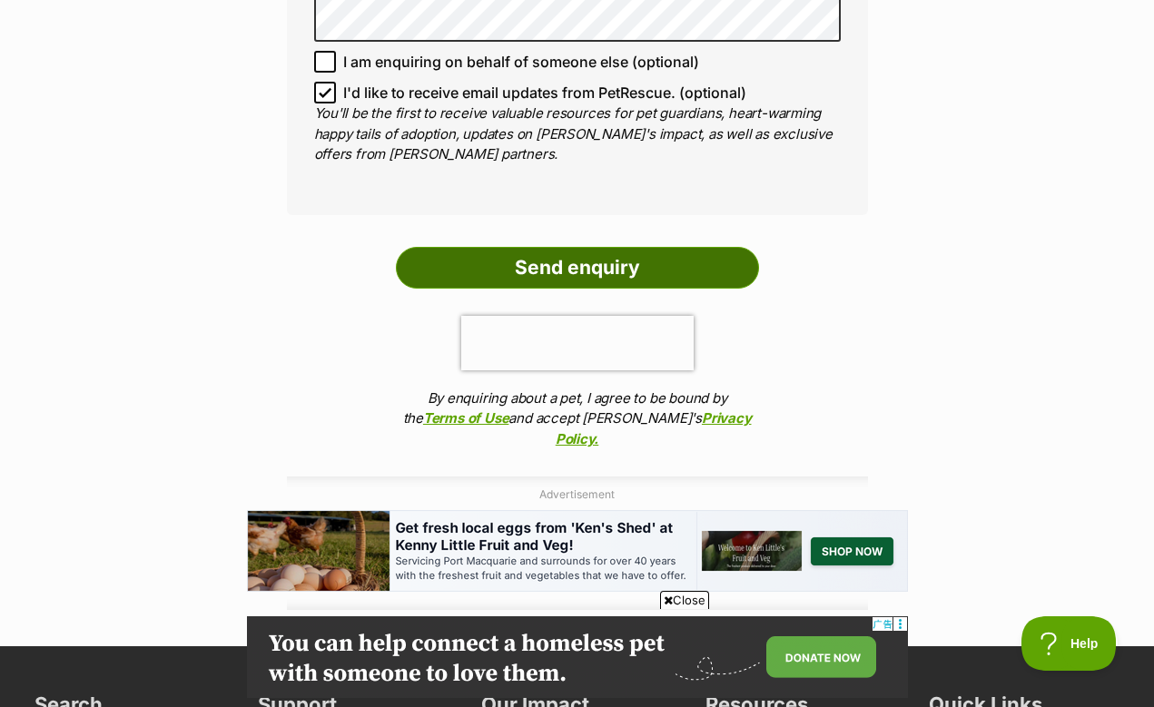
click at [538, 247] on input "Send enquiry" at bounding box center [577, 268] width 363 height 42
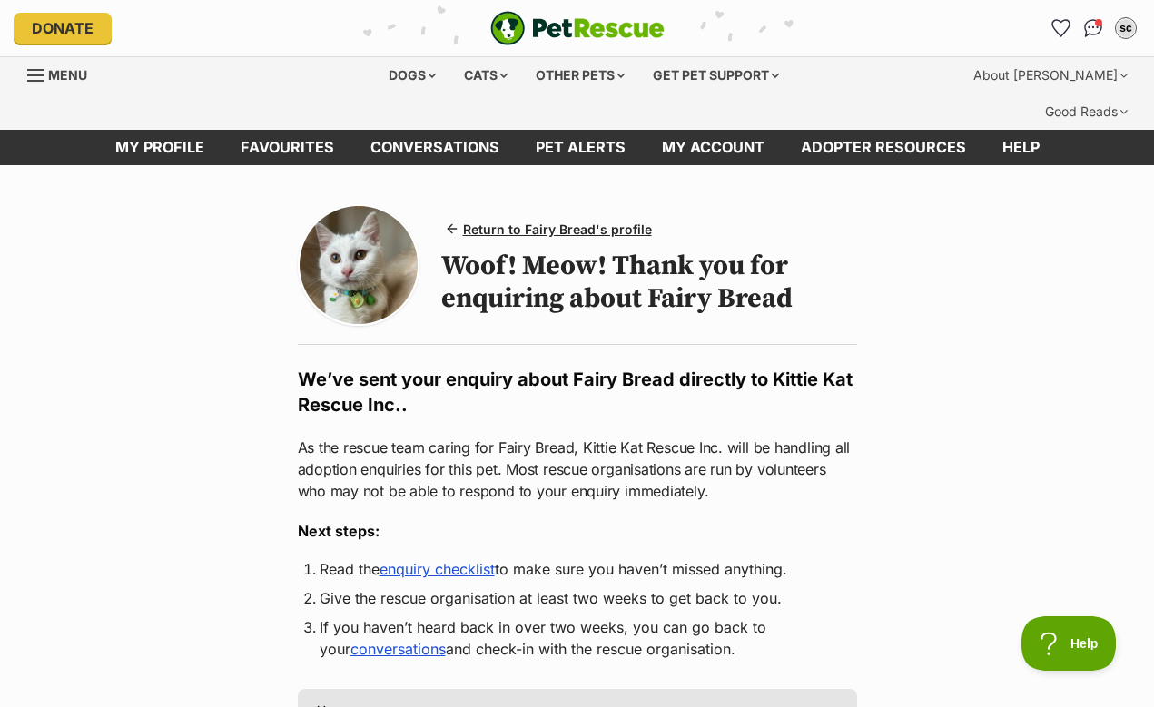
click at [1061, 5] on div "Donate PetRescue home sc My account sc Silver Chen Edit profile Log out Pet ale…" at bounding box center [577, 28] width 1127 height 56
click at [1061, 25] on icon "Favourites" at bounding box center [1061, 27] width 22 height 21
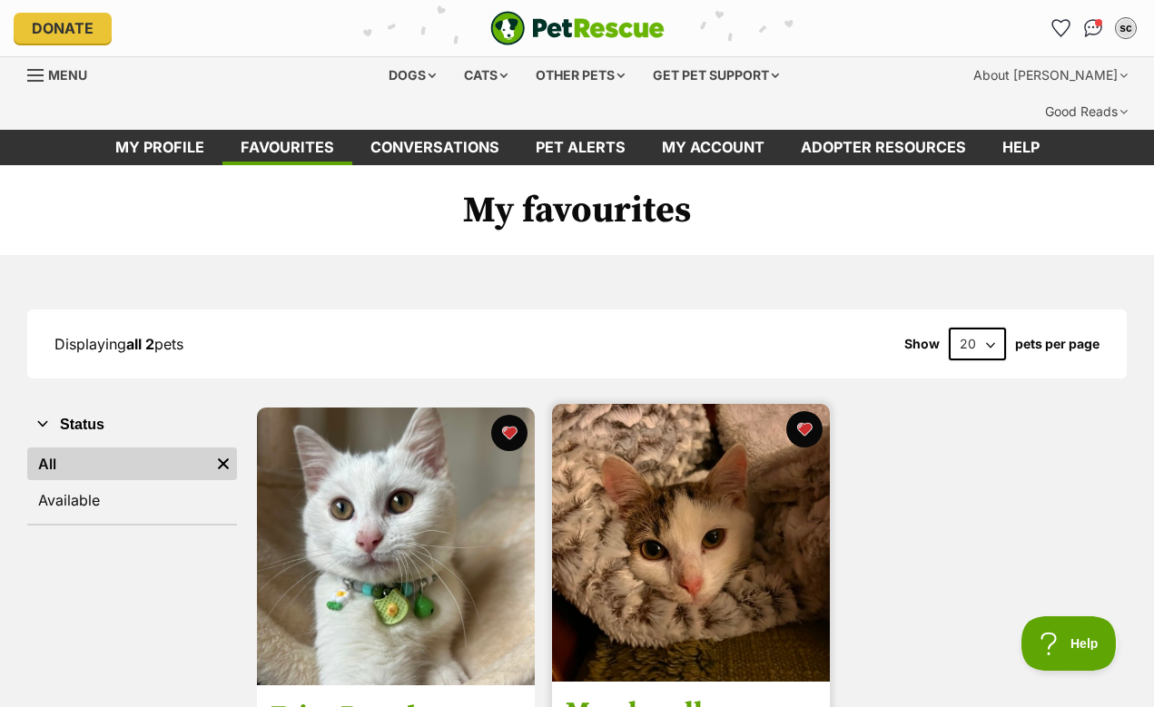
click at [733, 581] on img at bounding box center [691, 543] width 278 height 278
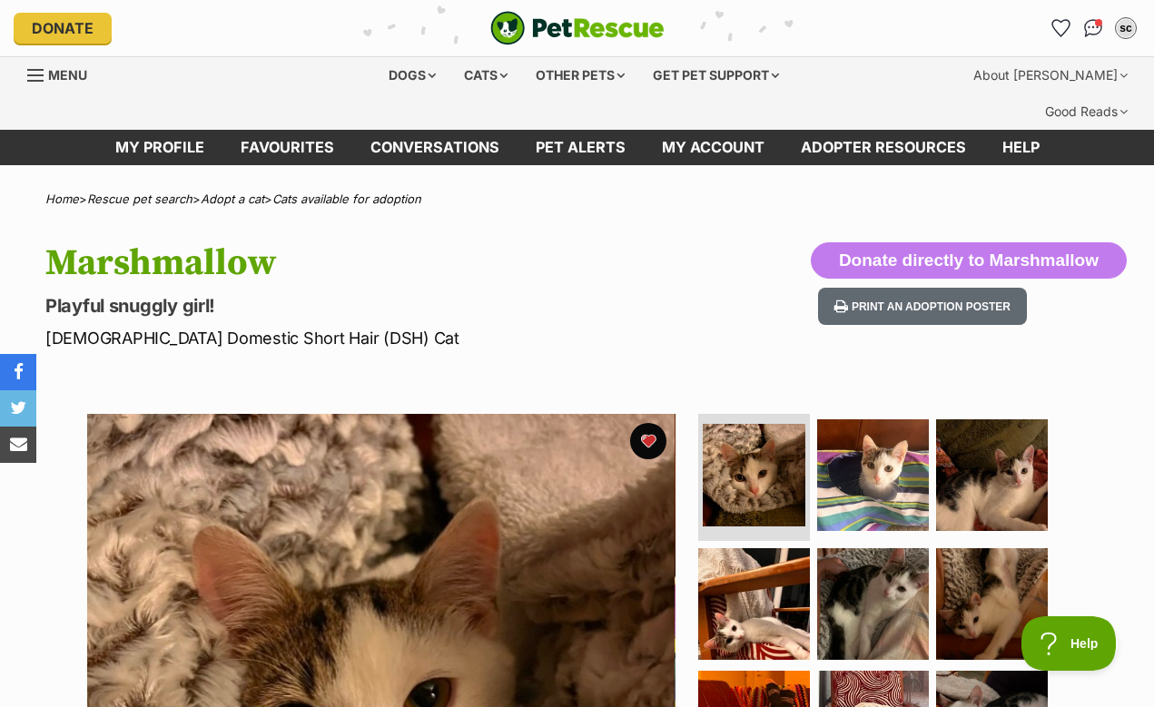
click at [239, 242] on h1 "Marshmallow" at bounding box center [375, 263] width 660 height 42
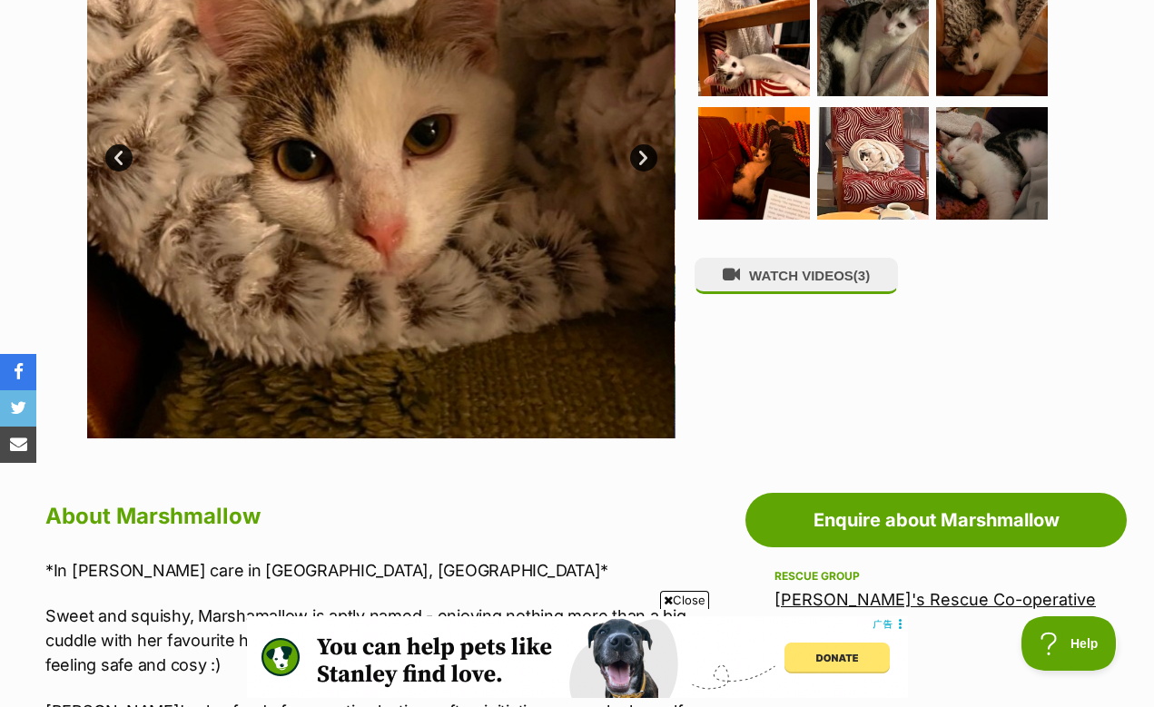
scroll to position [656, 0]
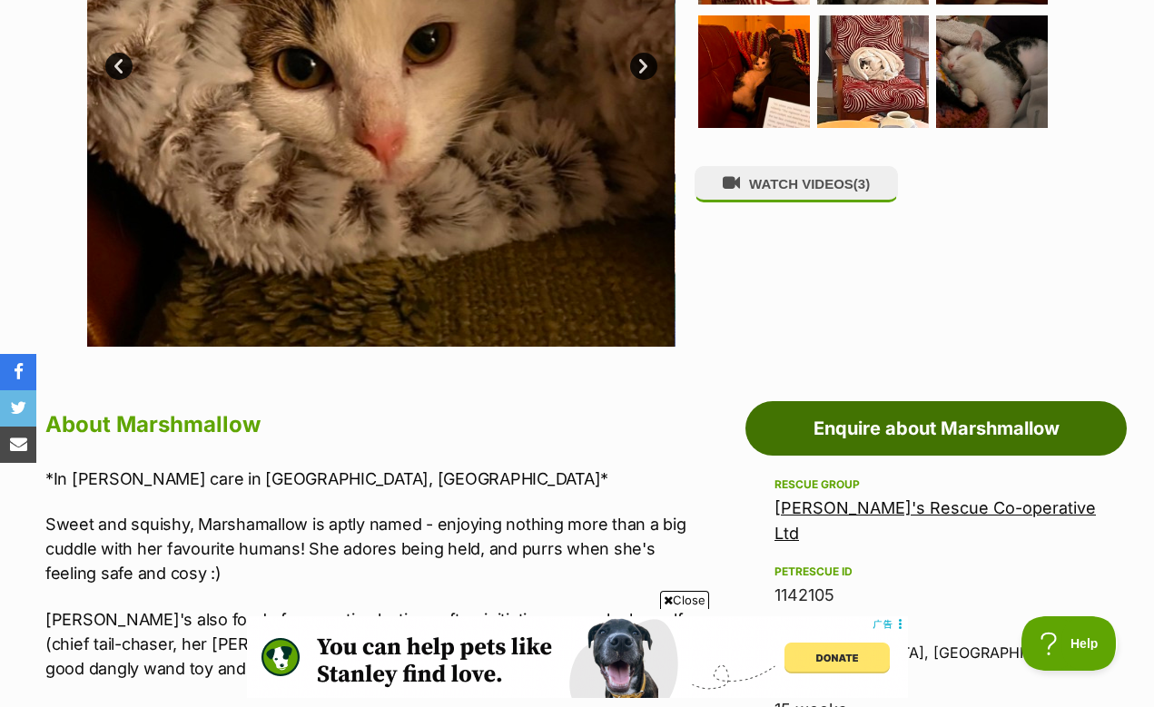
click at [861, 407] on link "Enquire about Marshmallow" at bounding box center [935, 428] width 381 height 54
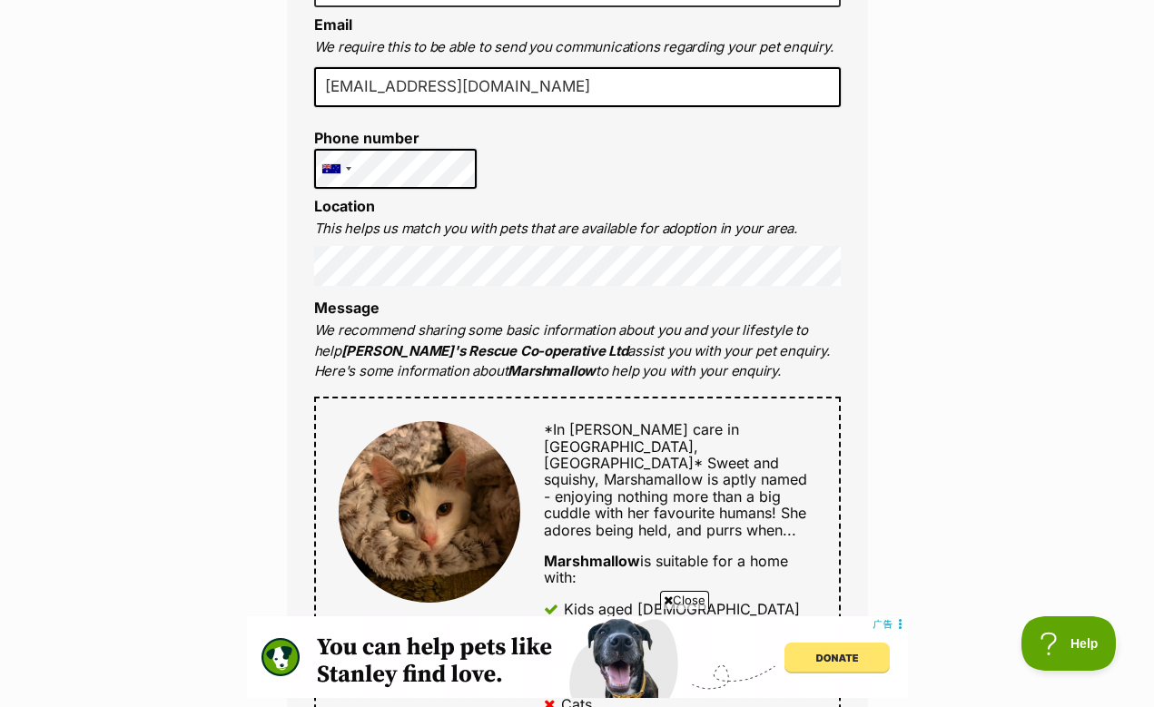
click at [420, 130] on label "Phone number" at bounding box center [395, 138] width 163 height 16
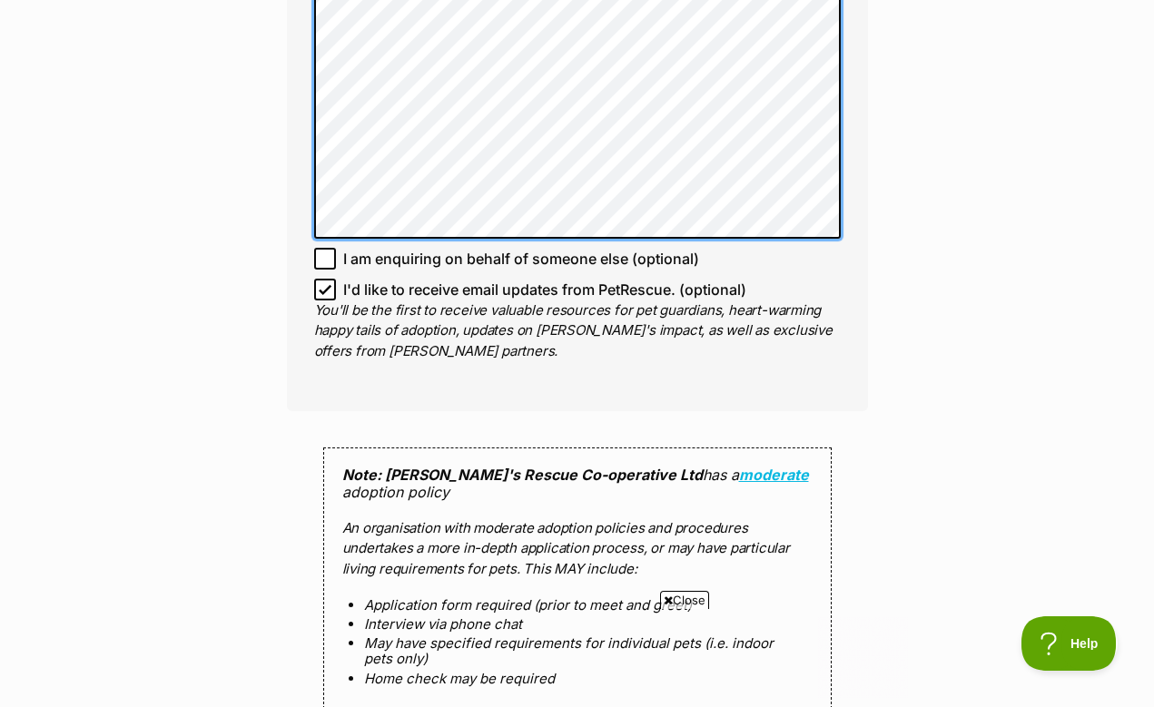
scroll to position [1621, 0]
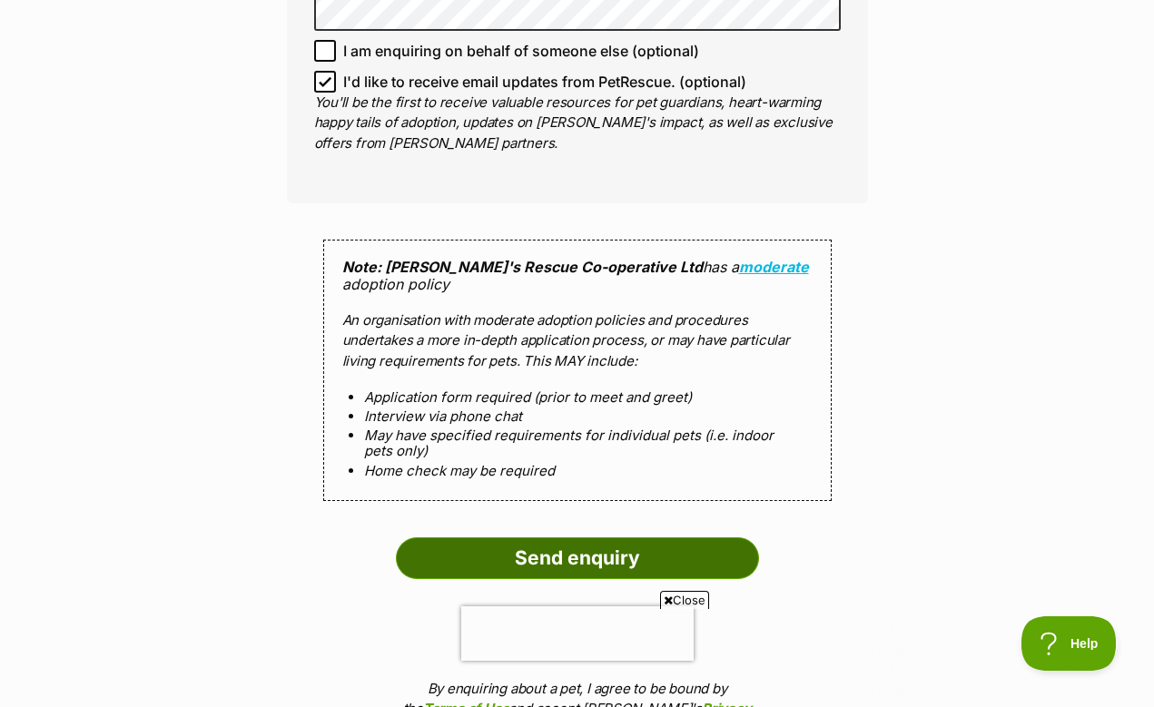
click at [735, 538] on input "Send enquiry" at bounding box center [577, 559] width 363 height 42
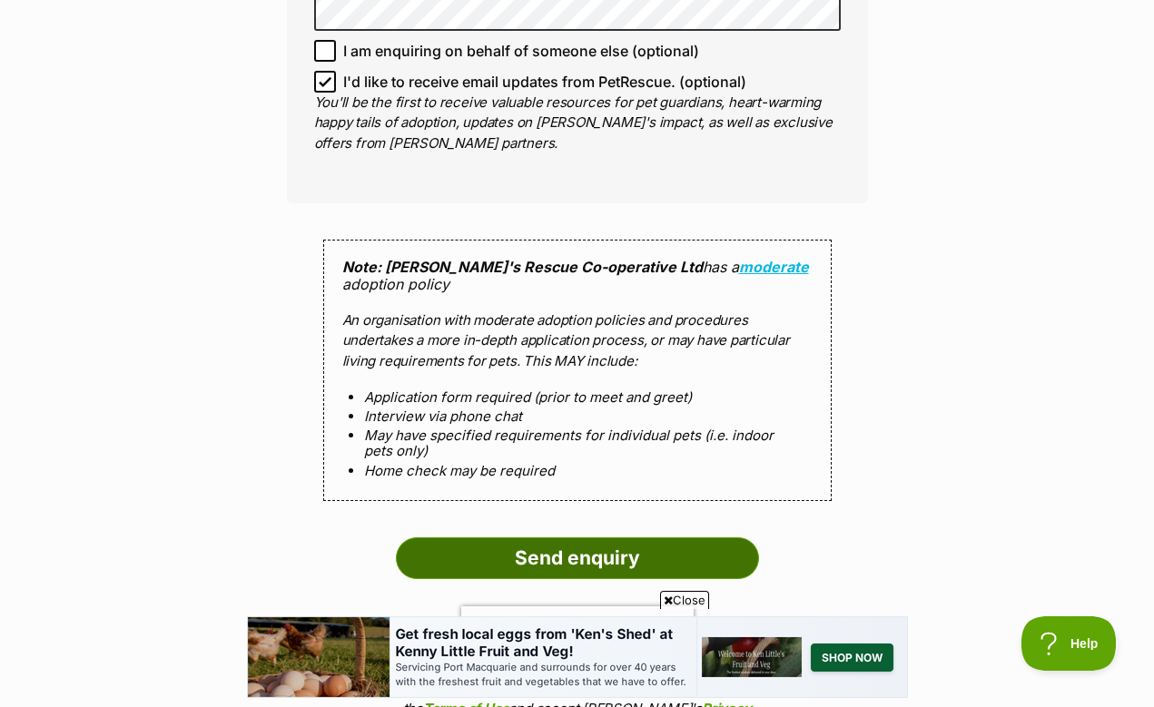
scroll to position [0, 0]
